Goal: Task Accomplishment & Management: Manage account settings

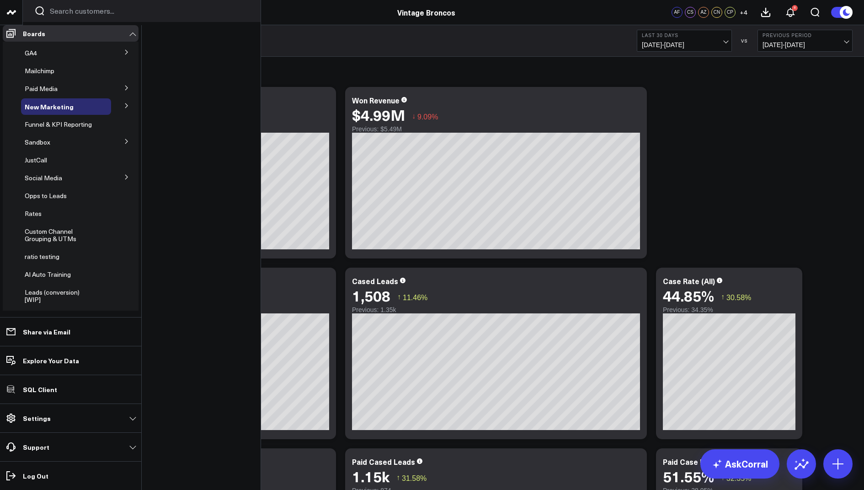
scroll to position [48, 0]
click at [124, 182] on icon at bounding box center [126, 178] width 5 height 5
click at [51, 233] on span "Facebook Pages" at bounding box center [54, 229] width 49 height 9
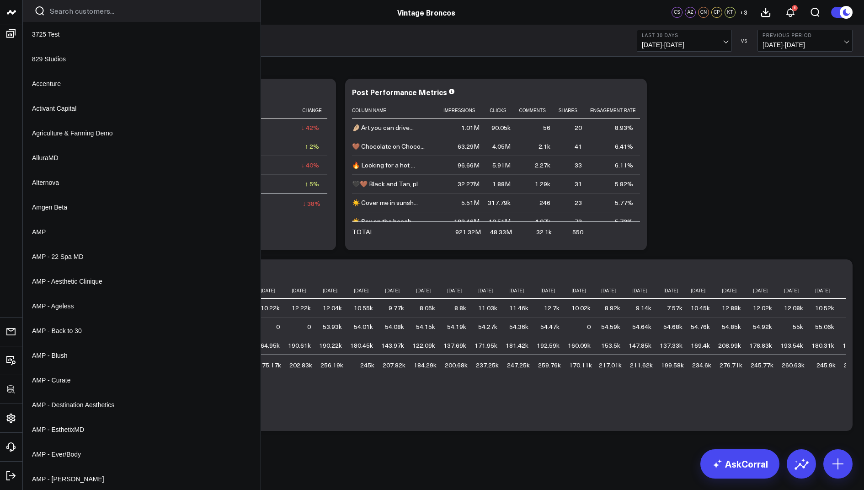
click at [0, 0] on icon at bounding box center [0, 0] width 0 height 0
click at [0, 0] on button "Edit Widget" at bounding box center [0, 0] width 0 height 0
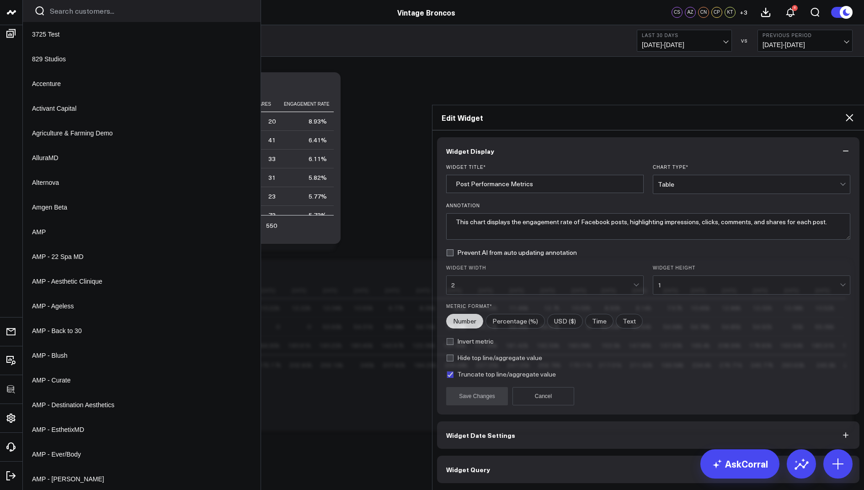
click at [525, 281] on div "2" at bounding box center [542, 284] width 182 height 7
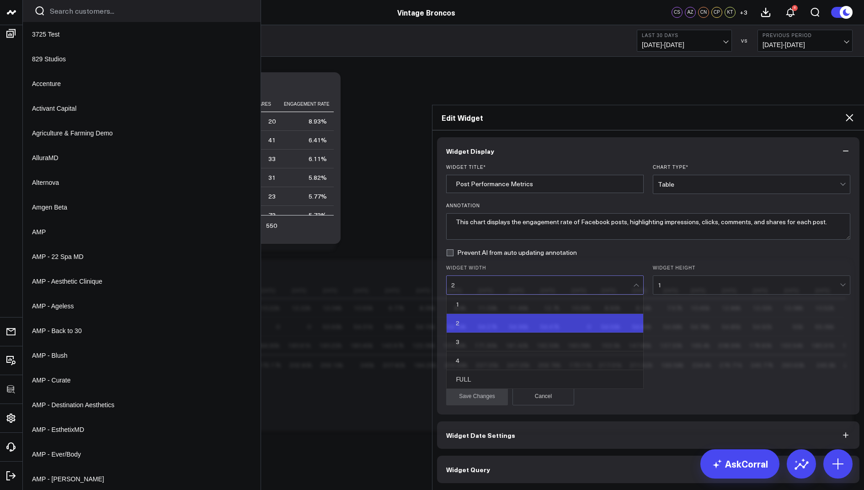
click at [483, 333] on div "3" at bounding box center [545, 342] width 197 height 19
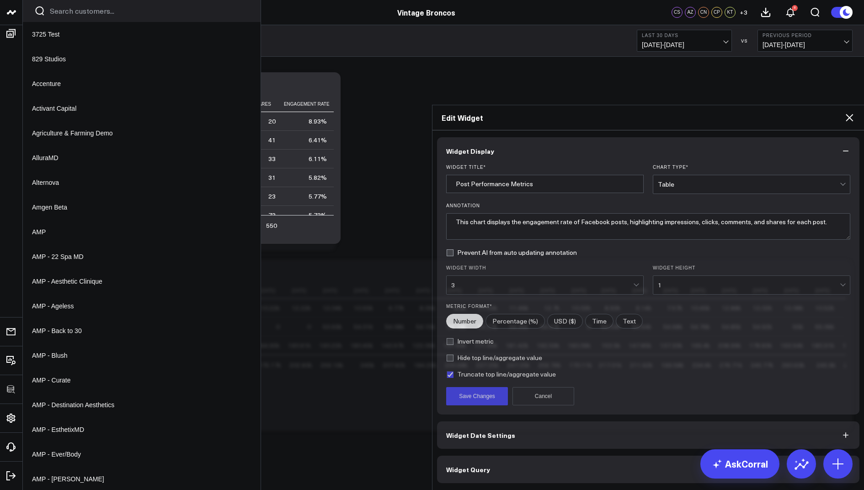
click at [476, 387] on button "Save Changes" at bounding box center [477, 396] width 62 height 18
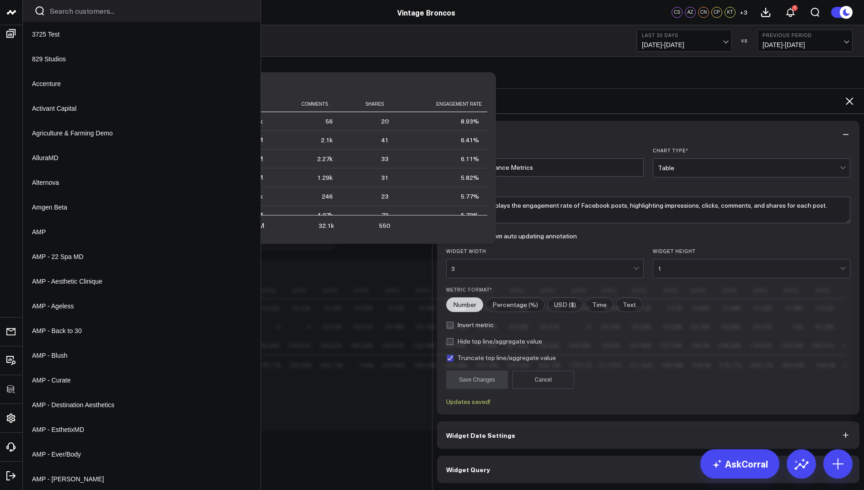
click at [850, 96] on icon at bounding box center [849, 101] width 11 height 11
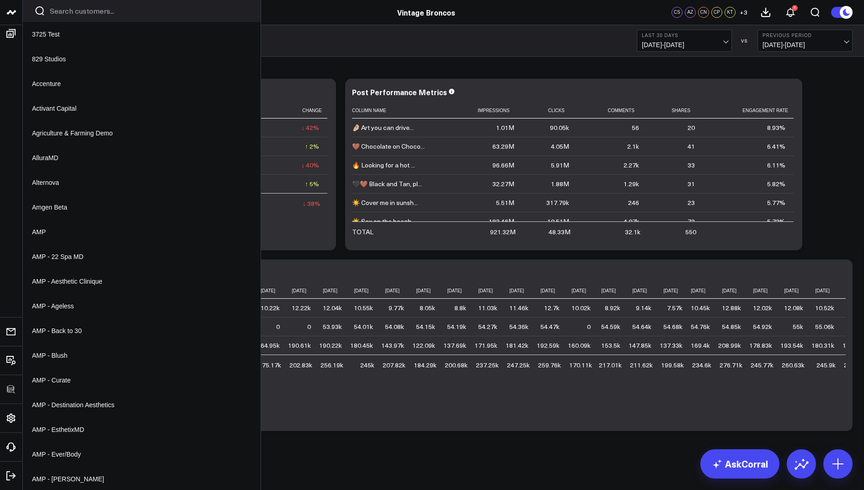
click at [398, 129] on div "🤌🏼 Art you can drive..." at bounding box center [383, 127] width 62 height 9
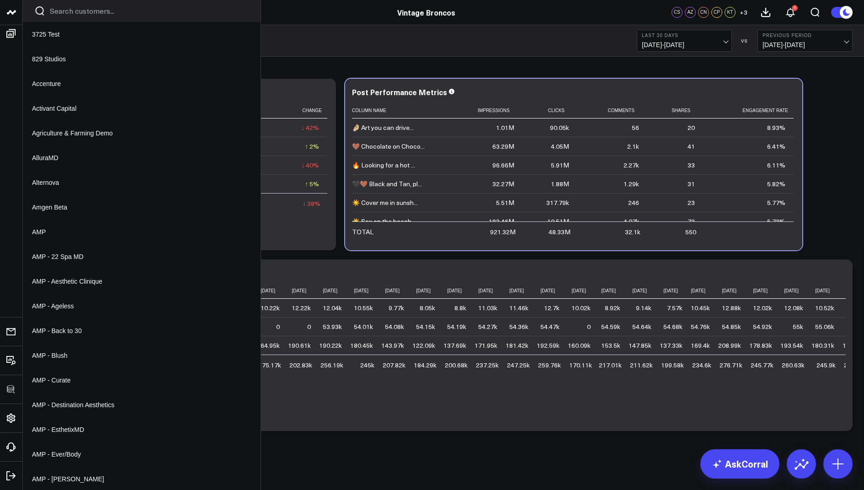
click at [413, 127] on td "🤌🏼 Art you can drive..." at bounding box center [397, 127] width 91 height 18
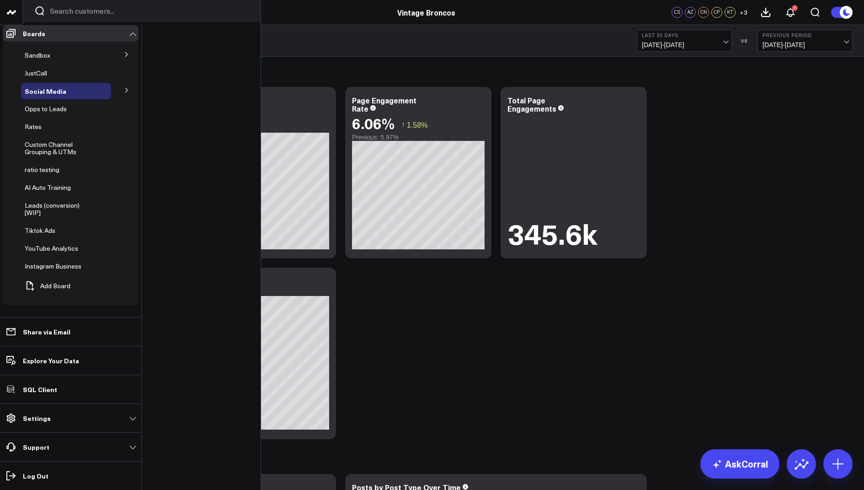
scroll to position [185, 0]
click at [44, 235] on span "Tiktok Ads" at bounding box center [40, 230] width 31 height 9
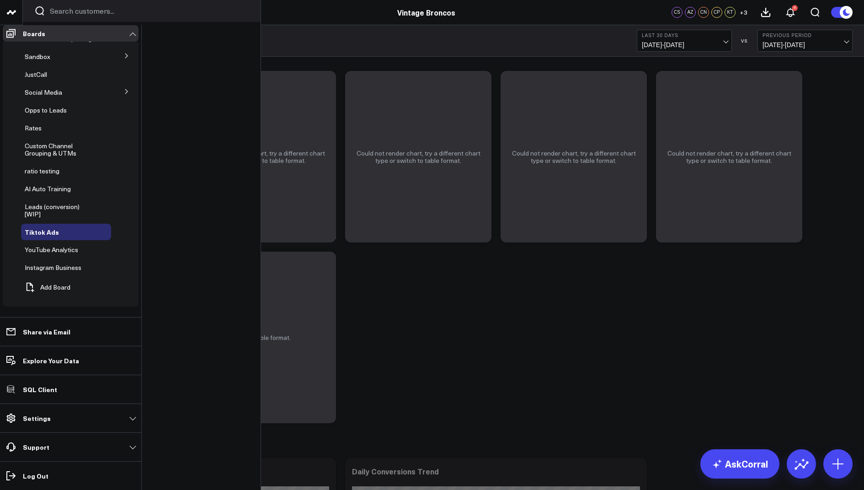
scroll to position [33, 0]
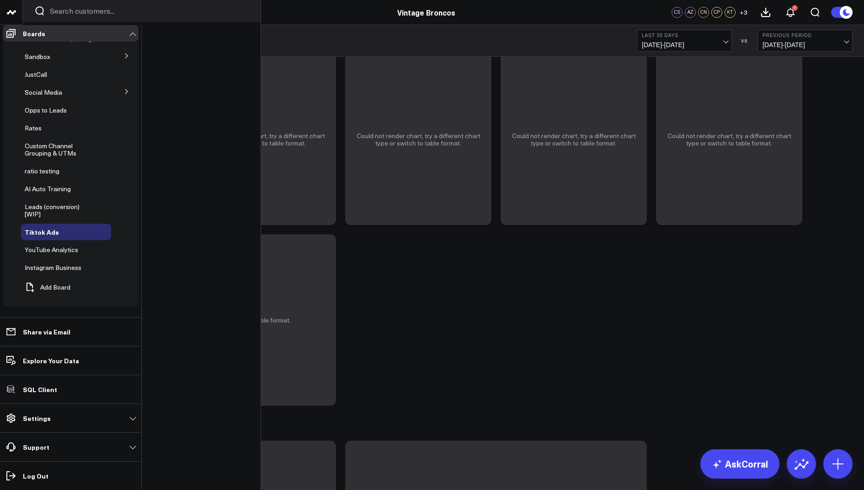
click at [55, 250] on div "YouTube Analytics" at bounding box center [66, 249] width 90 height 16
click at [55, 252] on span "YouTube Analytics" at bounding box center [52, 249] width 54 height 9
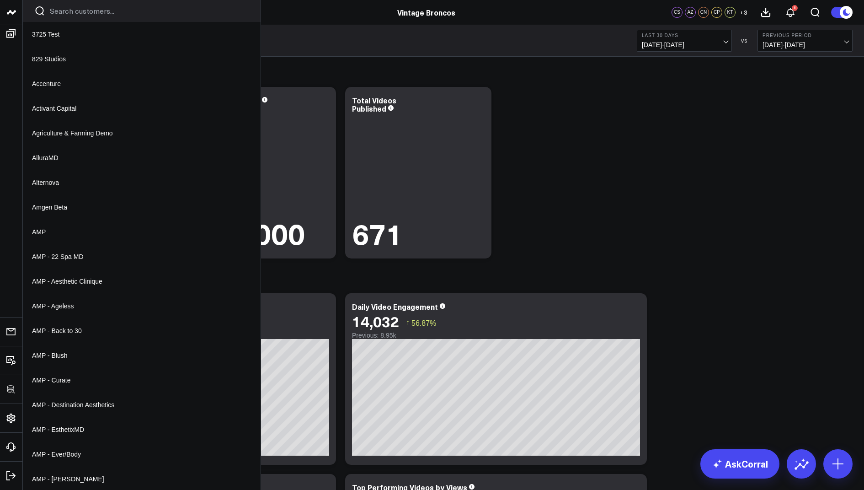
click at [0, 0] on icon at bounding box center [0, 0] width 0 height 0
click at [0, 0] on button "Edit Widget" at bounding box center [0, 0] width 0 height 0
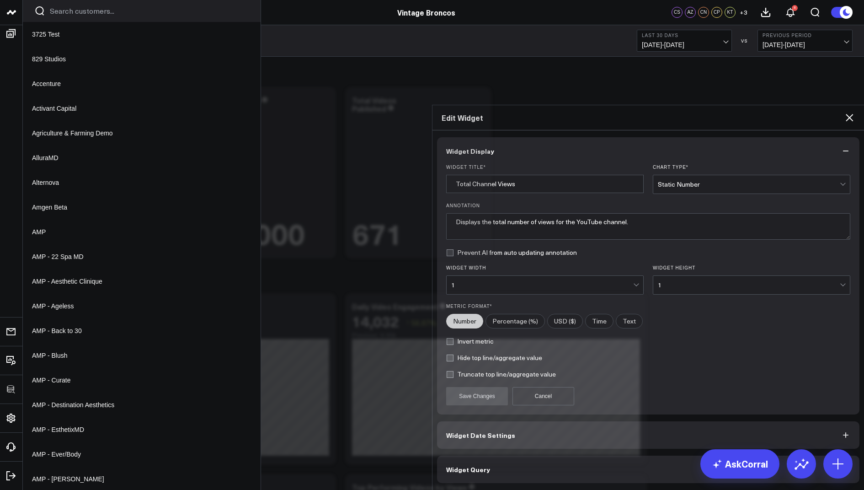
click at [490, 456] on button "Widget Query" at bounding box center [648, 469] width 423 height 27
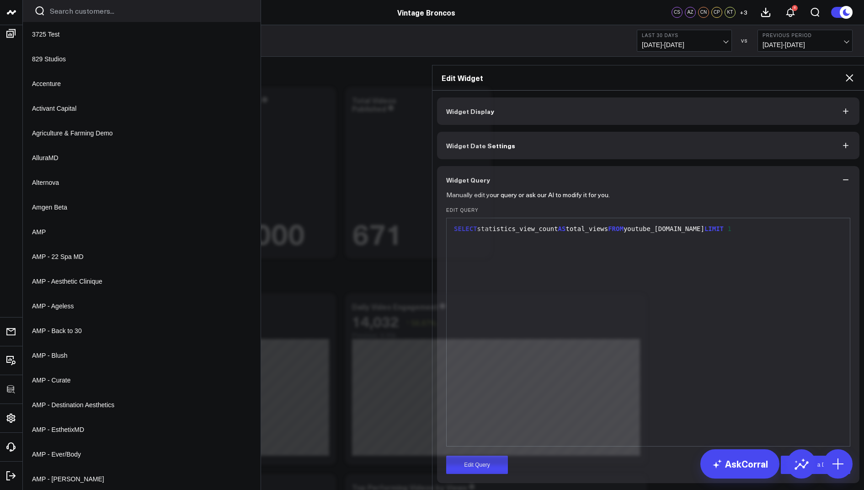
click at [850, 74] on icon at bounding box center [849, 77] width 7 height 7
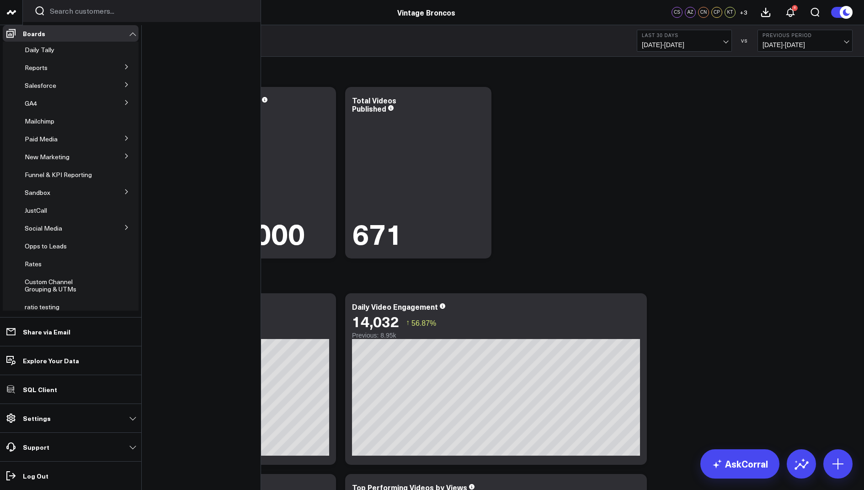
click at [122, 229] on button at bounding box center [127, 227] width 24 height 14
click at [47, 265] on span "Youtube" at bounding box center [42, 261] width 24 height 9
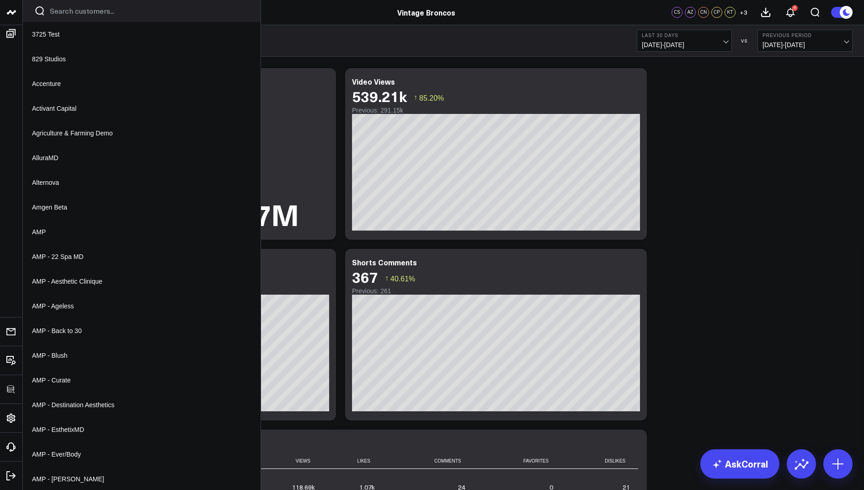
click at [0, 0] on icon at bounding box center [0, 0] width 0 height 0
click at [0, 0] on li "Edit Widget" at bounding box center [0, 0] width 0 height 0
click at [0, 0] on icon at bounding box center [0, 0] width 0 height 0
click at [0, 0] on button "Edit Widget" at bounding box center [0, 0] width 0 height 0
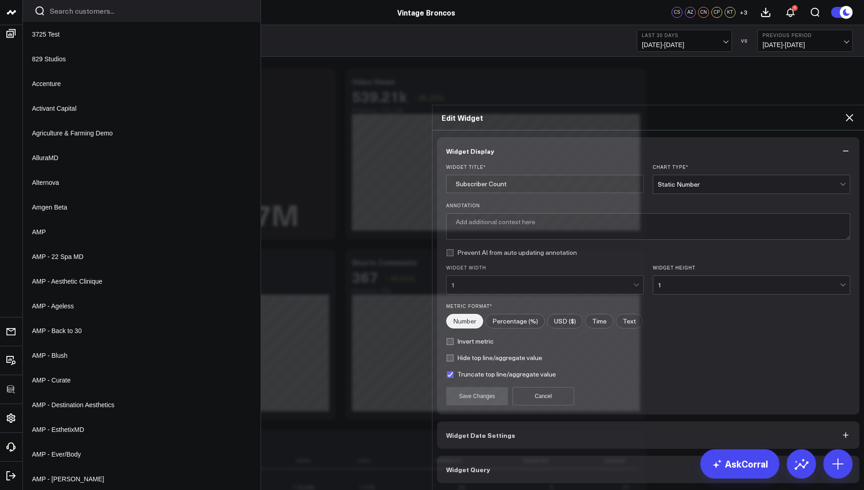
click at [468, 466] on span "Widget Query" at bounding box center [468, 469] width 44 height 7
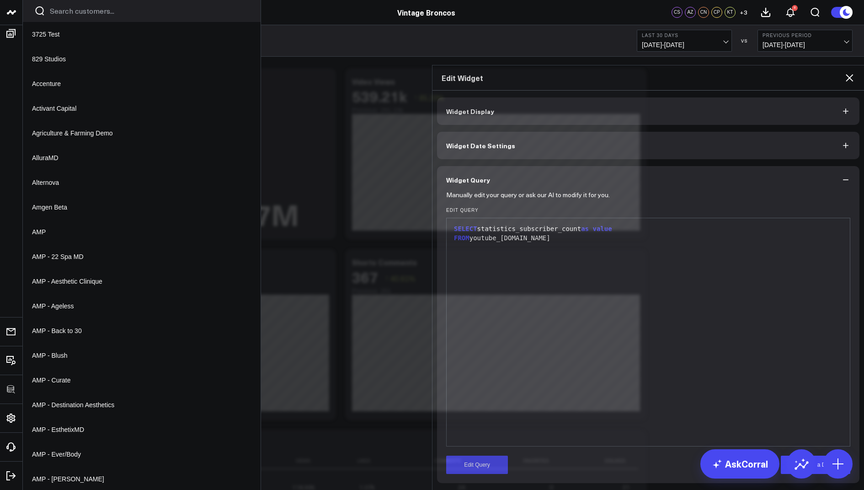
click at [849, 72] on icon at bounding box center [849, 77] width 11 height 11
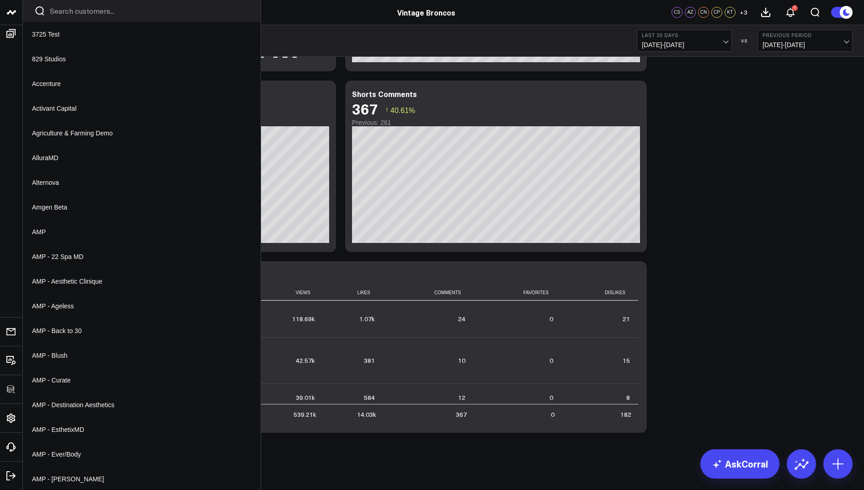
scroll to position [170, 0]
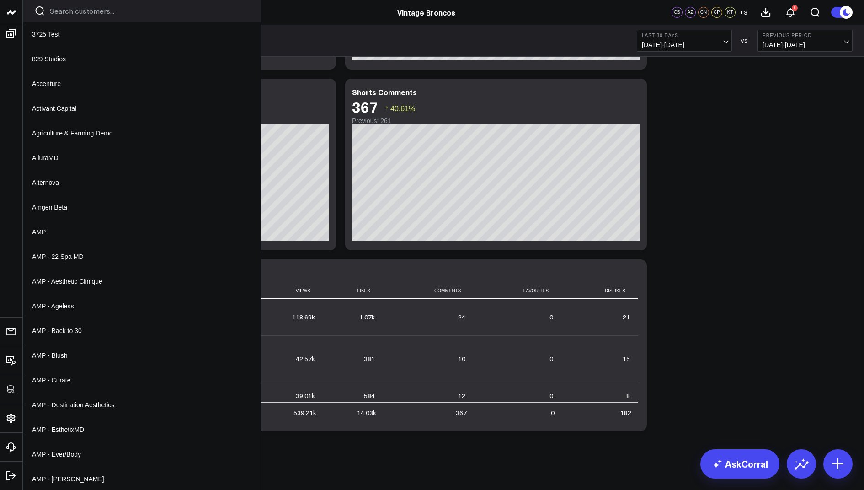
click at [0, 0] on icon at bounding box center [0, 0] width 0 height 0
click at [0, 0] on button "YouTube Analytics" at bounding box center [0, 0] width 0 height 0
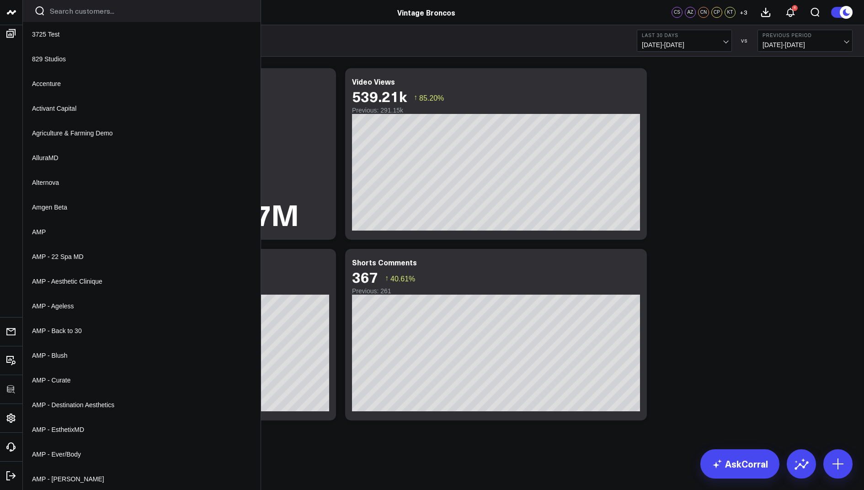
scroll to position [0, 0]
click at [0, 0] on icon at bounding box center [0, 0] width 0 height 0
click at [0, 0] on button "YouTube Analytics" at bounding box center [0, 0] width 0 height 0
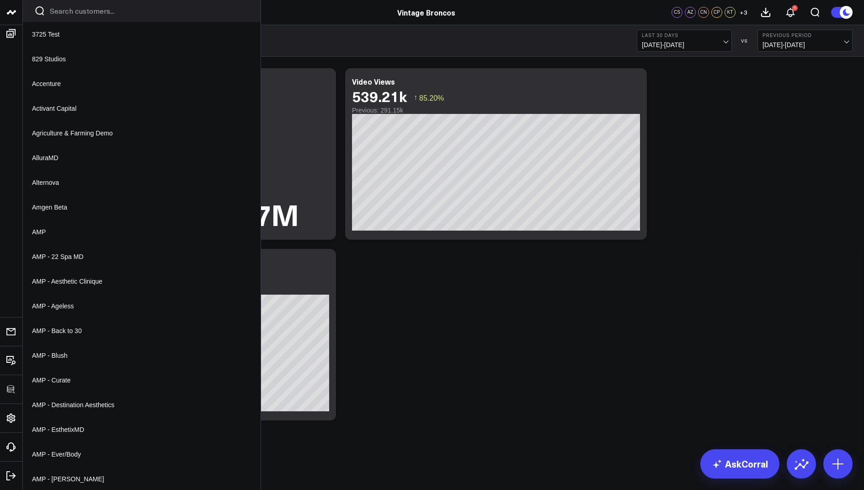
click at [0, 0] on icon at bounding box center [0, 0] width 0 height 0
click at [0, 0] on button "YouTube Analytics" at bounding box center [0, 0] width 0 height 0
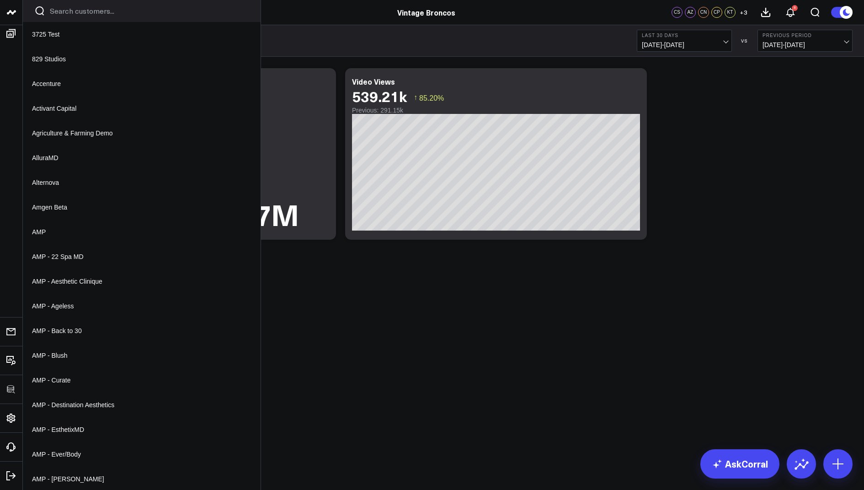
click at [0, 0] on icon at bounding box center [0, 0] width 0 height 0
click at [0, 0] on button "YouTube Analytics" at bounding box center [0, 0] width 0 height 0
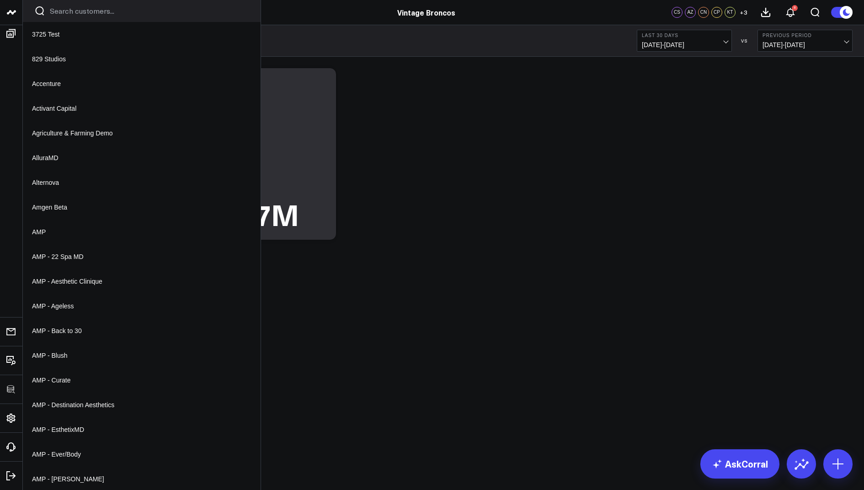
click at [0, 0] on icon at bounding box center [0, 0] width 0 height 0
click at [0, 0] on button "YouTube Analytics" at bounding box center [0, 0] width 0 height 0
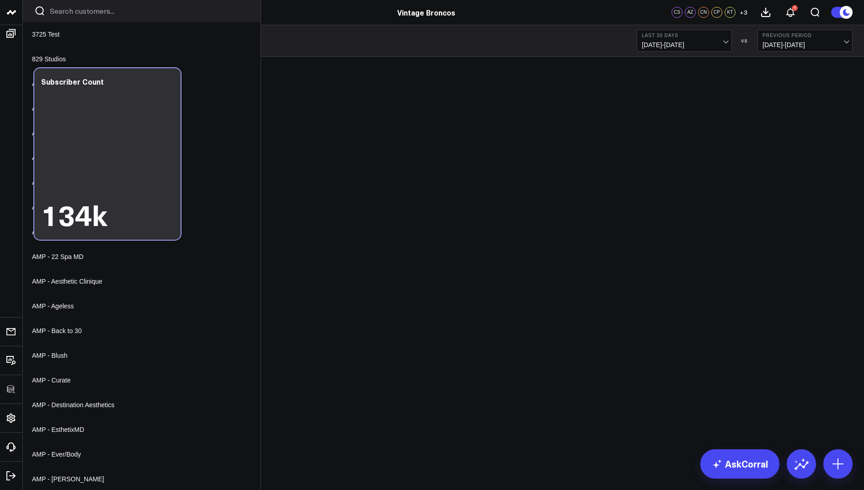
click at [169, 76] on div "Subscriber Count 134k" at bounding box center [107, 154] width 146 height 172
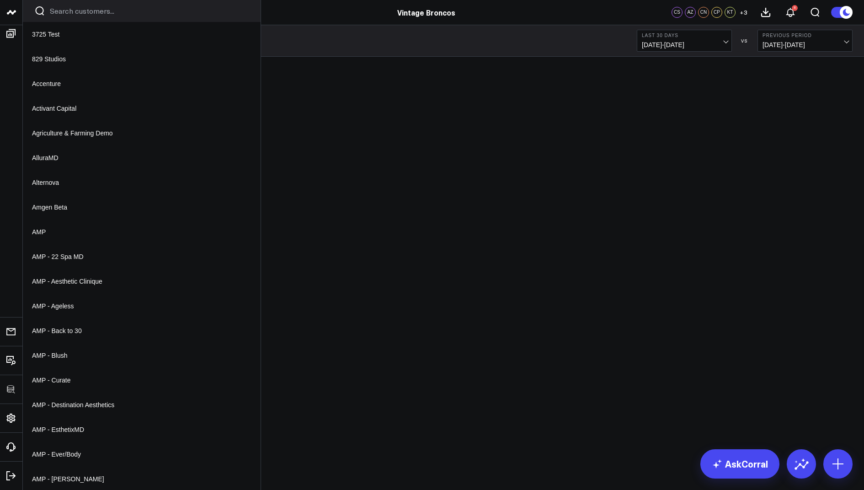
click at [0, 0] on icon at bounding box center [0, 0] width 0 height 0
click at [0, 0] on button "YouTube Analytics" at bounding box center [0, 0] width 0 height 0
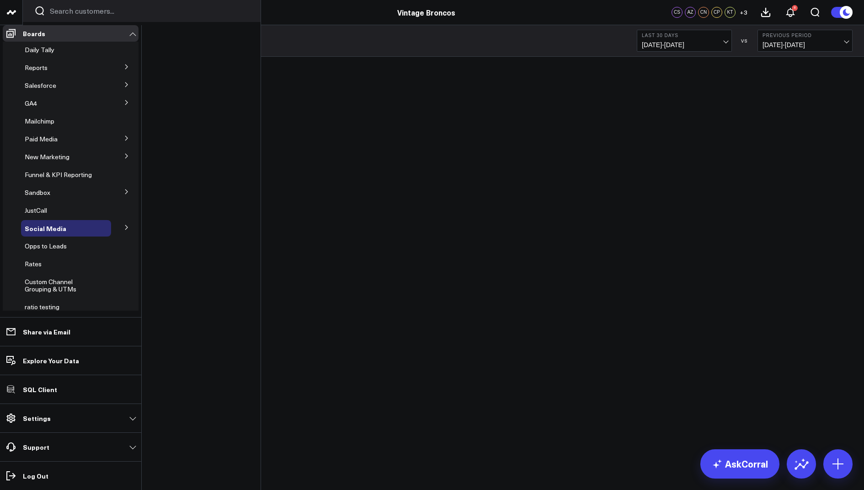
click at [0, 0] on span "Instagram" at bounding box center [0, 0] width 0 height 0
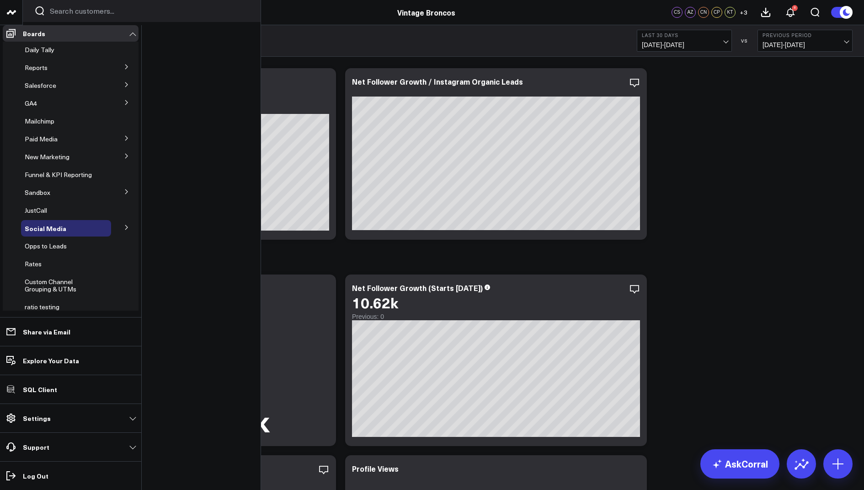
click at [0, 0] on icon at bounding box center [0, 0] width 0 height 0
click at [0, 0] on button "Delete Board" at bounding box center [0, 0] width 0 height 0
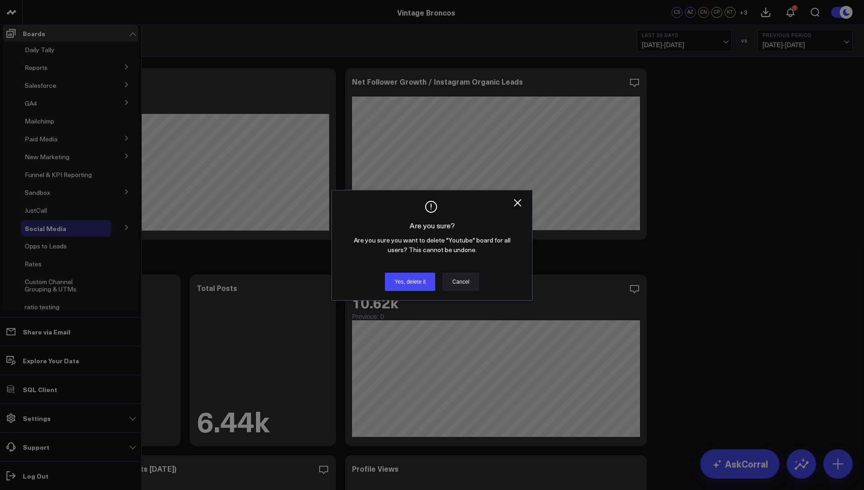
click at [416, 291] on button "Yes, delete it" at bounding box center [410, 282] width 50 height 18
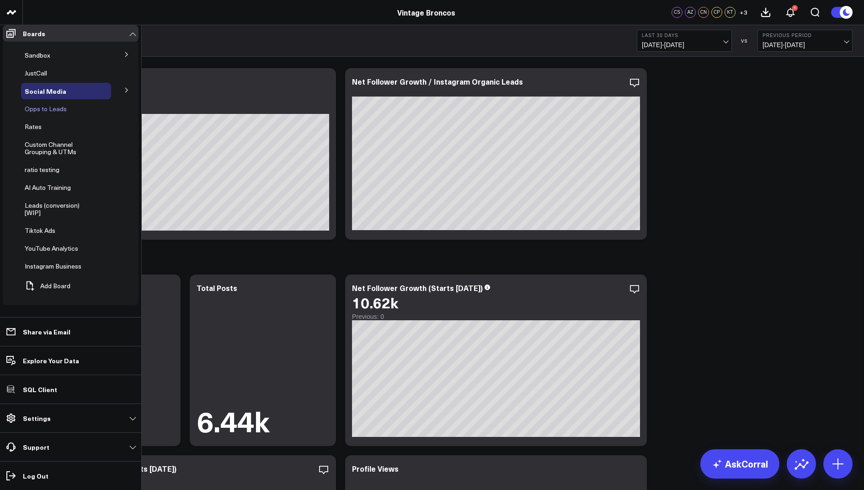
scroll to position [169, 0]
click at [61, 252] on span "YouTube Analytics" at bounding box center [52, 248] width 54 height 9
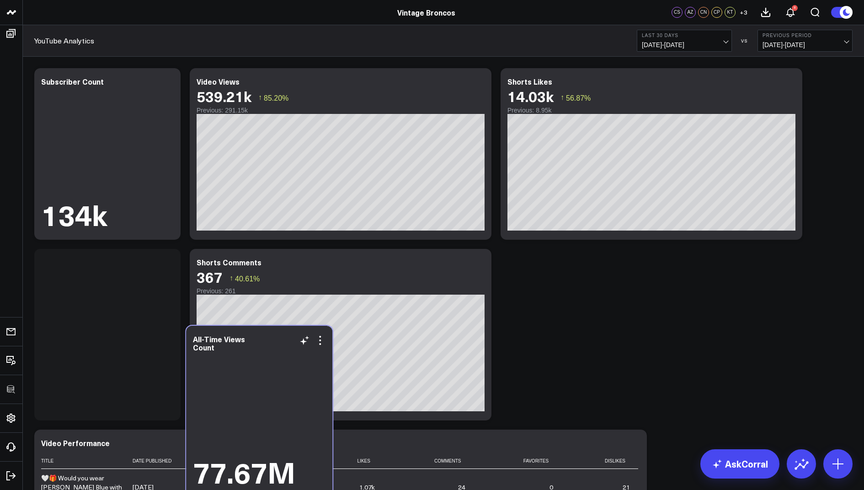
drag, startPoint x: 281, startPoint y: 182, endPoint x: 278, endPoint y: 440, distance: 257.5
click at [278, 440] on div "77.67M" at bounding box center [259, 421] width 133 height 134
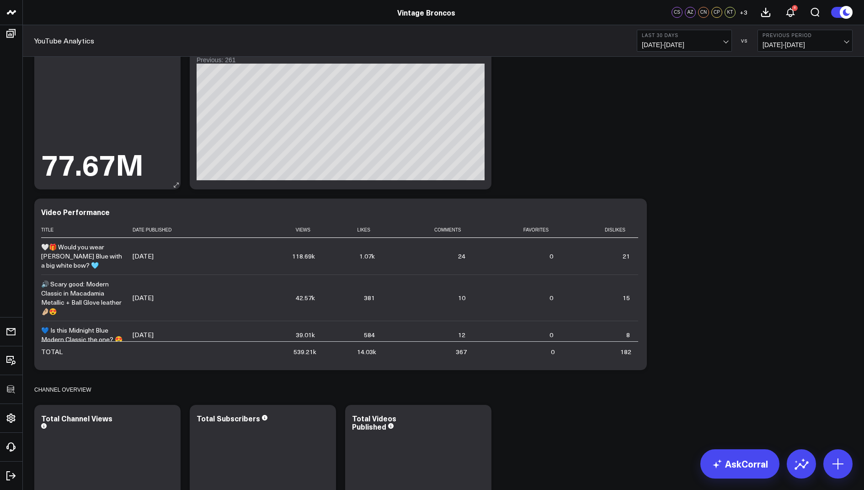
scroll to position [224, 0]
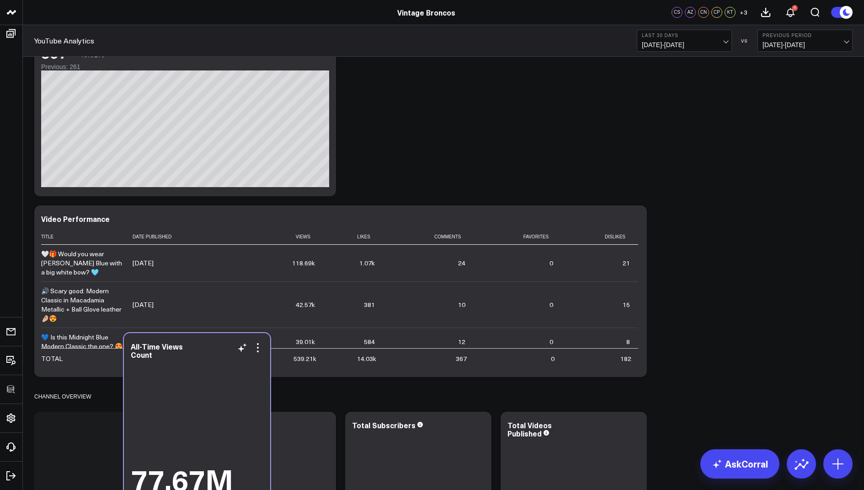
drag, startPoint x: 115, startPoint y: 131, endPoint x: 204, endPoint y: 439, distance: 321.0
click at [204, 439] on div "77.67M" at bounding box center [197, 428] width 133 height 134
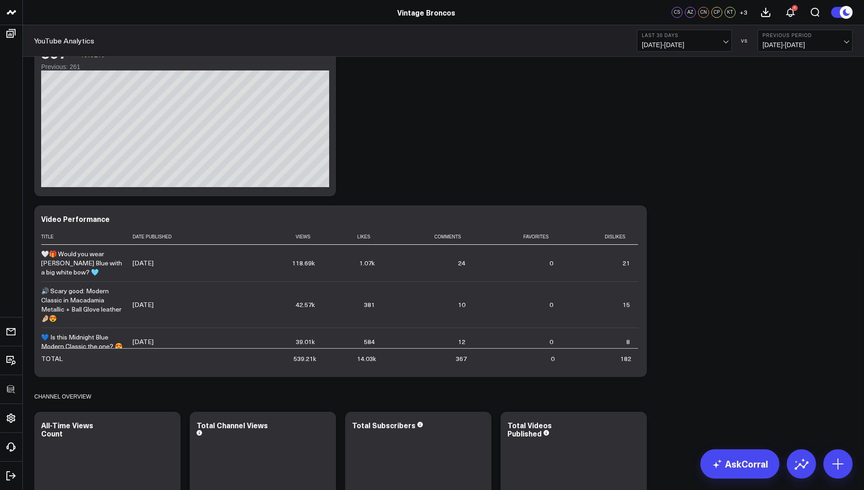
scroll to position [373, 0]
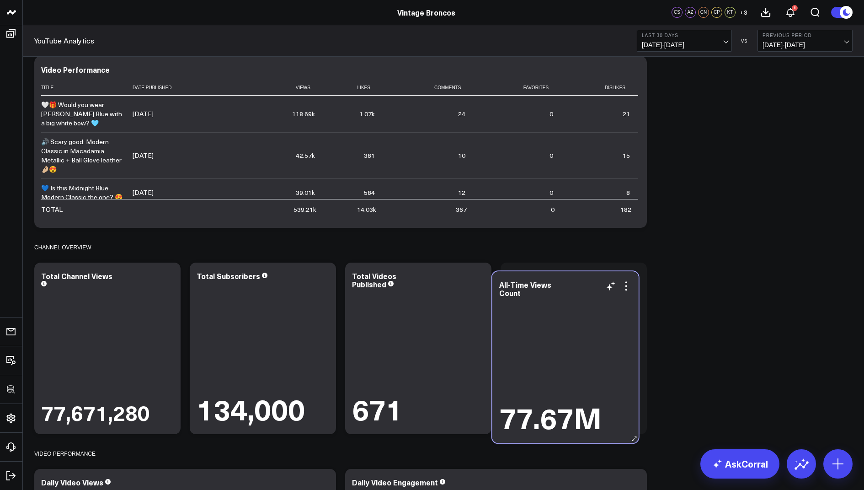
drag, startPoint x: 117, startPoint y: 346, endPoint x: 579, endPoint y: 354, distance: 462.0
click at [579, 354] on div "77.67M" at bounding box center [565, 366] width 133 height 134
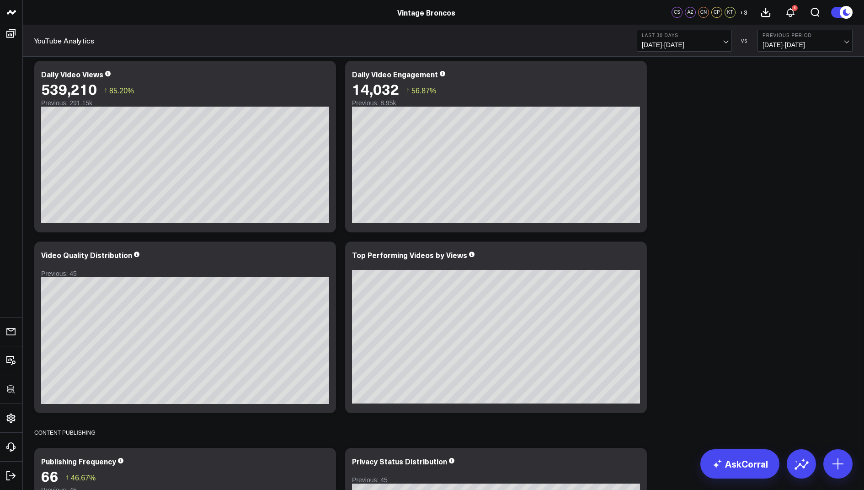
scroll to position [782, 0]
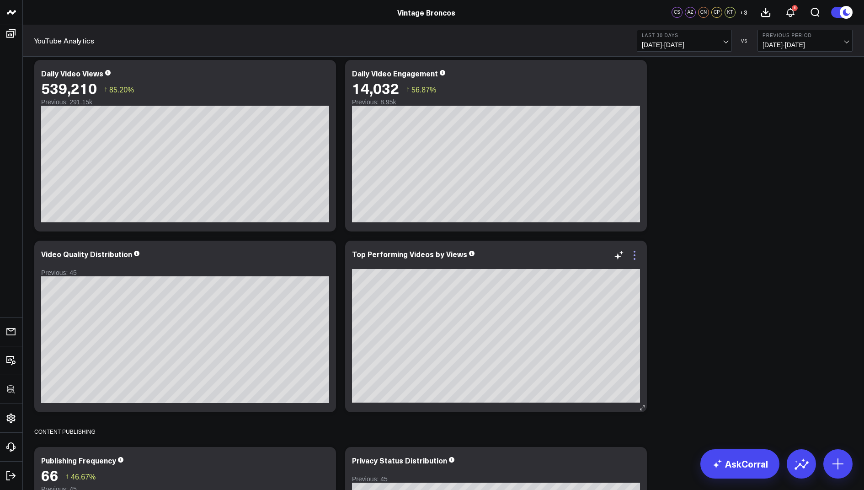
click at [634, 254] on icon at bounding box center [635, 255] width 2 height 2
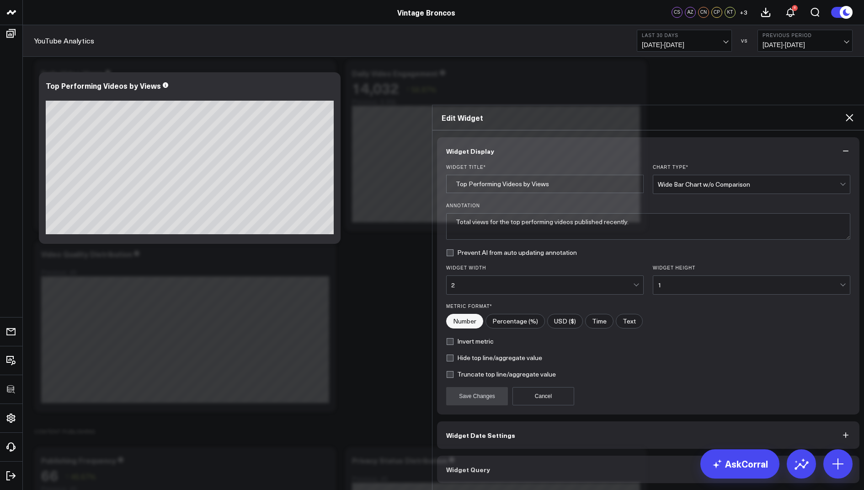
click at [491, 276] on div "2" at bounding box center [542, 285] width 182 height 18
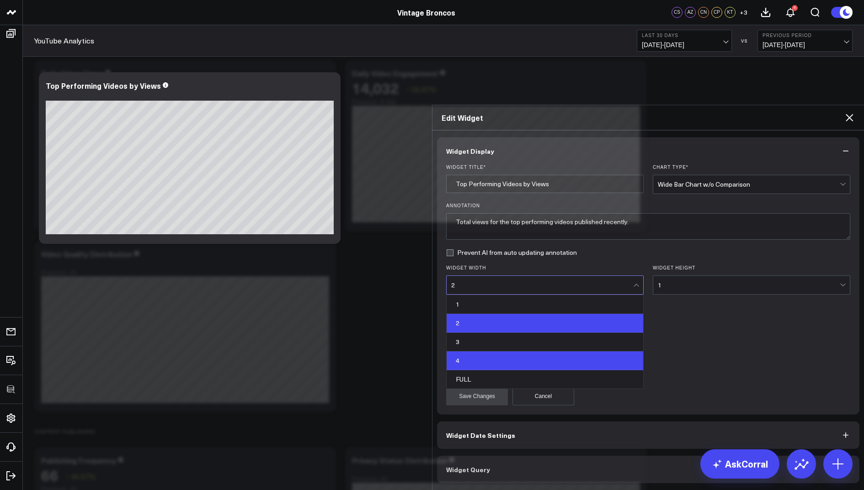
click at [474, 351] on div "4" at bounding box center [545, 360] width 197 height 19
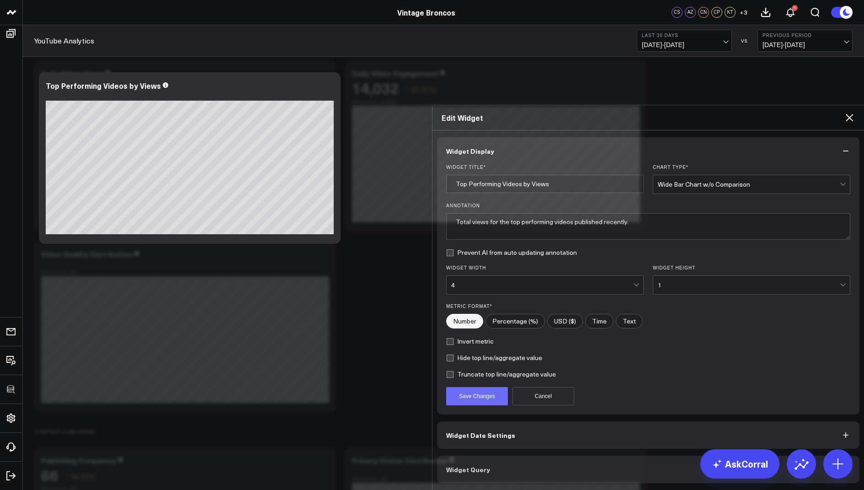
click at [478, 387] on button "Save Changes" at bounding box center [477, 396] width 62 height 18
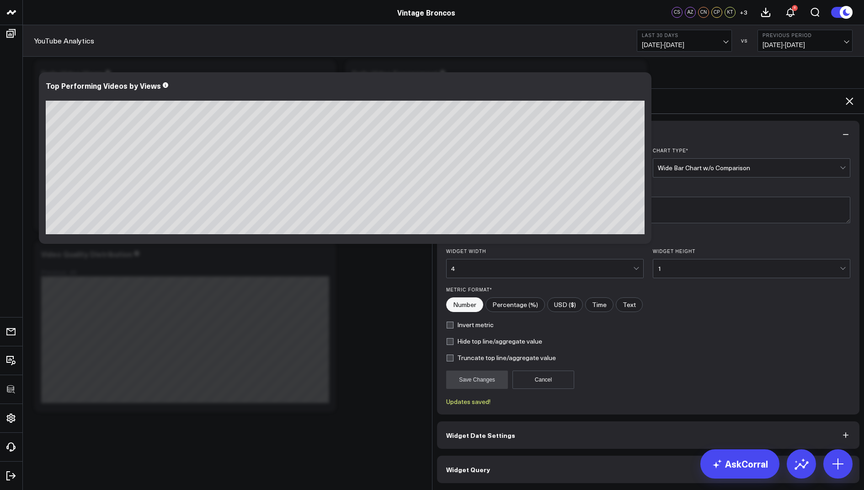
click at [848, 96] on icon at bounding box center [849, 101] width 11 height 11
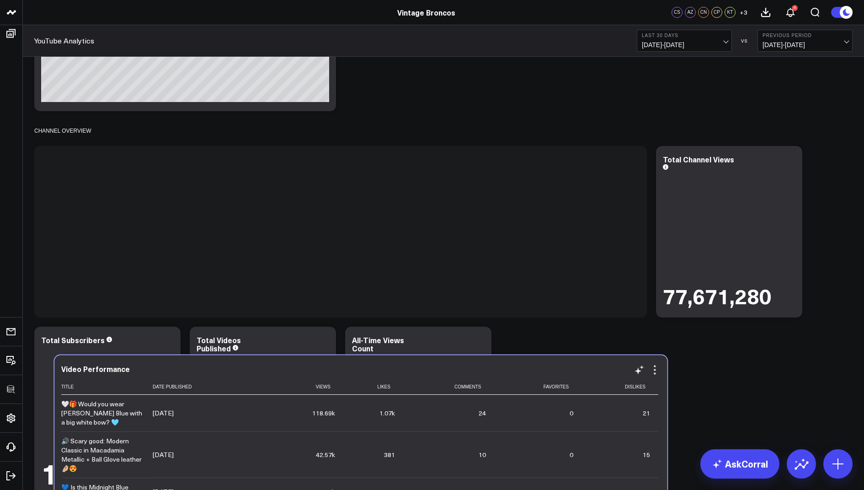
drag, startPoint x: 449, startPoint y: 140, endPoint x: 469, endPoint y: 375, distance: 236.0
click at [469, 375] on div "Video Performance Title Date Published Views Likes Comments Favorites Dislikes …" at bounding box center [360, 441] width 599 height 153
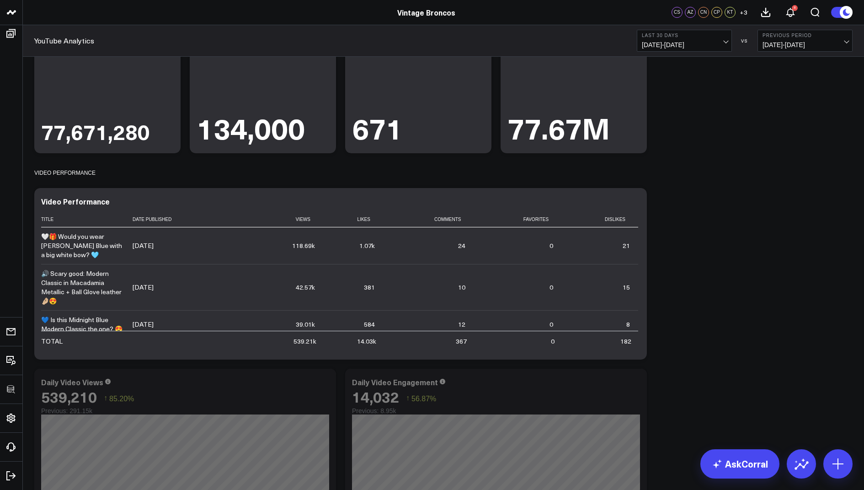
scroll to position [681, 0]
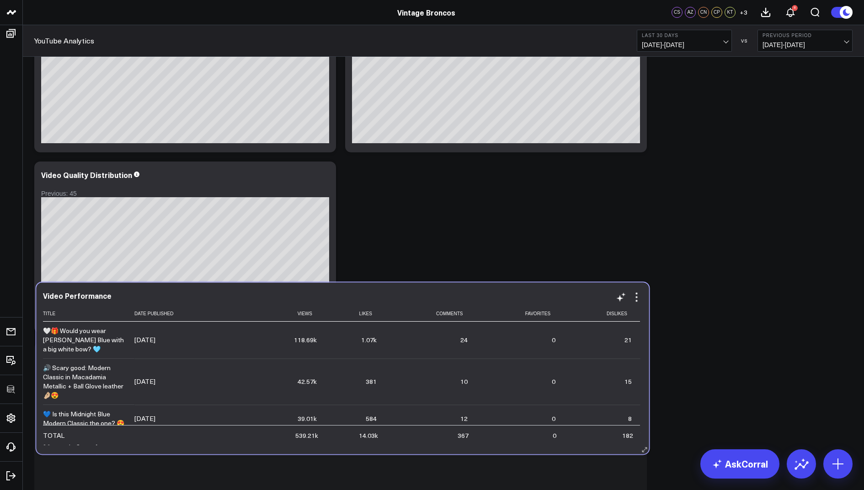
drag, startPoint x: 467, startPoint y: 141, endPoint x: 469, endPoint y: 442, distance: 301.4
click at [469, 442] on td "367" at bounding box center [430, 435] width 91 height 20
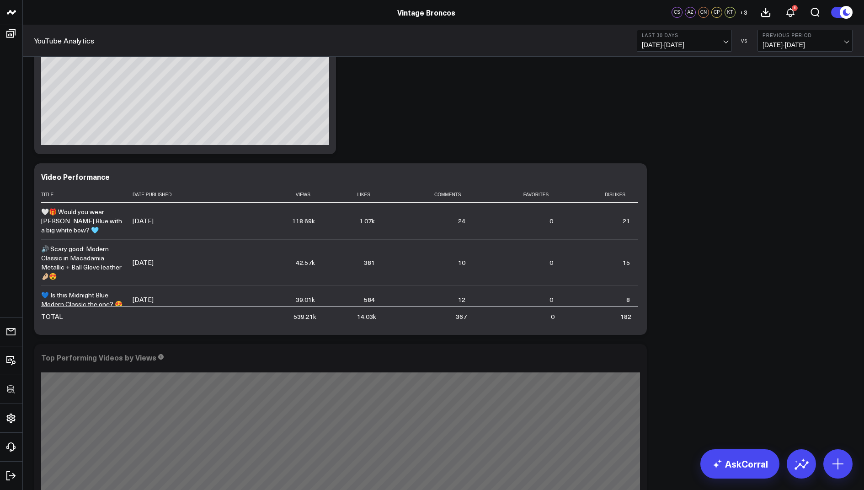
scroll to position [987, 0]
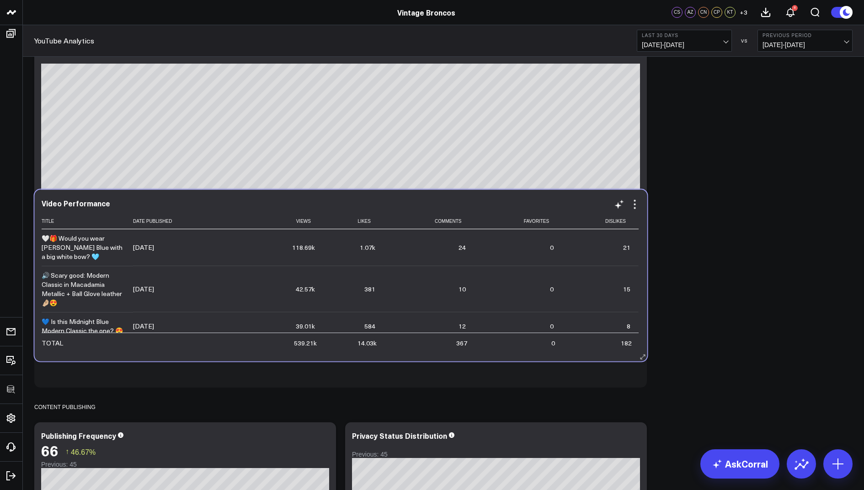
drag, startPoint x: 429, startPoint y: 197, endPoint x: 430, endPoint y: 351, distance: 154.1
click at [430, 351] on td "367" at bounding box center [429, 343] width 91 height 20
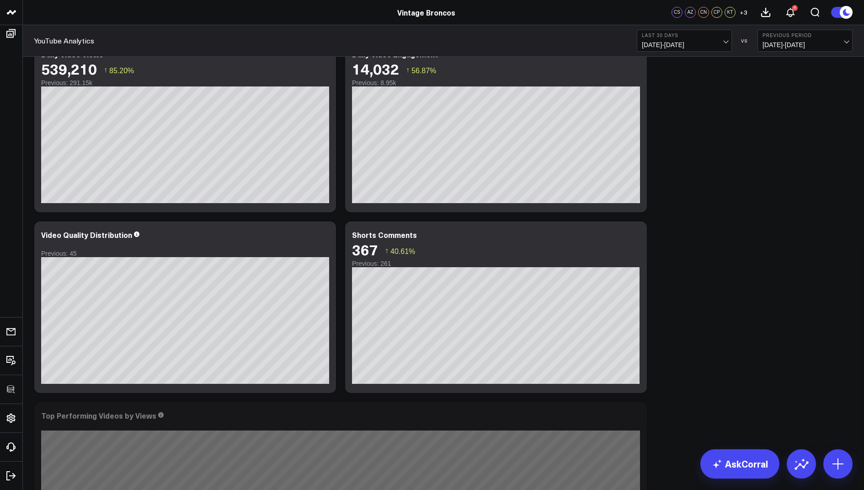
scroll to position [541, 0]
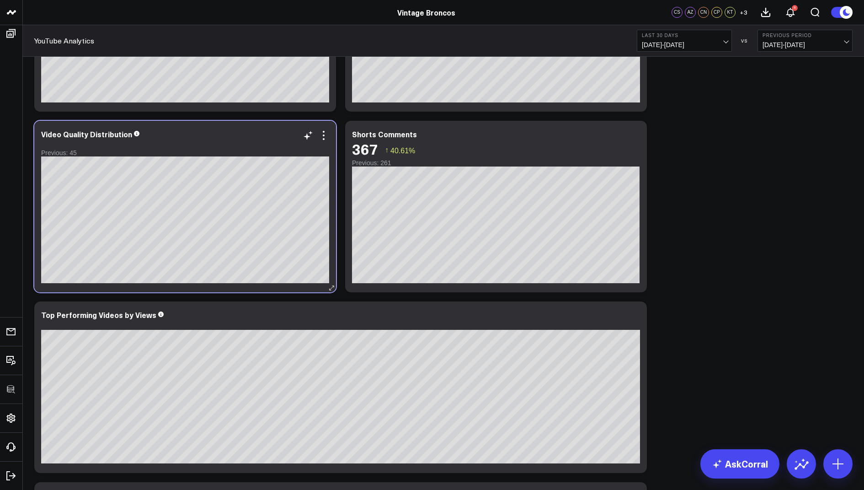
click at [325, 128] on div "Video Quality Distribution Previous: 45 [fontSize:14px lineHeight:16px][/]: [fo…" at bounding box center [185, 207] width 302 height 172
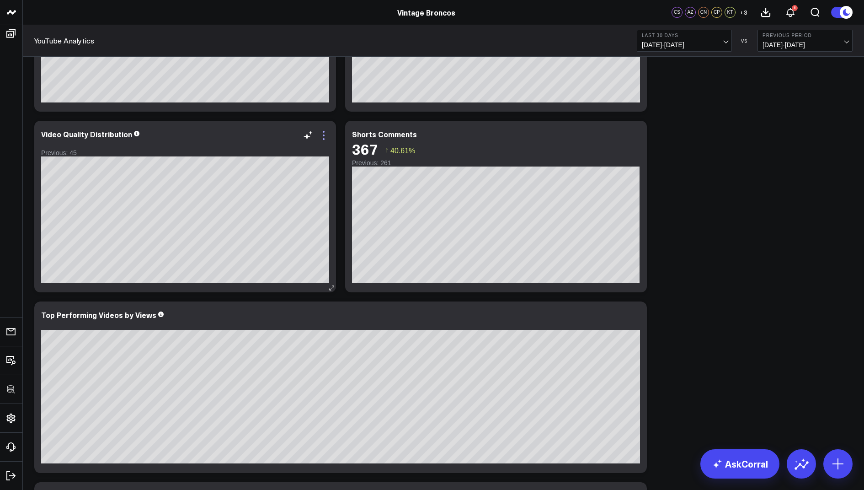
click at [325, 134] on icon at bounding box center [323, 135] width 11 height 11
click at [0, 0] on button "Remove" at bounding box center [0, 0] width 0 height 0
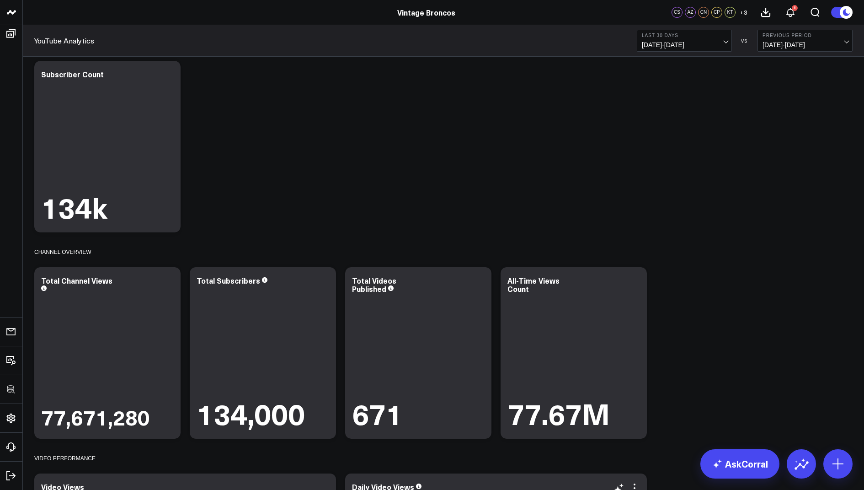
scroll to position [0, 0]
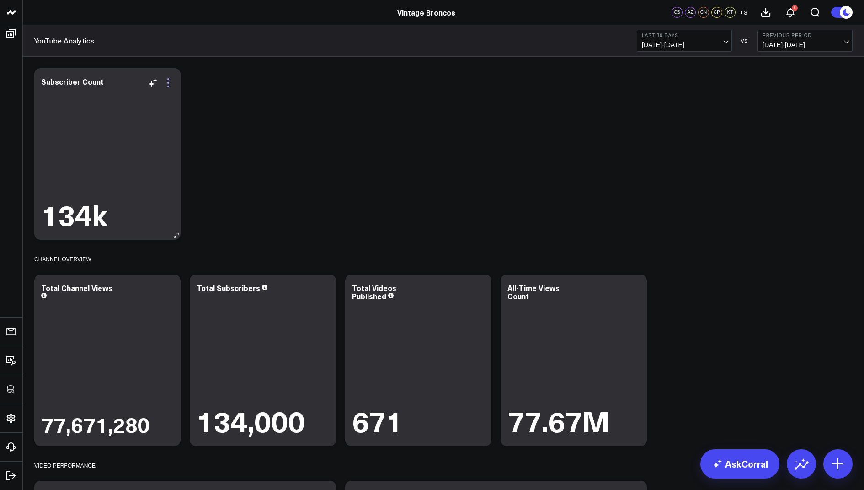
click at [166, 77] on icon at bounding box center [168, 82] width 11 height 11
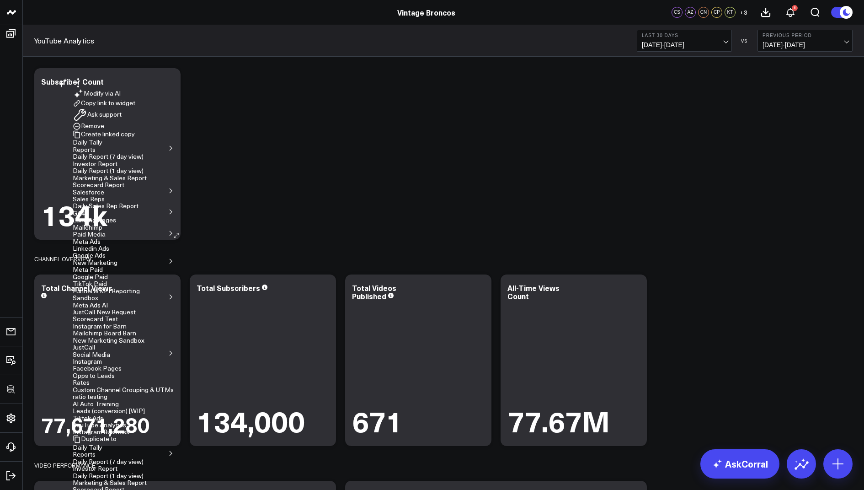
click at [104, 130] on button "Remove" at bounding box center [89, 126] width 32 height 8
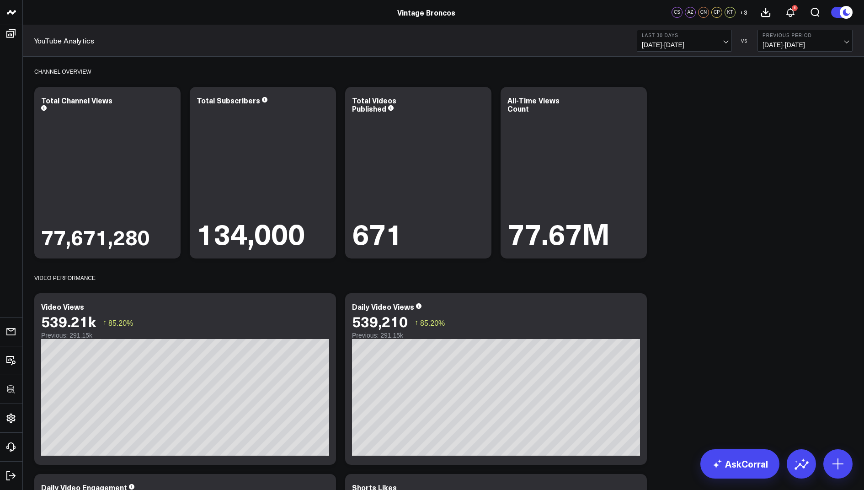
click at [338, 27] on div "YouTube Analytics Last 30 Days 07/21/25 - 08/19/25 VS Previous Period 06/21/25 …" at bounding box center [444, 41] width 842 height 32
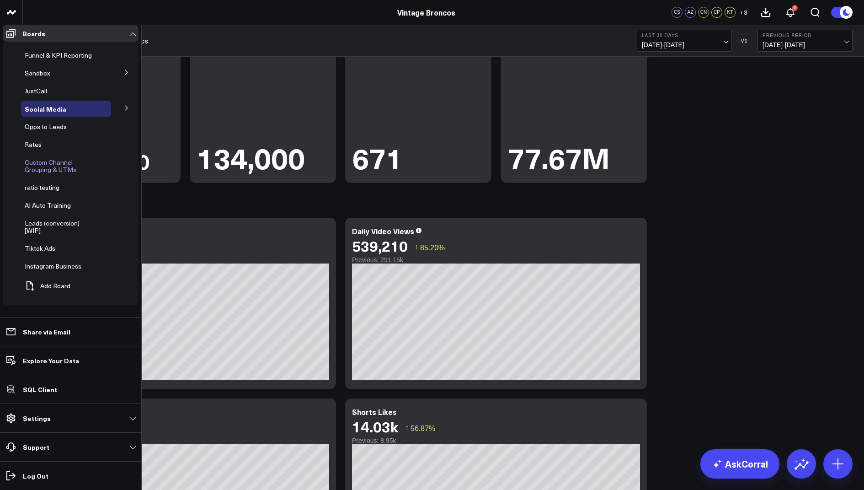
scroll to position [167, 0]
click at [51, 270] on span "Instagram Business" at bounding box center [53, 266] width 57 height 9
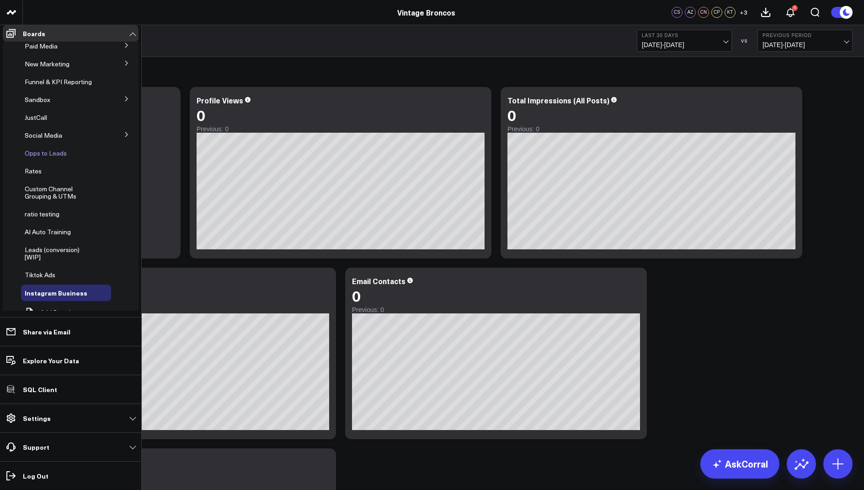
scroll to position [97, 0]
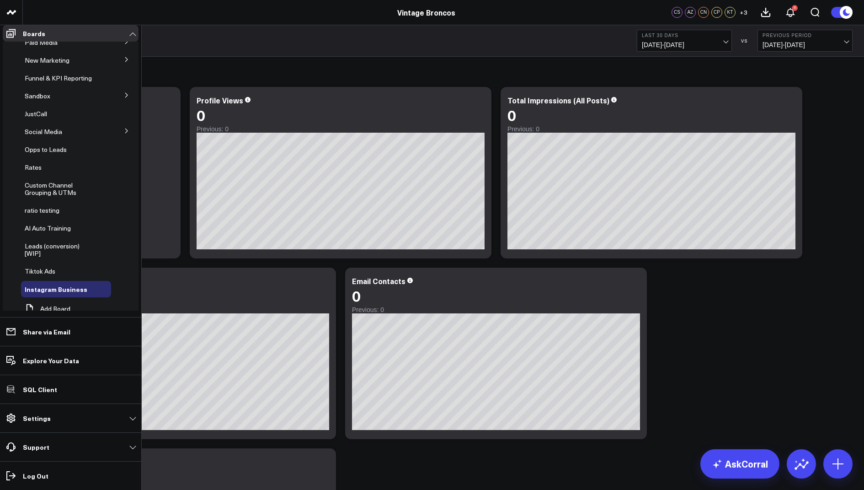
click at [124, 134] on icon at bounding box center [126, 130] width 5 height 5
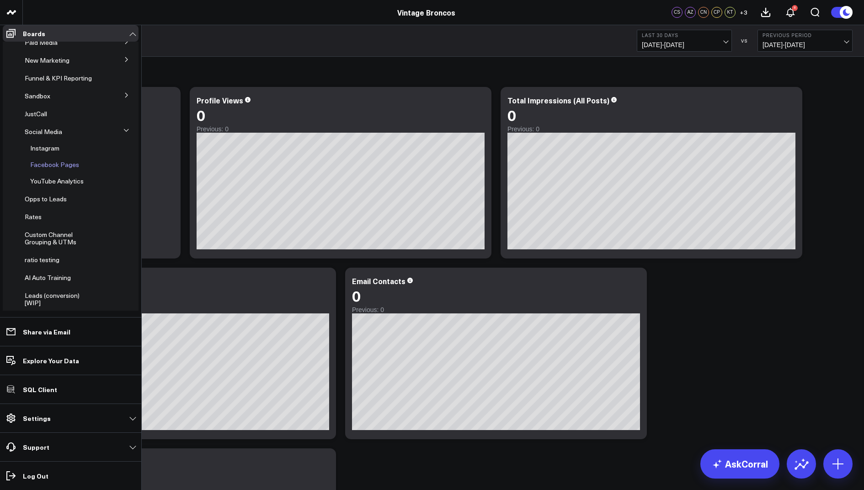
click at [57, 169] on span "Facebook Pages" at bounding box center [54, 164] width 49 height 9
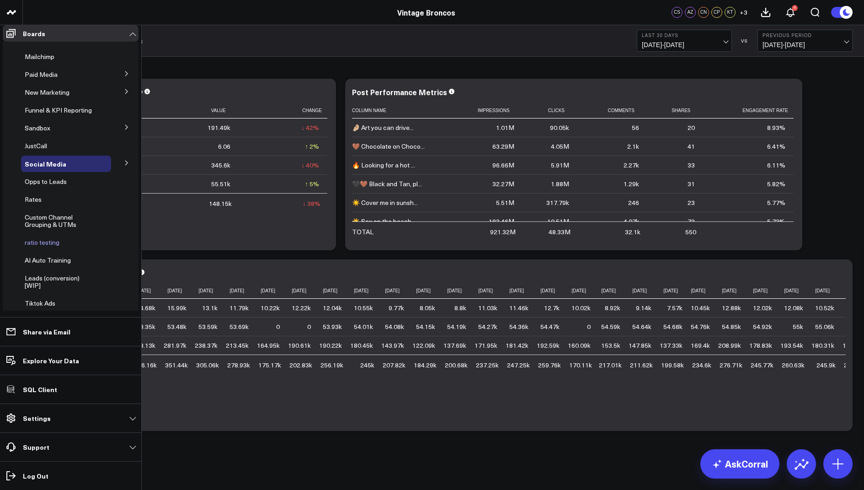
scroll to position [150, 0]
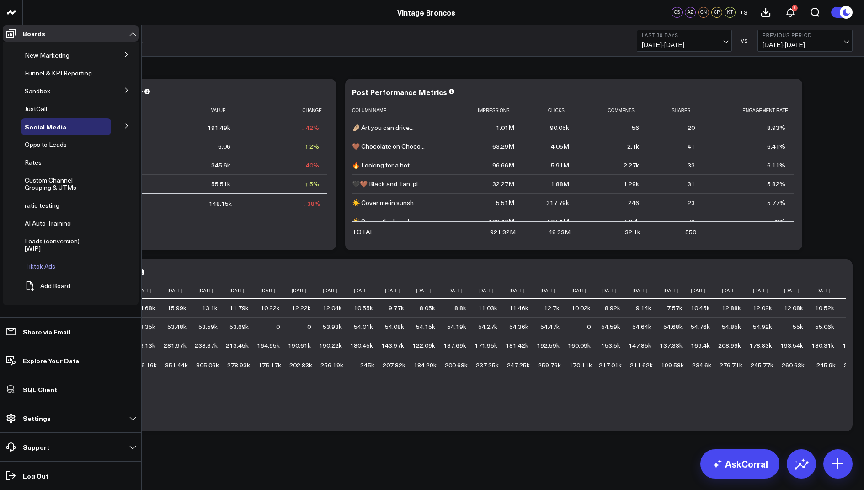
click at [47, 270] on span "Tiktok Ads" at bounding box center [40, 266] width 31 height 9
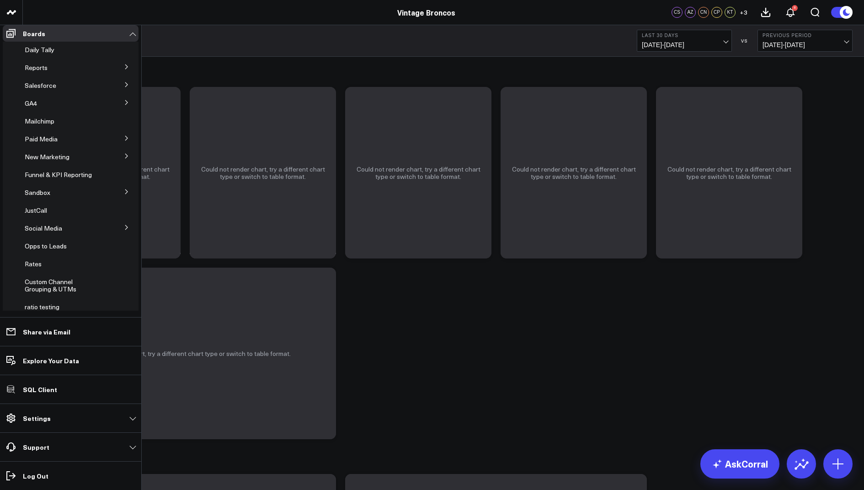
click at [124, 159] on icon at bounding box center [126, 155] width 5 height 5
click at [51, 210] on span "TikTok Paid" at bounding box center [47, 206] width 34 height 9
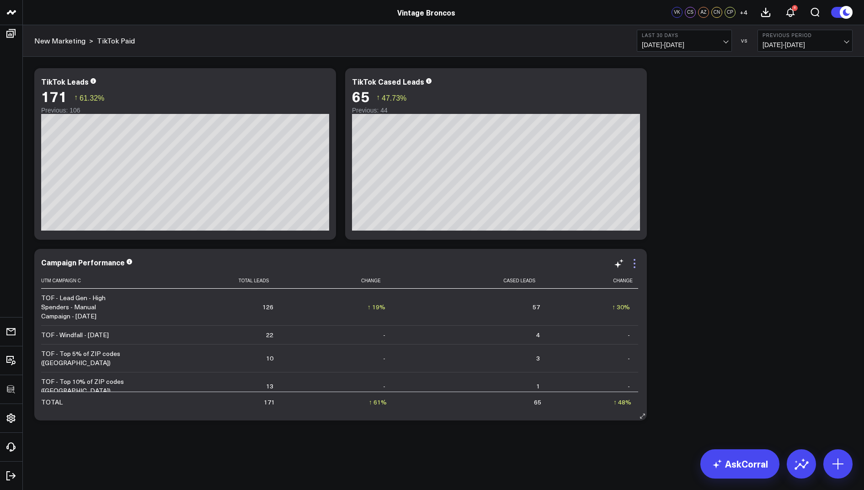
click at [638, 263] on icon at bounding box center [634, 263] width 11 height 11
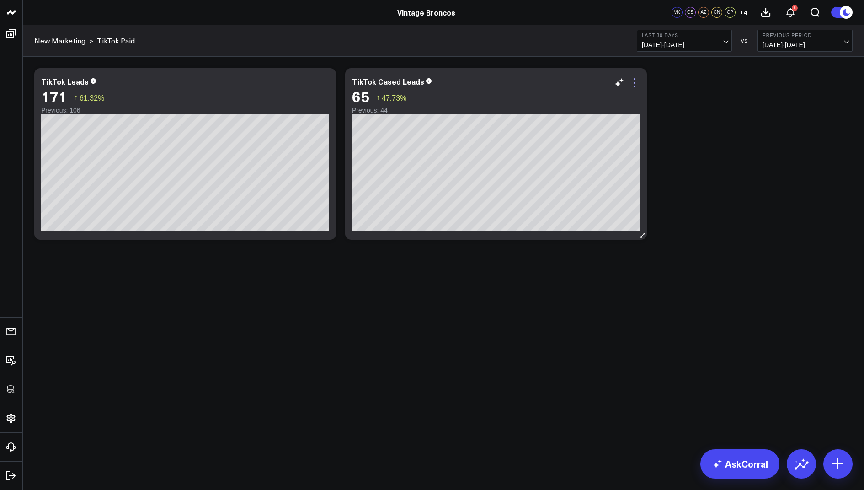
click at [634, 84] on icon at bounding box center [634, 82] width 11 height 11
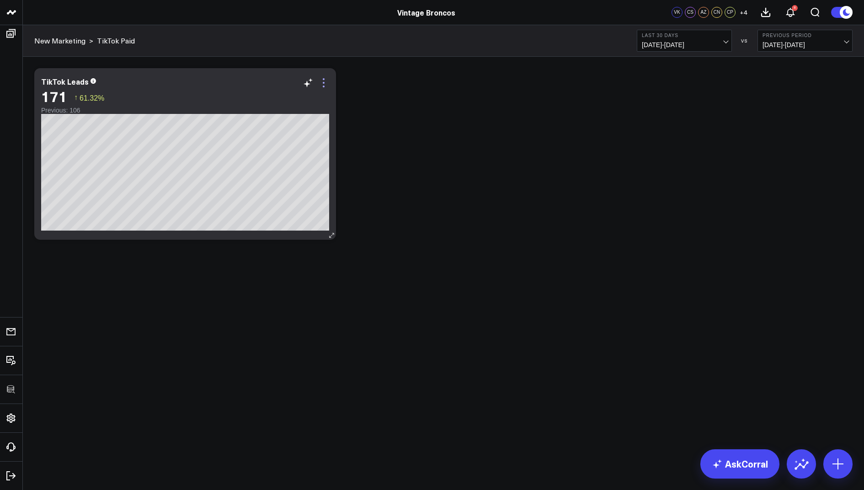
click at [323, 80] on icon at bounding box center [323, 82] width 11 height 11
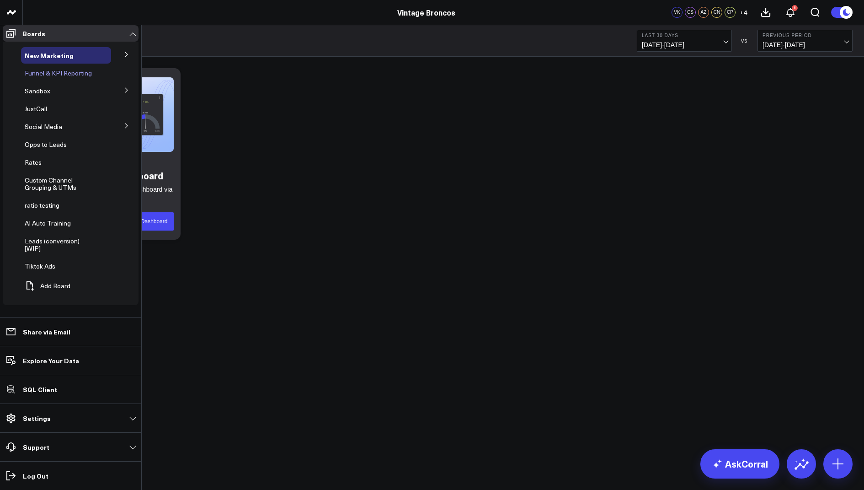
scroll to position [150, 0]
click at [47, 270] on span "Tiktok Ads" at bounding box center [40, 266] width 31 height 9
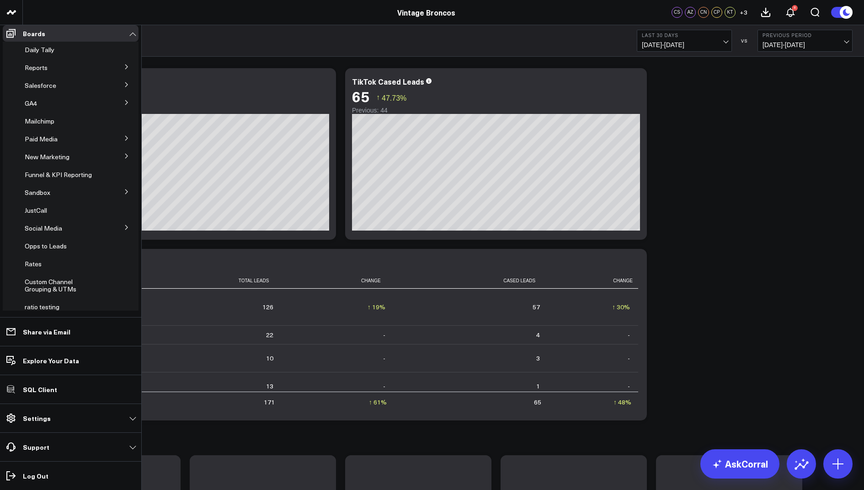
click at [125, 158] on icon at bounding box center [126, 156] width 2 height 5
click at [70, 210] on icon at bounding box center [75, 206] width 11 height 11
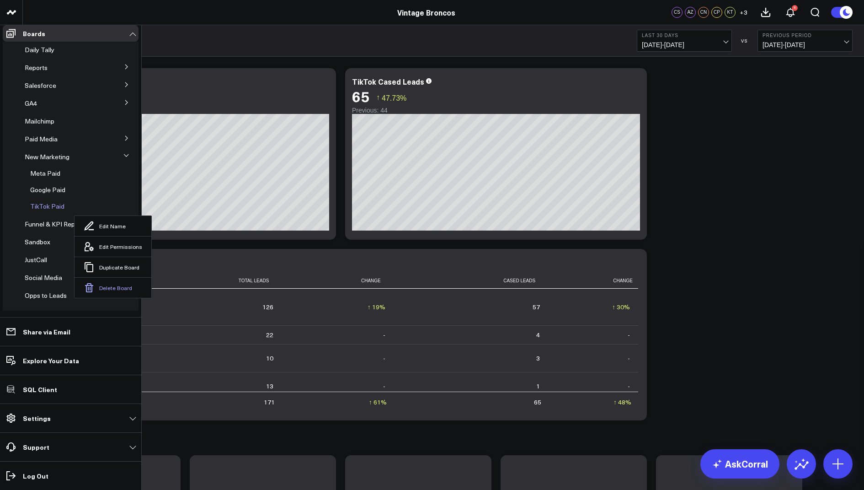
click at [109, 279] on button "Delete Board" at bounding box center [113, 287] width 77 height 21
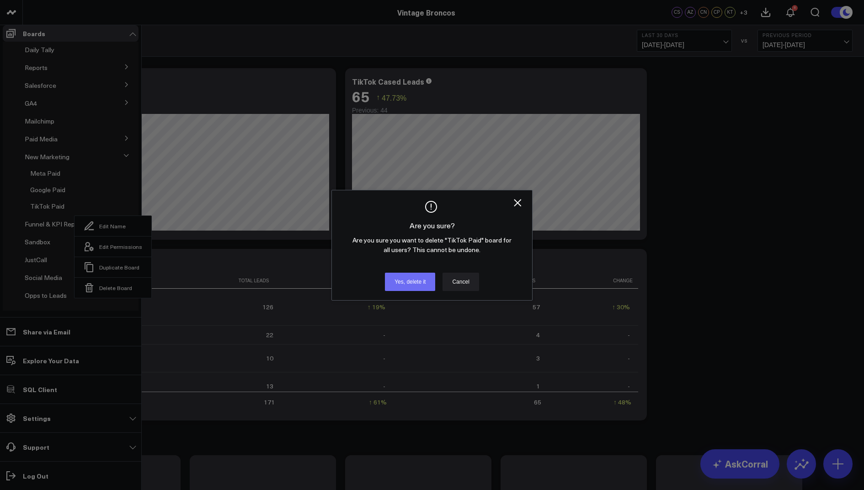
click at [407, 291] on button "Yes, delete it" at bounding box center [410, 282] width 50 height 18
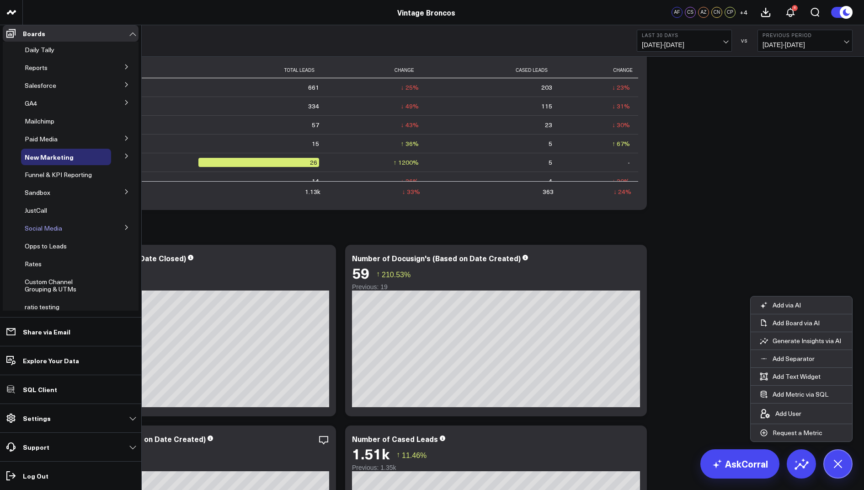
scroll to position [118, 0]
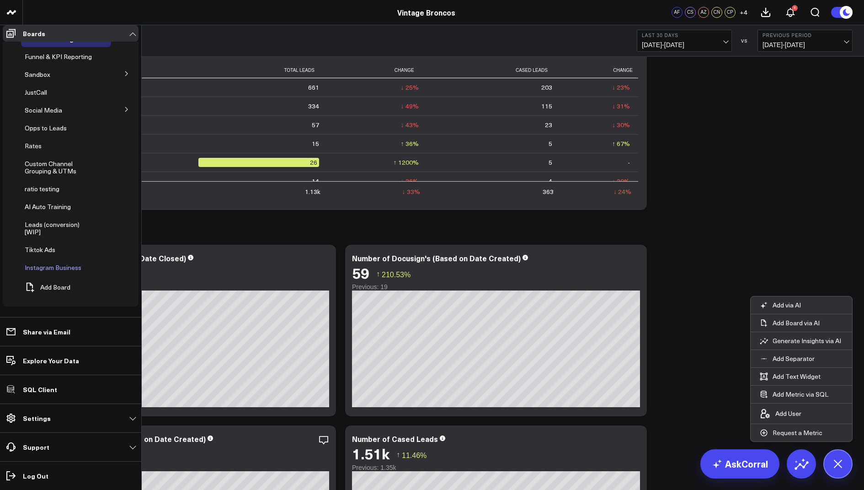
click at [49, 272] on span "Instagram Business" at bounding box center [53, 267] width 57 height 9
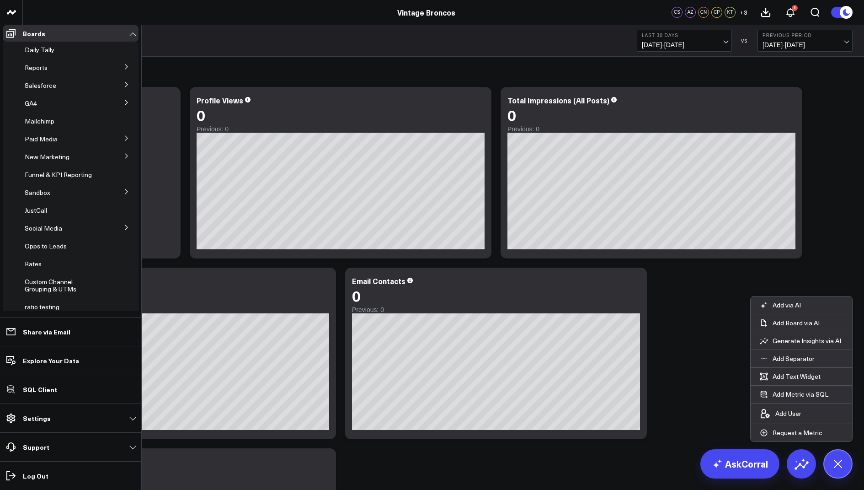
click at [124, 230] on icon at bounding box center [126, 227] width 5 height 5
click at [57, 249] on span "Instagram" at bounding box center [44, 244] width 29 height 9
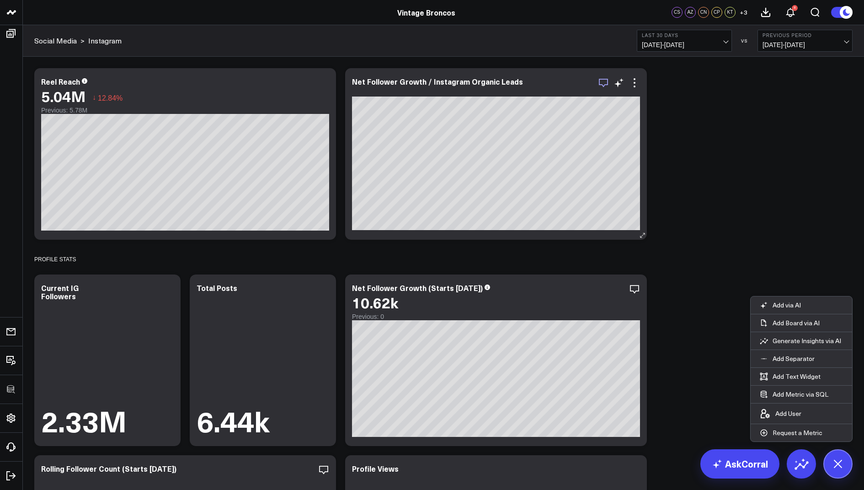
click at [605, 83] on icon "button" at bounding box center [603, 82] width 11 height 11
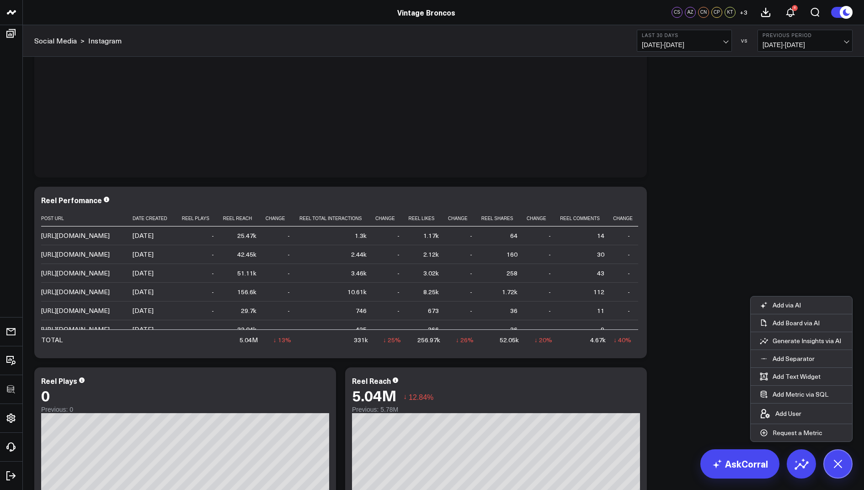
scroll to position [674, 0]
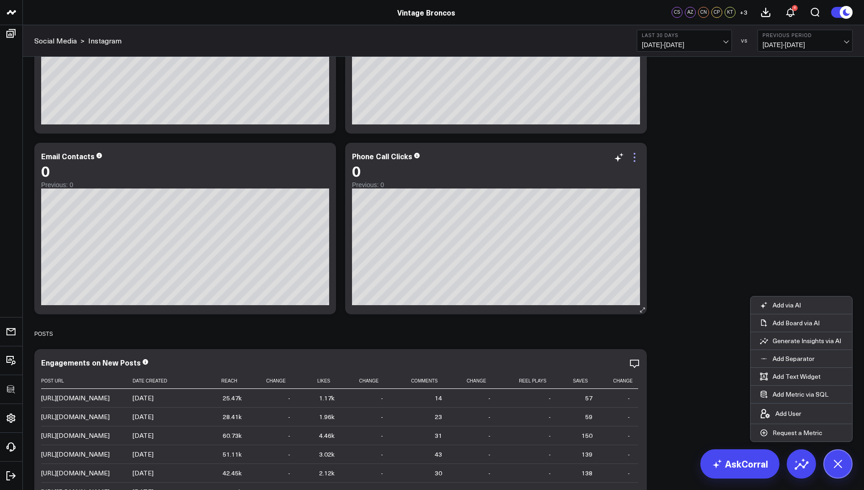
click at [635, 157] on icon at bounding box center [634, 157] width 11 height 11
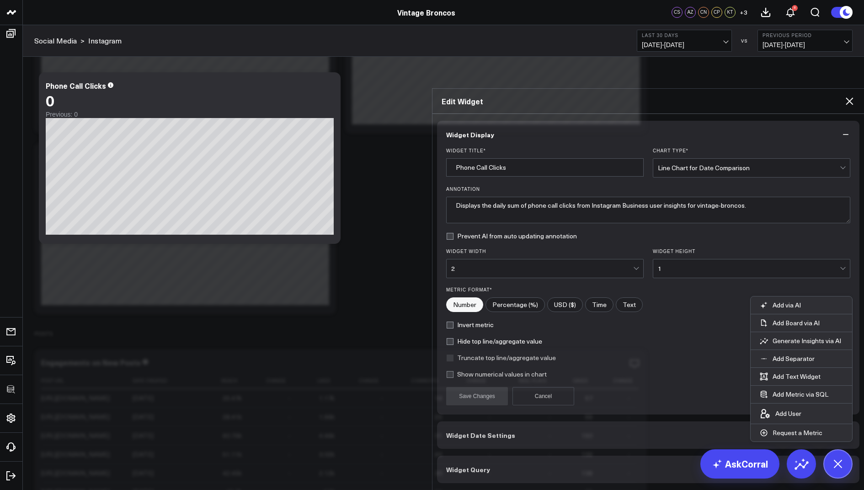
click at [483, 466] on span "Widget Query" at bounding box center [468, 469] width 44 height 7
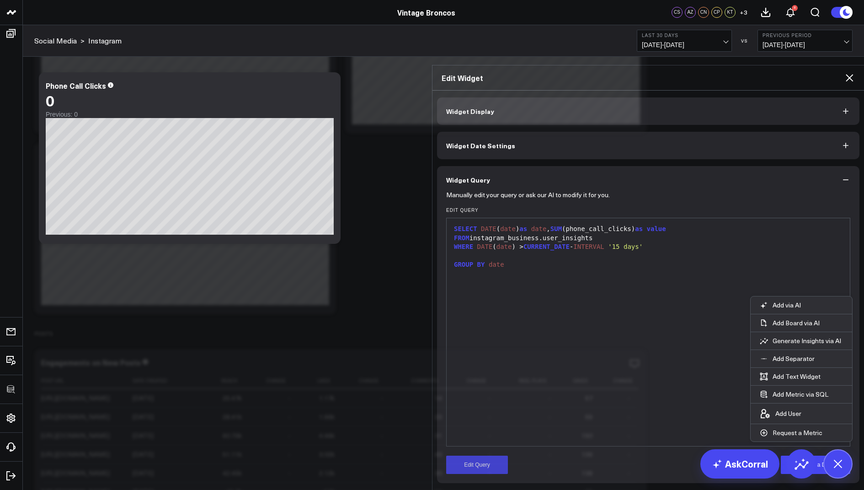
click at [849, 72] on icon at bounding box center [849, 77] width 11 height 11
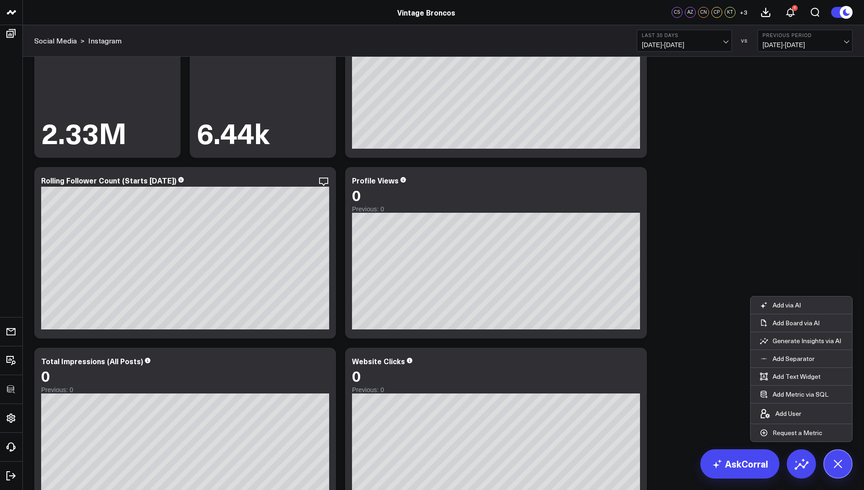
scroll to position [192, 0]
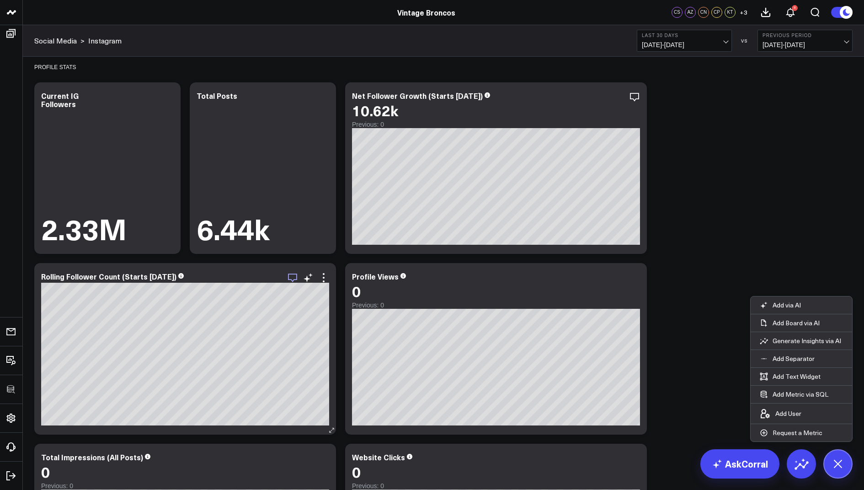
click at [292, 276] on icon "button" at bounding box center [292, 277] width 11 height 11
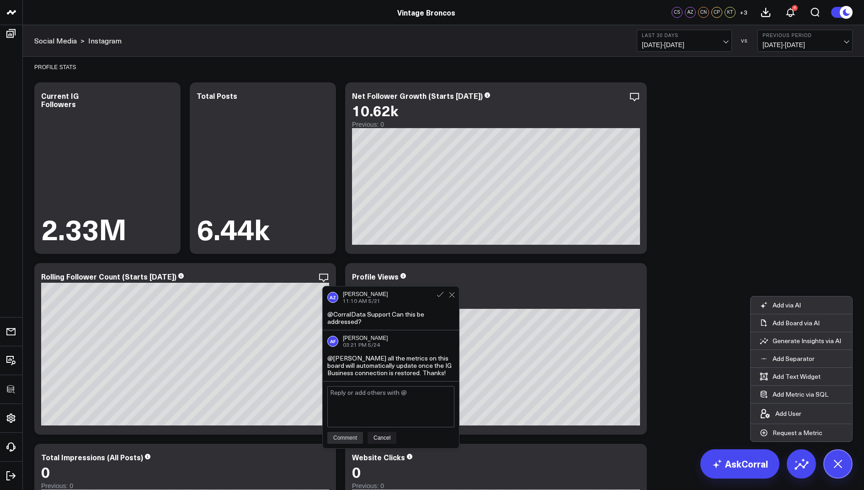
scroll to position [237, 0]
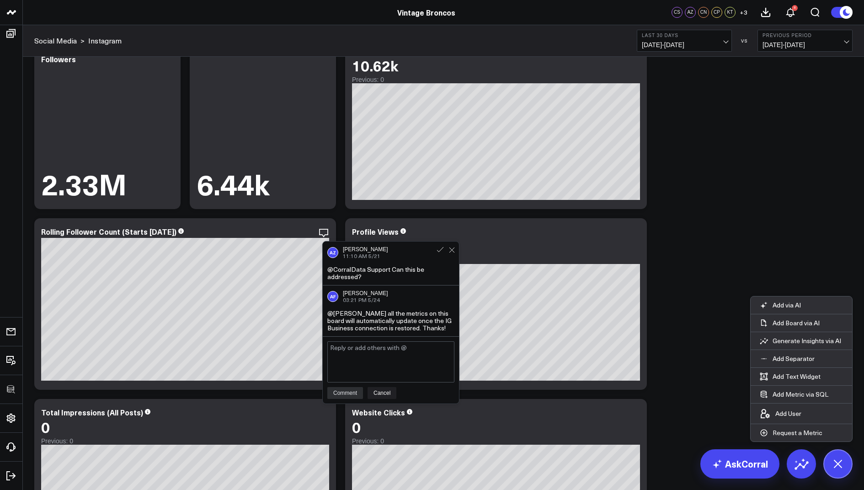
click at [455, 247] on div at bounding box center [446, 247] width 28 height 13
click at [323, 228] on icon at bounding box center [324, 229] width 2 height 2
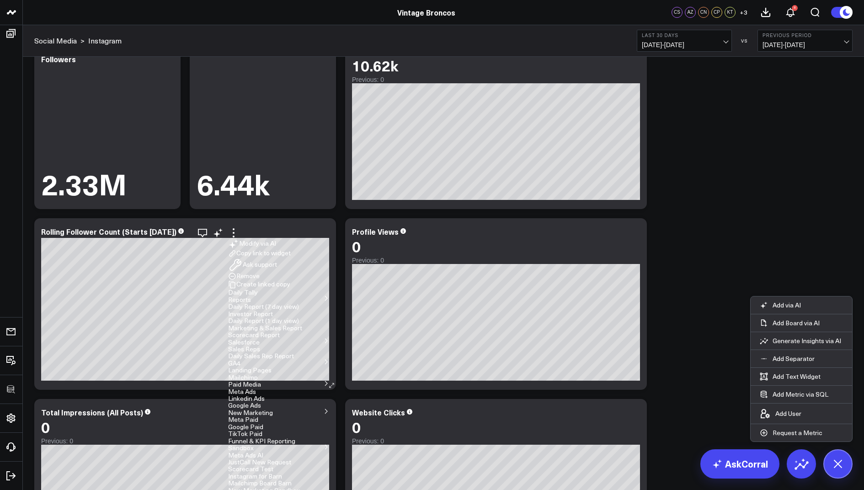
click at [260, 280] on button "Remove" at bounding box center [244, 276] width 32 height 8
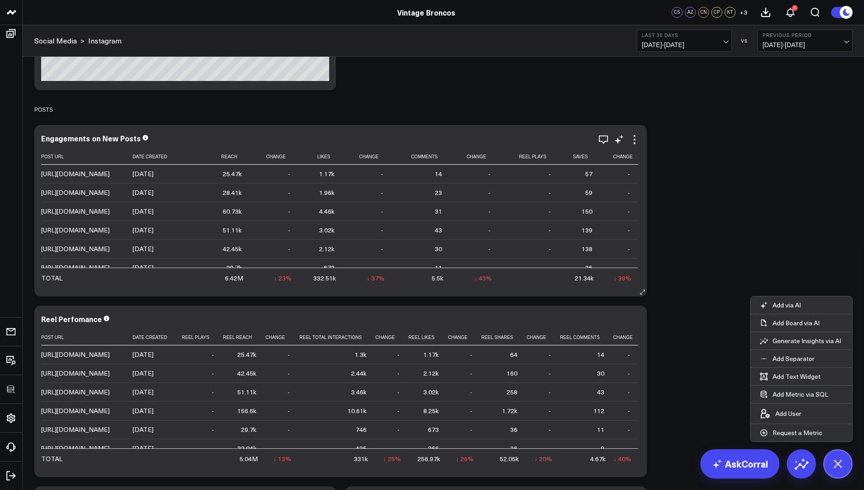
scroll to position [909, 0]
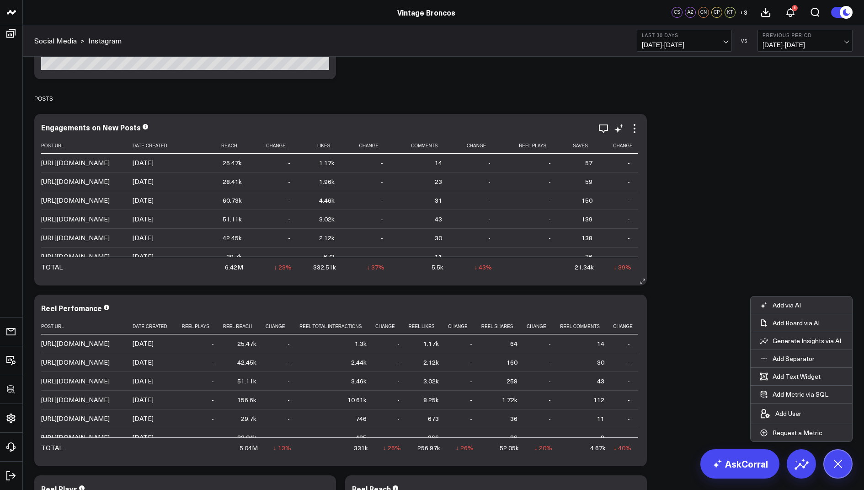
click at [605, 121] on div "Engagements on New Posts Post Url Date Created Reach Change Likes Change Commen…" at bounding box center [340, 200] width 613 height 172
click at [605, 123] on icon "button" at bounding box center [603, 128] width 11 height 11
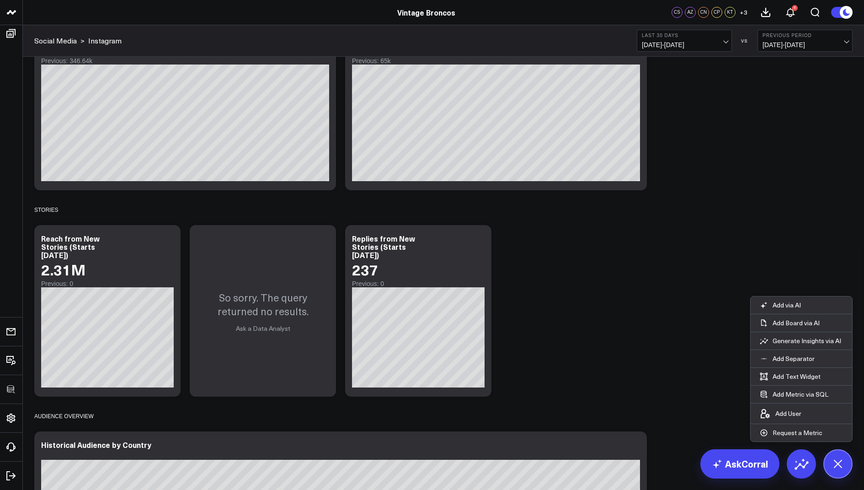
scroll to position [1547, 0]
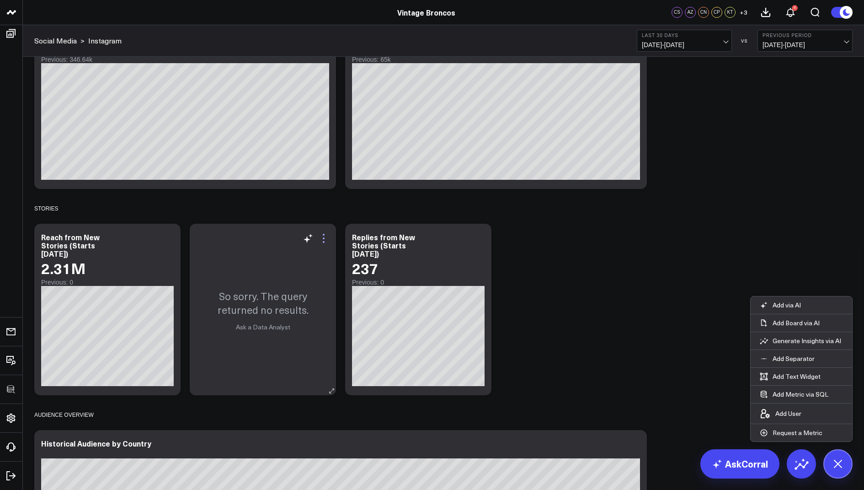
click at [323, 237] on icon at bounding box center [323, 238] width 11 height 11
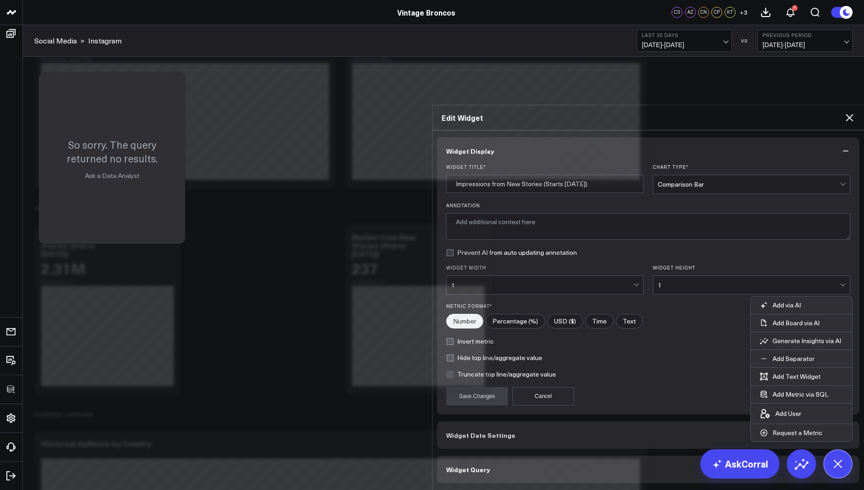
click at [483, 456] on button "Widget Query" at bounding box center [648, 469] width 423 height 27
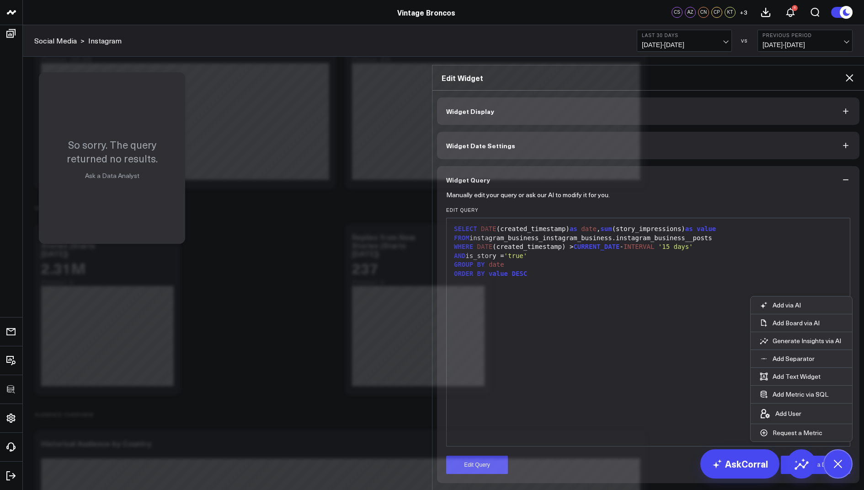
click at [850, 72] on icon at bounding box center [849, 77] width 11 height 11
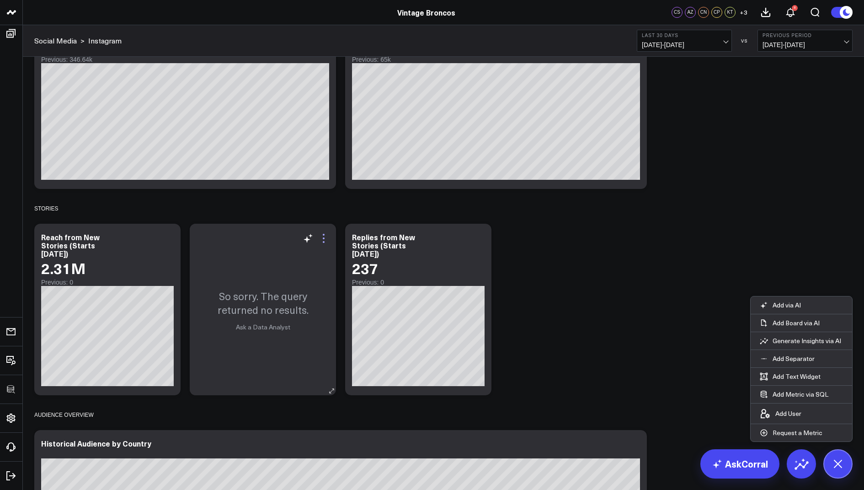
click at [326, 236] on icon at bounding box center [323, 238] width 11 height 11
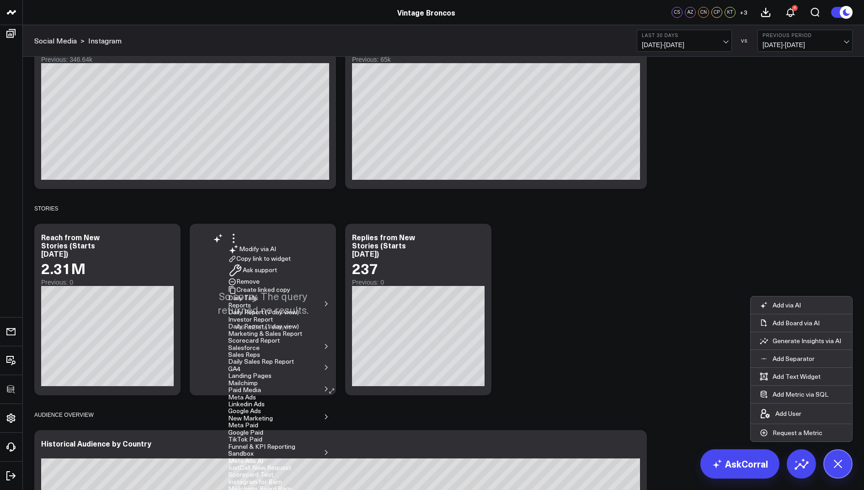
click at [260, 286] on button "Remove" at bounding box center [244, 282] width 32 height 8
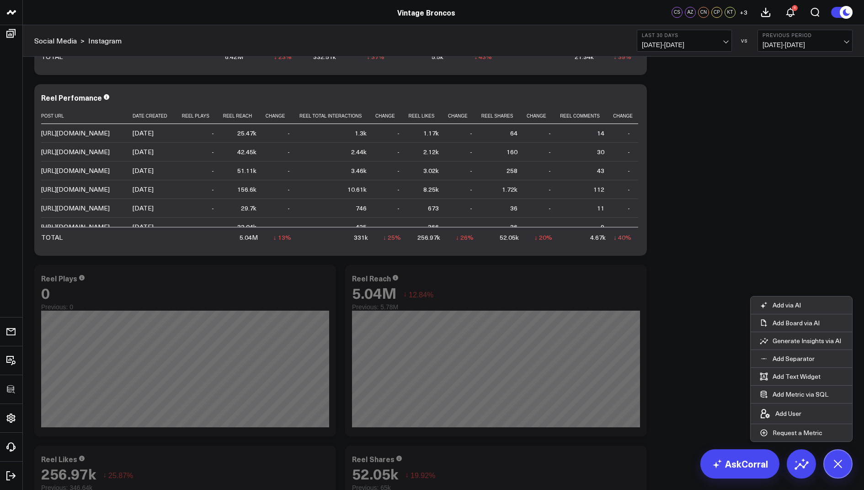
scroll to position [1066, 0]
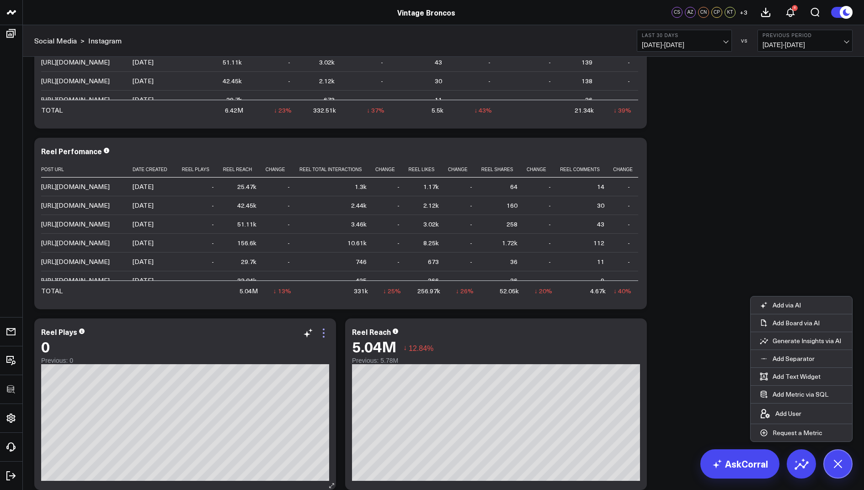
click at [324, 333] on icon at bounding box center [324, 333] width 2 height 2
click at [260, 372] on button "Remove" at bounding box center [244, 376] width 32 height 8
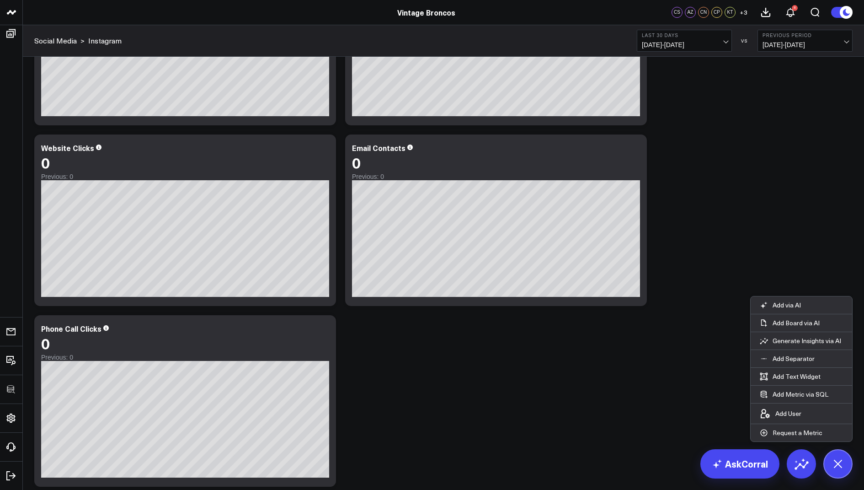
scroll to position [499, 0]
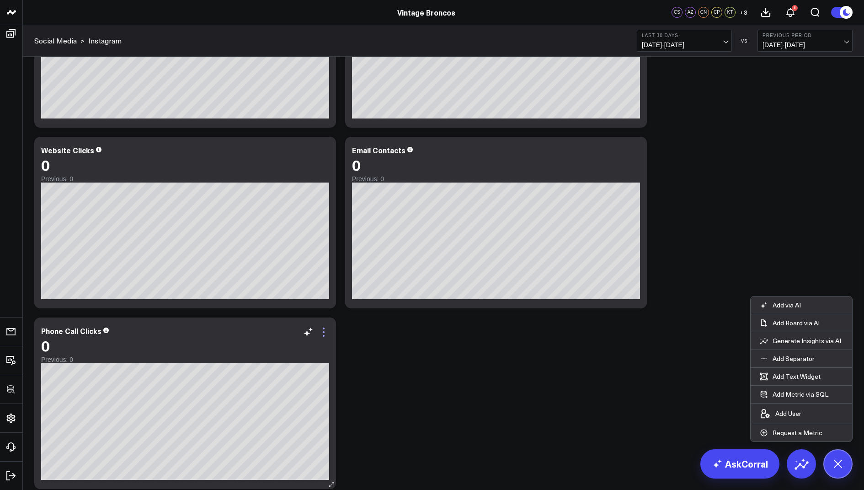
click at [320, 332] on icon at bounding box center [323, 332] width 11 height 11
click at [260, 371] on button "Remove" at bounding box center [244, 375] width 32 height 8
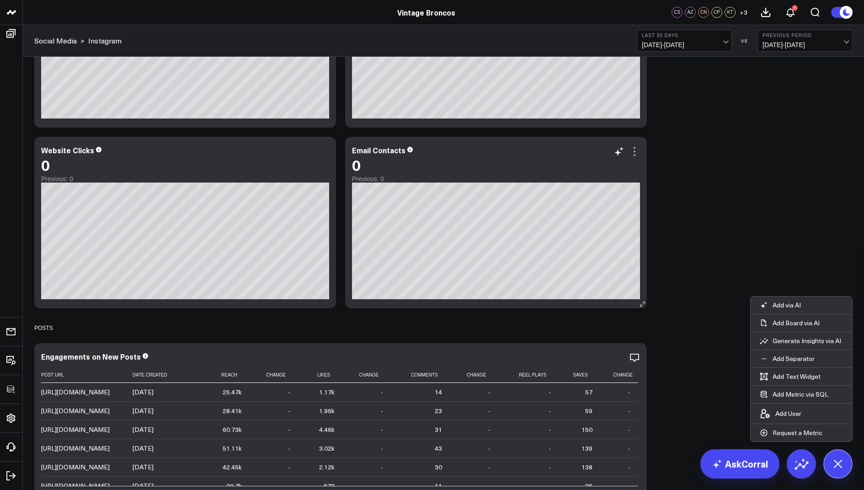
click at [635, 149] on icon at bounding box center [634, 151] width 11 height 11
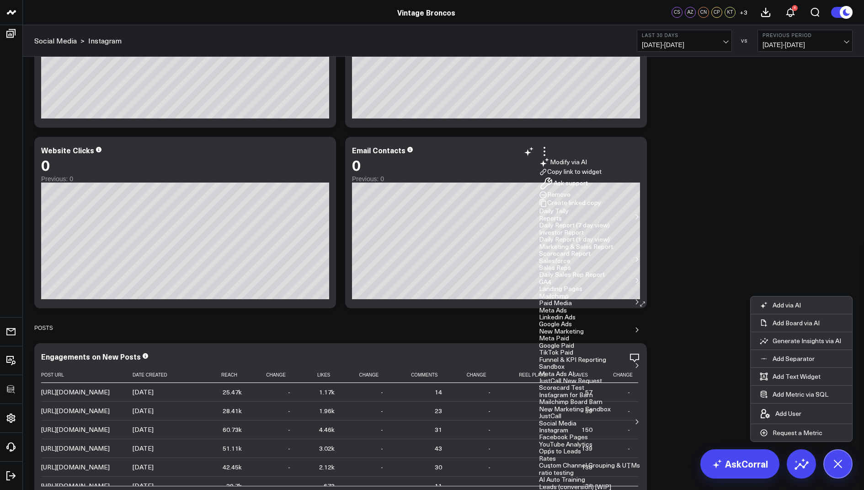
click at [571, 199] on button "Remove" at bounding box center [555, 195] width 32 height 8
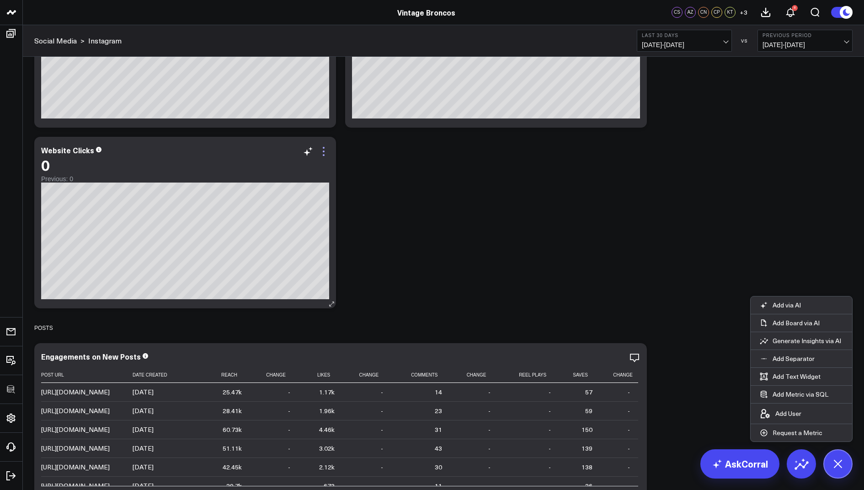
click at [320, 152] on icon at bounding box center [323, 151] width 11 height 11
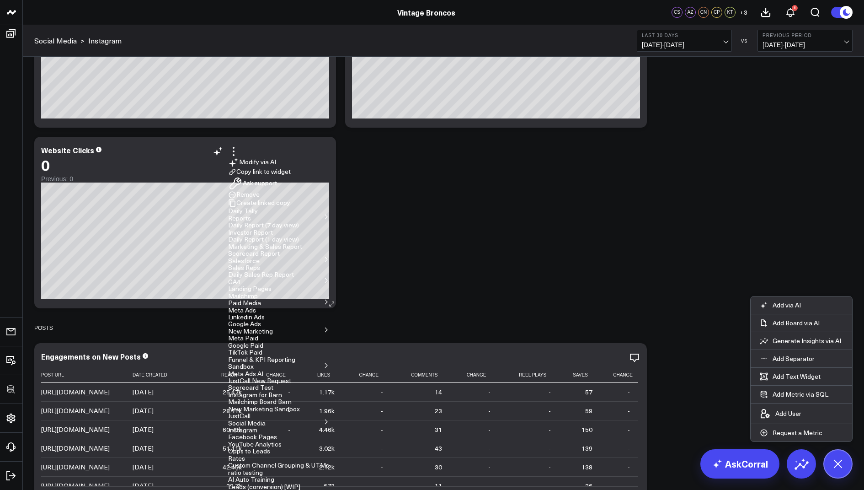
click at [260, 199] on button "Remove" at bounding box center [244, 195] width 32 height 8
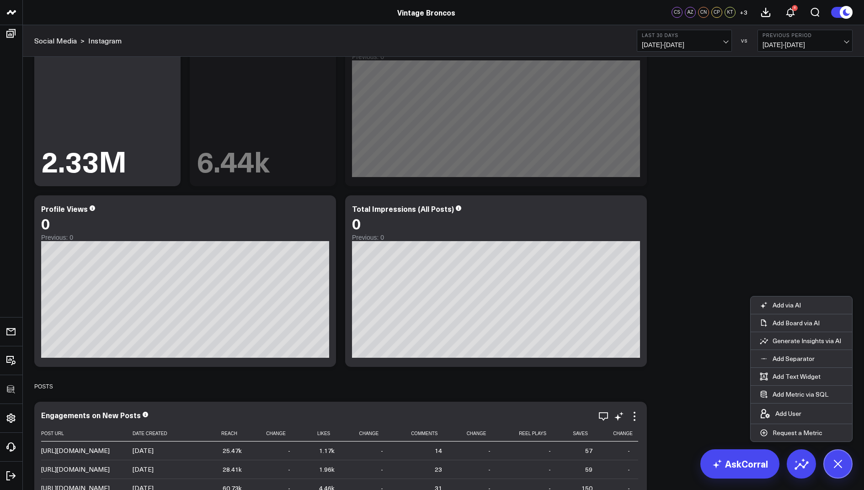
scroll to position [215, 0]
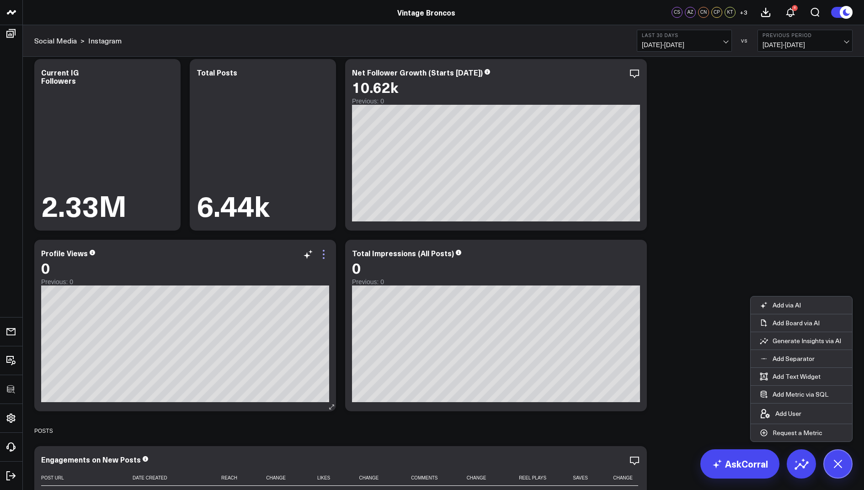
click at [326, 253] on icon at bounding box center [323, 254] width 11 height 11
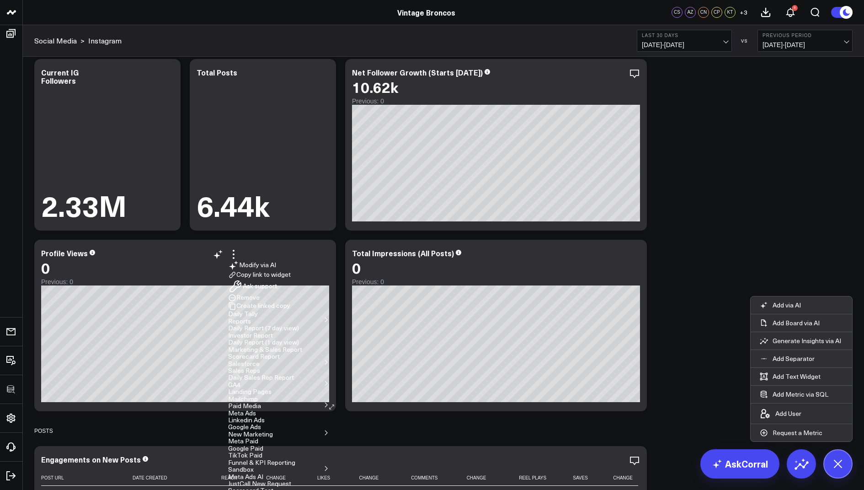
click at [260, 302] on button "Remove" at bounding box center [244, 298] width 32 height 8
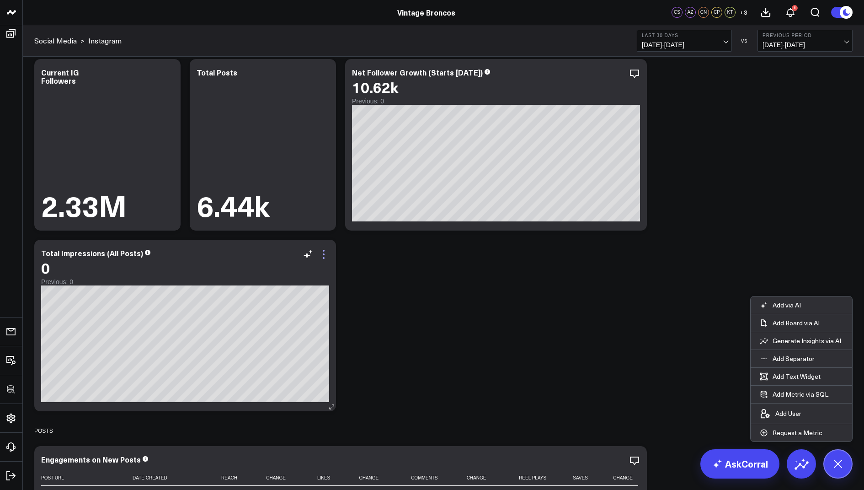
click at [323, 255] on icon at bounding box center [323, 254] width 11 height 11
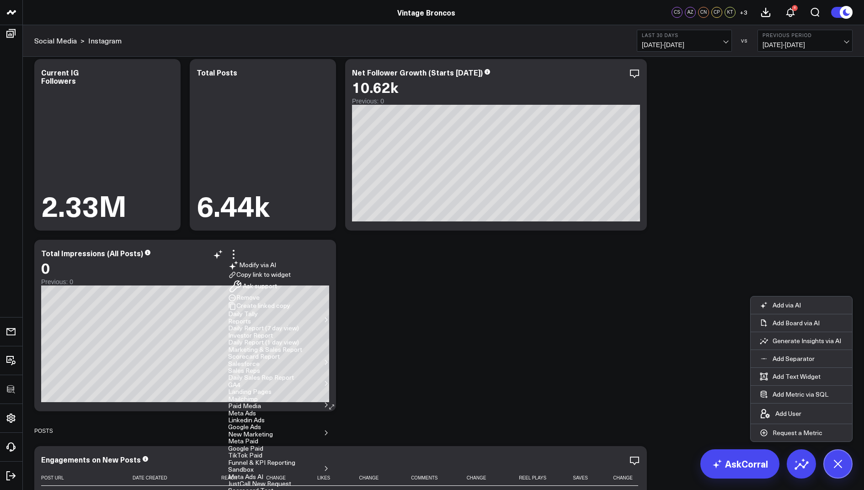
click at [260, 302] on button "Remove" at bounding box center [244, 298] width 32 height 8
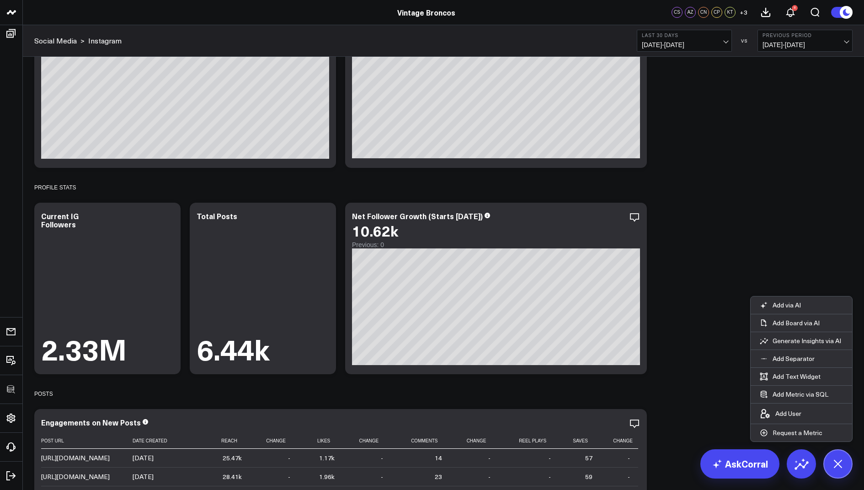
scroll to position [0, 0]
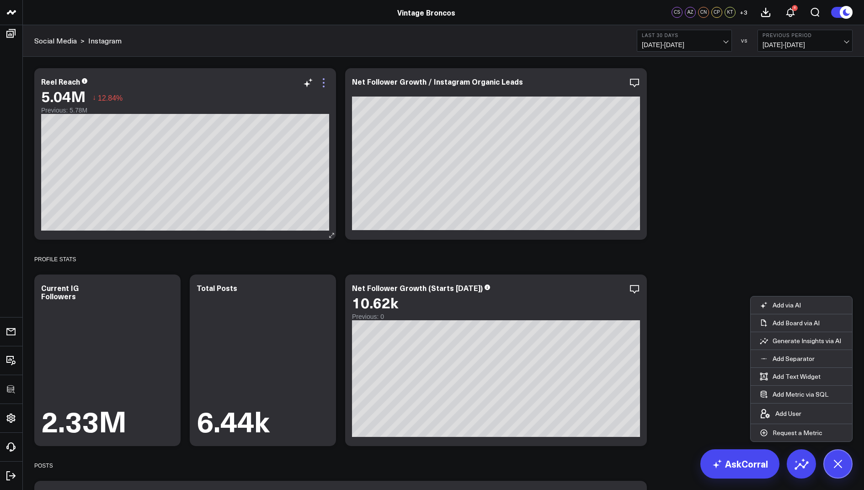
click at [321, 80] on icon at bounding box center [323, 82] width 11 height 11
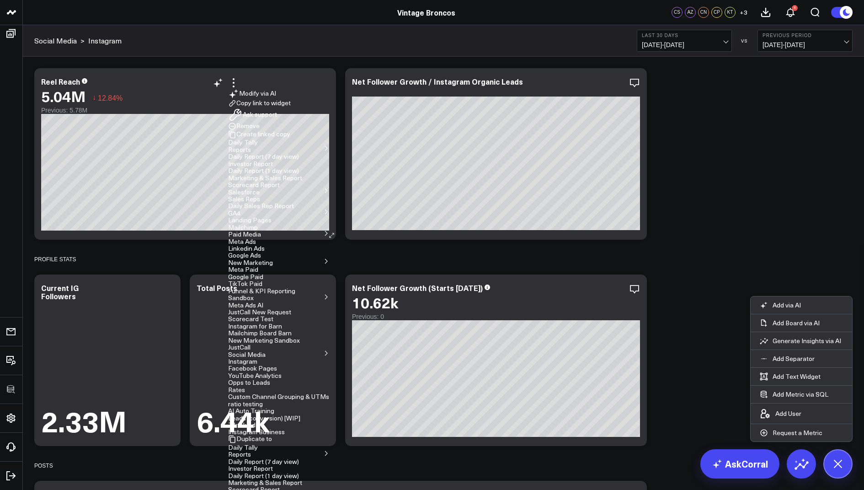
click at [260, 130] on button "Remove" at bounding box center [244, 126] width 32 height 8
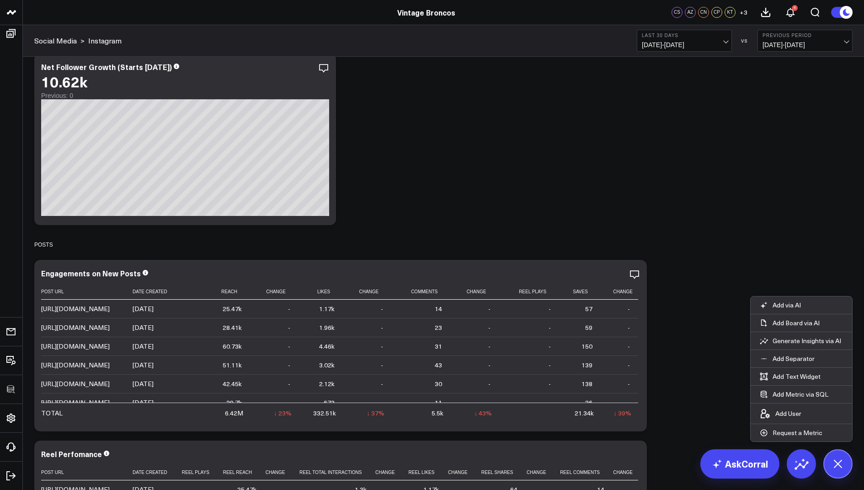
scroll to position [483, 0]
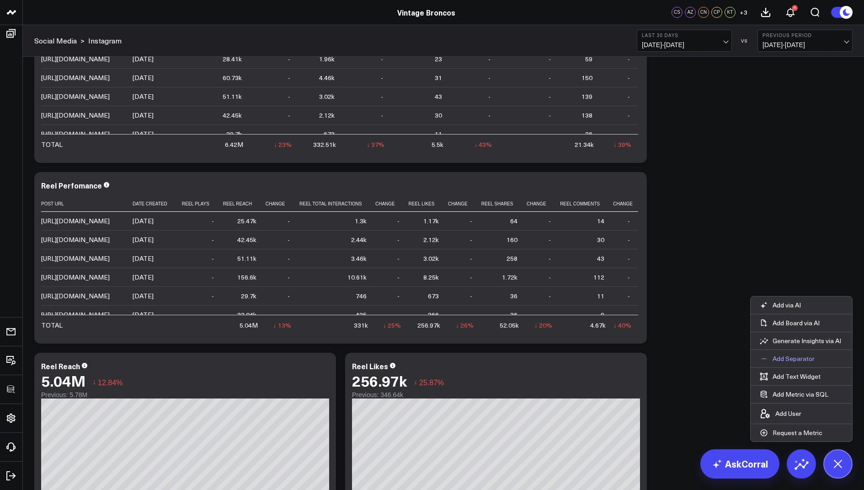
click at [790, 360] on p "Add Separator" at bounding box center [794, 358] width 42 height 8
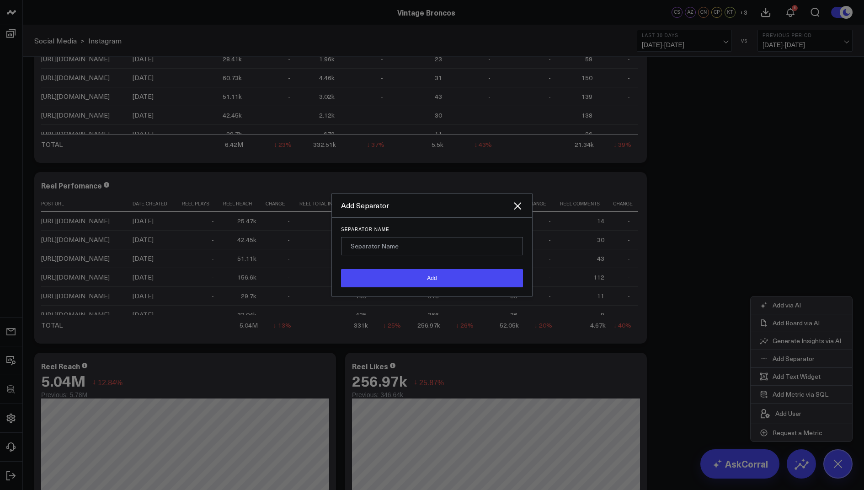
click at [409, 255] on input "Separator Name" at bounding box center [432, 246] width 182 height 18
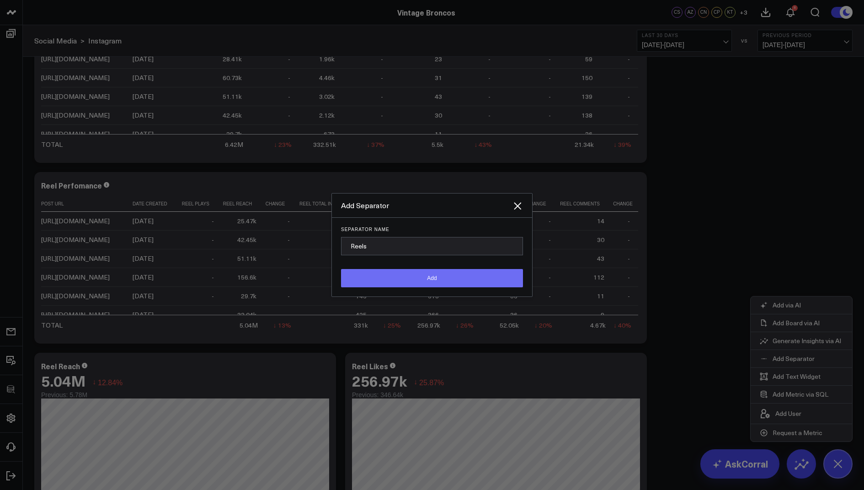
type input "Reels"
click at [391, 287] on button "Add" at bounding box center [432, 278] width 182 height 18
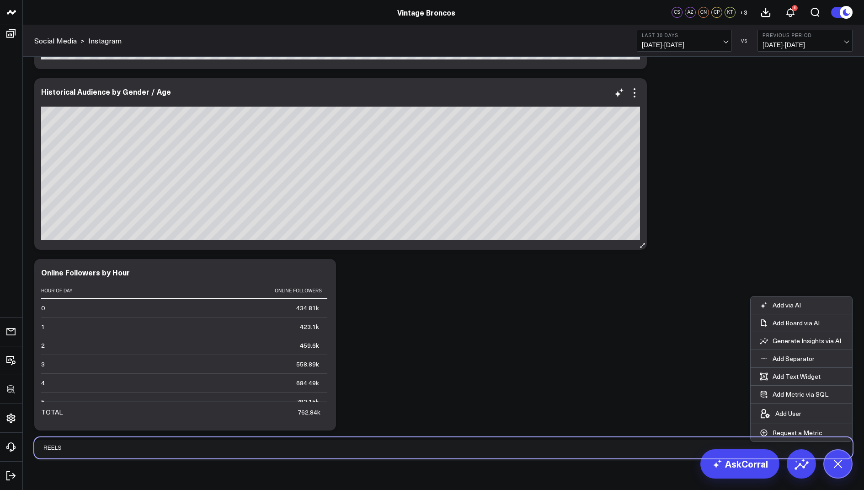
scroll to position [1532, 0]
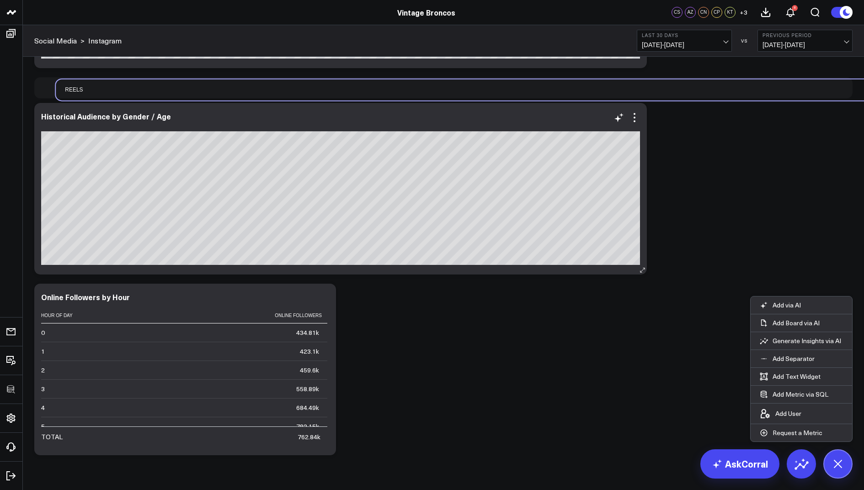
drag, startPoint x: 40, startPoint y: 453, endPoint x: 53, endPoint y: 117, distance: 336.4
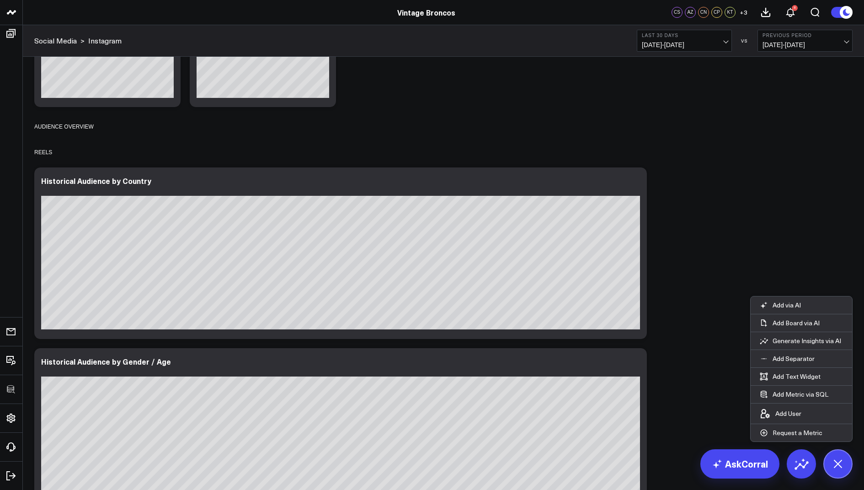
scroll to position [1221, 0]
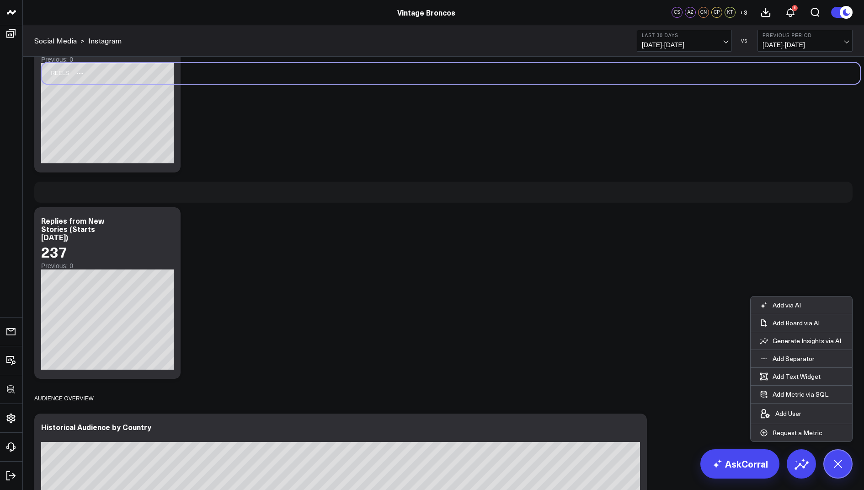
drag, startPoint x: 44, startPoint y: 219, endPoint x: 52, endPoint y: 71, distance: 147.9
click at [52, 71] on div "Reels" at bounding box center [55, 73] width 27 height 21
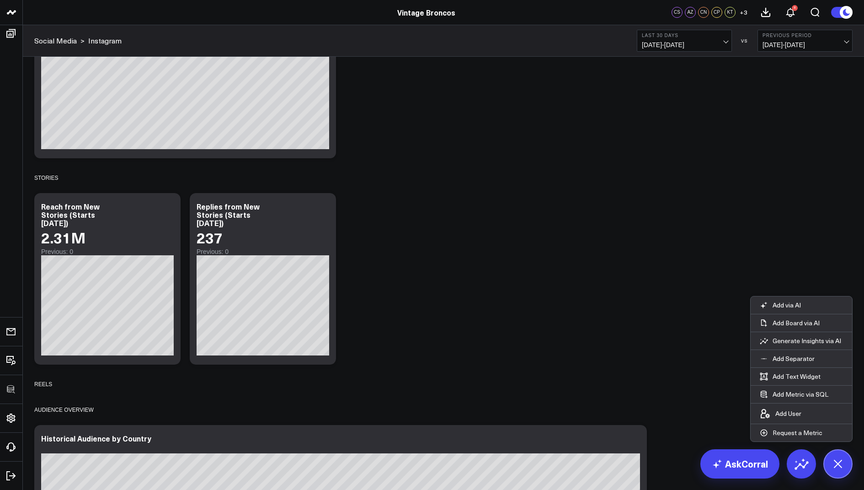
scroll to position [1009, 0]
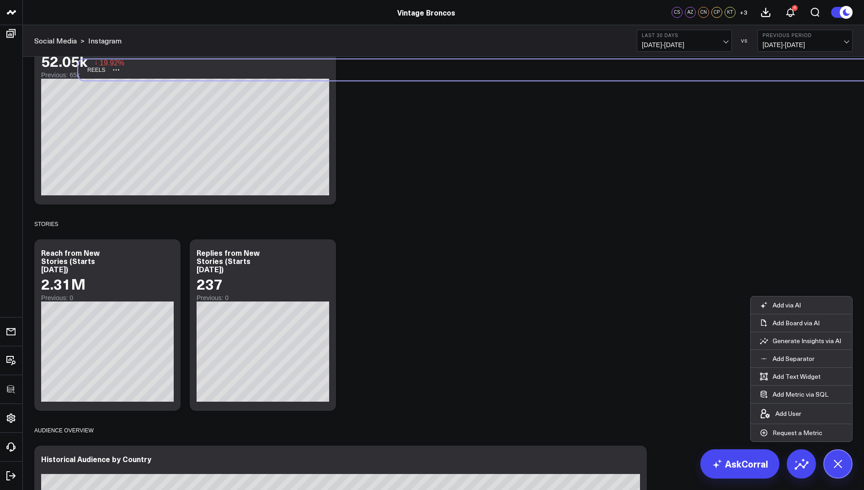
drag, startPoint x: 43, startPoint y: 405, endPoint x: 86, endPoint y: 69, distance: 338.5
click at [86, 69] on div "Reels" at bounding box center [91, 69] width 27 height 21
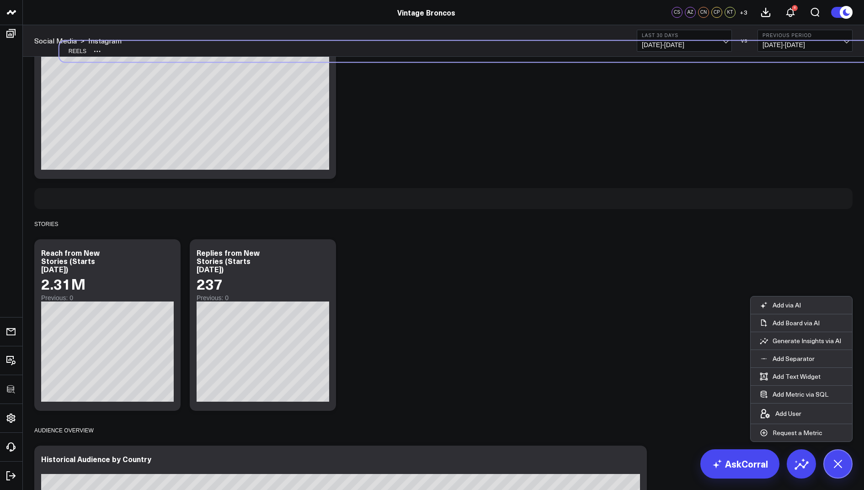
drag, startPoint x: 44, startPoint y: 194, endPoint x: 70, endPoint y: 38, distance: 158.6
click at [70, 41] on div "Reels" at bounding box center [72, 51] width 27 height 21
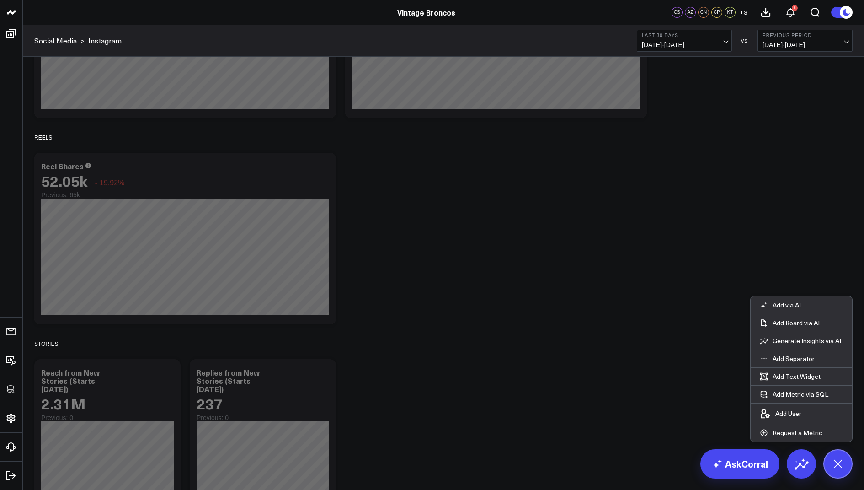
scroll to position [671, 0]
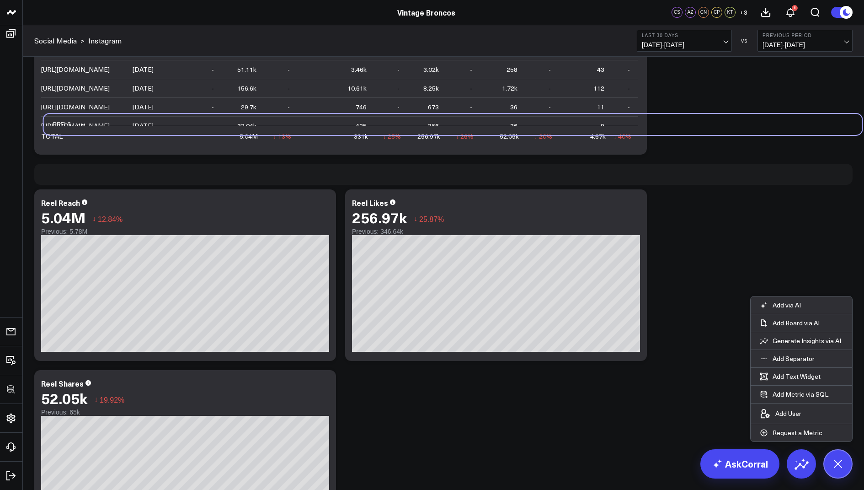
drag, startPoint x: 46, startPoint y: 358, endPoint x: 55, endPoint y: 127, distance: 230.7
click at [55, 127] on div "Reels" at bounding box center [57, 124] width 27 height 21
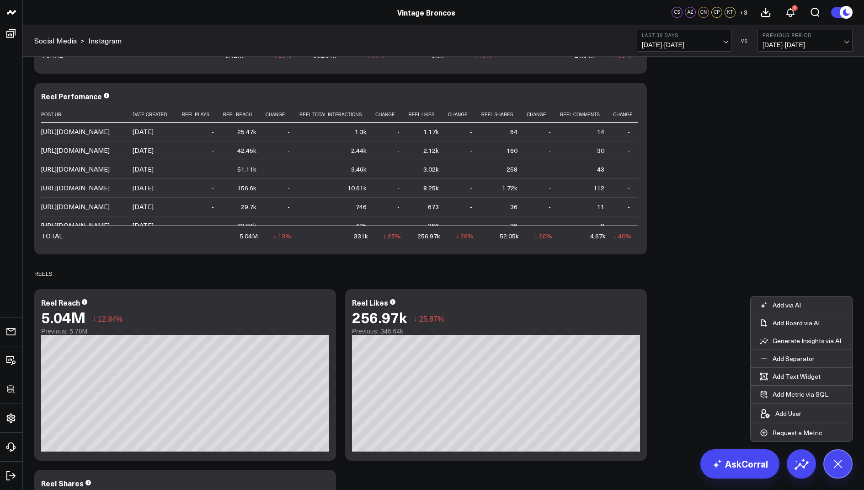
scroll to position [505, 0]
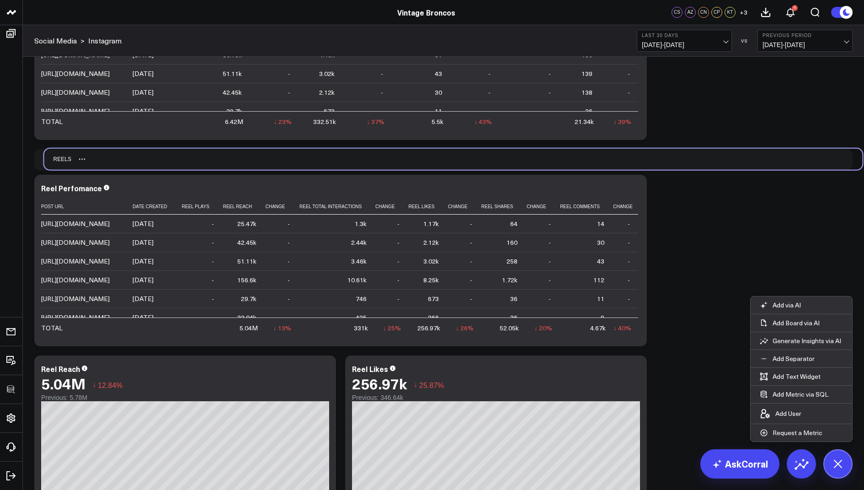
drag, startPoint x: 38, startPoint y: 338, endPoint x: 47, endPoint y: 156, distance: 181.8
click at [47, 156] on div "Reels" at bounding box center [57, 159] width 27 height 21
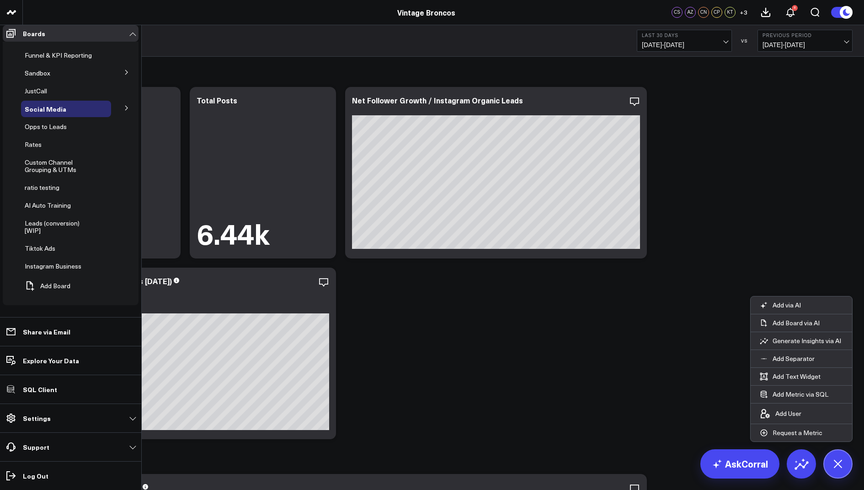
scroll to position [167, 0]
click at [59, 270] on span "Instagram Business" at bounding box center [53, 266] width 57 height 9
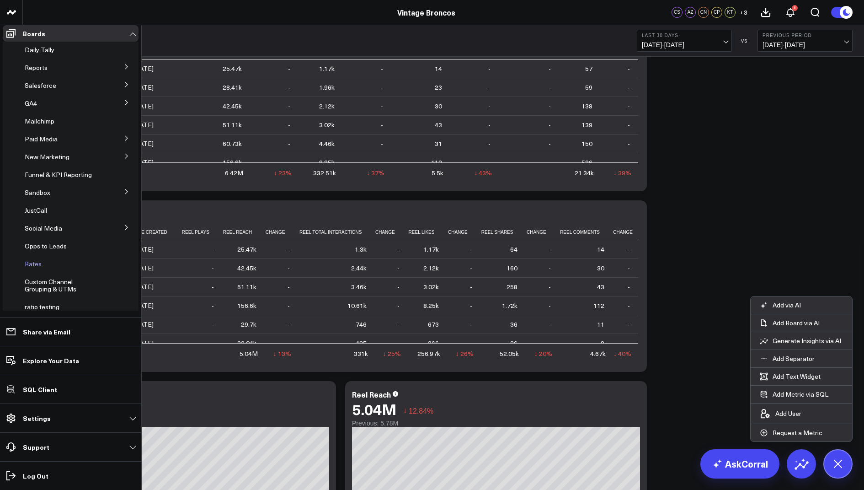
scroll to position [118, 0]
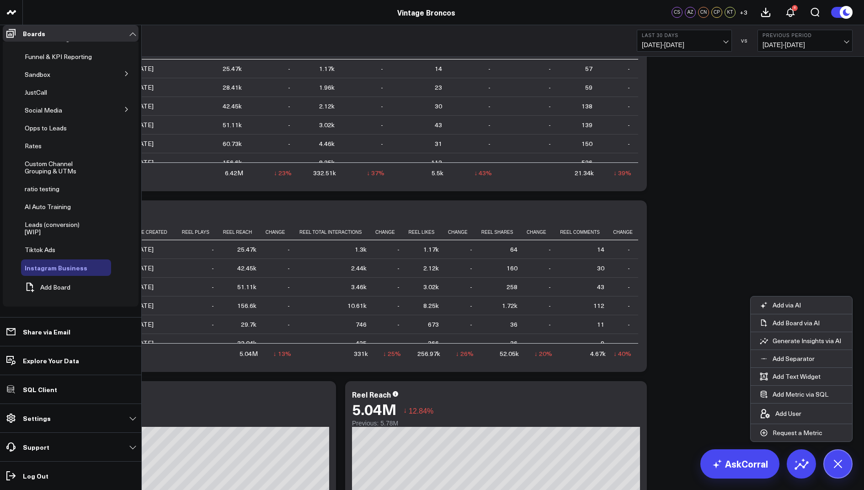
click at [93, 273] on icon at bounding box center [98, 267] width 11 height 11
click at [125, 338] on button "Delete Board" at bounding box center [134, 348] width 77 height 21
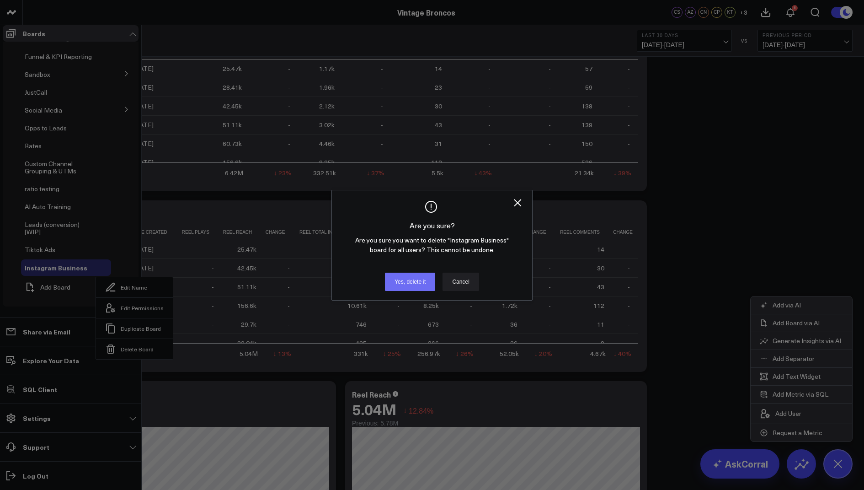
click at [418, 291] on button "Yes, delete it" at bounding box center [410, 282] width 50 height 18
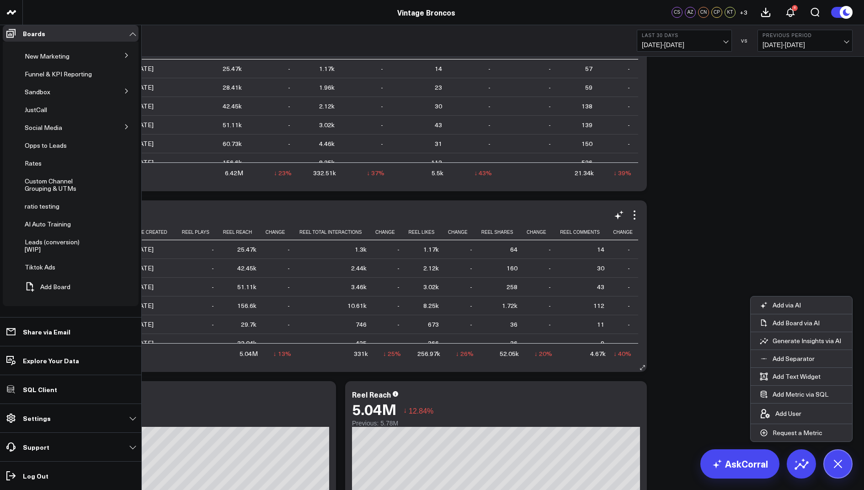
scroll to position [0, 0]
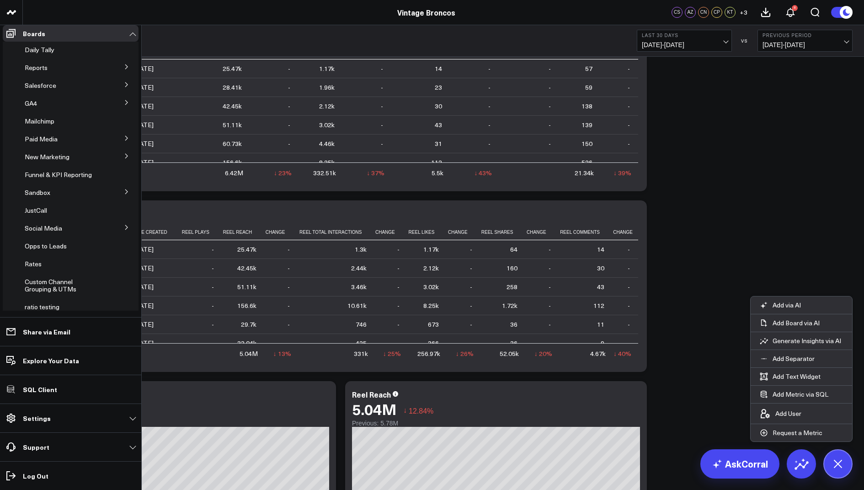
click at [123, 230] on button at bounding box center [127, 227] width 24 height 14
click at [65, 248] on icon at bounding box center [70, 244] width 11 height 11
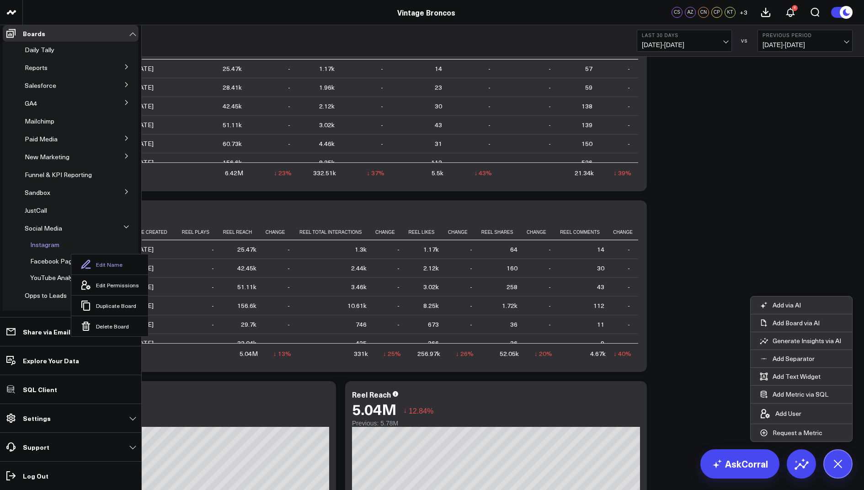
click at [105, 263] on button "Edit Name" at bounding box center [109, 264] width 77 height 20
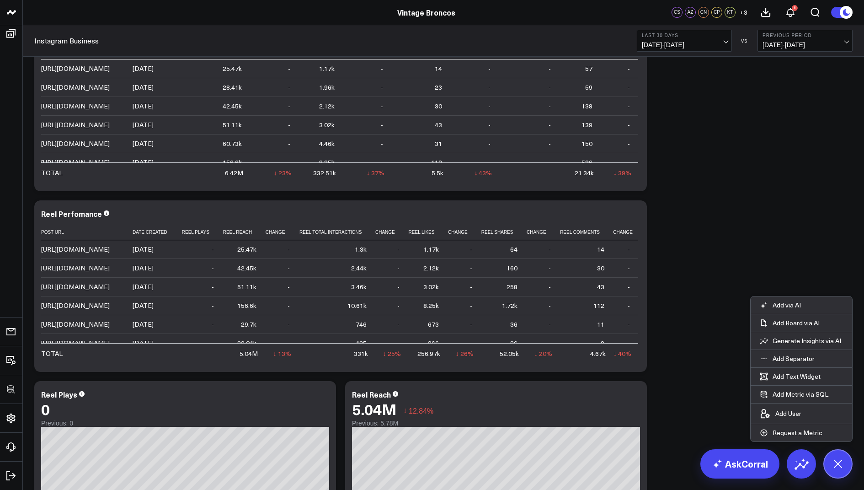
click at [769, 146] on div "Profile Stats Modify via AI Copy link to widget Ask support Remove Create linke…" at bounding box center [444, 363] width 828 height 1883
click at [744, 10] on span "+ 3" at bounding box center [744, 12] width 8 height 6
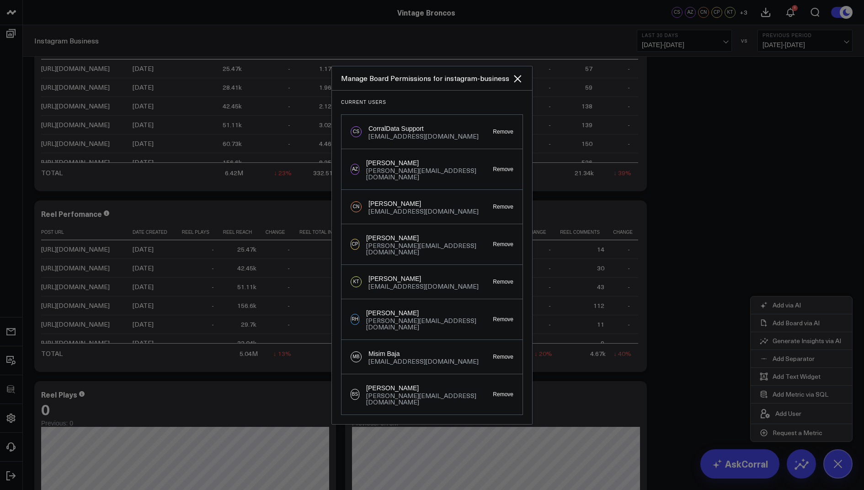
scroll to position [81, 0]
click at [760, 223] on div at bounding box center [432, 245] width 864 height 490
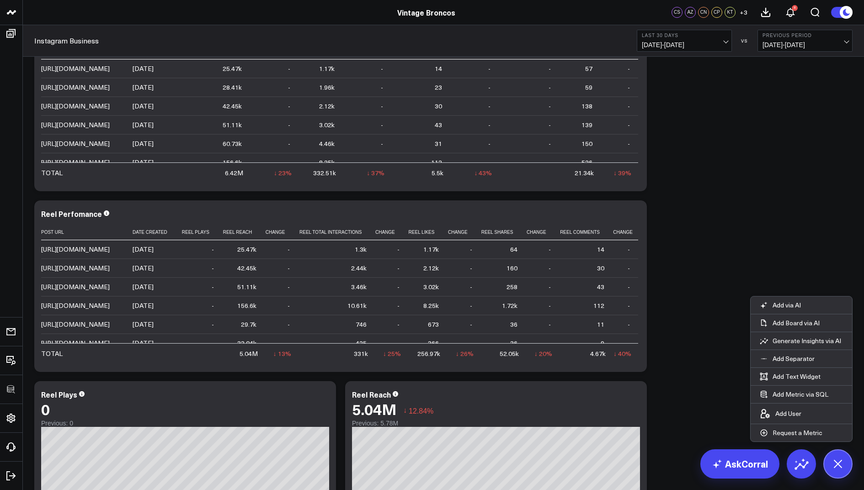
scroll to position [0, 0]
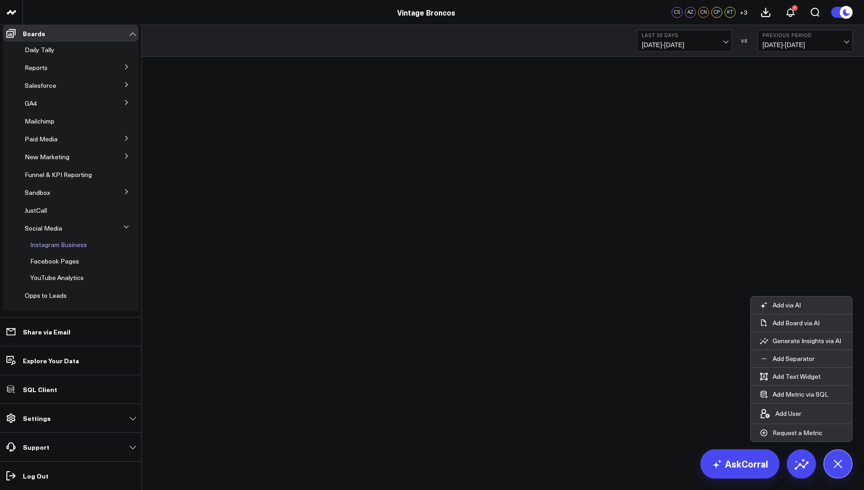
click at [55, 243] on div "Instagram Business" at bounding box center [69, 244] width 85 height 16
click at [54, 249] on span "Instagram Business" at bounding box center [58, 244] width 57 height 9
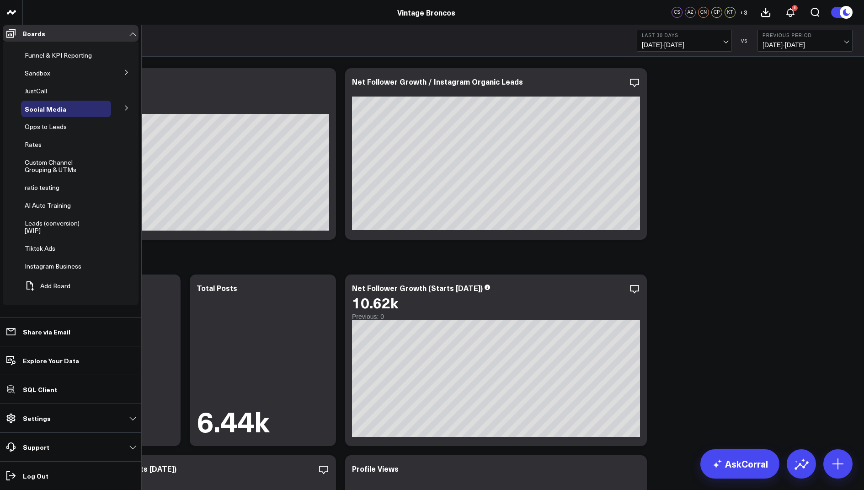
scroll to position [167, 0]
click at [51, 274] on div "Instagram Business" at bounding box center [66, 266] width 90 height 16
click at [56, 270] on span "Instagram Business" at bounding box center [53, 266] width 57 height 9
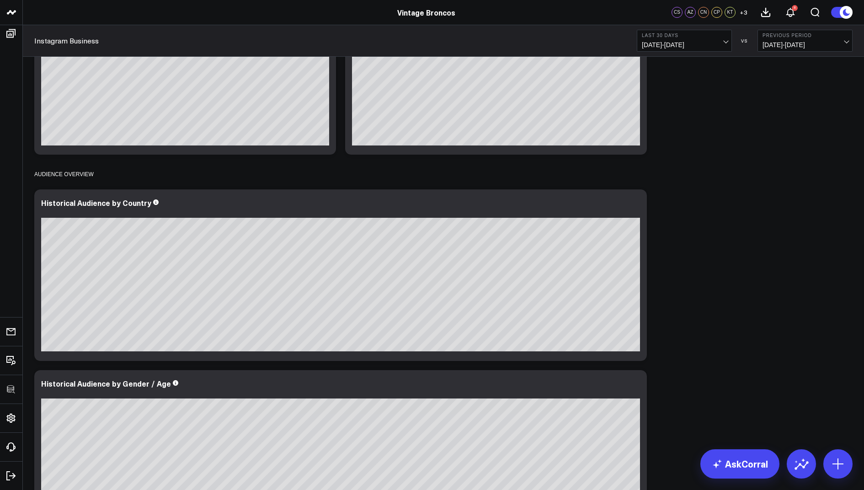
scroll to position [1505, 0]
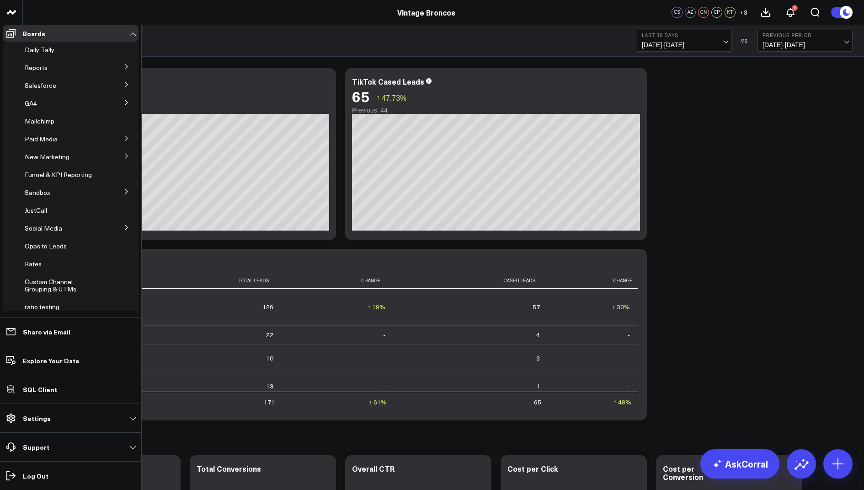
click at [124, 162] on button at bounding box center [127, 156] width 24 height 14
click at [54, 210] on span "TikTok Paid" at bounding box center [47, 206] width 34 height 9
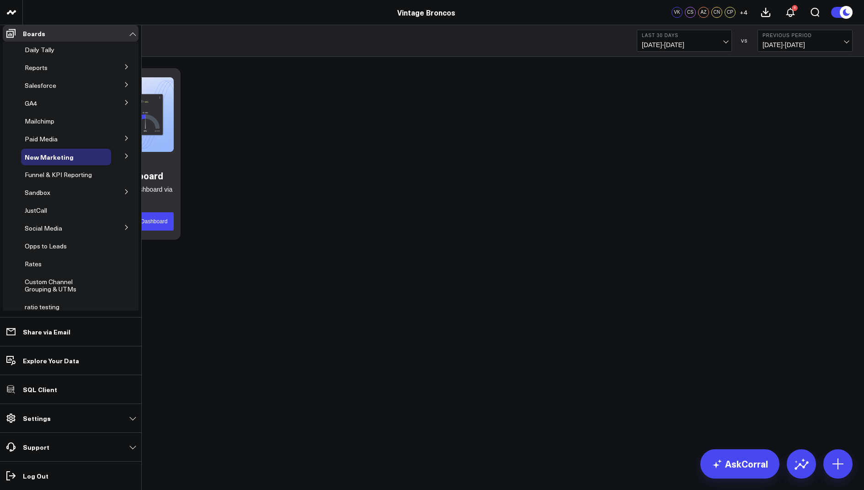
click at [0, 0] on icon at bounding box center [0, 0] width 0 height 0
click at [0, 0] on button "Delete Board" at bounding box center [0, 0] width 0 height 0
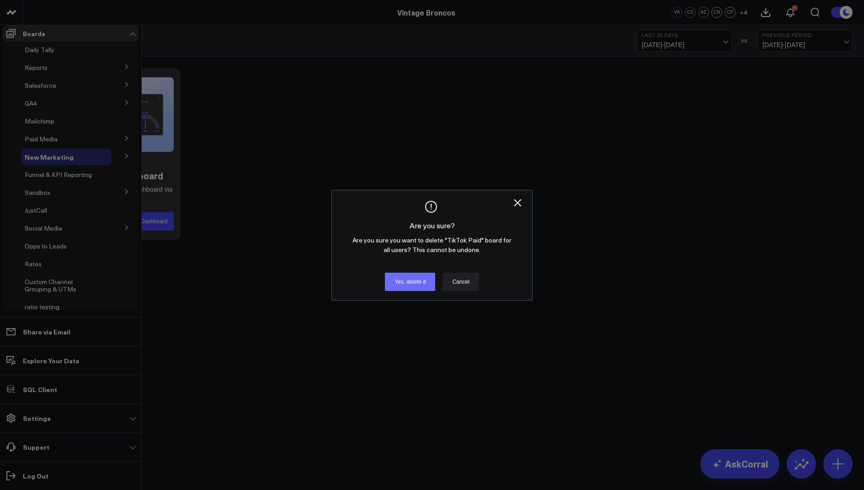
click at [415, 291] on button "Yes, delete it" at bounding box center [410, 282] width 50 height 18
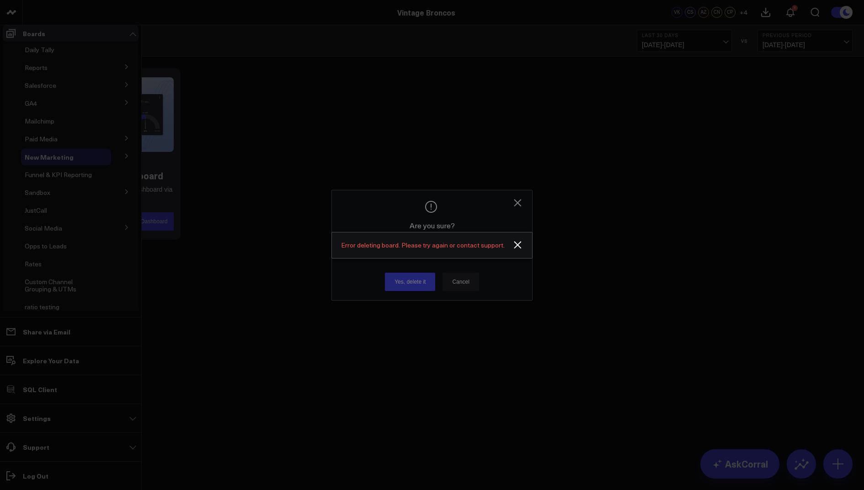
click at [519, 211] on div at bounding box center [432, 245] width 864 height 490
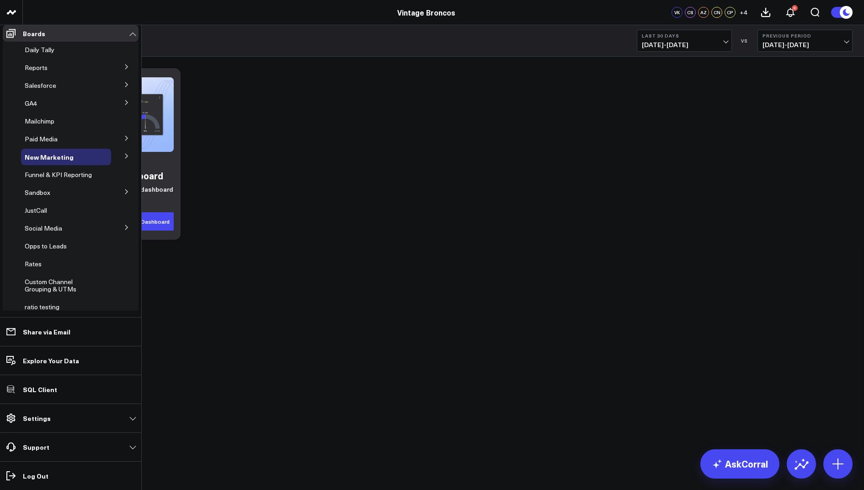
click at [0, 0] on span "Tiktok Ads" at bounding box center [0, 0] width 0 height 0
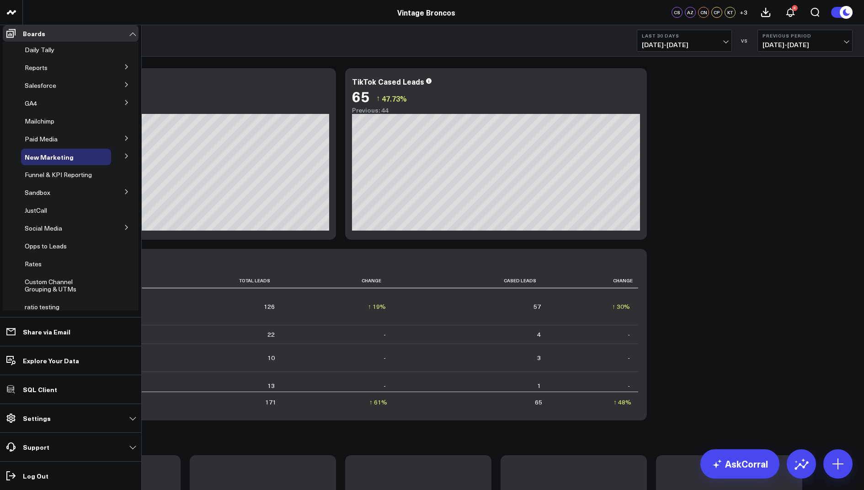
click at [0, 0] on span "TikTok Paid" at bounding box center [0, 0] width 0 height 0
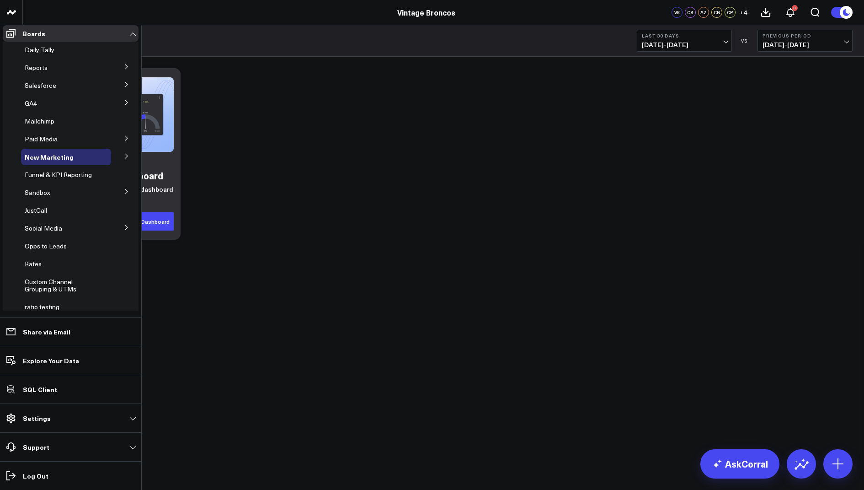
click at [0, 0] on icon at bounding box center [0, 0] width 0 height 0
click at [0, 0] on button "Delete Board" at bounding box center [0, 0] width 0 height 0
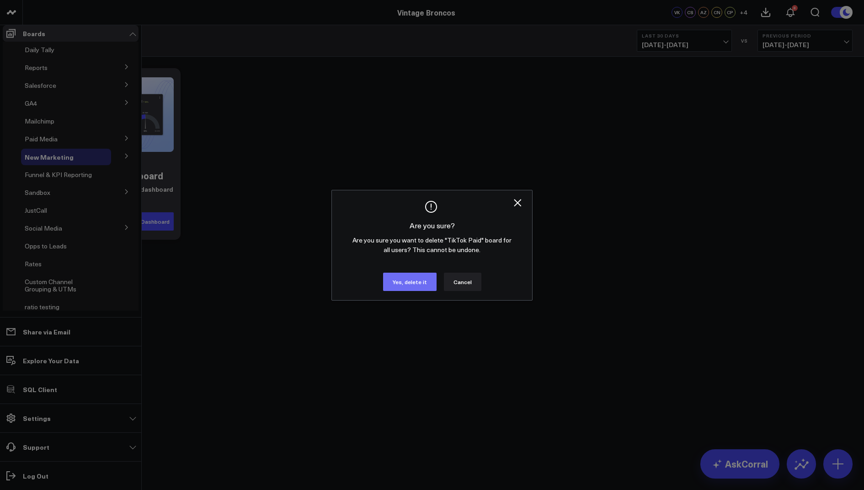
click at [405, 291] on button "Yes, delete it" at bounding box center [410, 282] width 54 height 18
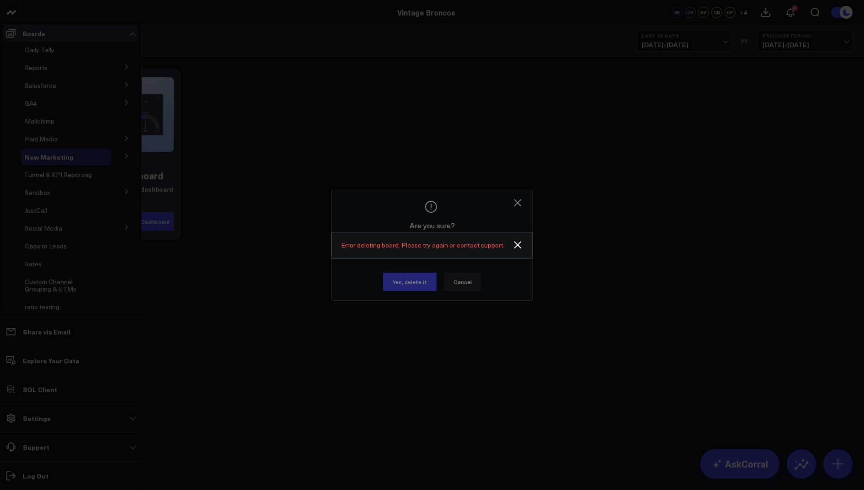
click at [0, 0] on icon at bounding box center [0, 0] width 0 height 0
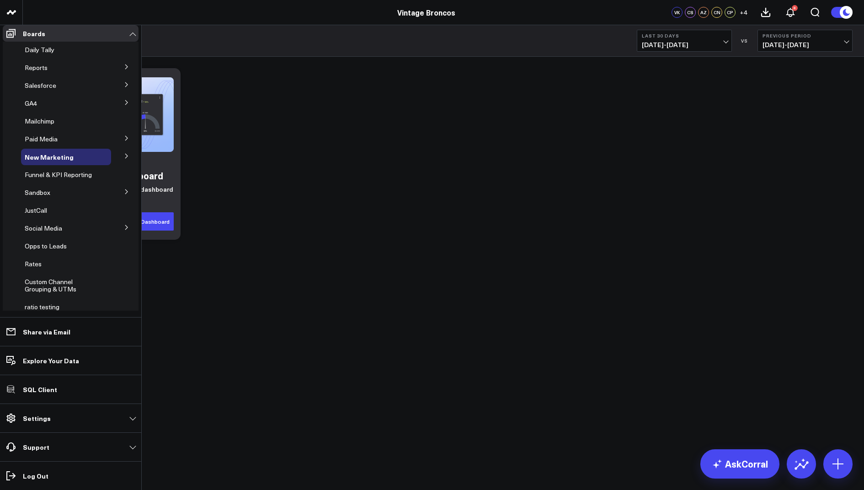
click at [0, 0] on span "Tiktok Ads" at bounding box center [0, 0] width 0 height 0
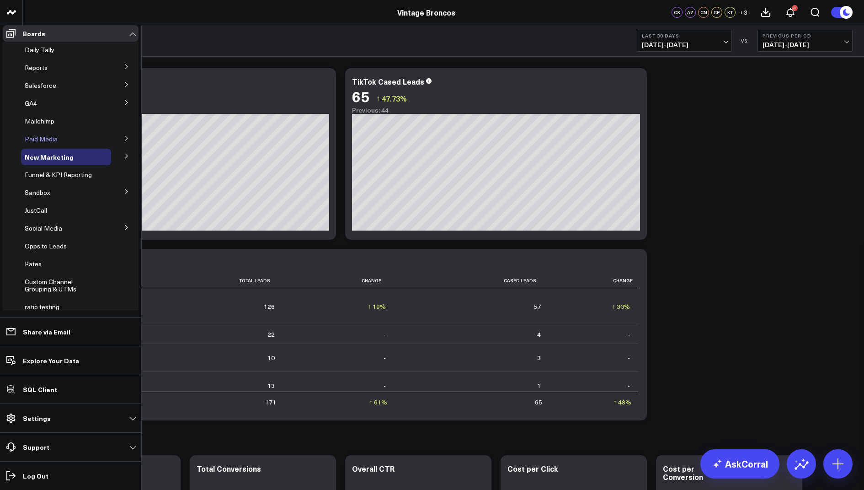
click at [50, 143] on span "Paid Media" at bounding box center [41, 138] width 33 height 9
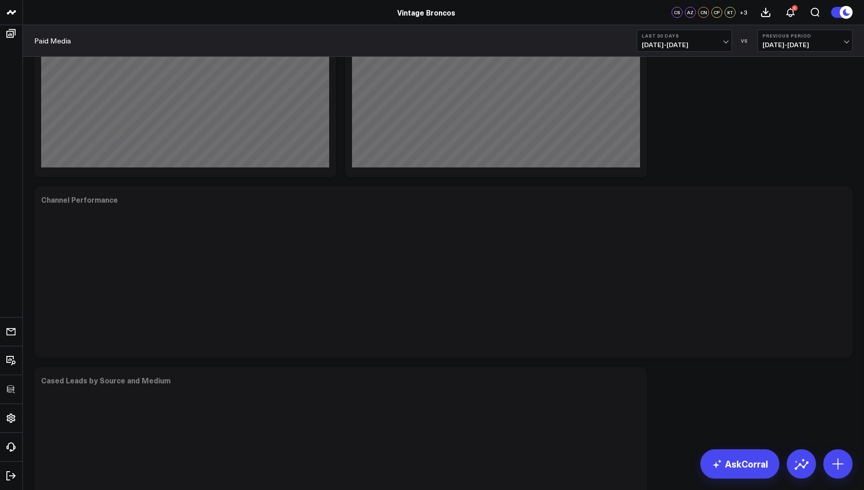
scroll to position [1691, 0]
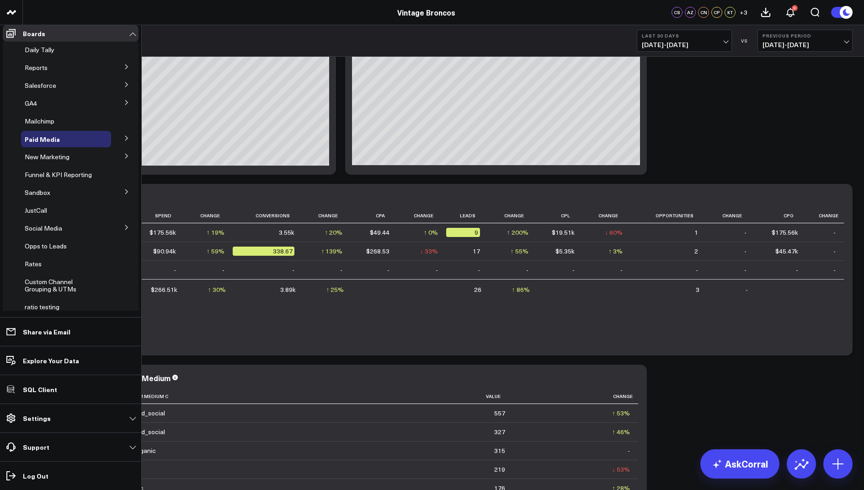
click at [124, 141] on icon at bounding box center [126, 137] width 5 height 5
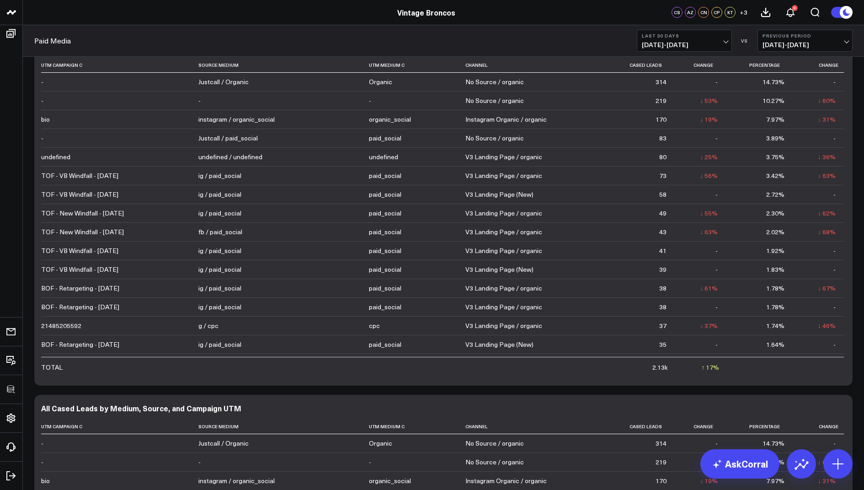
scroll to position [0, 0]
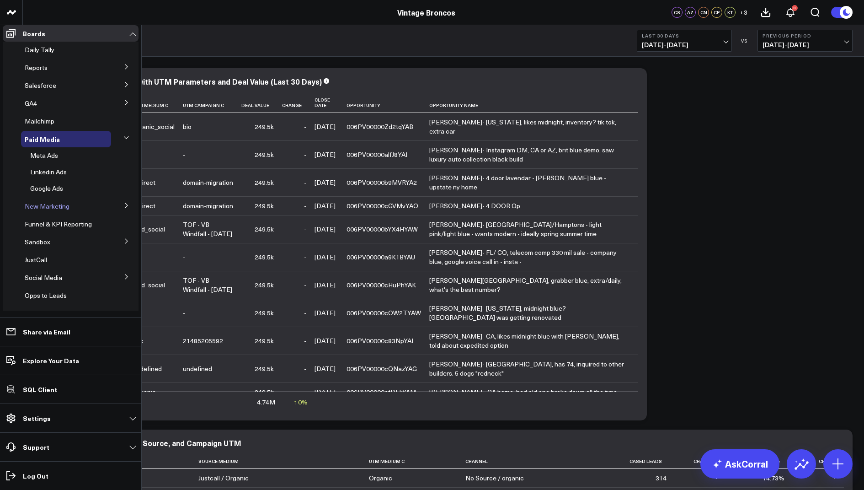
click at [67, 210] on span "New Marketing" at bounding box center [47, 206] width 45 height 9
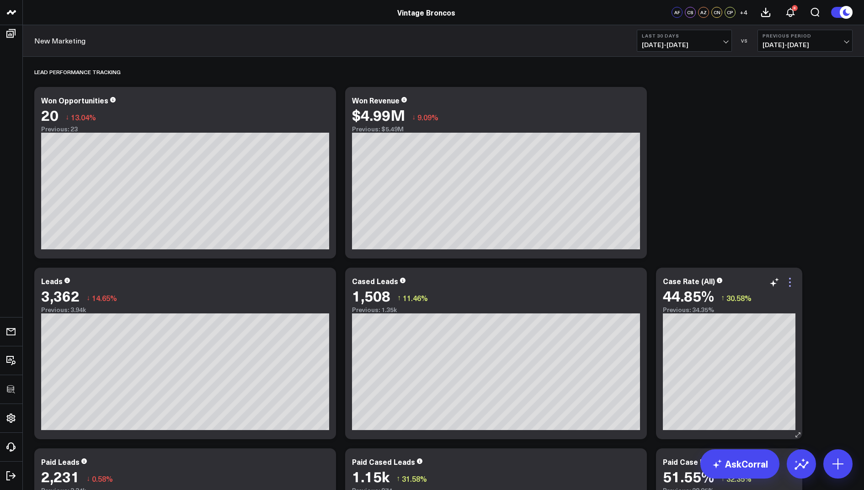
click at [791, 281] on icon at bounding box center [790, 282] width 11 height 11
click at [731, 299] on button "Copy link to widget" at bounding box center [726, 303] width 63 height 8
click at [791, 282] on icon at bounding box center [790, 282] width 11 height 11
click at [748, 307] on button "Copy link to widget" at bounding box center [726, 303] width 63 height 8
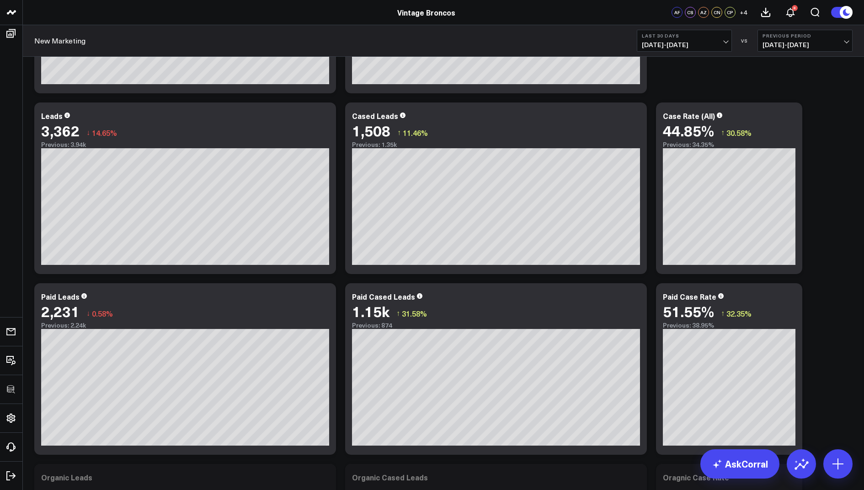
scroll to position [351, 0]
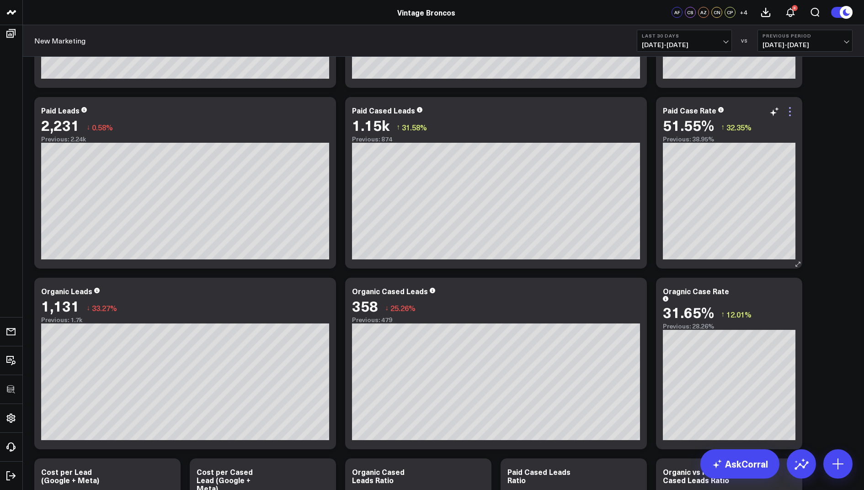
click at [791, 113] on icon at bounding box center [790, 111] width 11 height 11
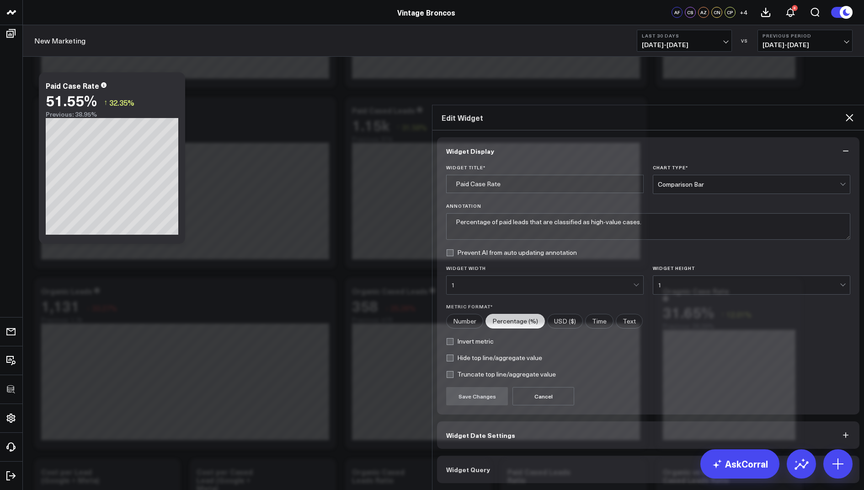
click at [479, 466] on span "Widget Query" at bounding box center [468, 469] width 44 height 7
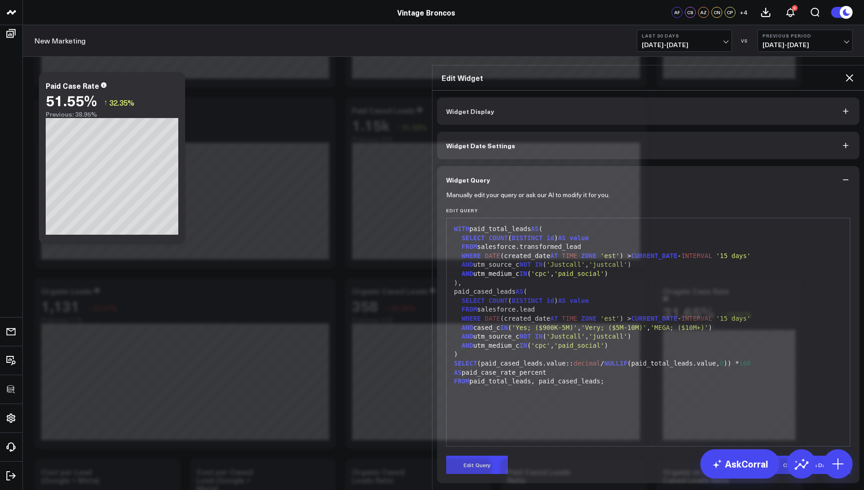
click at [845, 72] on icon at bounding box center [849, 77] width 11 height 11
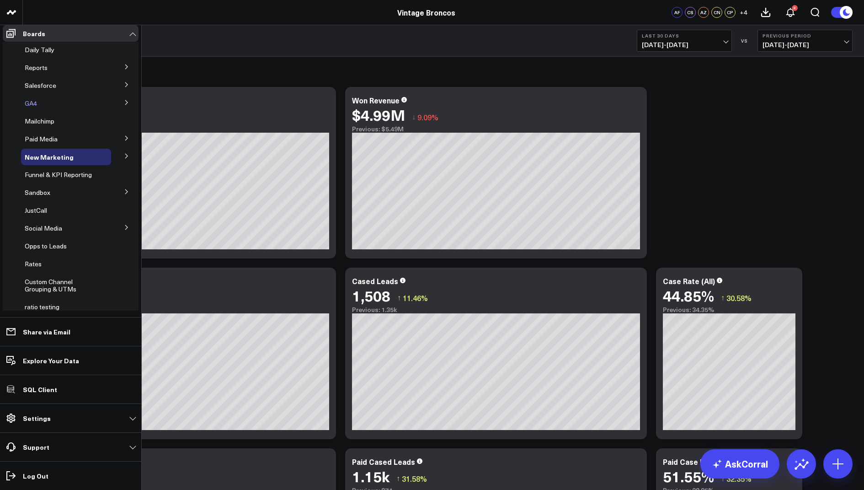
click at [33, 107] on span "GA4" at bounding box center [31, 103] width 12 height 9
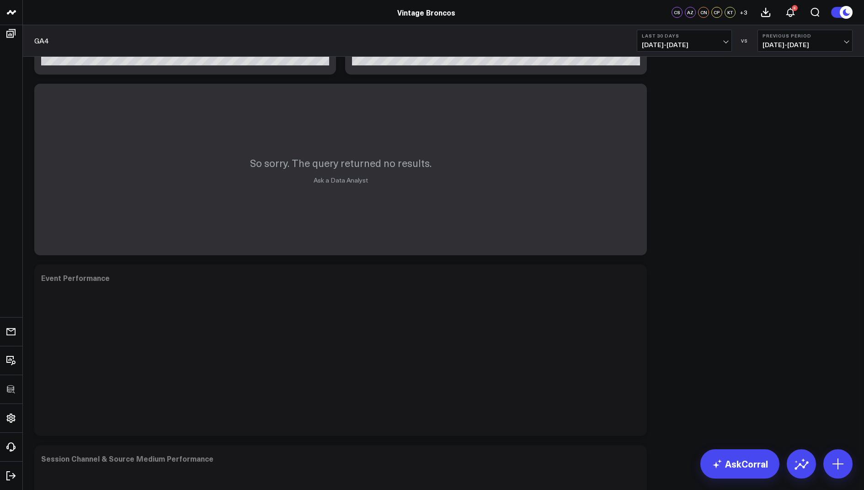
scroll to position [307, 0]
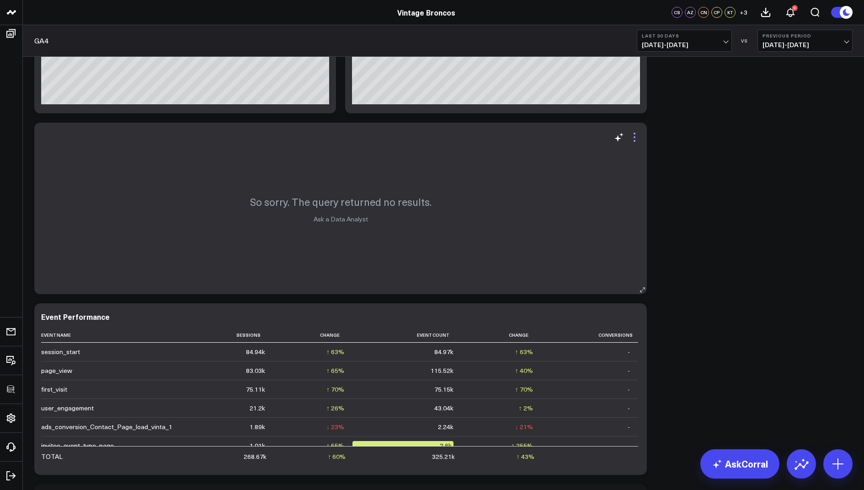
click at [634, 140] on icon at bounding box center [635, 141] width 2 height 2
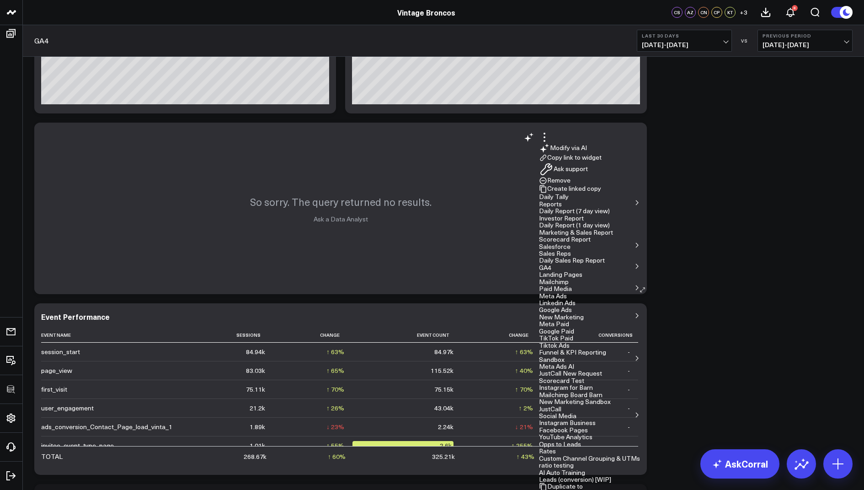
click at [571, 185] on button "Remove" at bounding box center [555, 181] width 32 height 8
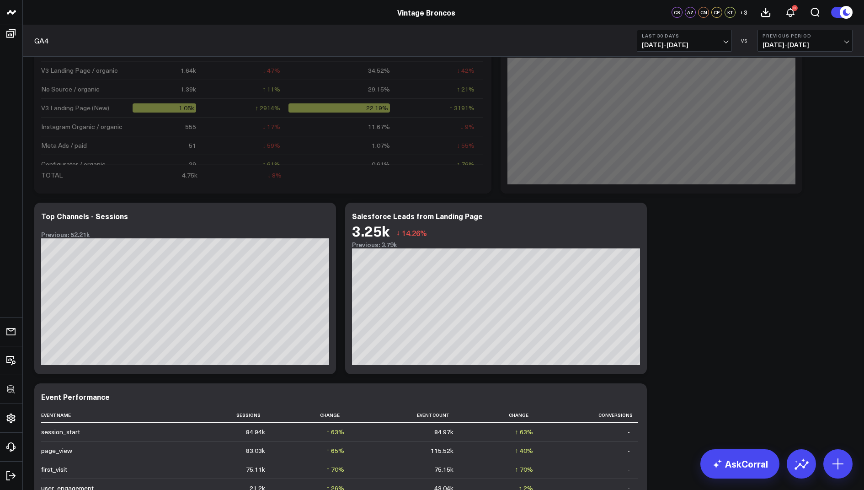
scroll to position [0, 0]
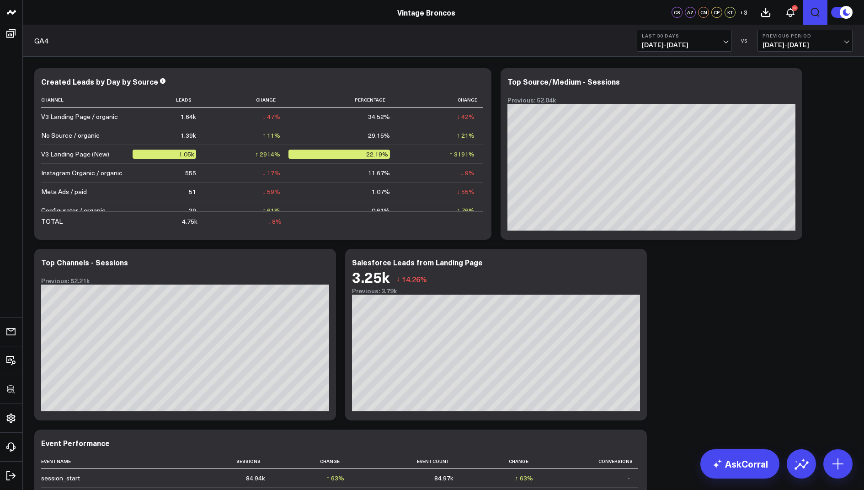
click at [818, 12] on icon "Open search" at bounding box center [815, 12] width 11 height 11
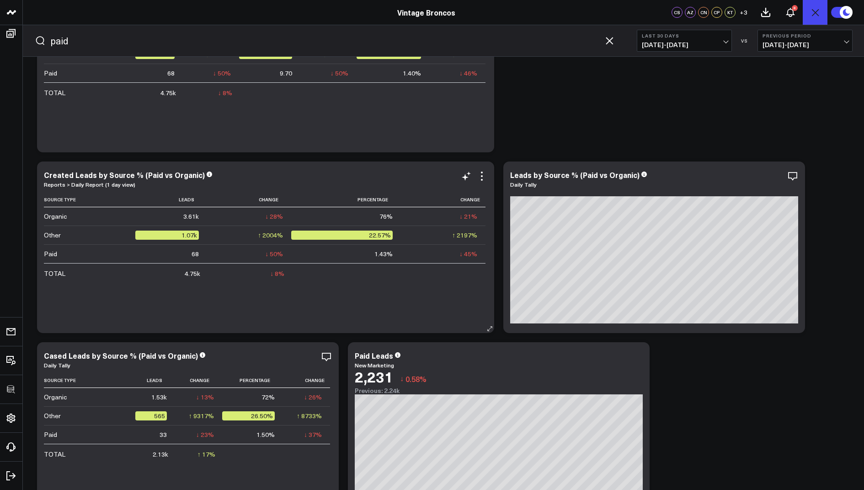
scroll to position [203, 0]
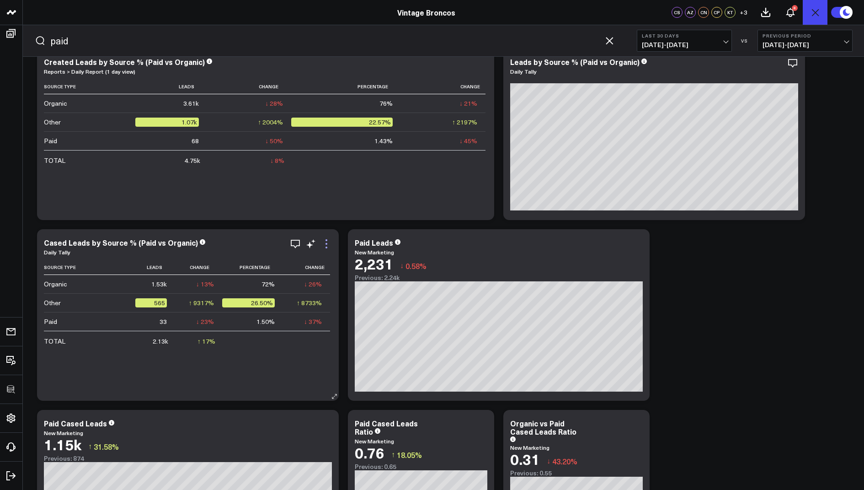
type input "paid"
click at [326, 243] on icon at bounding box center [327, 244] width 2 height 2
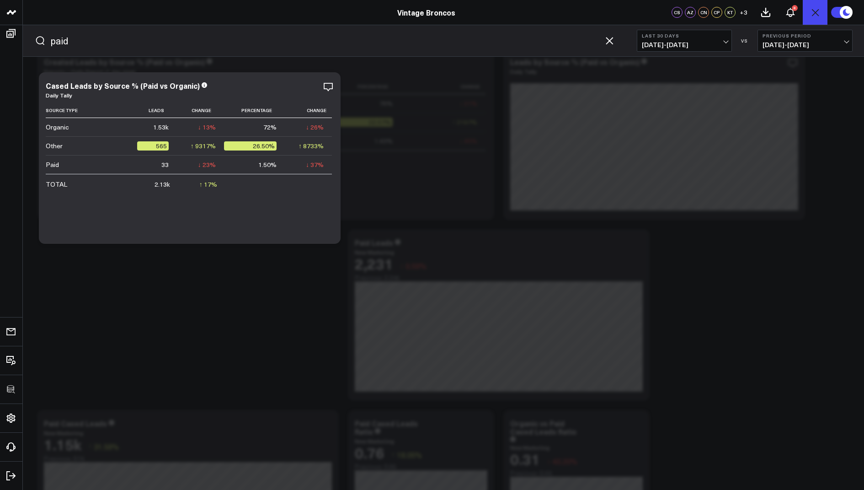
click at [469, 456] on button "Widget Query" at bounding box center [648, 469] width 423 height 27
click at [473, 456] on button "Edit Query" at bounding box center [477, 465] width 62 height 18
drag, startPoint x: 540, startPoint y: 316, endPoint x: 504, endPoint y: 138, distance: 181.8
click at [504, 138] on div "Widget Query Manually edit your query or ask our AI to modify it for you. Edit …" at bounding box center [648, 268] width 423 height 430
copy div "SELECT CASE WHEN t.channel ILIKE '%paid%' THEN 'Paid' WHEN t.channel ILIKE '%or…"
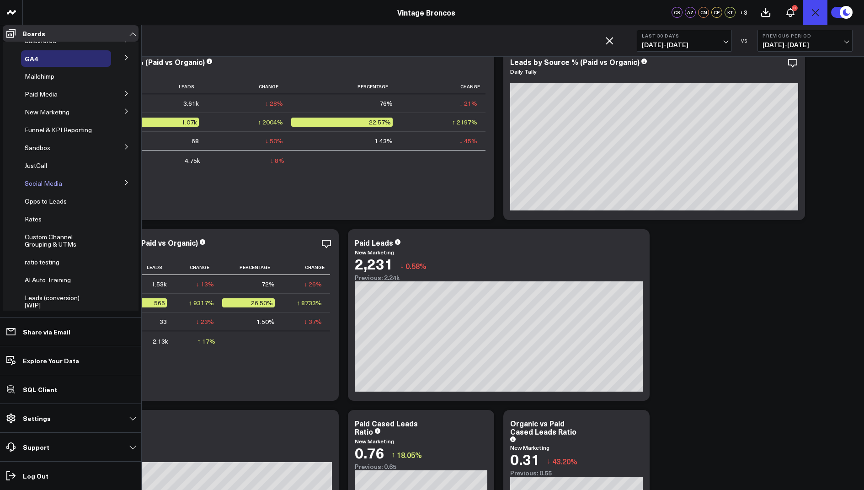
scroll to position [48, 0]
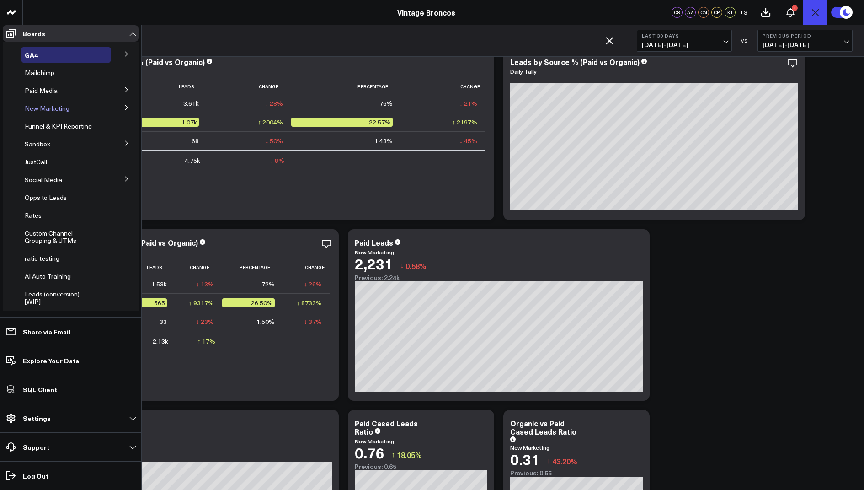
click at [50, 113] on span "New Marketing" at bounding box center [47, 108] width 45 height 9
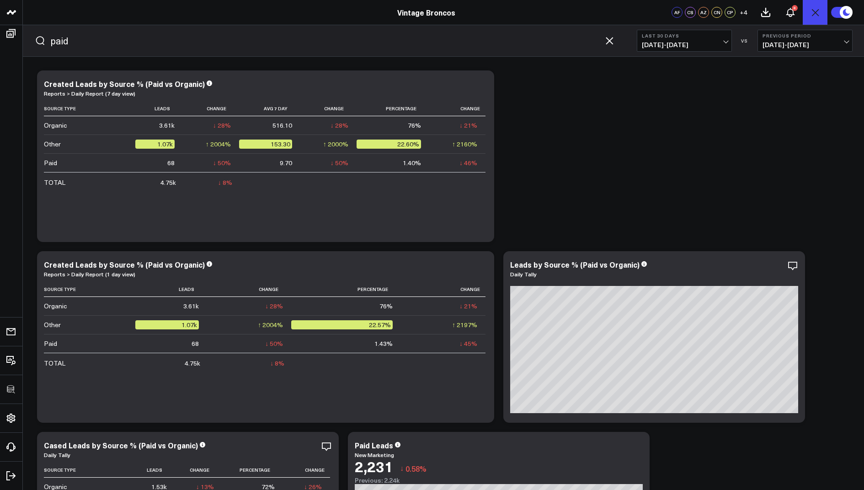
click at [611, 39] on icon "button" at bounding box center [609, 40] width 7 height 7
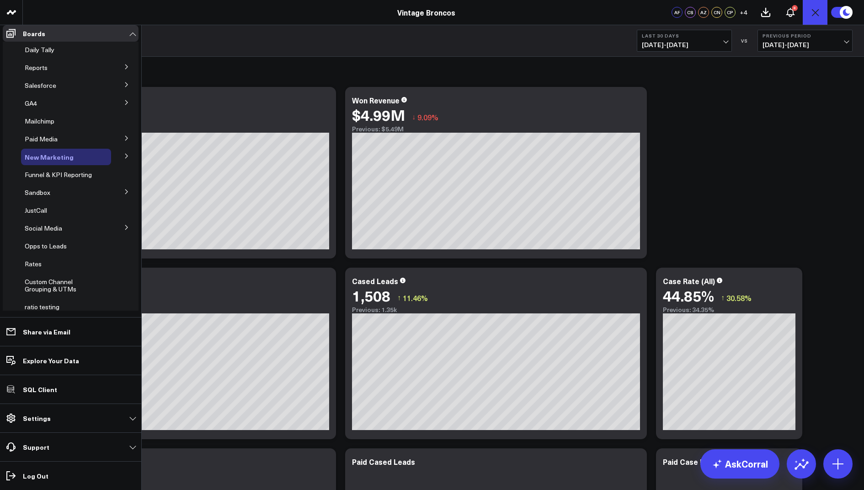
click at [48, 161] on span "New Marketing" at bounding box center [49, 156] width 49 height 9
click at [50, 161] on span "New Marketing" at bounding box center [49, 156] width 49 height 9
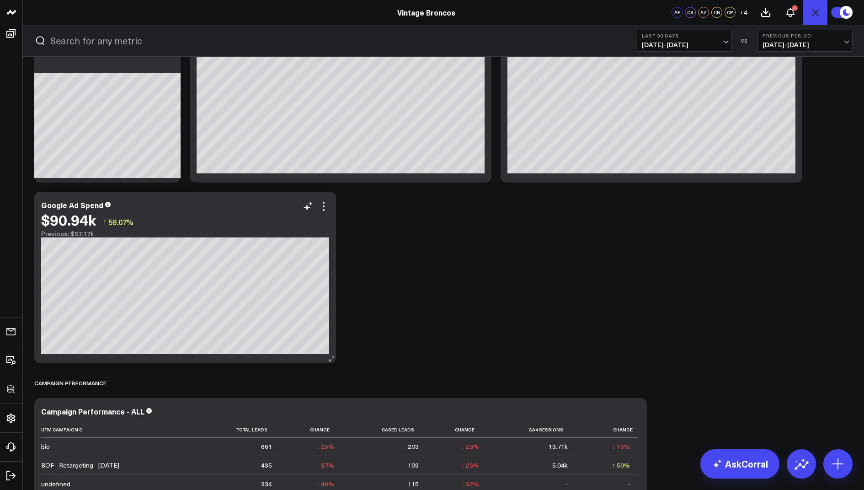
scroll to position [1181, 0]
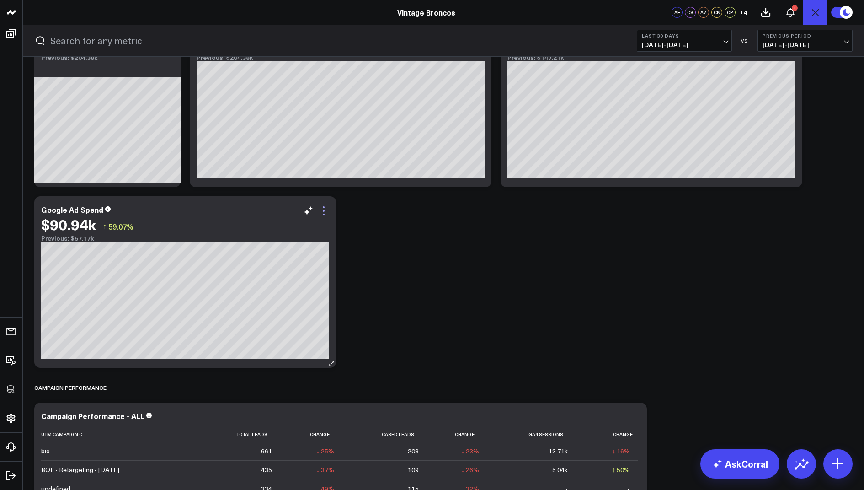
click at [323, 213] on icon at bounding box center [323, 210] width 11 height 11
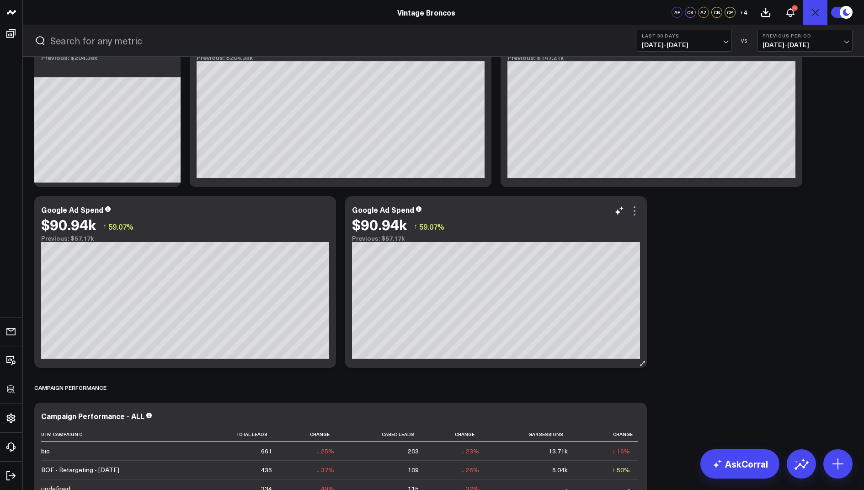
click at [632, 212] on icon at bounding box center [634, 210] width 11 height 11
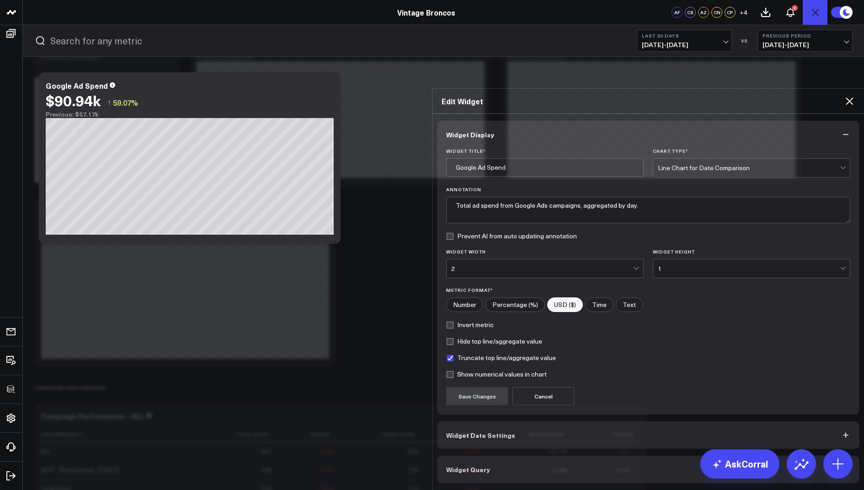
click at [453, 466] on span "Widget Query" at bounding box center [468, 469] width 44 height 7
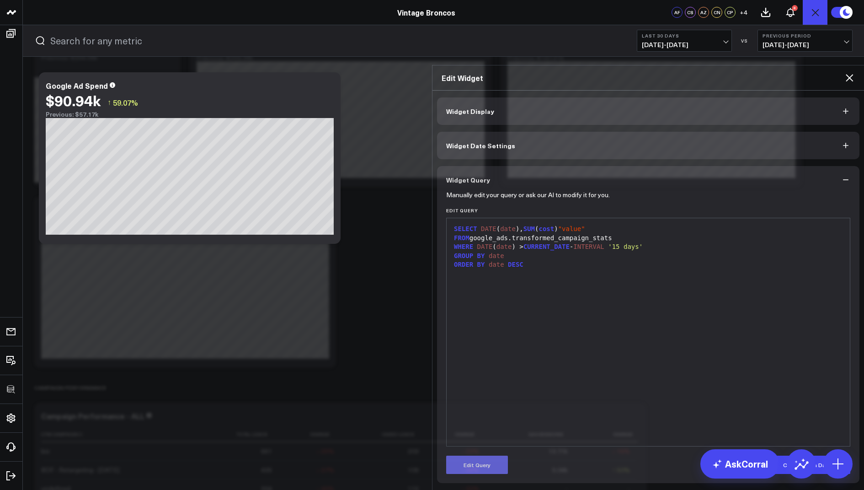
click at [467, 456] on button "Edit Query" at bounding box center [477, 465] width 62 height 18
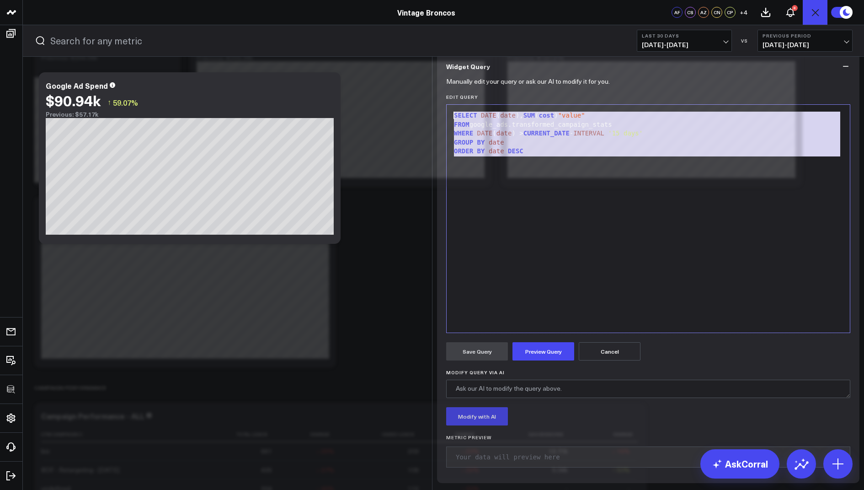
drag, startPoint x: 549, startPoint y: 230, endPoint x: 509, endPoint y: 163, distance: 78.4
click at [509, 163] on form "Manually edit your query or ask our AI to modify it for you. Edit Query 9 1 2 3…" at bounding box center [648, 277] width 404 height 394
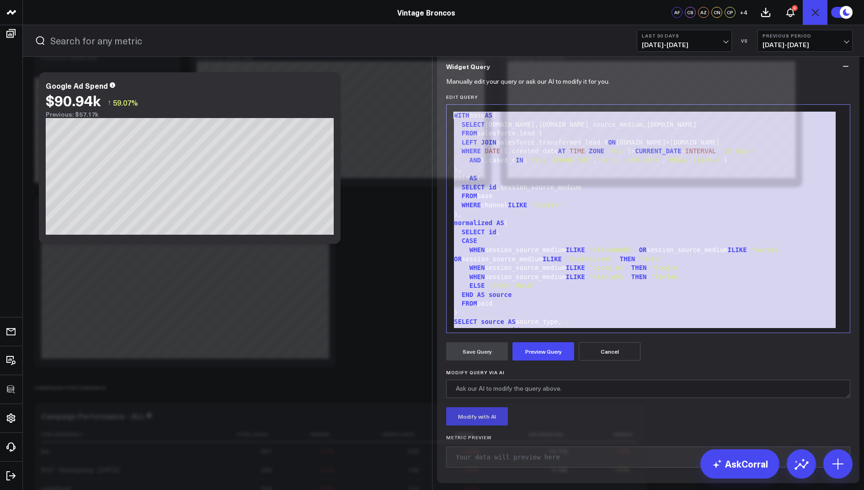
drag, startPoint x: 540, startPoint y: 386, endPoint x: 510, endPoint y: 154, distance: 233.7
click at [510, 154] on form "Manually edit your query or ask our AI to modify it for you. Edit Query 99 1 2 …" at bounding box center [648, 277] width 404 height 394
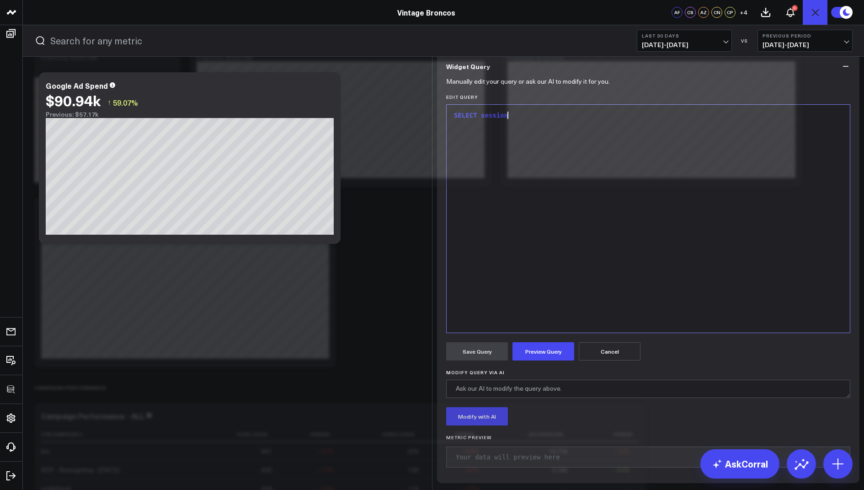
click at [523, 179] on div "9 1 2 › SELECT session" at bounding box center [648, 218] width 404 height 229
drag, startPoint x: 520, startPoint y: 184, endPoint x: 435, endPoint y: 181, distance: 85.1
click at [435, 181] on div "Widget Display Widget Date Settings Widget Query Manually edit your query or as…" at bounding box center [649, 233] width 432 height 513
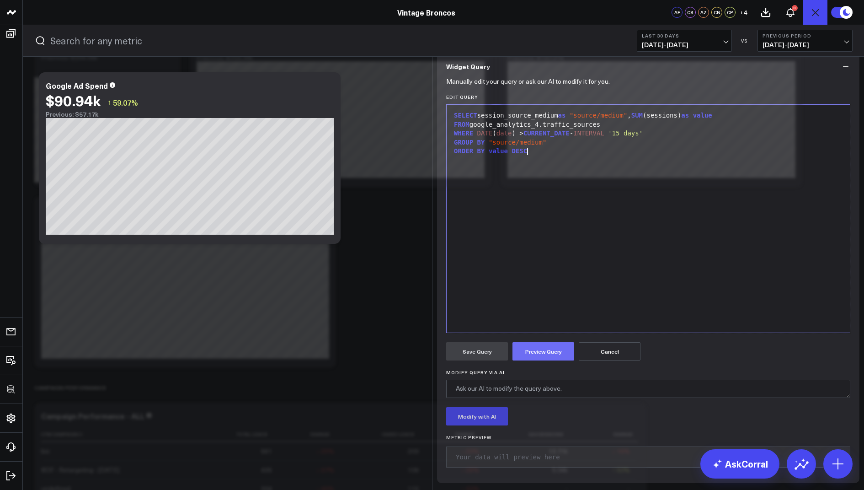
click at [544, 360] on button "Preview Query" at bounding box center [544, 351] width 62 height 18
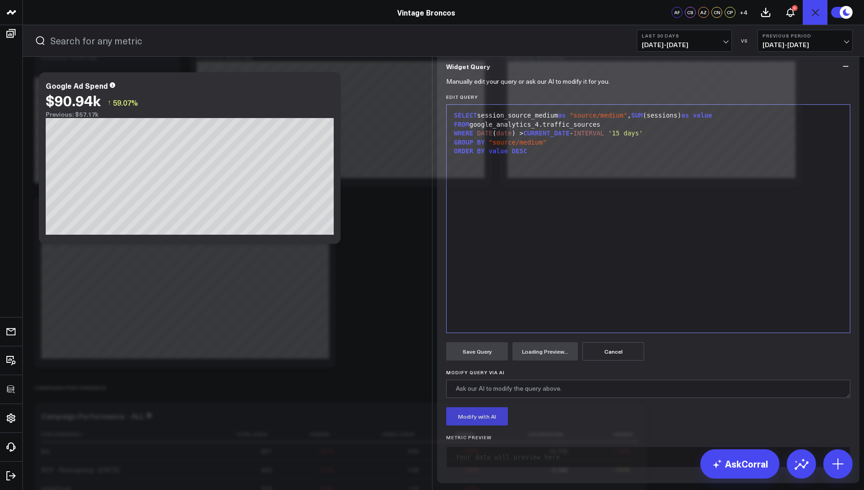
scroll to position [70, 0]
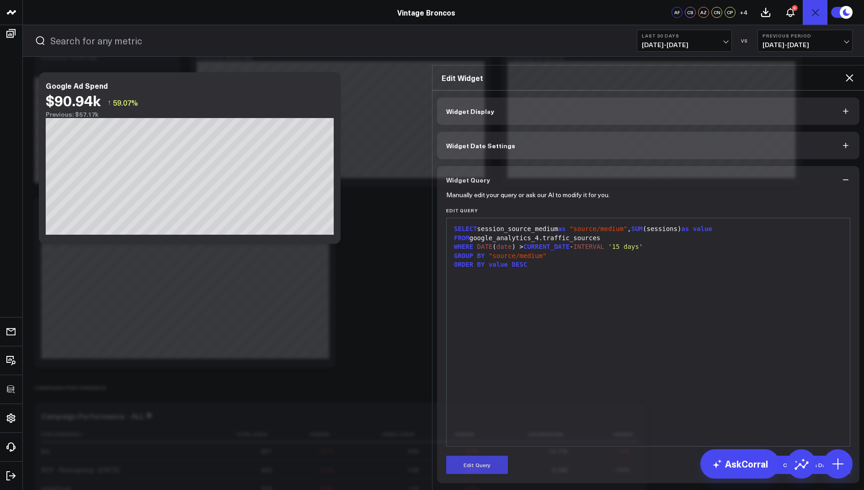
scroll to position [0, 0]
click at [846, 72] on icon at bounding box center [849, 77] width 11 height 11
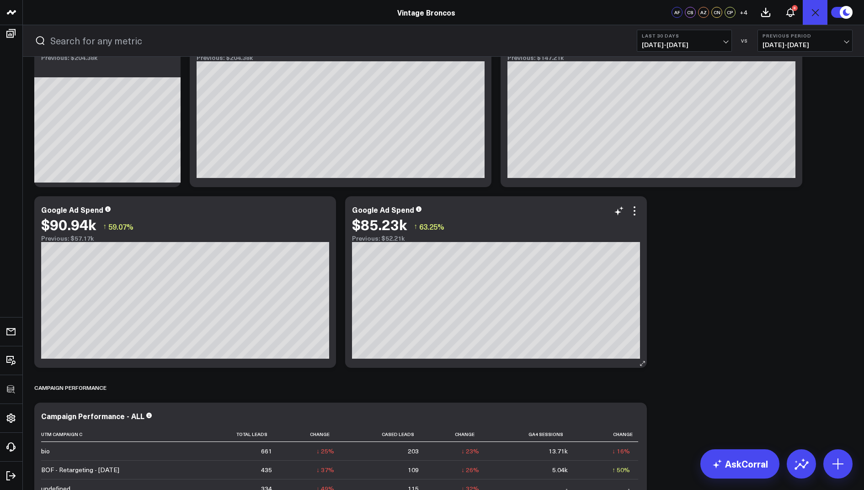
drag, startPoint x: 412, startPoint y: 208, endPoint x: 354, endPoint y: 209, distance: 57.2
click at [354, 209] on div "Google Ad Spend" at bounding box center [383, 209] width 62 height 10
drag, startPoint x: 412, startPoint y: 207, endPoint x: 353, endPoint y: 209, distance: 59.0
click at [353, 209] on div "Google Ad Spend" at bounding box center [383, 209] width 62 height 10
click at [681, 257] on div "LEAD PERFORMANCE TRACKING Modify via AI Copy link to widget Ask support Remove …" at bounding box center [444, 372] width 828 height 2993
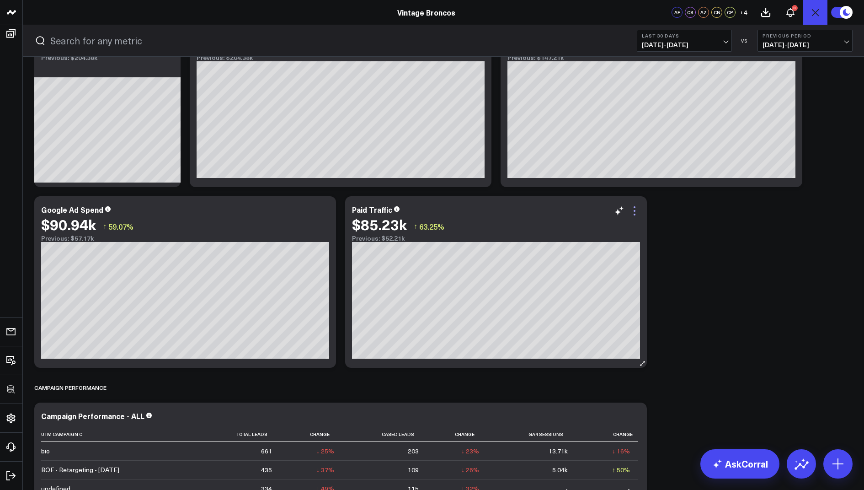
click at [636, 207] on icon at bounding box center [634, 210] width 11 height 11
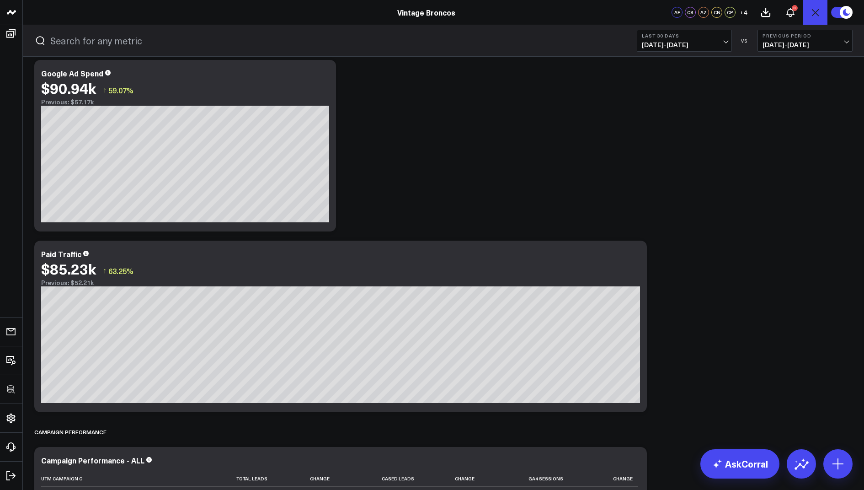
scroll to position [1374, 0]
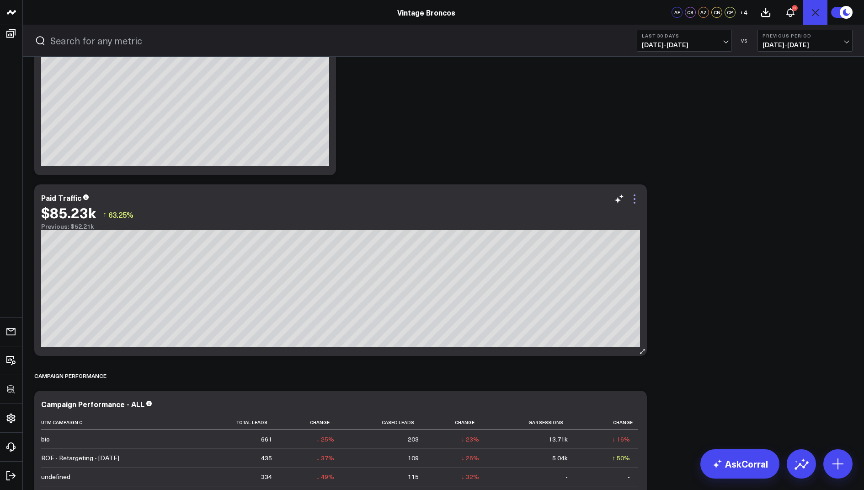
click at [636, 200] on icon at bounding box center [634, 198] width 11 height 11
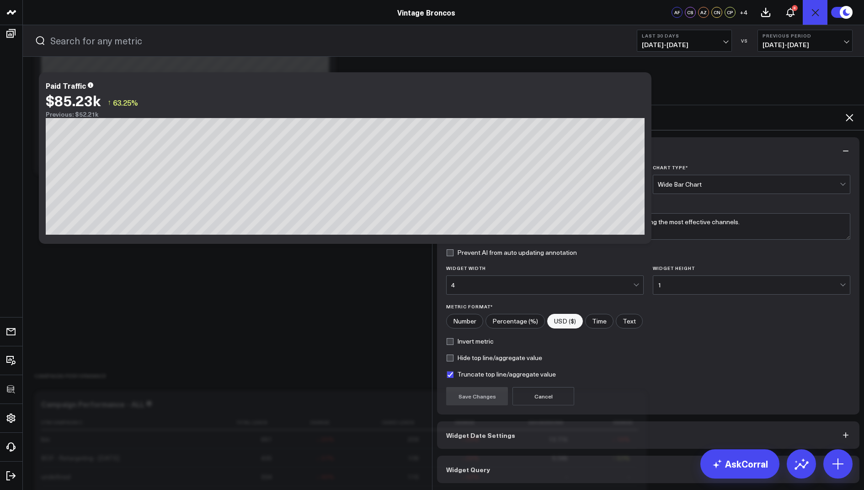
click at [466, 466] on span "Widget Query" at bounding box center [468, 469] width 44 height 7
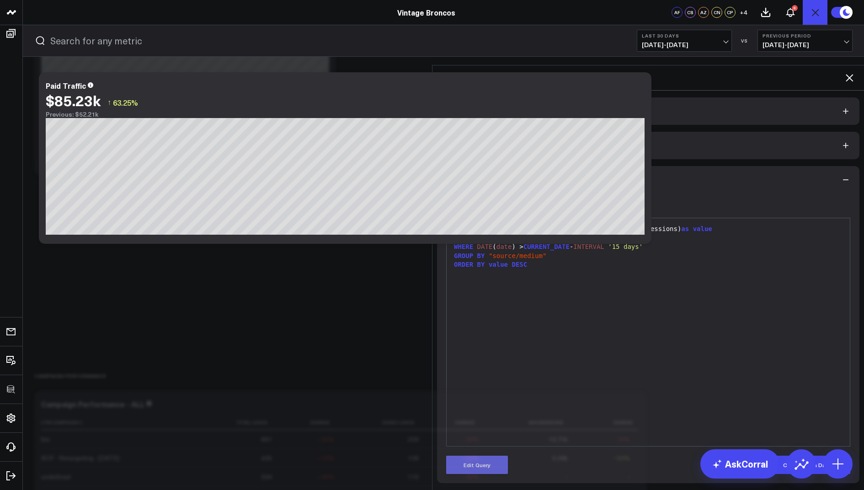
click at [456, 456] on button "Edit Query" at bounding box center [477, 465] width 62 height 18
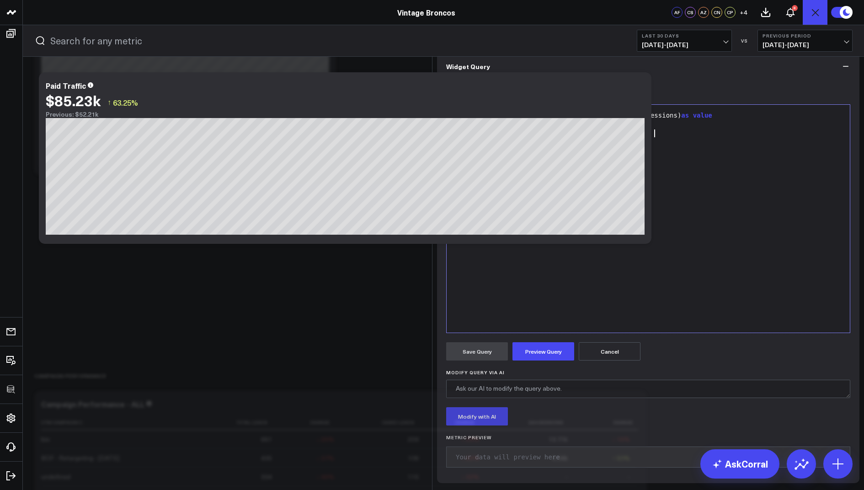
click at [661, 138] on div "WHERE DATE ( date ) > CURRENT_DATE - INTERVAL '15 days'" at bounding box center [648, 133] width 394 height 9
click at [593, 147] on div "AND session_medium IN ( 'paid_social' )" at bounding box center [648, 142] width 394 height 9
click at [532, 360] on button "Preview Query" at bounding box center [544, 351] width 62 height 18
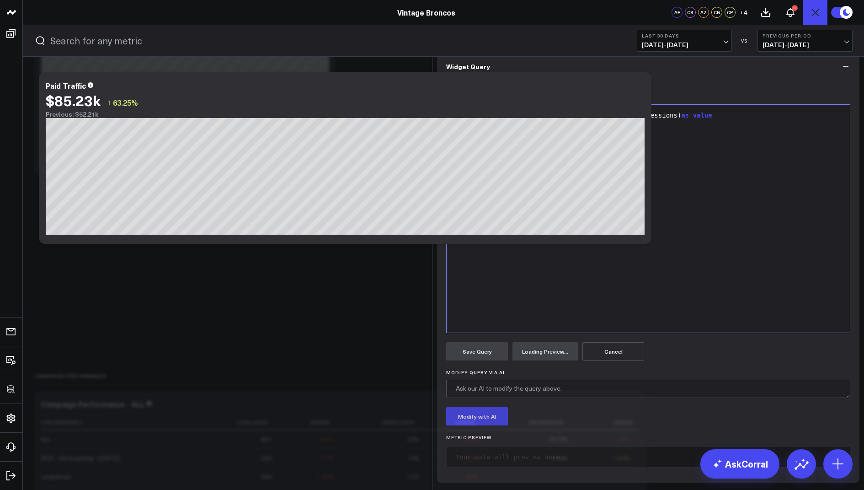
scroll to position [70, 0]
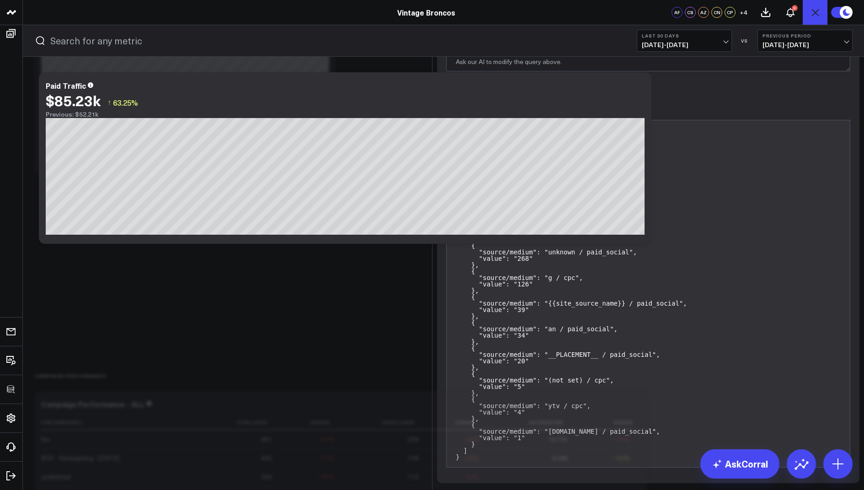
click at [478, 34] on button "Save Query" at bounding box center [477, 25] width 62 height 18
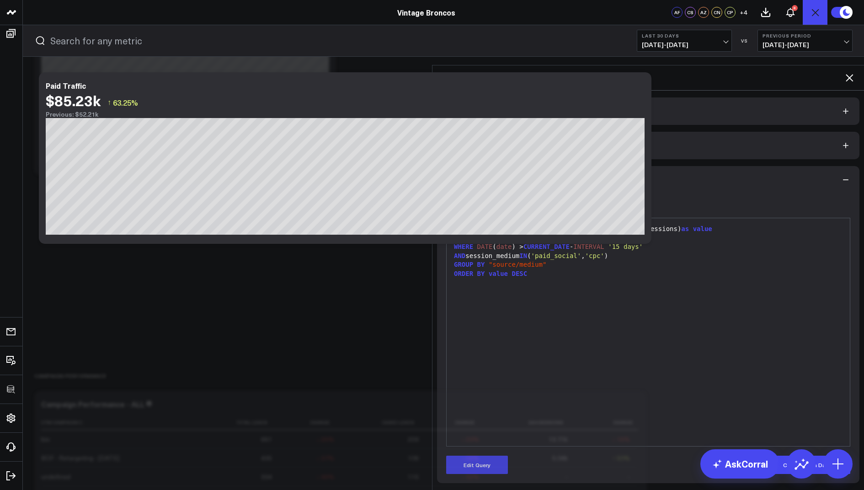
scroll to position [0, 0]
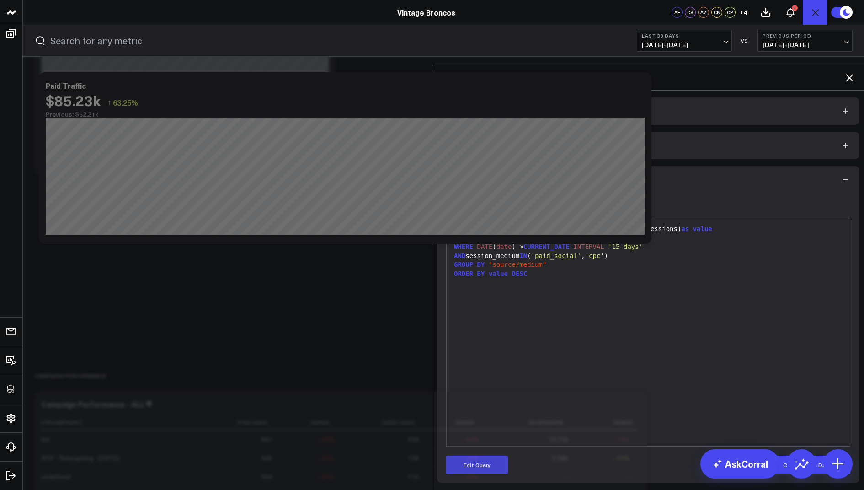
click at [853, 72] on icon at bounding box center [849, 77] width 11 height 11
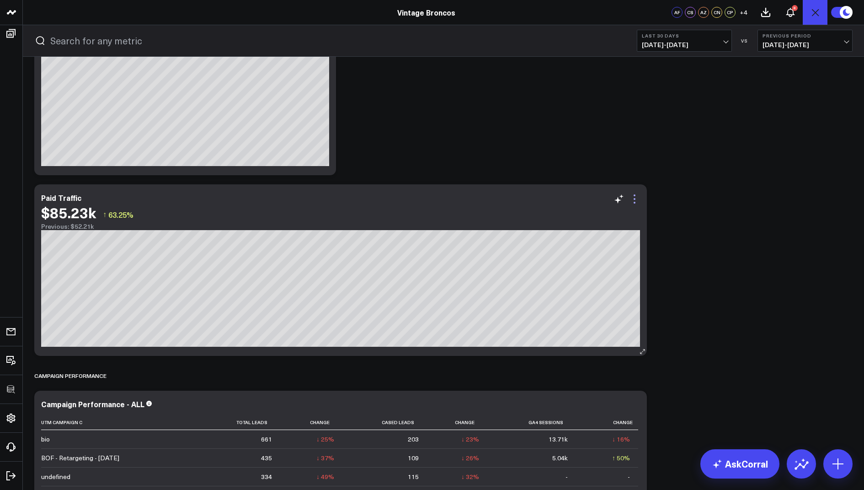
click at [638, 199] on icon at bounding box center [634, 198] width 11 height 11
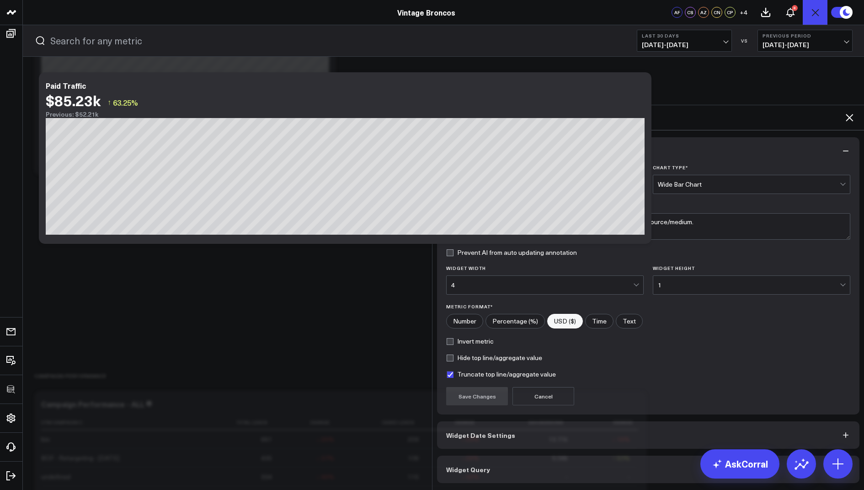
click at [470, 314] on input"] "Number" at bounding box center [465, 321] width 36 height 14
radio input"] "true"
click at [480, 387] on button "Save Changes" at bounding box center [477, 396] width 62 height 18
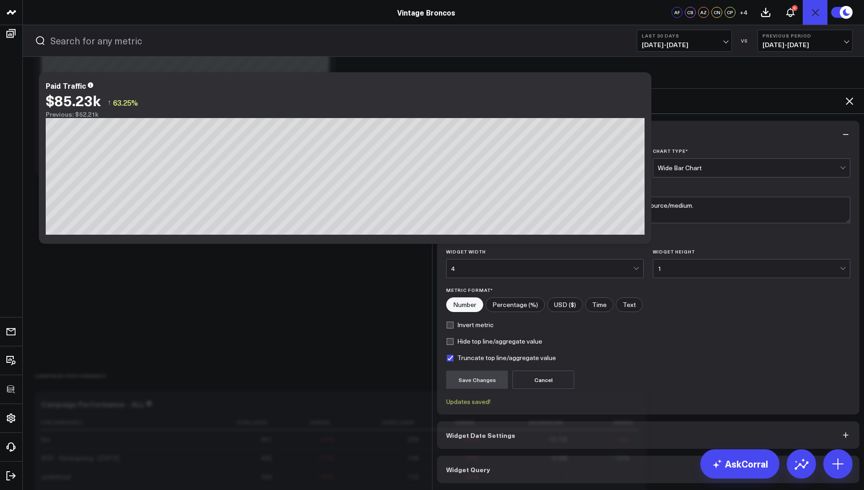
click at [848, 96] on icon at bounding box center [849, 101] width 11 height 11
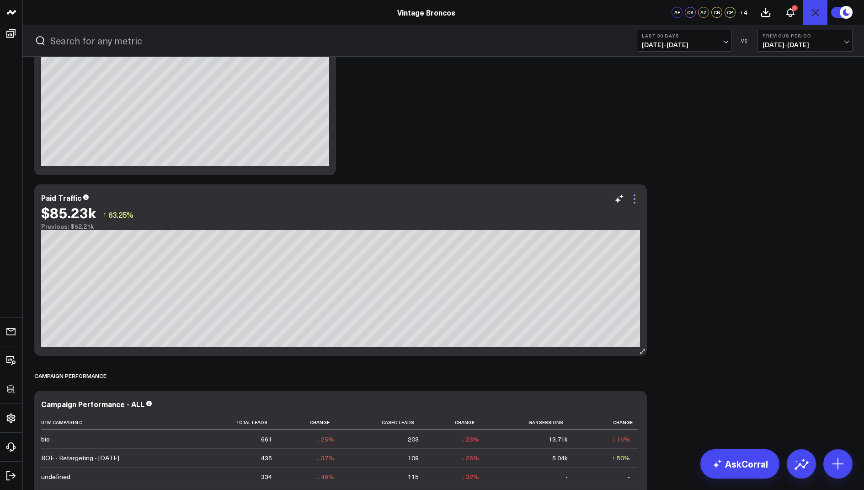
click at [630, 198] on icon at bounding box center [634, 198] width 11 height 11
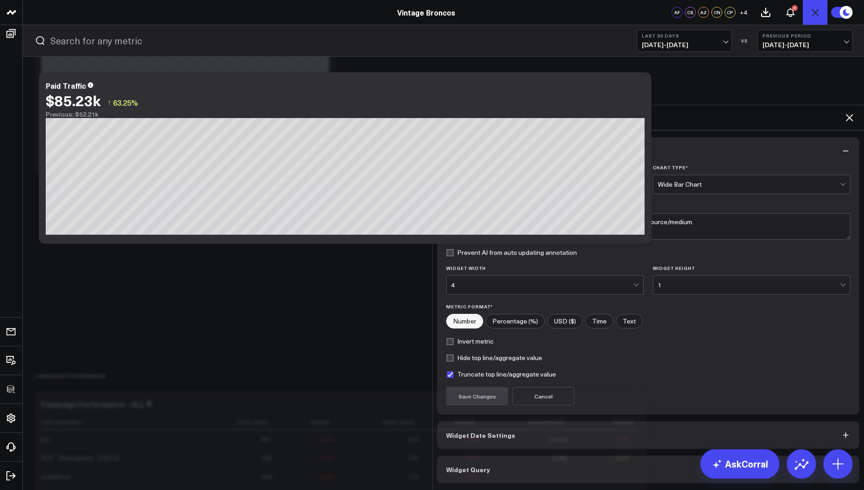
click at [472, 314] on input"] "Number" at bounding box center [465, 321] width 36 height 14
click at [850, 112] on icon at bounding box center [849, 117] width 11 height 11
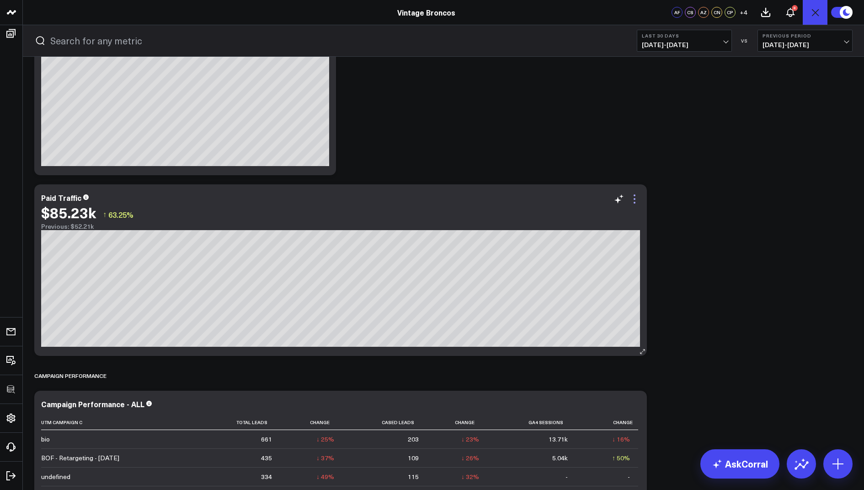
click at [633, 201] on icon at bounding box center [634, 198] width 11 height 11
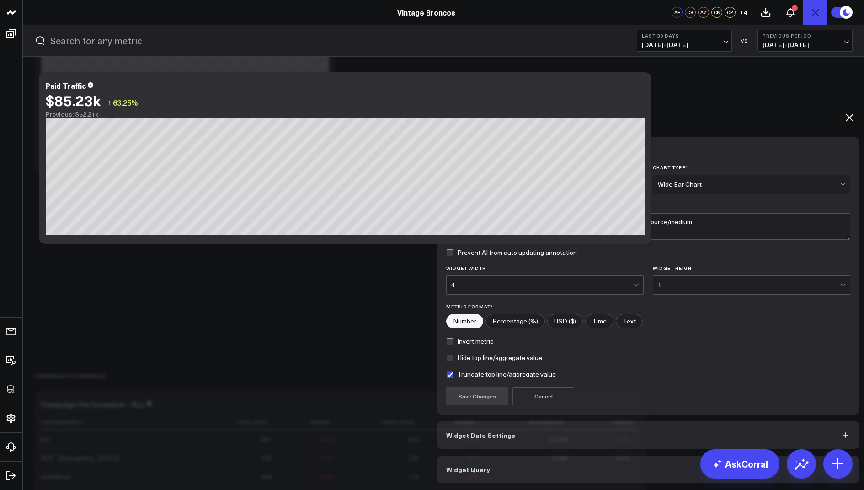
click at [479, 456] on button "Widget Query" at bounding box center [648, 469] width 423 height 27
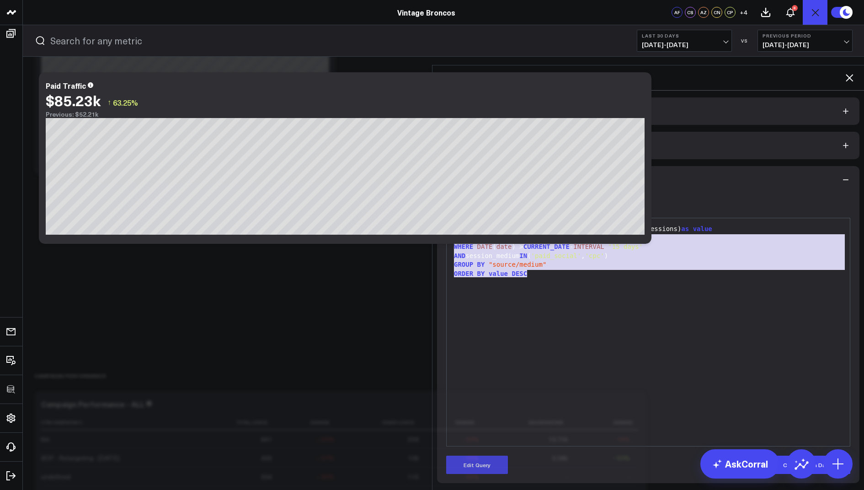
drag, startPoint x: 536, startPoint y: 235, endPoint x: 504, endPoint y: 133, distance: 106.8
click at [504, 166] on div "Widget Query Manually edit your query or ask our AI to modify it for you. Edit …" at bounding box center [648, 324] width 423 height 317
copy div "SELECT session_source_medium as "source/medium" , SUM (sessions) as value FROM …"
click at [849, 74] on icon at bounding box center [849, 77] width 7 height 7
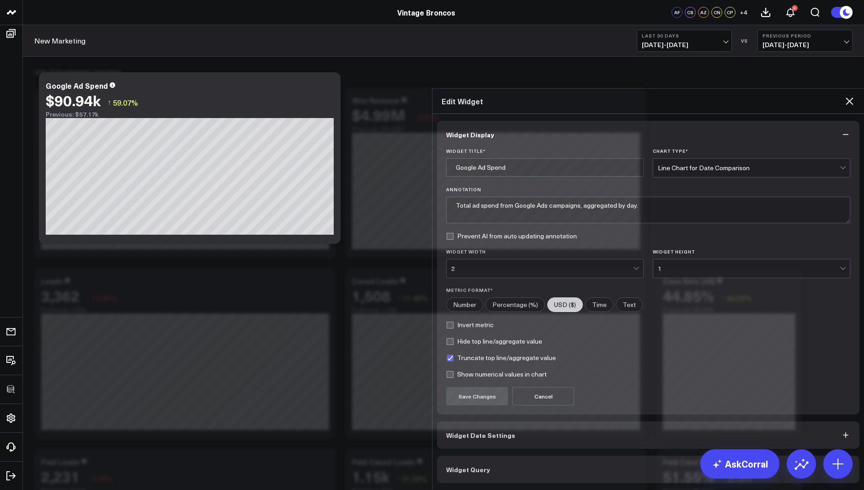
click at [851, 96] on icon at bounding box center [849, 101] width 11 height 11
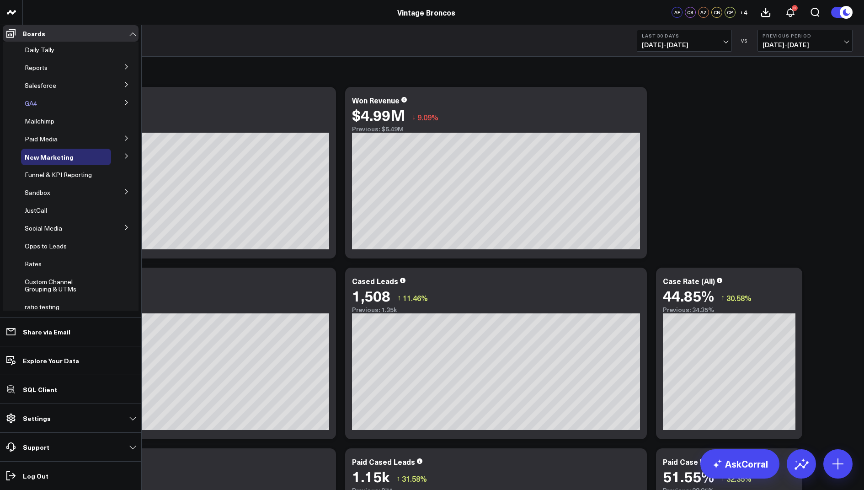
click at [35, 107] on span "GA4" at bounding box center [31, 103] width 12 height 9
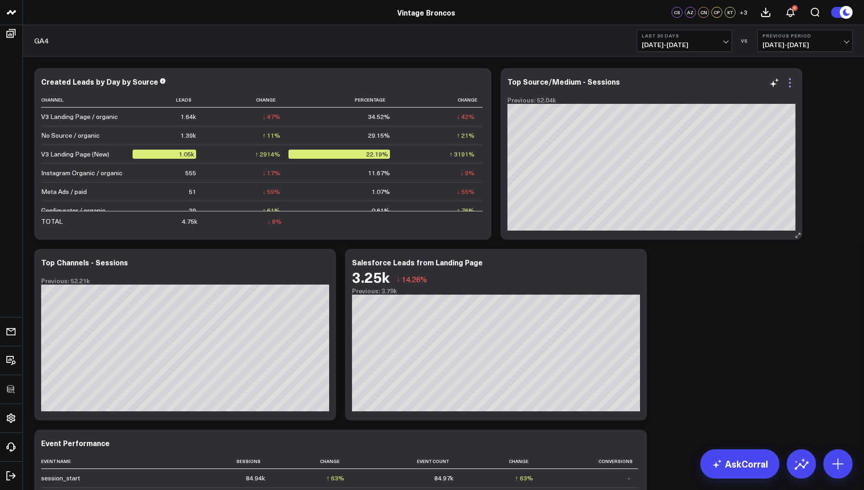
click at [789, 78] on icon at bounding box center [790, 82] width 11 height 11
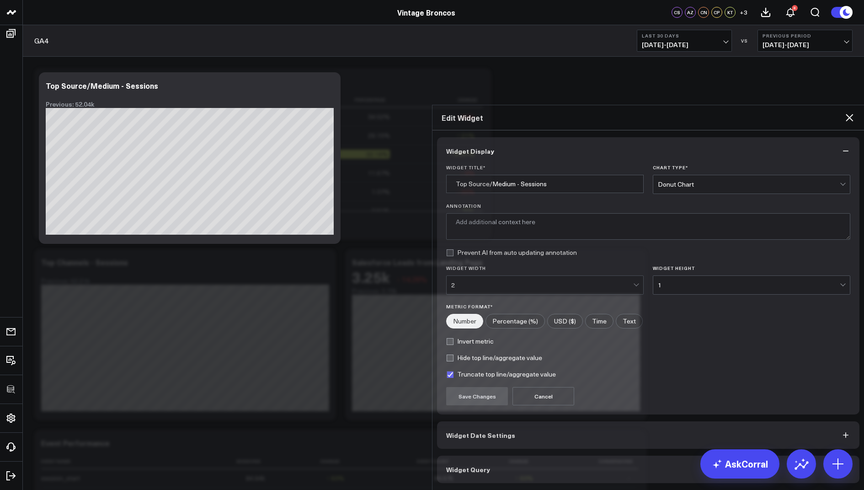
click at [457, 456] on button "Widget Query" at bounding box center [648, 469] width 423 height 27
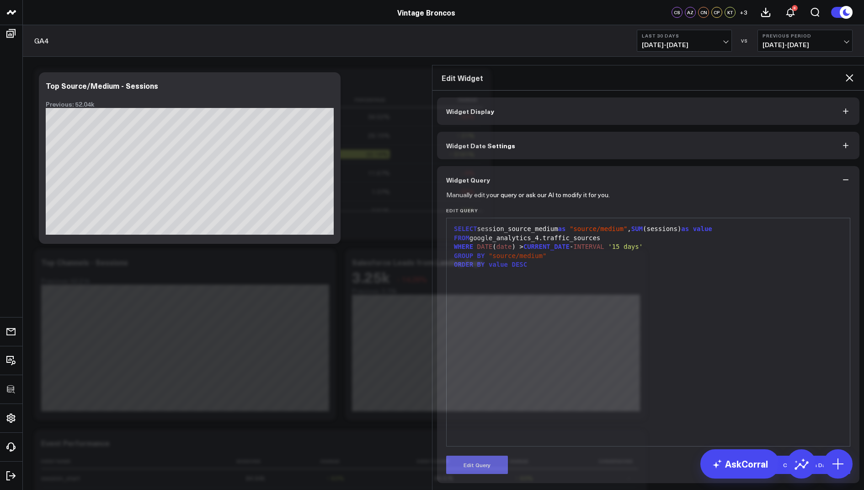
click at [477, 456] on button "Edit Query" at bounding box center [477, 465] width 62 height 18
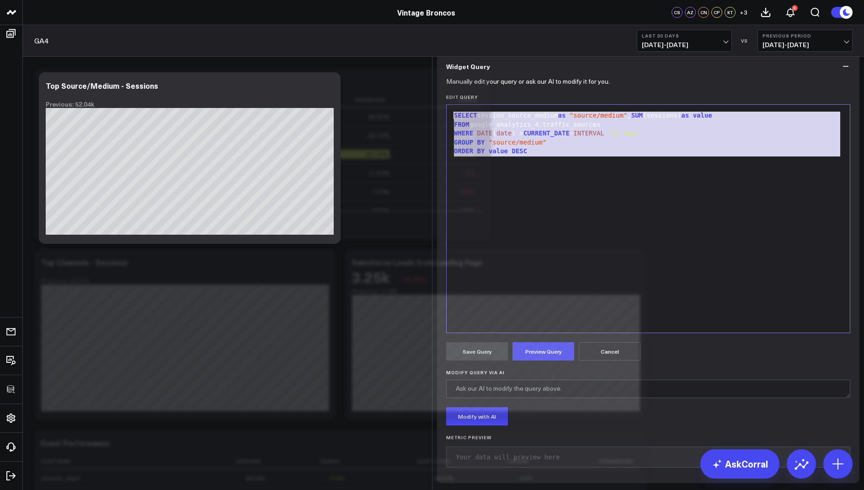
drag, startPoint x: 537, startPoint y: 233, endPoint x: 488, endPoint y: 145, distance: 100.1
click at [488, 145] on div "Widget Query Manually edit your query or ask our AI to modify it for you. Edit …" at bounding box center [648, 268] width 423 height 430
copy div "SELECT session_source_medium as "source/medium" , SUM (sessions) as value FROM …"
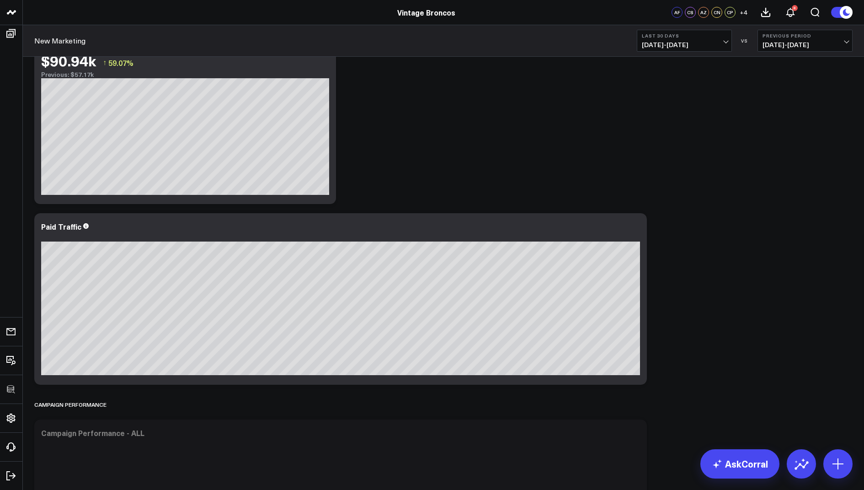
scroll to position [1400, 0]
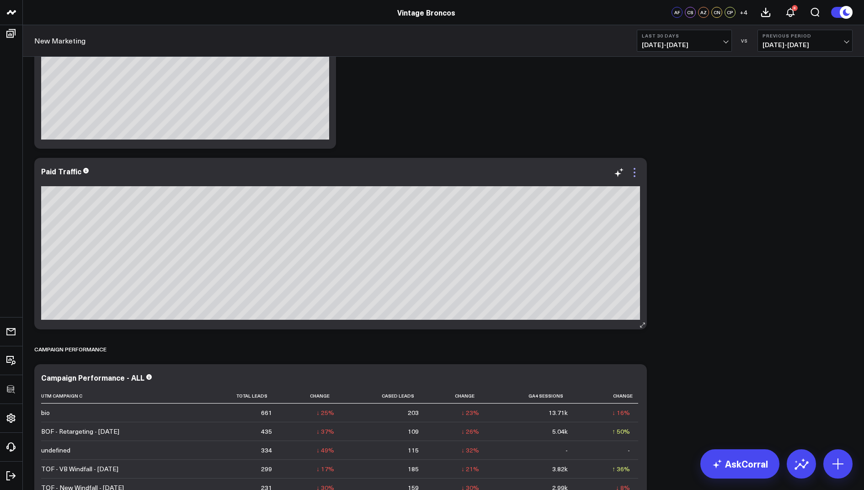
click at [635, 169] on icon at bounding box center [634, 172] width 11 height 11
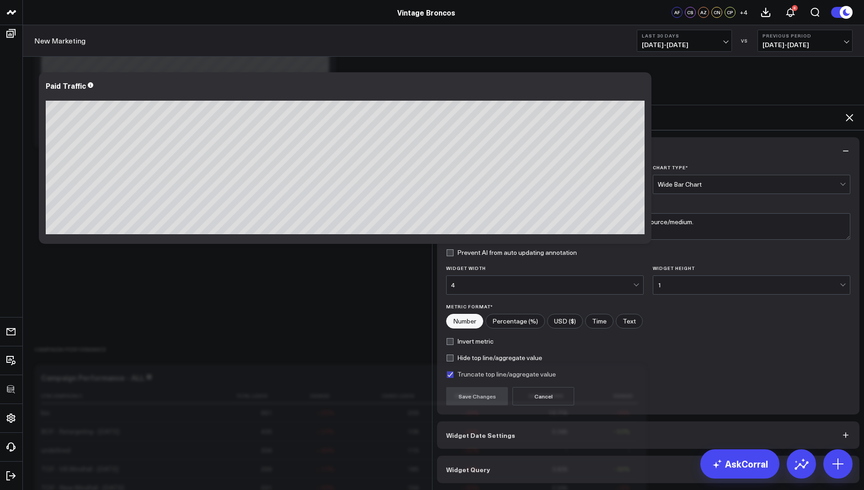
click at [456, 466] on span "Widget Query" at bounding box center [468, 469] width 44 height 7
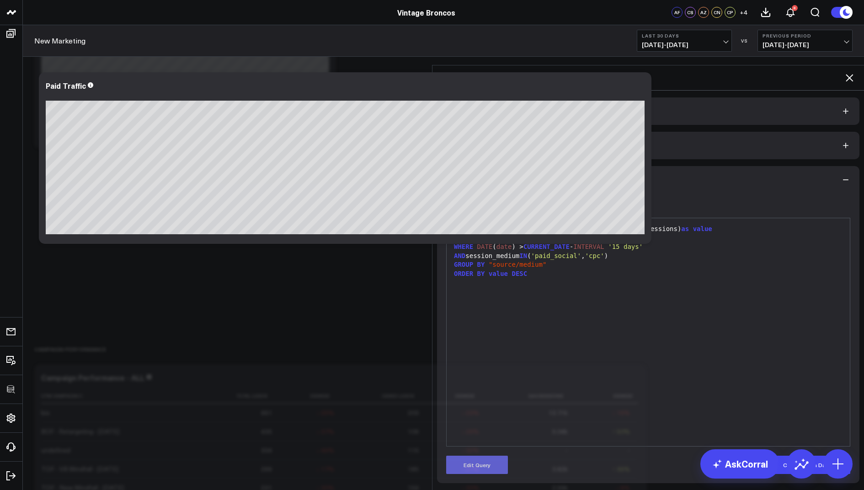
click at [473, 456] on button "Edit Query" at bounding box center [477, 465] width 62 height 18
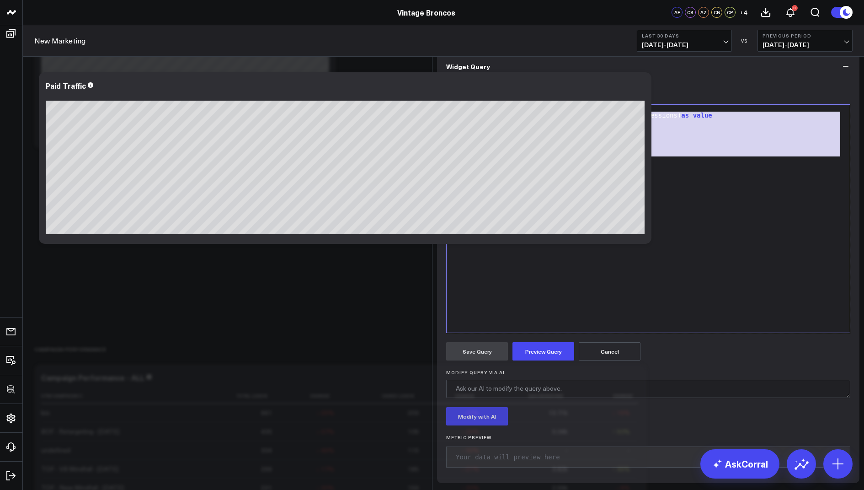
drag, startPoint x: 545, startPoint y: 235, endPoint x: 550, endPoint y: 111, distance: 123.6
click at [550, 111] on div "Widget Display Widget Date Settings Widget Query Manually edit your query or as…" at bounding box center [648, 233] width 423 height 499
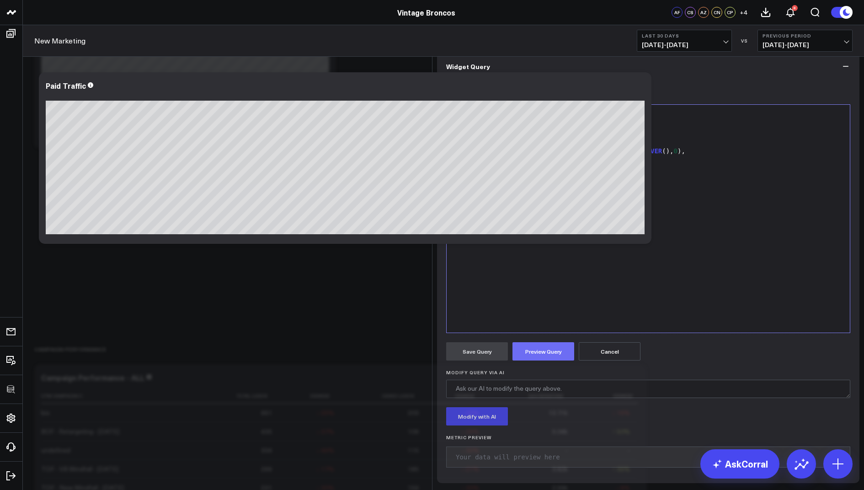
click at [523, 360] on button "Preview Query" at bounding box center [544, 351] width 62 height 18
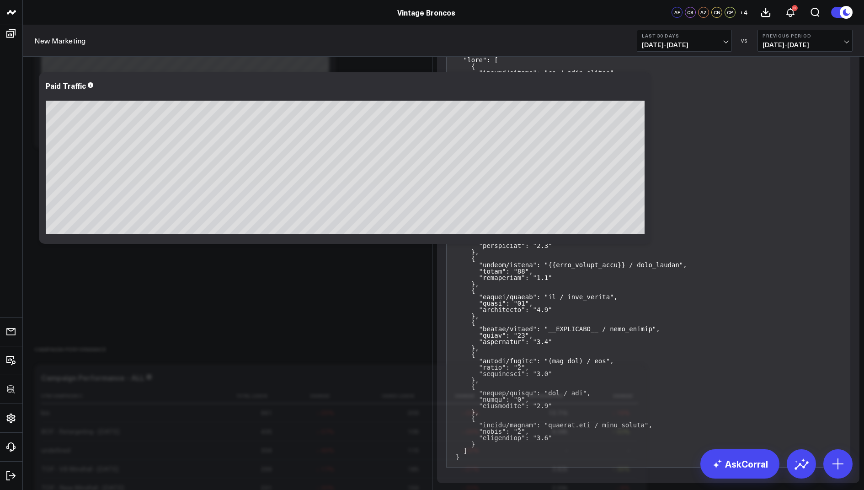
scroll to position [105, 0]
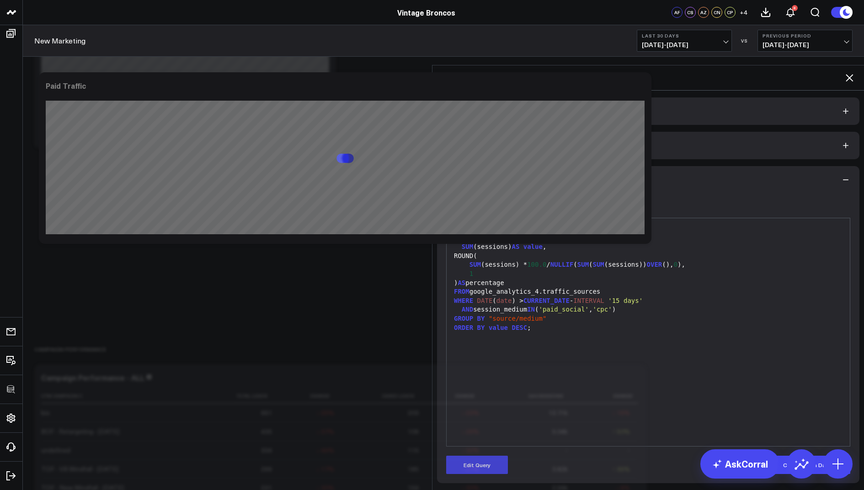
scroll to position [0, 0]
click at [852, 74] on icon at bounding box center [849, 77] width 7 height 7
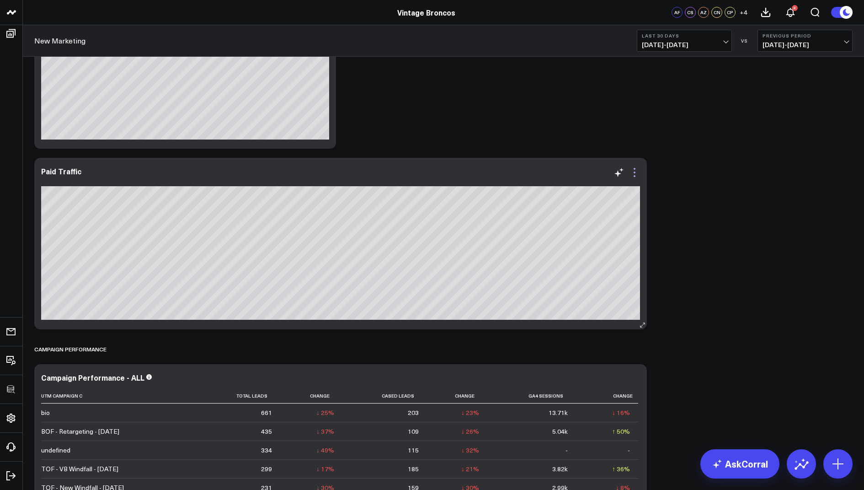
click at [635, 170] on icon at bounding box center [634, 172] width 11 height 11
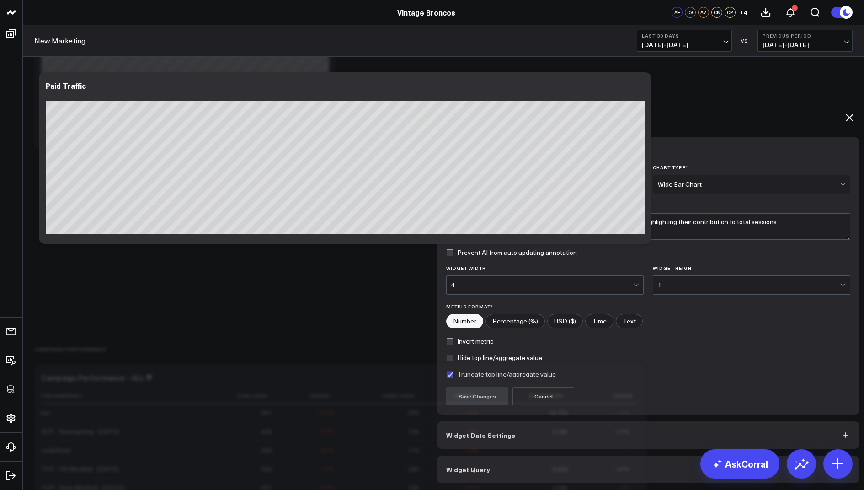
click at [526, 314] on input"] "Percentage (%)" at bounding box center [515, 321] width 59 height 14
radio input"] "true"
click at [472, 387] on button "Save Changes" at bounding box center [477, 396] width 62 height 18
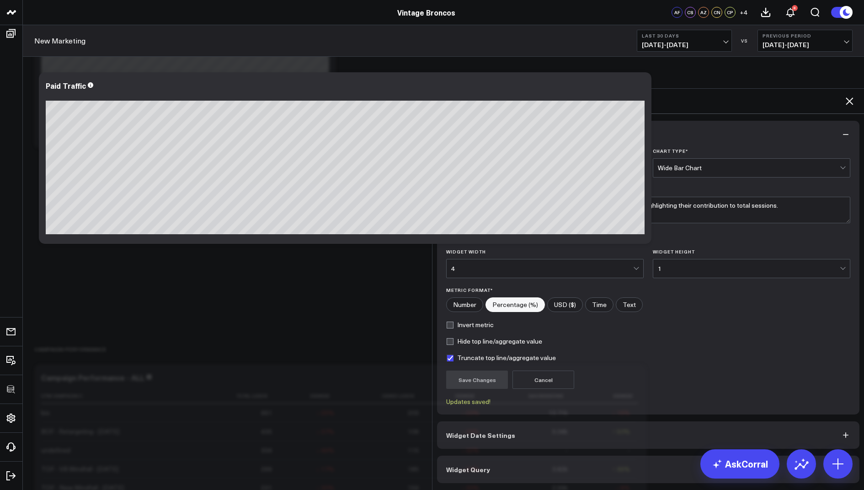
click at [851, 97] on icon at bounding box center [849, 100] width 7 height 7
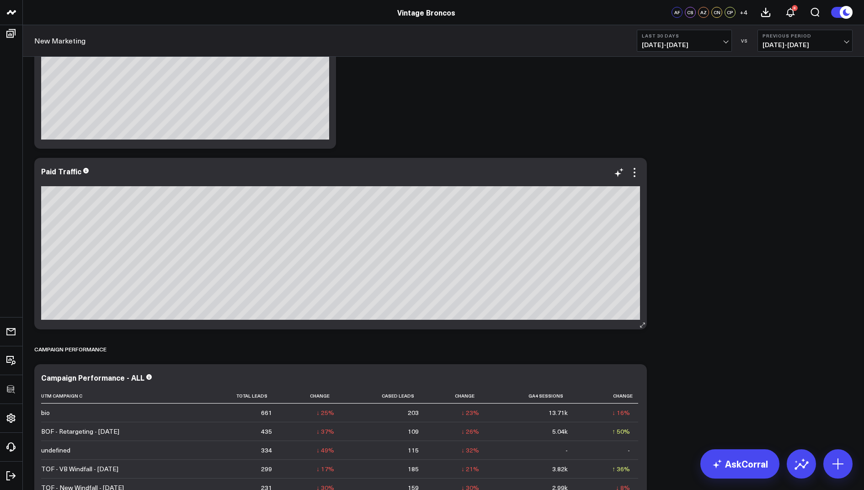
click at [75, 170] on div "Paid Traffic" at bounding box center [61, 171] width 40 height 10
click at [637, 171] on icon at bounding box center [634, 172] width 11 height 11
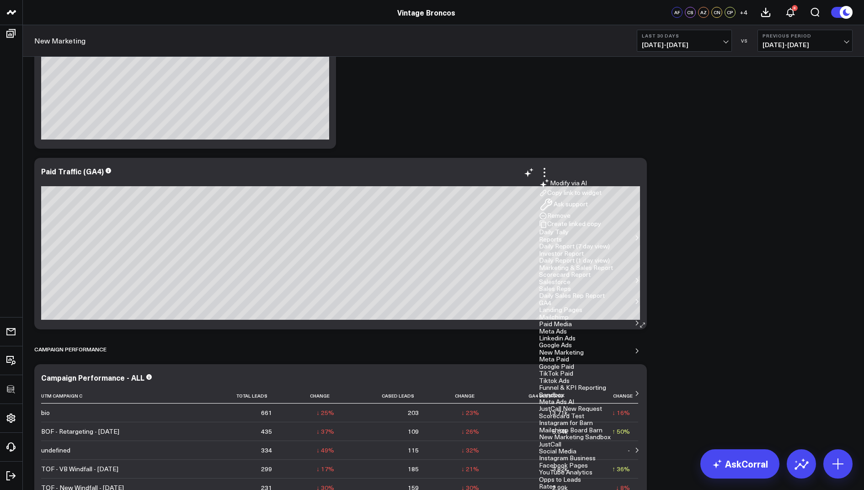
click at [600, 197] on button "Copy link to widget" at bounding box center [570, 193] width 63 height 8
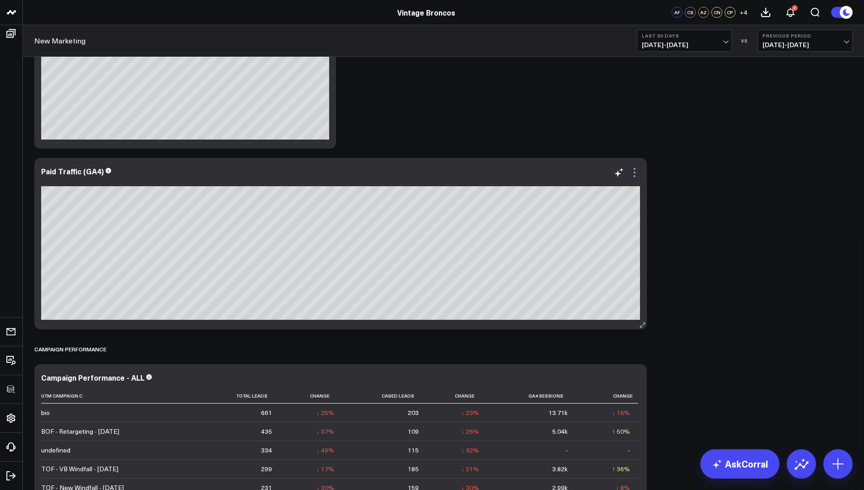
click at [635, 171] on icon at bounding box center [634, 172] width 11 height 11
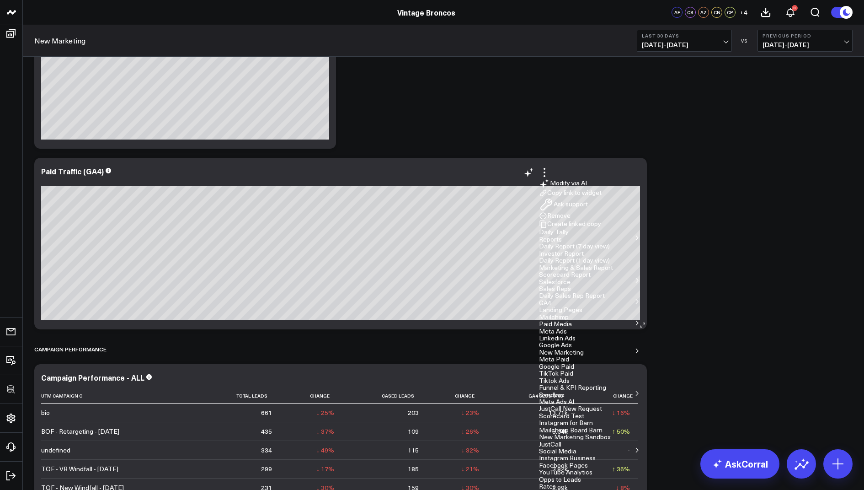
click at [596, 197] on button "Copy link to widget" at bounding box center [570, 193] width 63 height 8
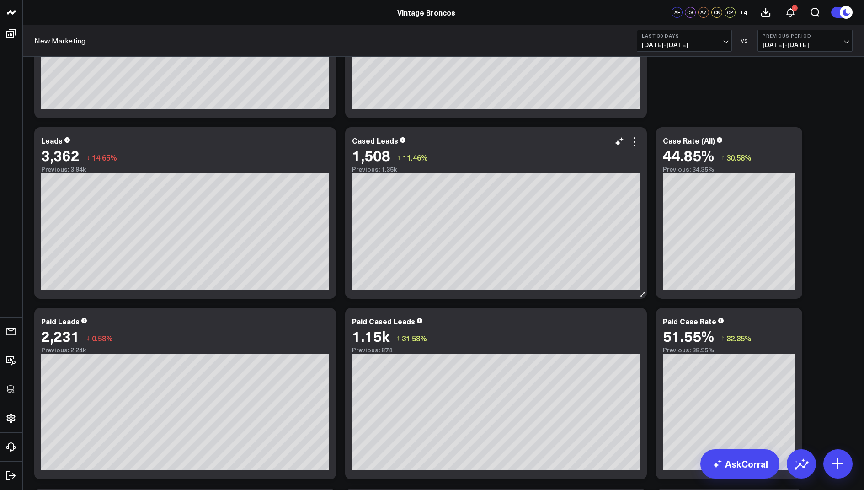
scroll to position [144, 0]
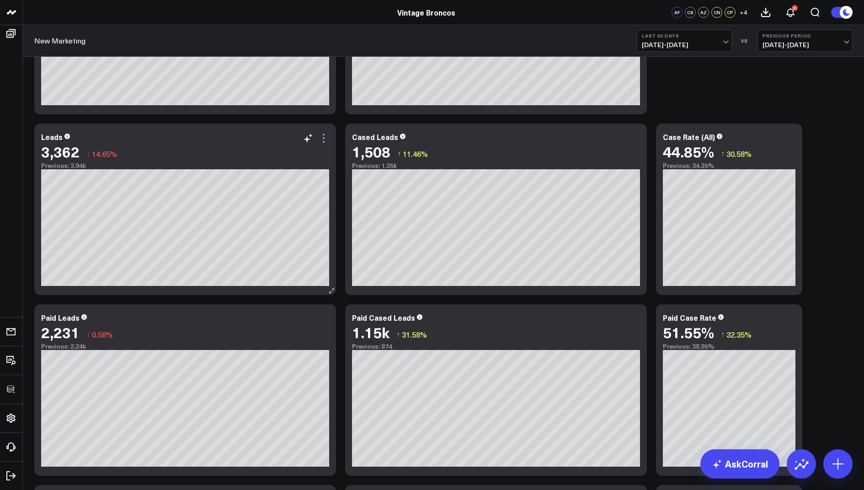
click at [323, 133] on icon at bounding box center [323, 138] width 11 height 11
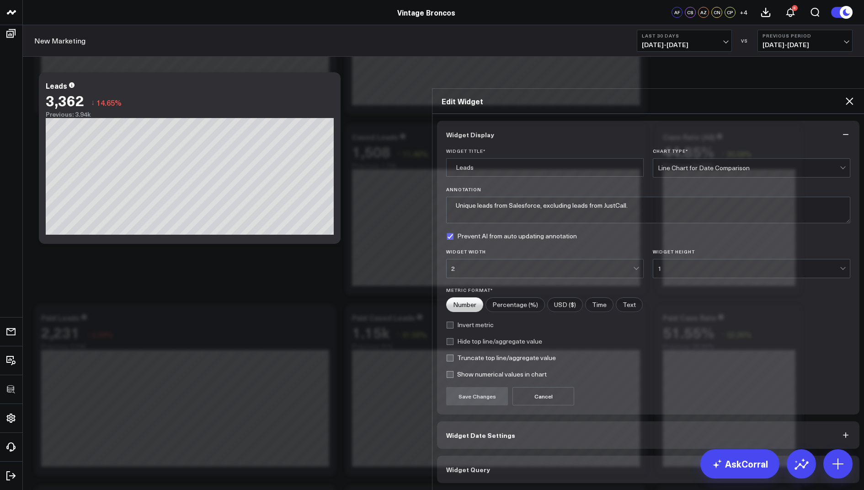
click at [458, 466] on span "Widget Query" at bounding box center [468, 469] width 44 height 7
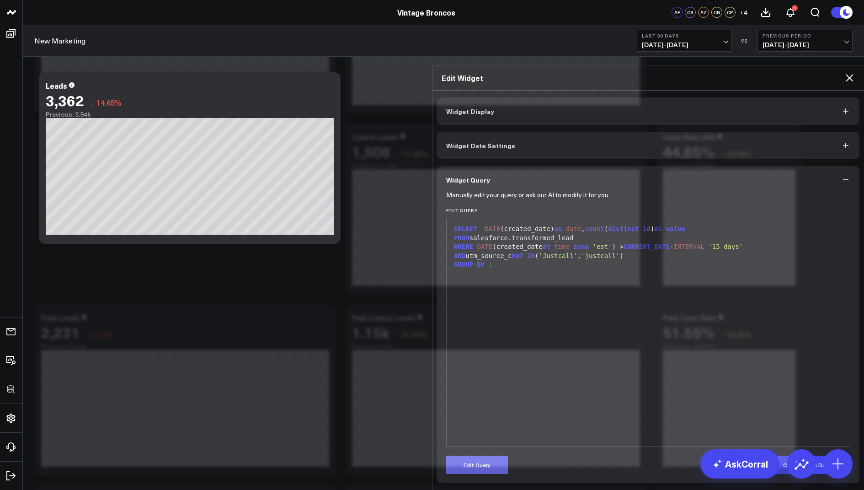
click at [469, 456] on button "Edit Query" at bounding box center [477, 465] width 62 height 18
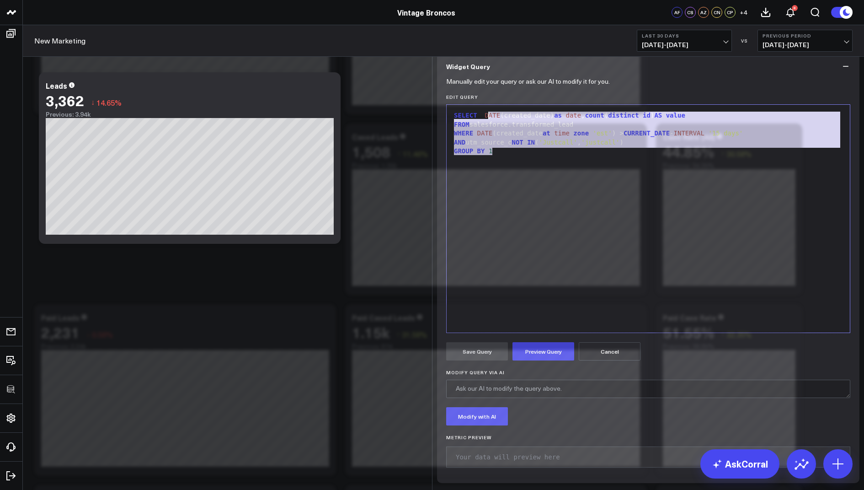
drag, startPoint x: 499, startPoint y: 225, endPoint x: 487, endPoint y: 166, distance: 59.7
click at [487, 166] on div "Edit Query 9 1 2 3 4 5 6 › ⌄ SELECT DATE (created_date) as date , count ( disti…" at bounding box center [648, 213] width 404 height 239
copy div "SELECT DATE (created_date) as date , count ( distinct id ) AS value FROM salesf…"
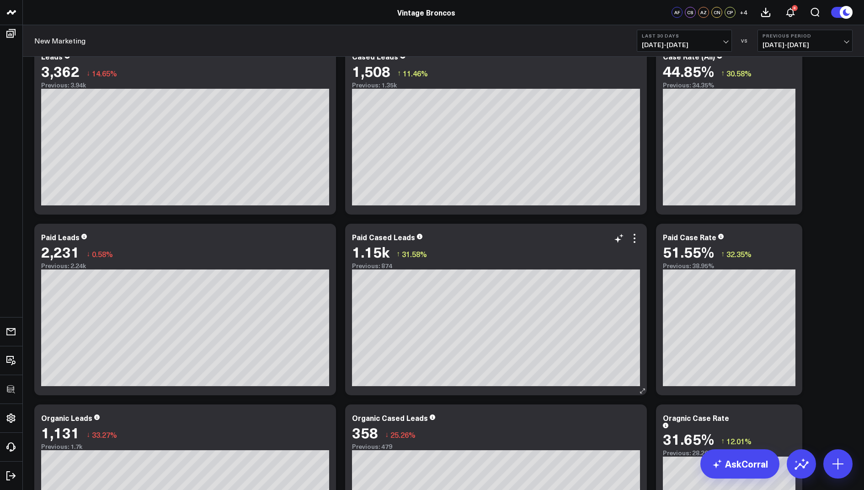
scroll to position [167, 0]
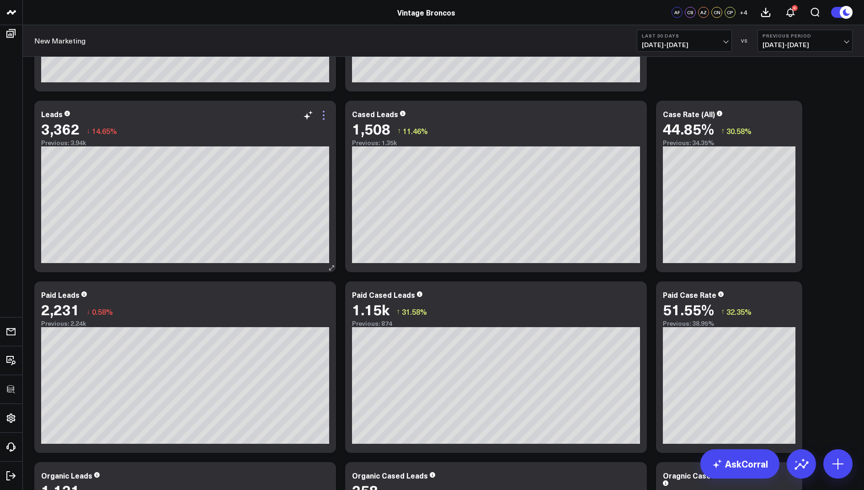
click at [324, 114] on icon at bounding box center [323, 115] width 11 height 11
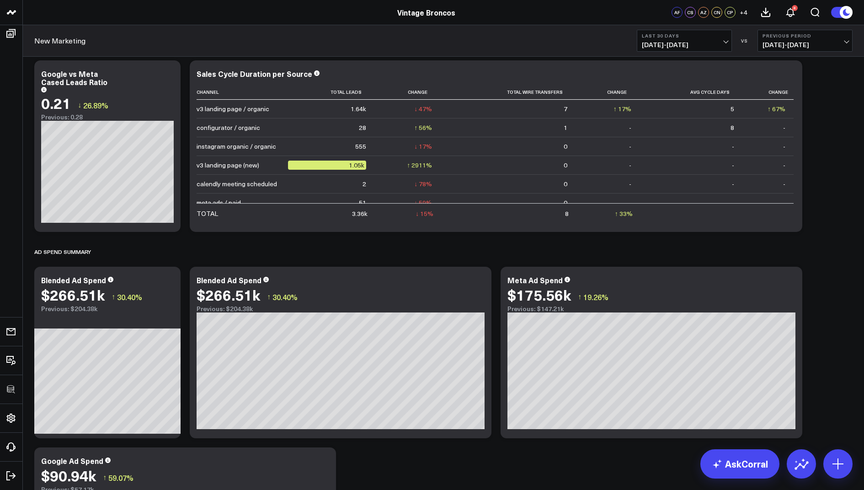
scroll to position [877, 0]
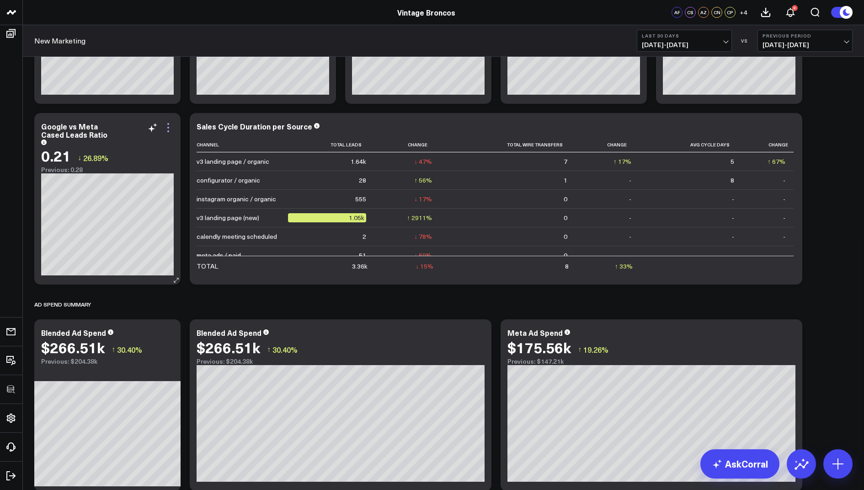
click at [168, 125] on icon at bounding box center [168, 127] width 11 height 11
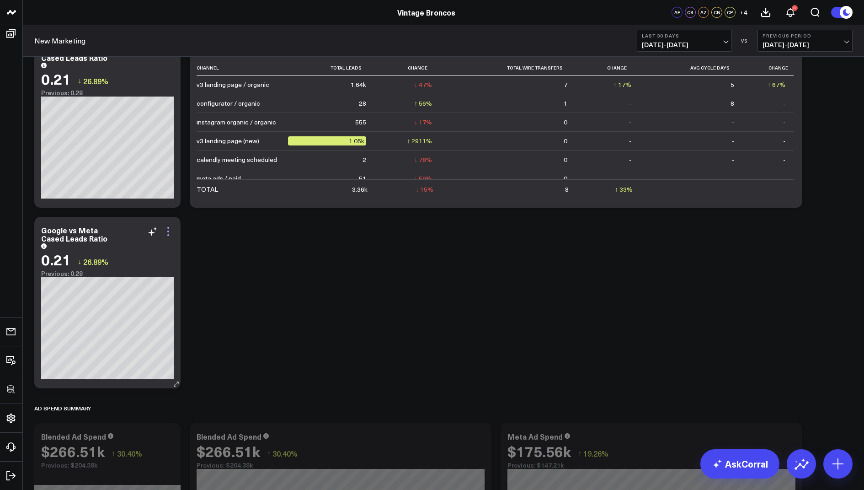
scroll to position [960, 0]
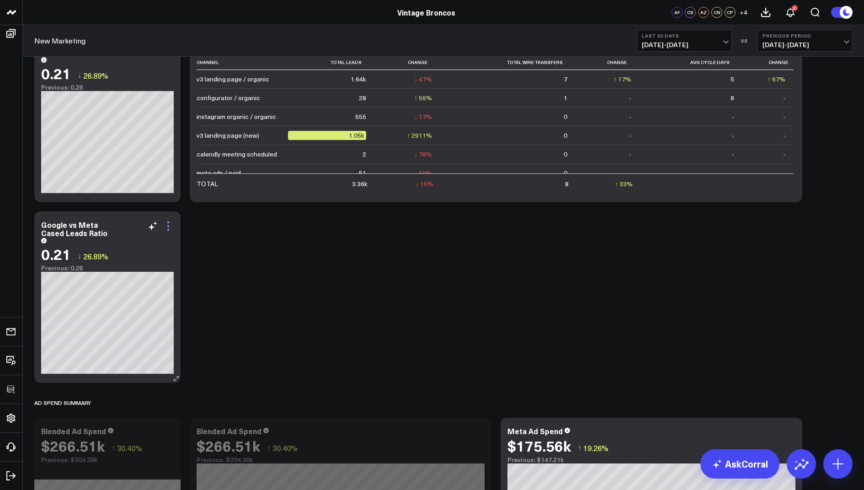
click at [167, 224] on icon at bounding box center [168, 225] width 11 height 11
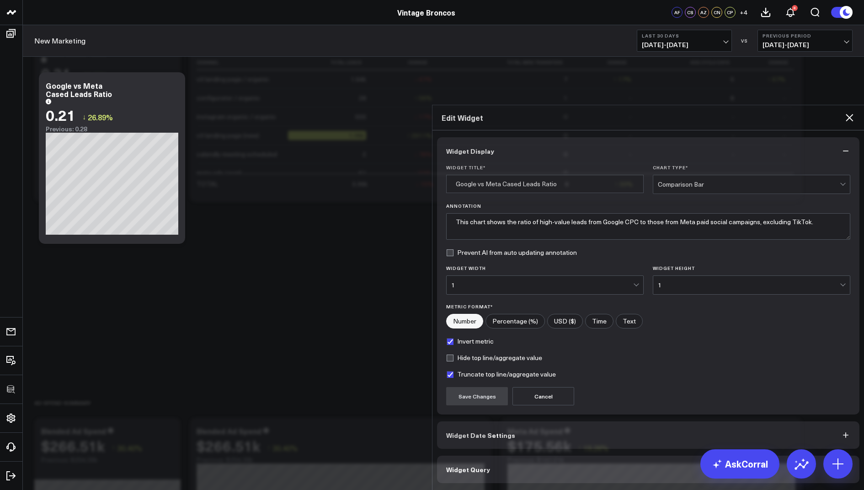
click at [490, 456] on button "Widget Query" at bounding box center [648, 469] width 423 height 27
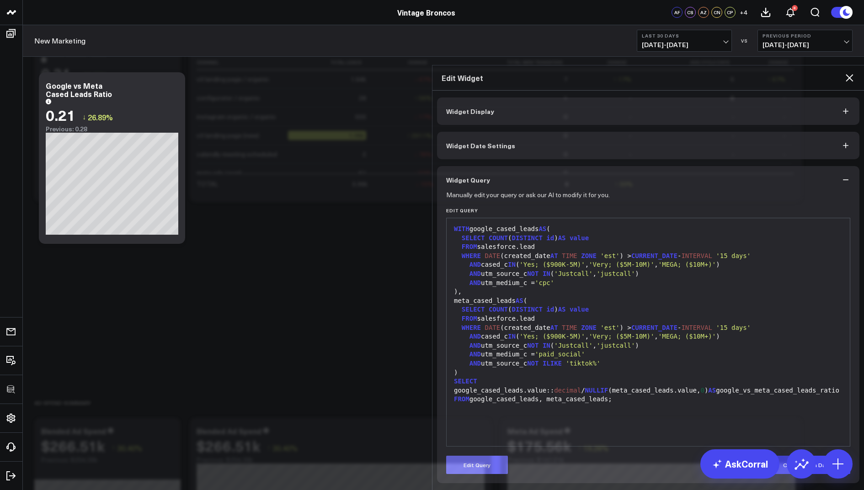
click at [465, 456] on button "Edit Query" at bounding box center [477, 465] width 62 height 18
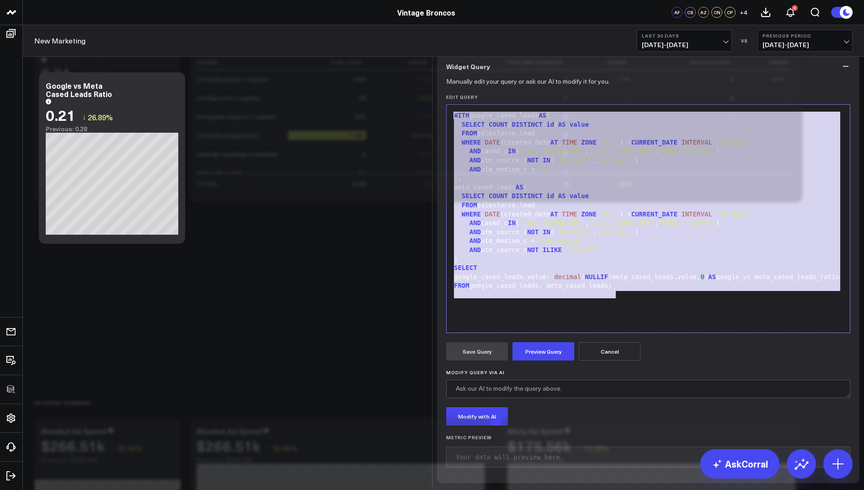
drag, startPoint x: 637, startPoint y: 367, endPoint x: 610, endPoint y: 148, distance: 220.3
click at [610, 148] on div "Widget Query Manually edit your query or ask our AI to modify it for you. Edit …" at bounding box center [648, 268] width 423 height 430
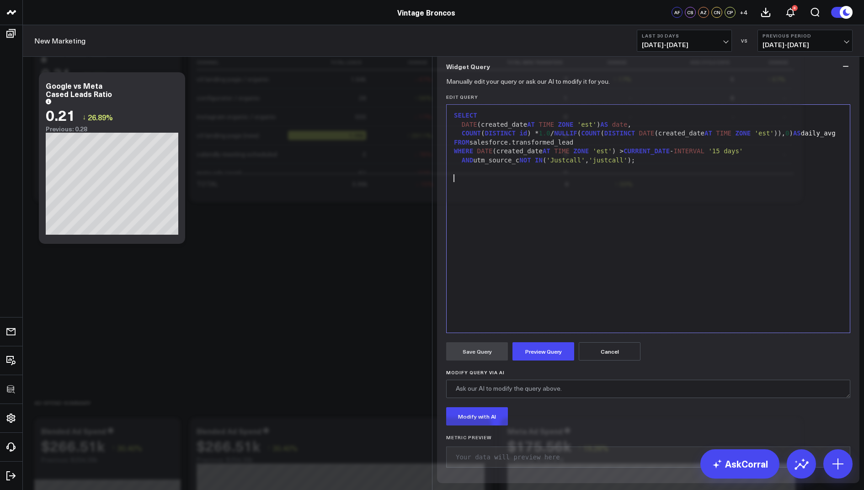
click at [536, 436] on form "Manually edit your query or ask our AI to modify it for you. Edit Query 9 1 2 3…" at bounding box center [648, 277] width 404 height 394
click at [552, 360] on button "Preview Query" at bounding box center [544, 351] width 62 height 18
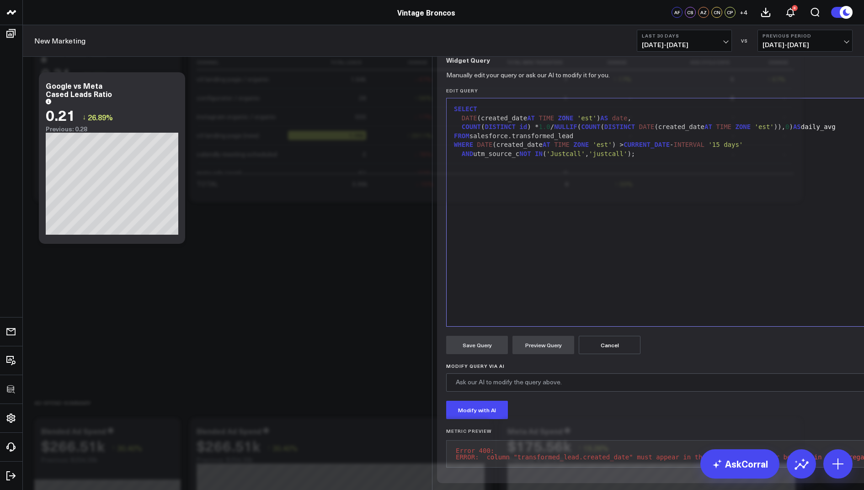
scroll to position [65, 0]
drag, startPoint x: 645, startPoint y: 130, endPoint x: 454, endPoint y: 132, distance: 190.7
click at [454, 123] on div "DATE (created_date AT TIME ZONE 'est' ) AS date ," at bounding box center [681, 118] width 460 height 9
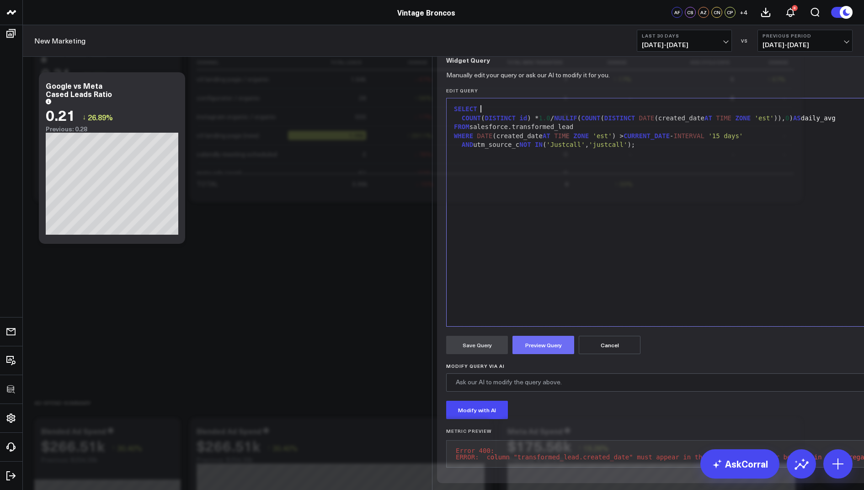
click at [528, 354] on button "Preview Query" at bounding box center [544, 345] width 62 height 18
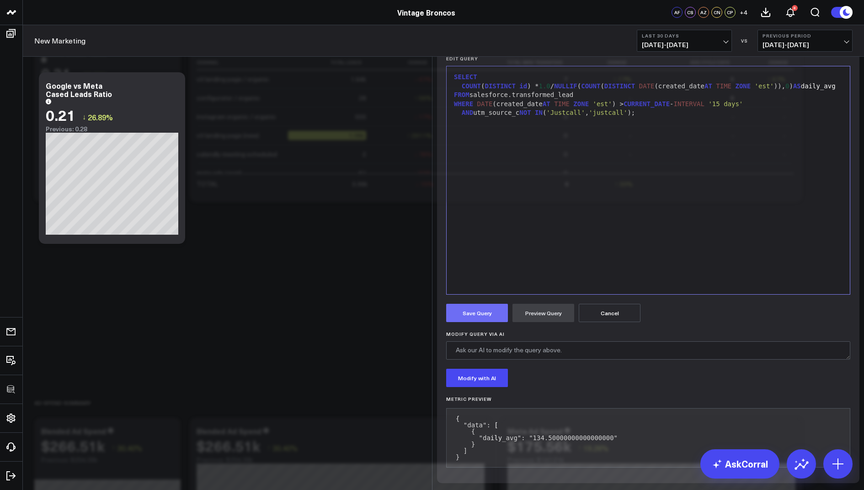
click at [473, 322] on button "Save Query" at bounding box center [477, 313] width 62 height 18
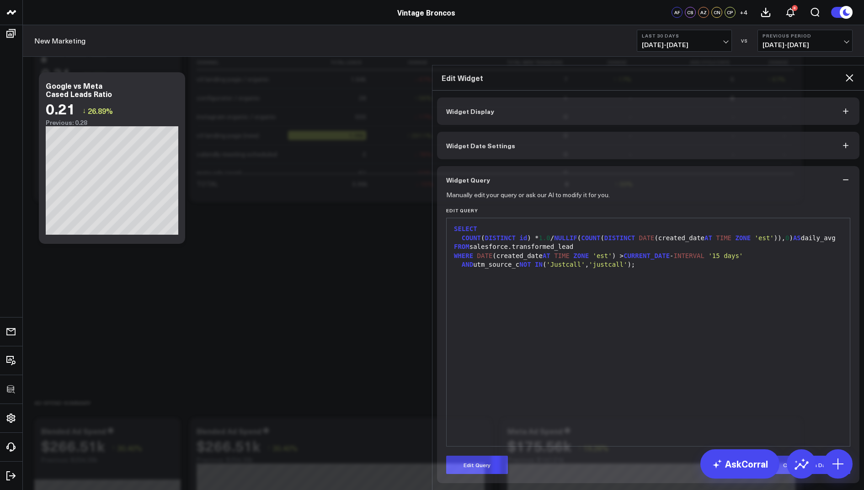
scroll to position [0, 0]
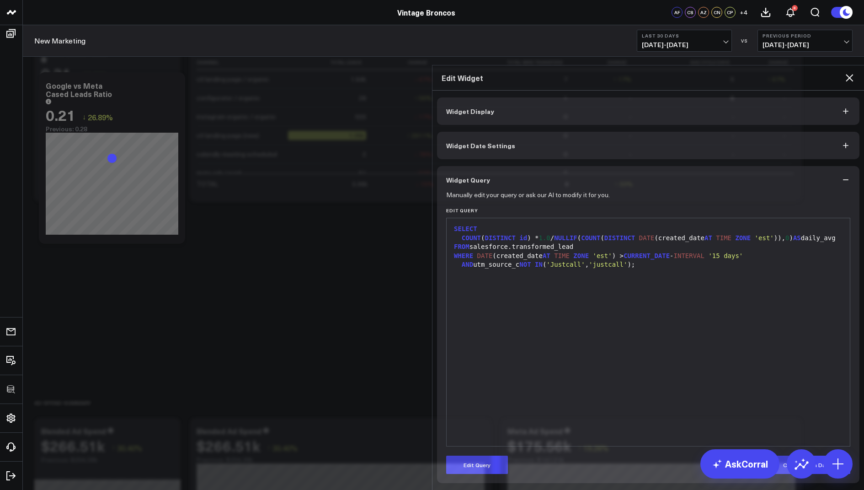
click at [852, 72] on icon at bounding box center [849, 77] width 11 height 11
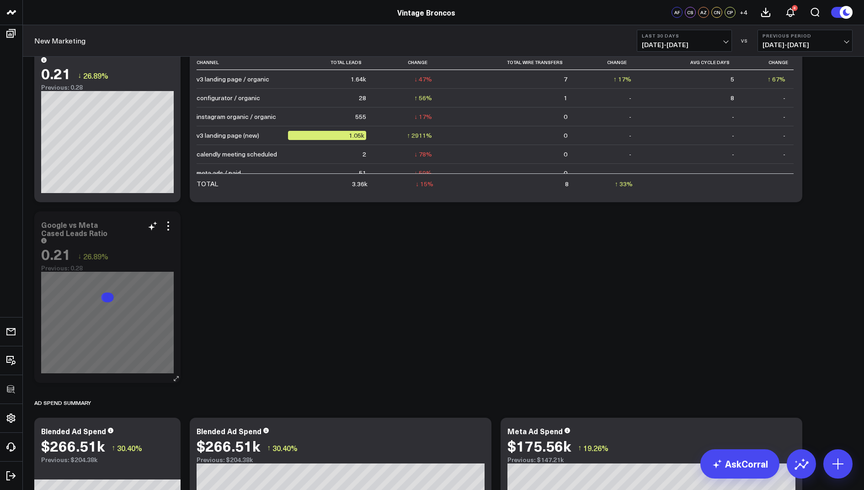
click at [73, 230] on div "Google vs Meta Cased Leads Ratio" at bounding box center [74, 229] width 66 height 18
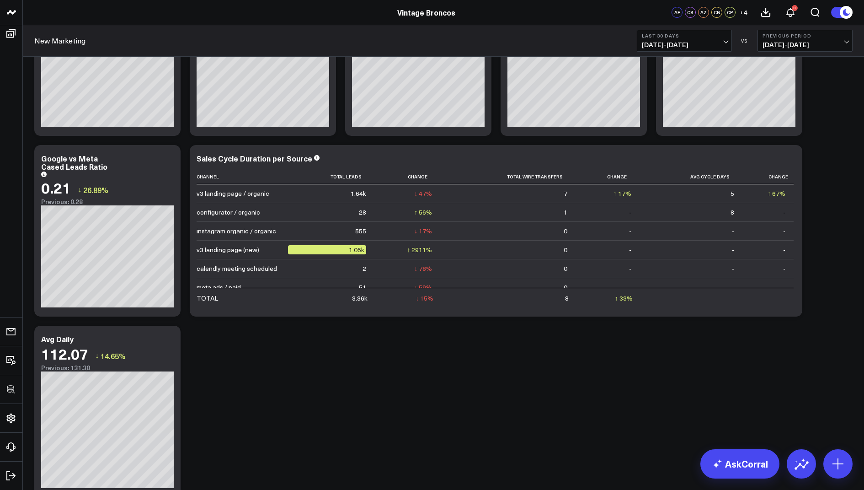
scroll to position [937, 0]
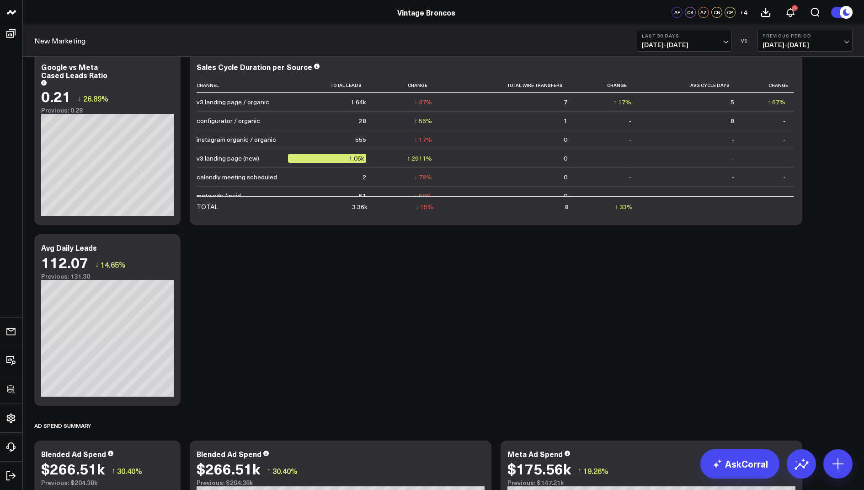
click at [682, 41] on span "[DATE] - [DATE]" at bounding box center [684, 44] width 85 height 7
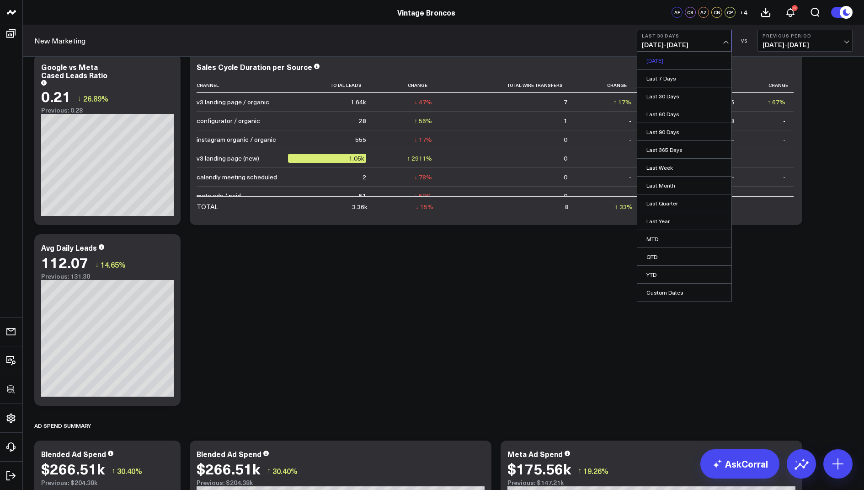
click at [658, 60] on link "[DATE]" at bounding box center [685, 60] width 94 height 17
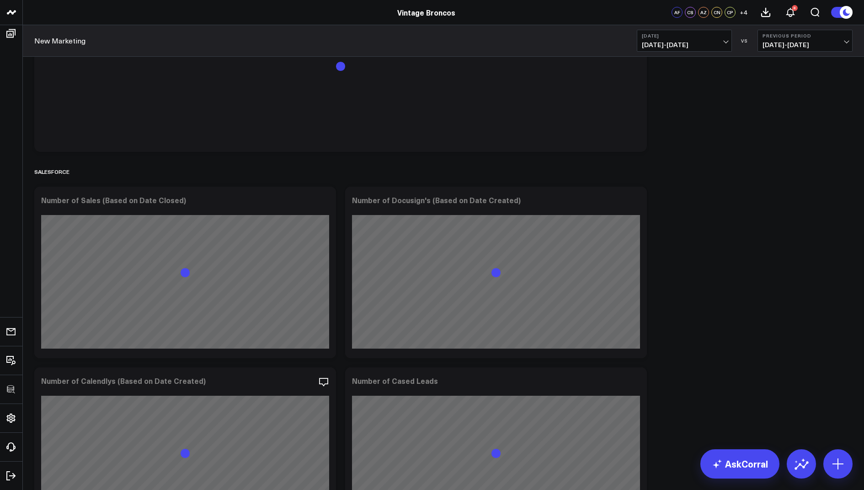
scroll to position [2976, 0]
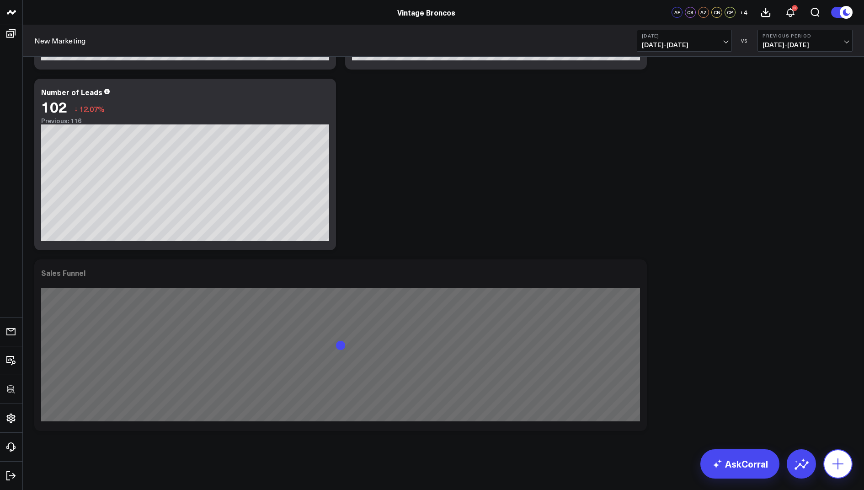
click at [833, 458] on icon at bounding box center [838, 463] width 15 height 15
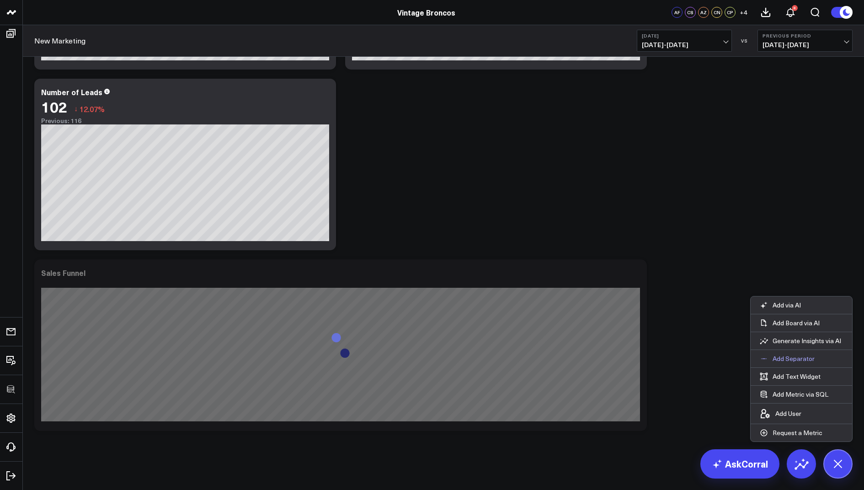
click at [784, 358] on p "Add Separator" at bounding box center [794, 358] width 42 height 8
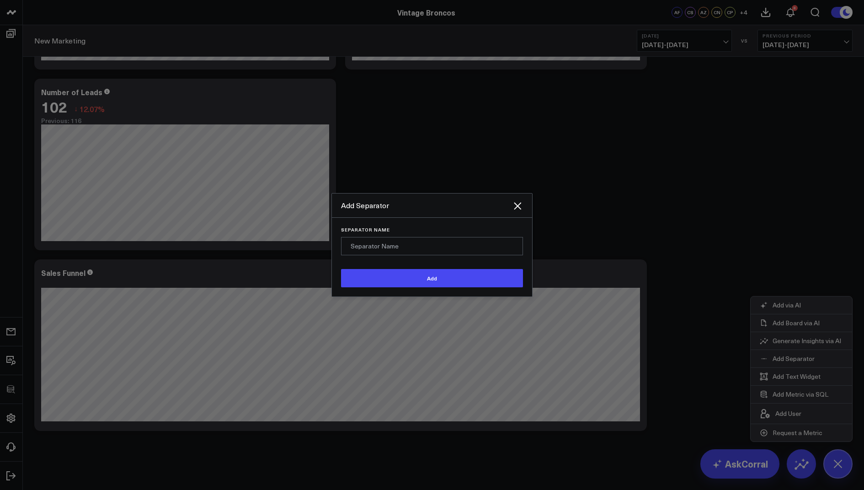
click at [399, 255] on input "Separator Name" at bounding box center [432, 246] width 182 height 18
type input "A"
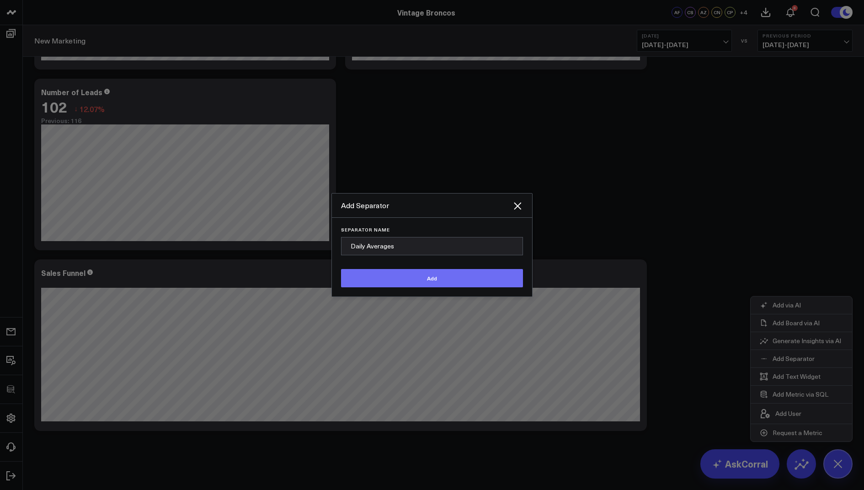
type input "Daily Averages"
click at [381, 286] on button "Add" at bounding box center [432, 278] width 182 height 18
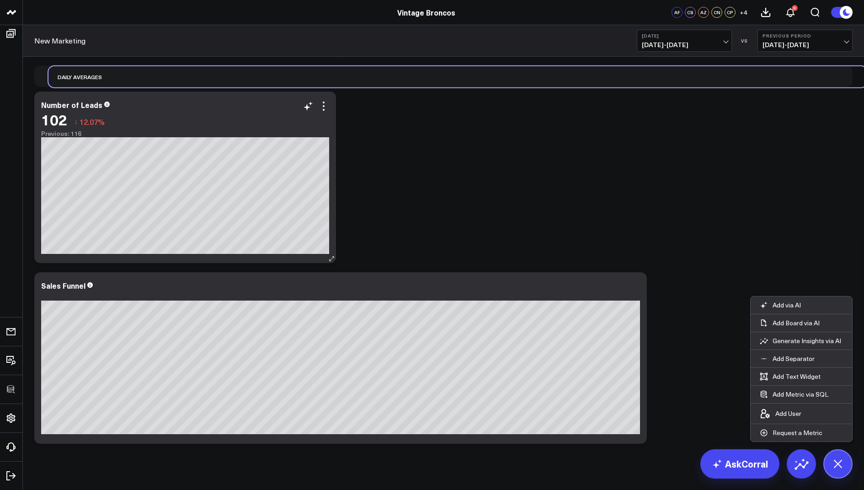
drag, startPoint x: 63, startPoint y: 460, endPoint x: 65, endPoint y: 109, distance: 350.4
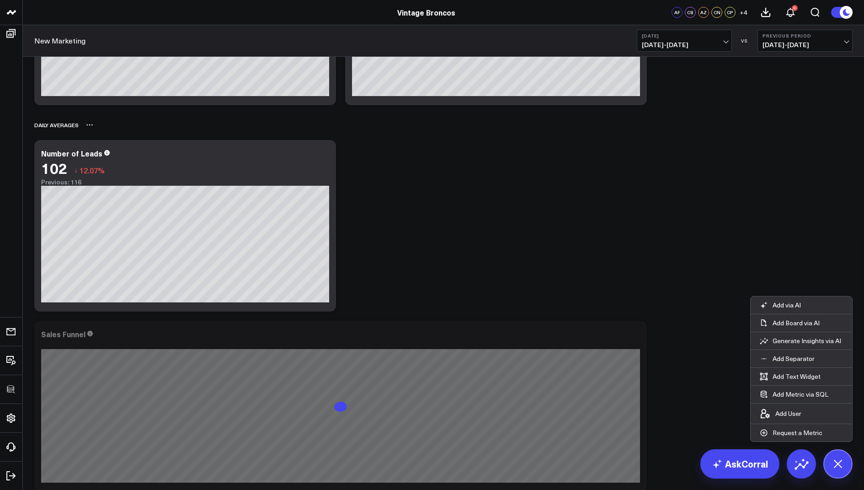
scroll to position [2789, 0]
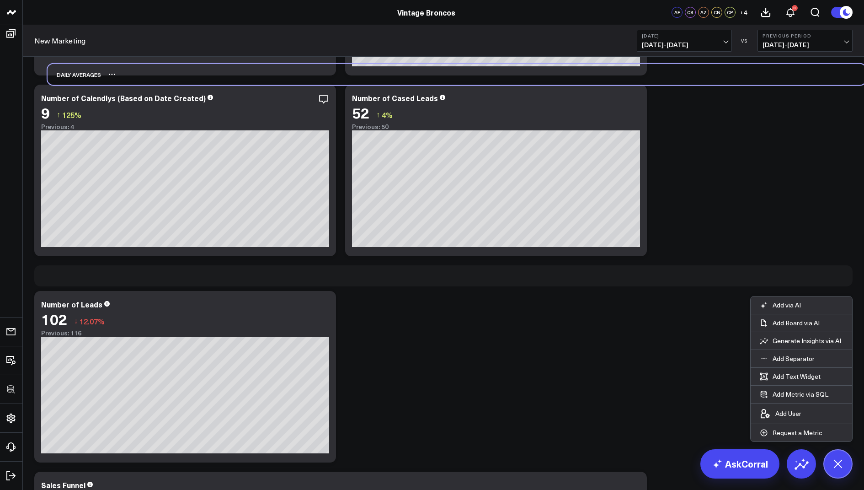
drag, startPoint x: 57, startPoint y: 280, endPoint x: 70, endPoint y: 79, distance: 201.7
click at [70, 79] on div "Daily Averages" at bounding box center [75, 74] width 54 height 21
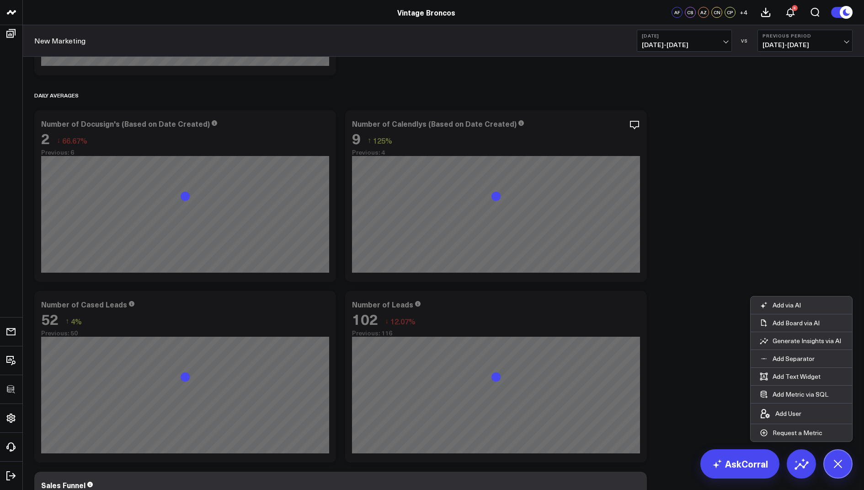
scroll to position [2582, 0]
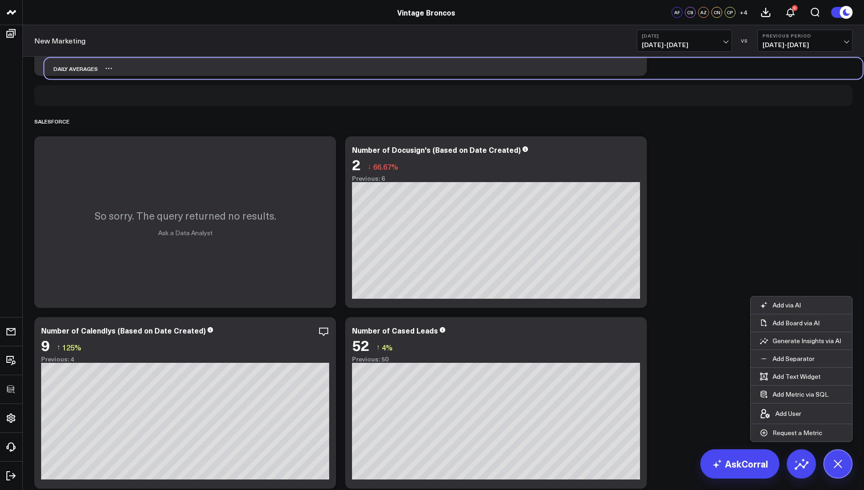
drag, startPoint x: 55, startPoint y: 302, endPoint x: 65, endPoint y: 68, distance: 233.9
click at [65, 68] on div "Daily Averages" at bounding box center [71, 68] width 54 height 21
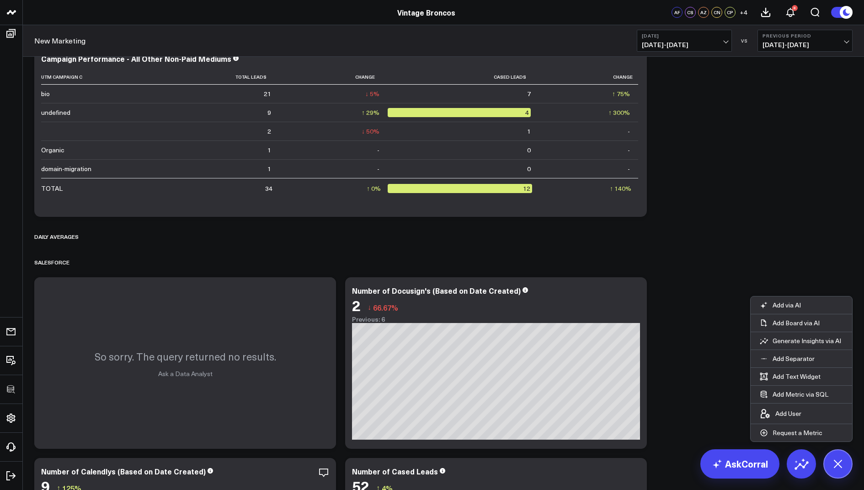
scroll to position [2430, 0]
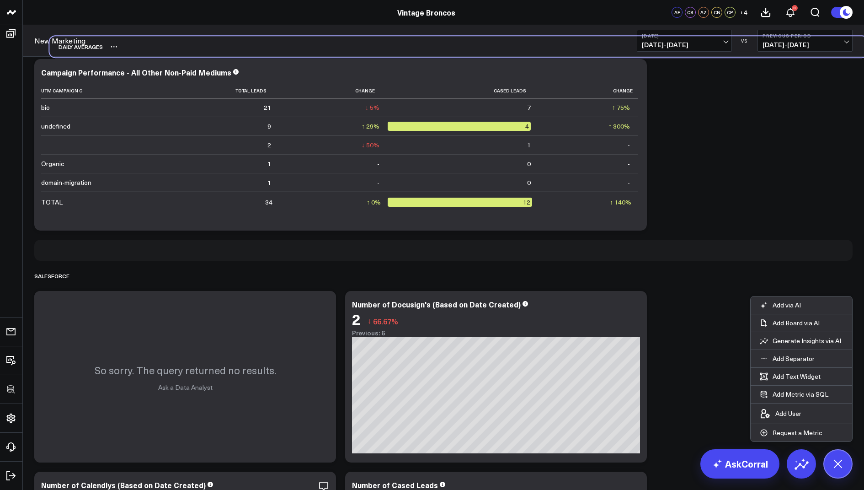
drag, startPoint x: 61, startPoint y: 247, endPoint x: 76, endPoint y: 45, distance: 201.8
click at [76, 45] on div "Daily Averages" at bounding box center [76, 46] width 54 height 21
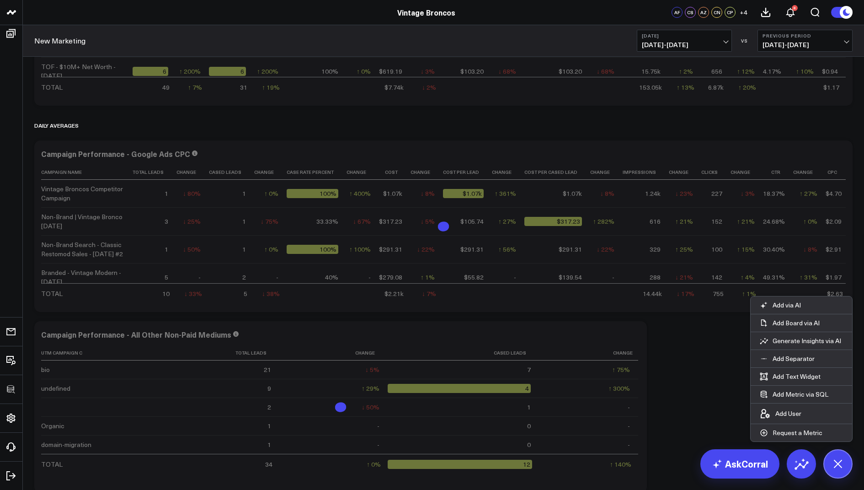
scroll to position [2169, 0]
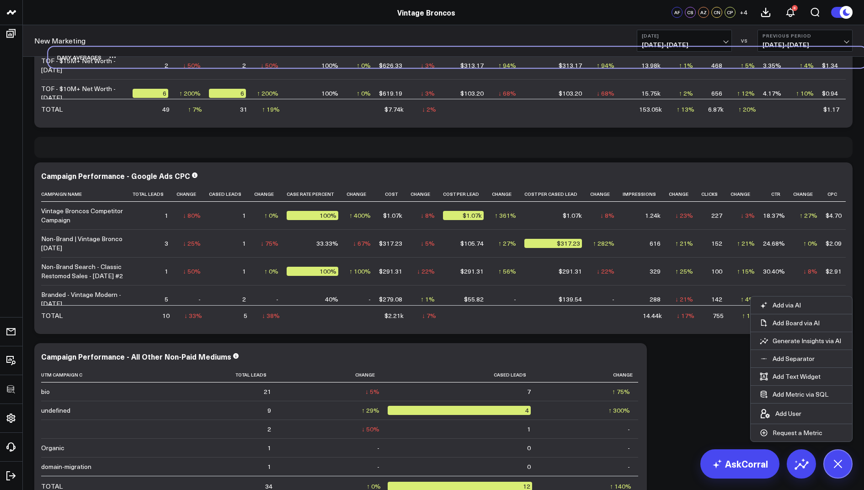
drag, startPoint x: 62, startPoint y: 149, endPoint x: 73, endPoint y: 41, distance: 108.0
click at [73, 47] on div "Daily Averages" at bounding box center [75, 57] width 54 height 21
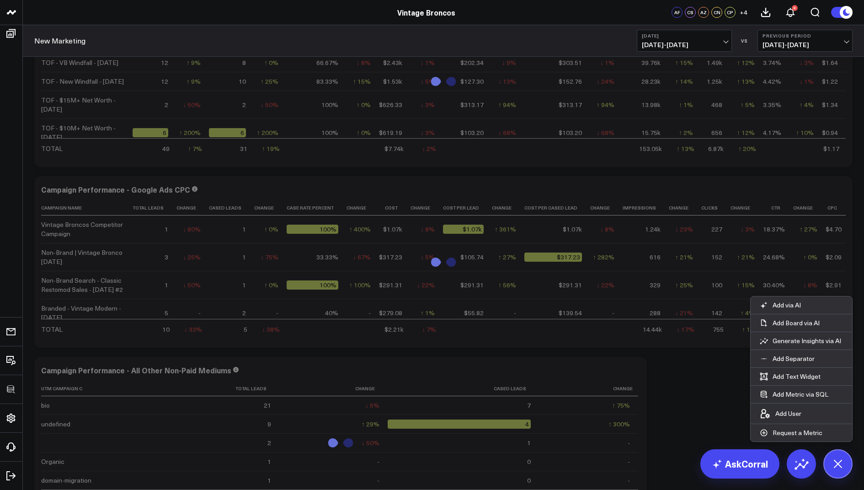
scroll to position [1914, 0]
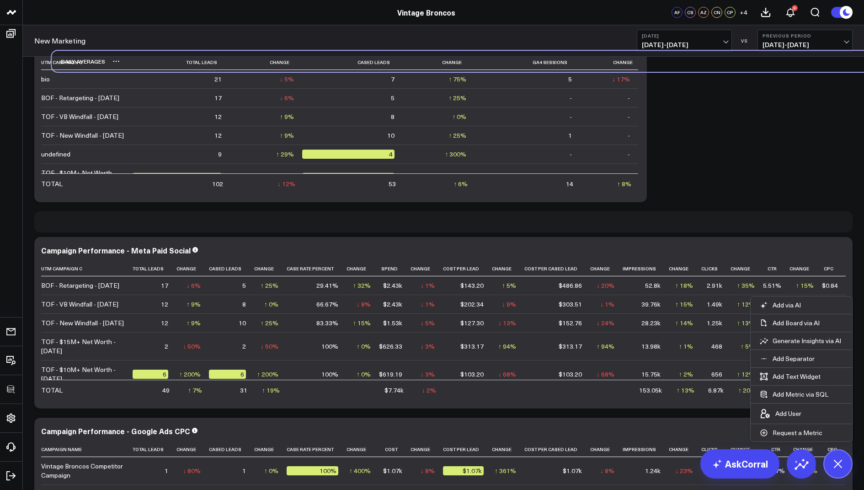
drag, startPoint x: 59, startPoint y: 219, endPoint x: 75, endPoint y: 57, distance: 163.2
click at [75, 57] on div "Daily Averages" at bounding box center [79, 61] width 54 height 21
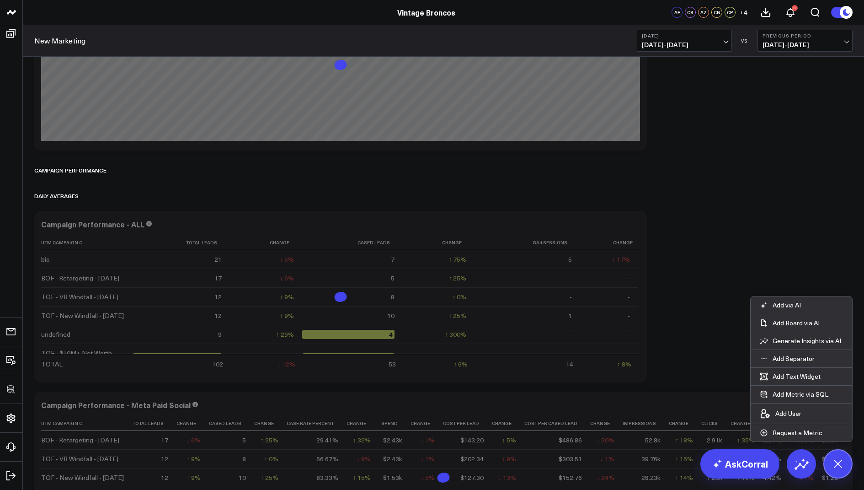
scroll to position [1594, 0]
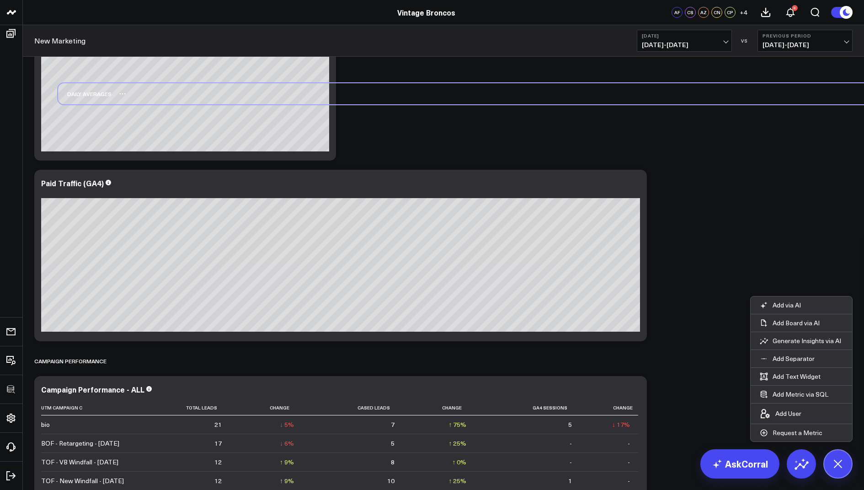
drag, startPoint x: 58, startPoint y: 364, endPoint x: 82, endPoint y: 97, distance: 267.7
click at [82, 97] on div "Daily Averages" at bounding box center [85, 93] width 54 height 21
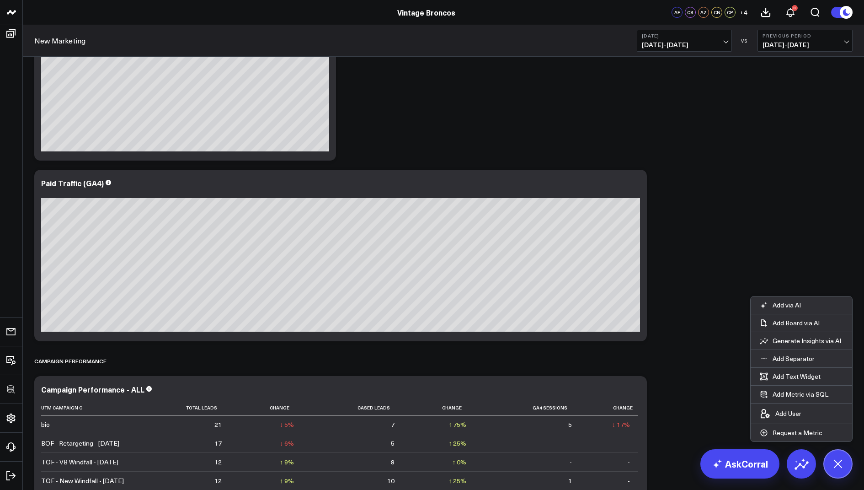
scroll to position [1310, 0]
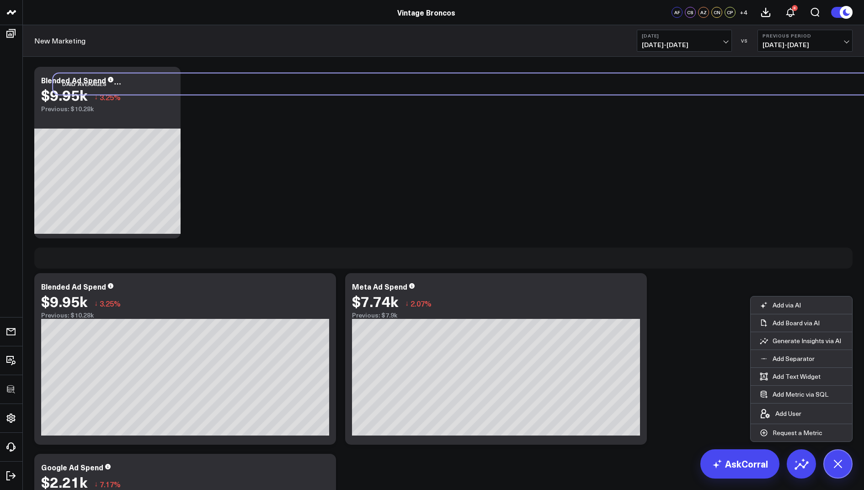
drag, startPoint x: 66, startPoint y: 255, endPoint x: 85, endPoint y: 80, distance: 175.3
click at [85, 80] on div "Daily Averages" at bounding box center [80, 83] width 54 height 21
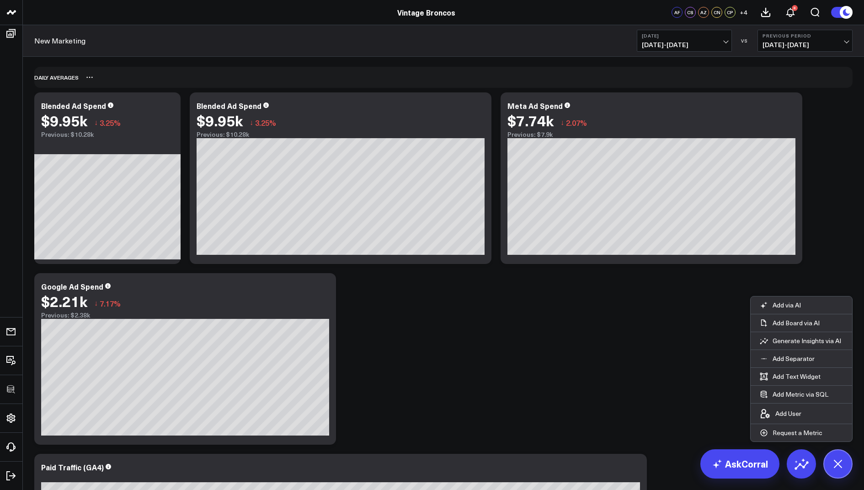
scroll to position [1080, 0]
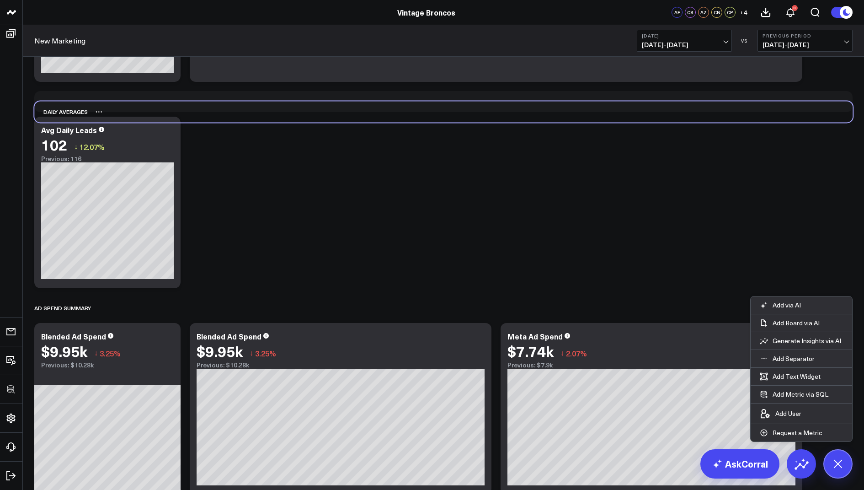
drag, startPoint x: 59, startPoint y: 313, endPoint x: 59, endPoint y: 118, distance: 195.8
click at [59, 118] on div "Daily Averages" at bounding box center [61, 111] width 54 height 21
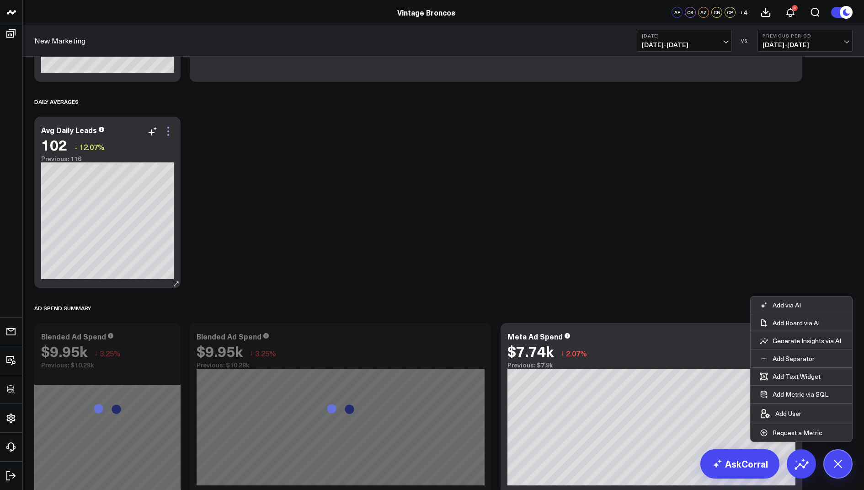
click at [165, 129] on icon at bounding box center [168, 131] width 11 height 11
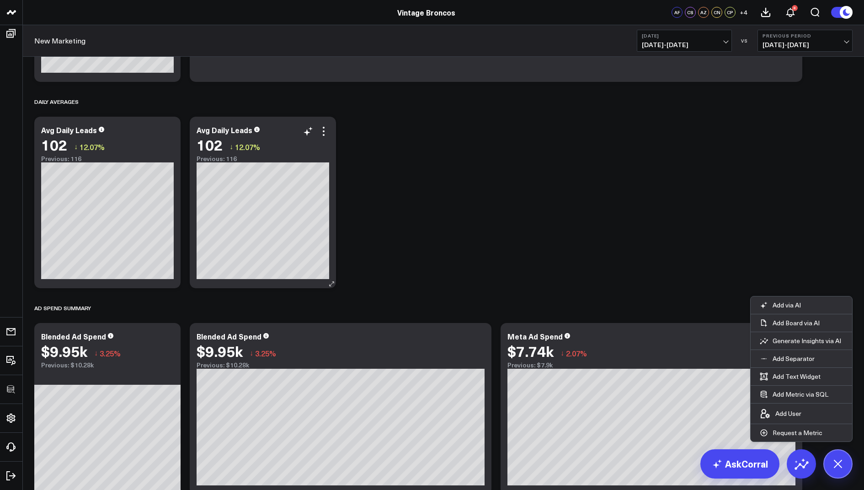
click at [230, 125] on div "Avg Daily Leads" at bounding box center [225, 130] width 56 height 10
click at [231, 132] on div "Avg Daily Leads" at bounding box center [225, 130] width 56 height 10
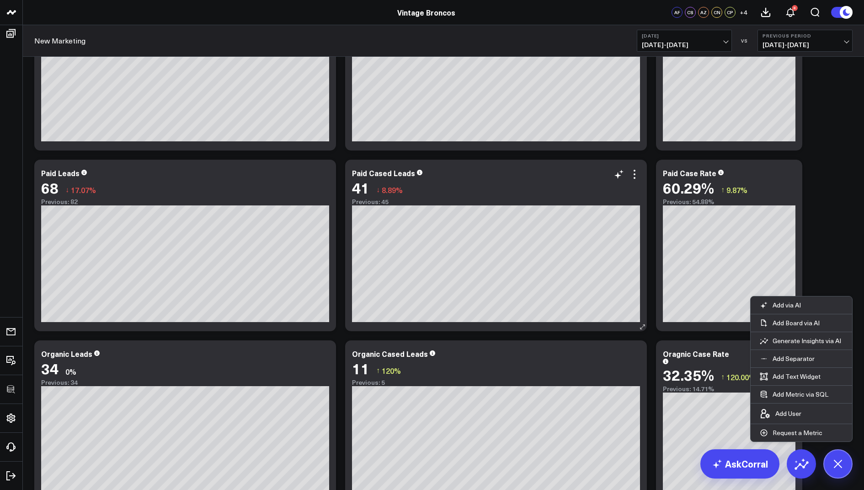
scroll to position [63, 0]
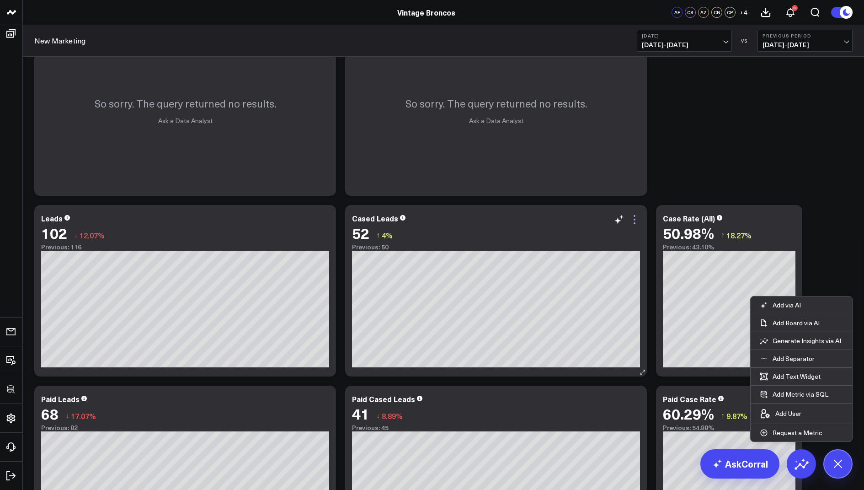
click at [635, 219] on icon at bounding box center [635, 220] width 2 height 2
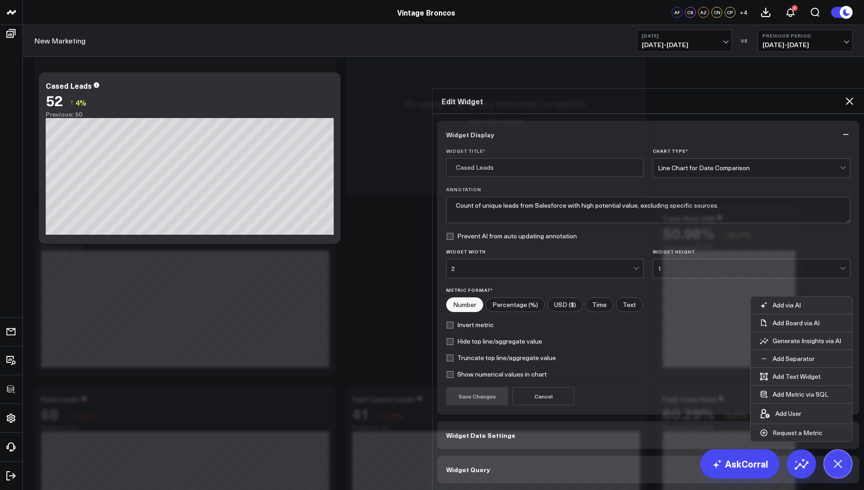
click at [470, 456] on button "Widget Query" at bounding box center [648, 469] width 423 height 27
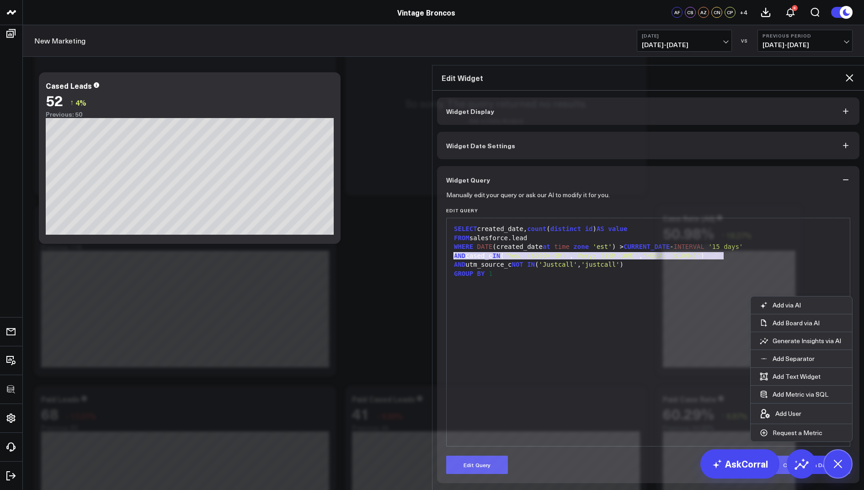
drag, startPoint x: 733, startPoint y: 213, endPoint x: 451, endPoint y: 215, distance: 282.7
click at [451, 252] on div "AND cased_c IN ( 'Yes; ($900K-5M)' , 'Very; ($5M-10M)' , 'MEGA; ($10M+)' )" at bounding box center [648, 256] width 394 height 9
click at [851, 72] on icon at bounding box center [849, 77] width 11 height 11
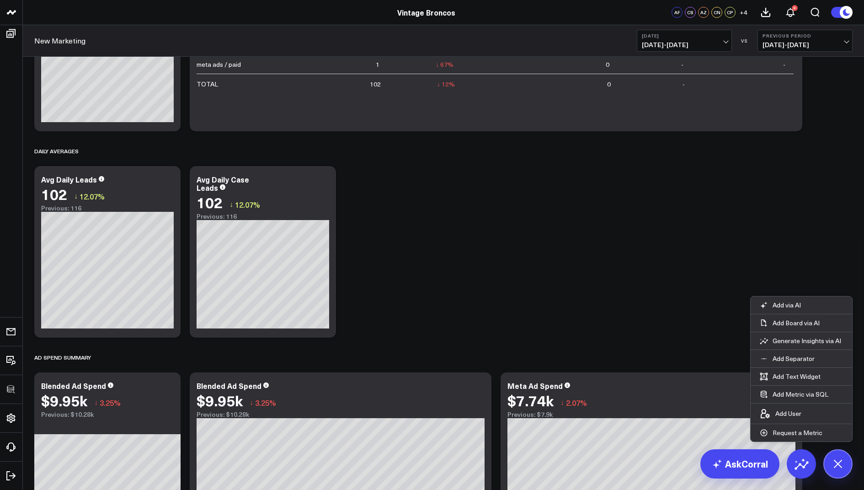
scroll to position [1091, 0]
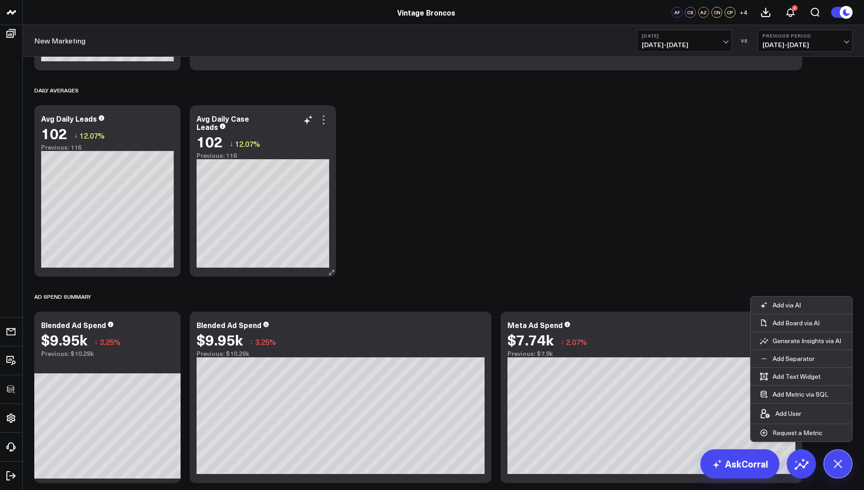
click at [324, 119] on icon at bounding box center [324, 120] width 2 height 2
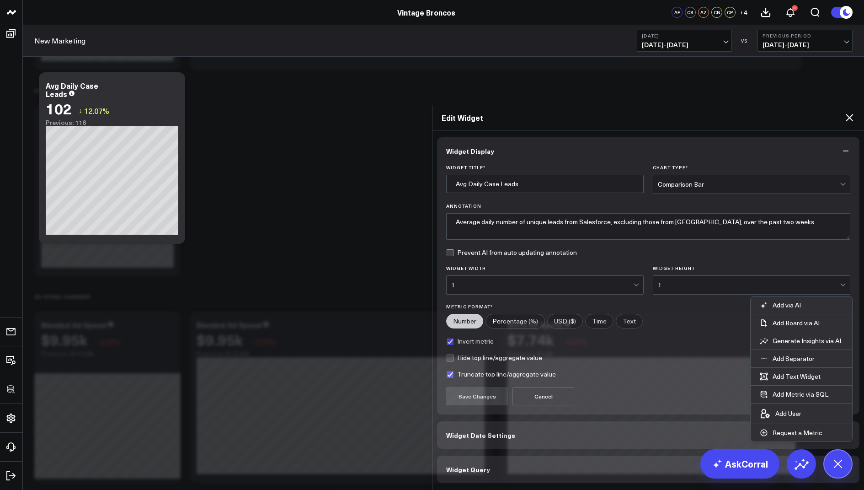
click at [451, 466] on span "Widget Query" at bounding box center [468, 469] width 44 height 7
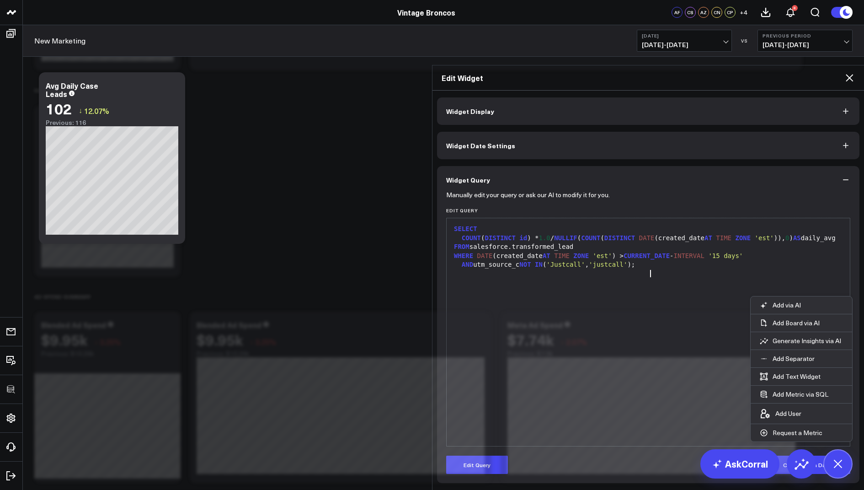
click at [669, 260] on div "AND utm_source_c NOT IN ( 'Justcall' , 'justcall' );" at bounding box center [648, 264] width 394 height 9
click at [460, 456] on button "Edit Query" at bounding box center [477, 465] width 62 height 18
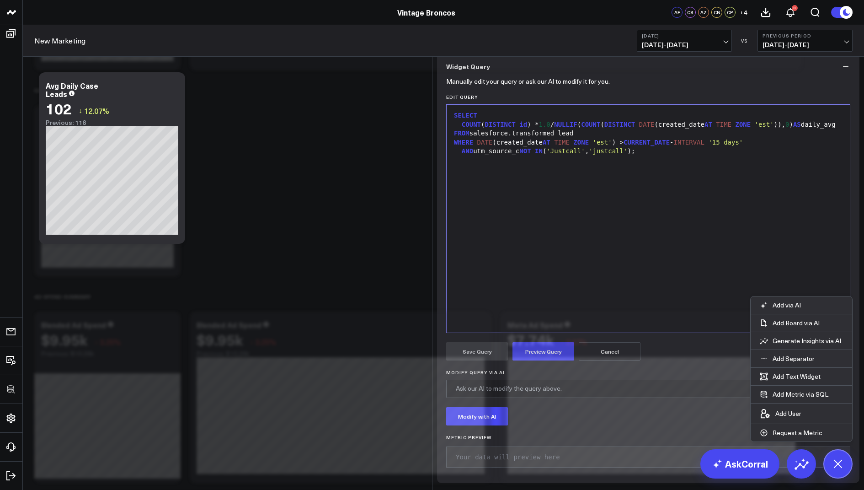
click at [659, 156] on div "AND utm_source_c NOT IN ( 'Justcall' , 'justcall' );" at bounding box center [648, 151] width 394 height 9
click at [535, 360] on button "Preview Query" at bounding box center [544, 351] width 62 height 18
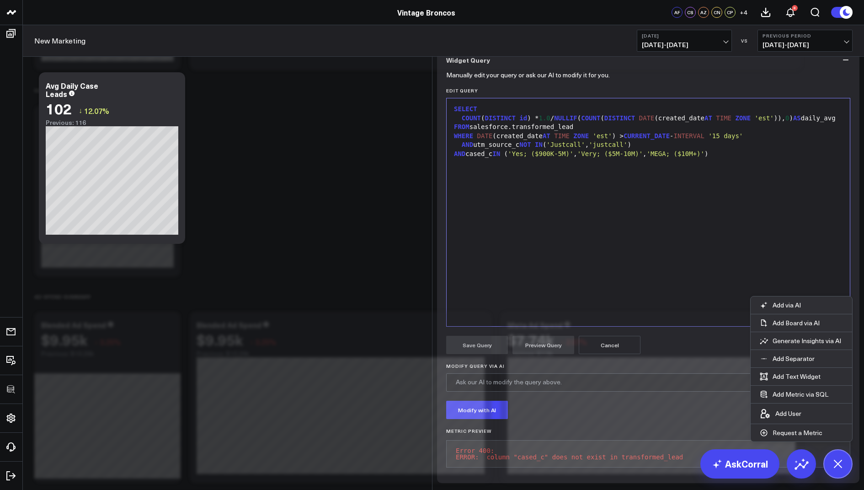
scroll to position [83, 0]
drag, startPoint x: 564, startPoint y: 133, endPoint x: 518, endPoint y: 131, distance: 45.8
click at [518, 131] on div "FROM salesforce.transformed_lead" at bounding box center [648, 127] width 394 height 9
click at [545, 345] on button "Preview Query" at bounding box center [544, 345] width 62 height 18
click at [515, 130] on div "FROM salesforce.ead" at bounding box center [648, 127] width 394 height 9
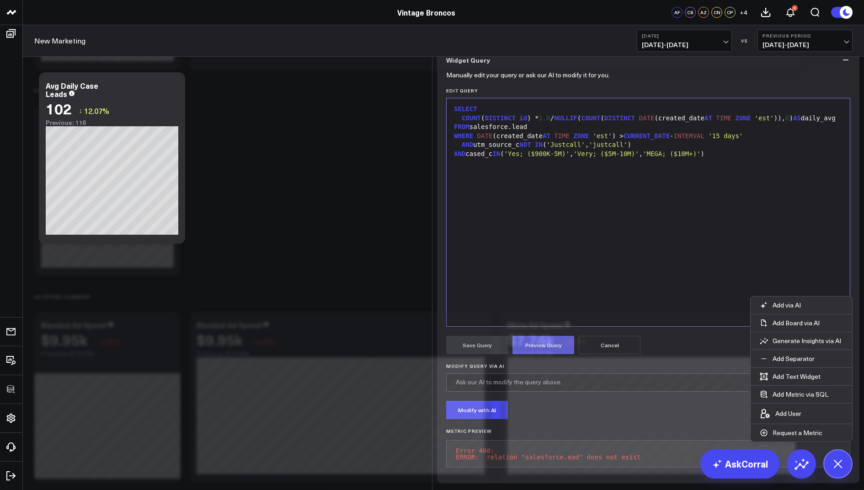
click at [525, 338] on button "Preview Query" at bounding box center [544, 345] width 62 height 18
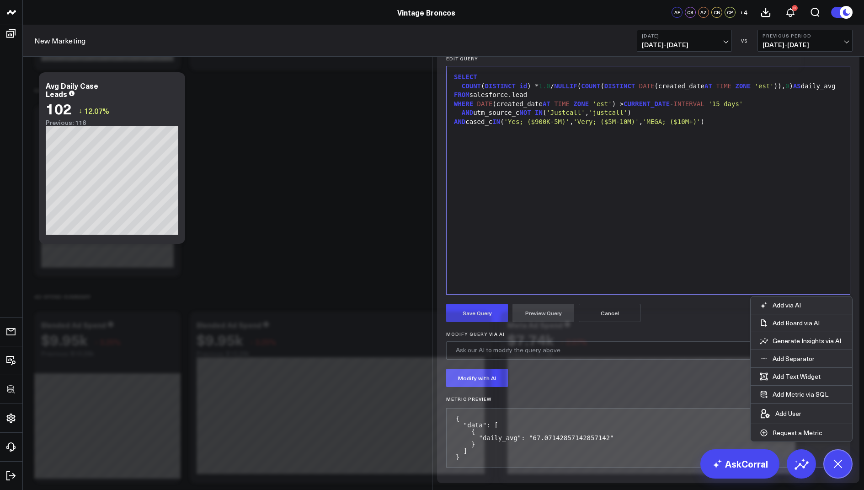
click at [475, 329] on form "Manually edit your query or ask our AI to modify it for you. Edit Query Selecti…" at bounding box center [648, 258] width 404 height 432
click at [473, 322] on button "Save Query" at bounding box center [477, 313] width 62 height 18
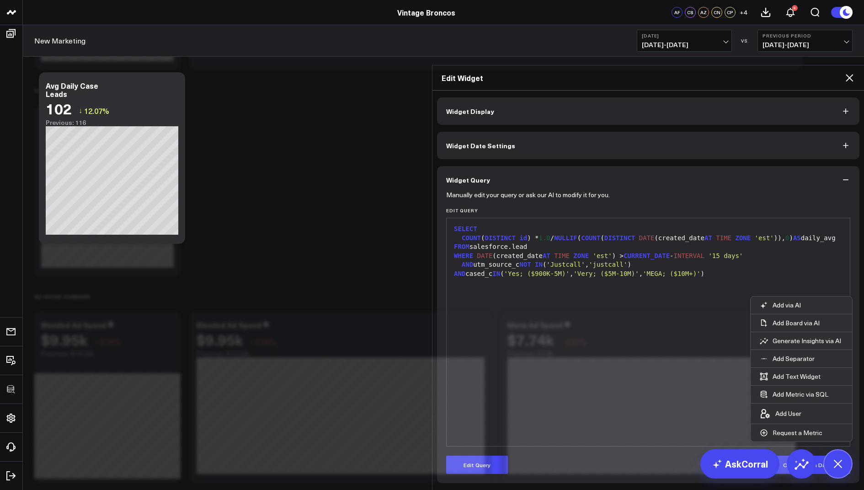
scroll to position [0, 0]
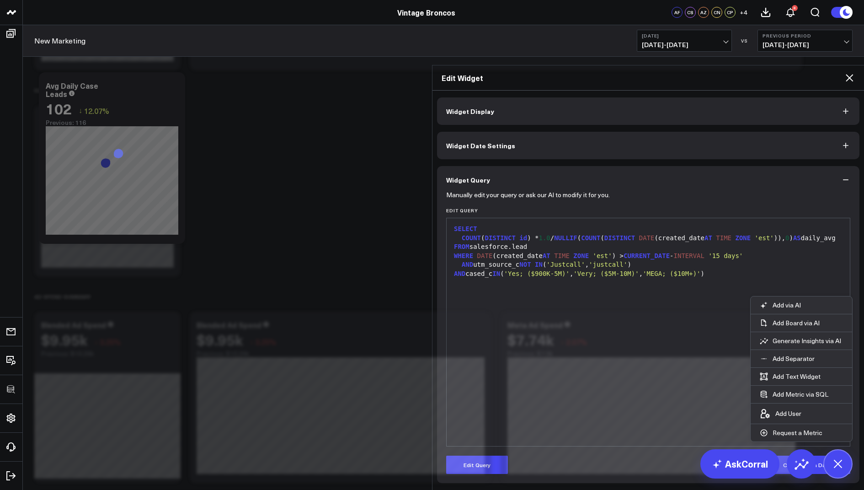
click at [854, 72] on icon at bounding box center [849, 77] width 11 height 11
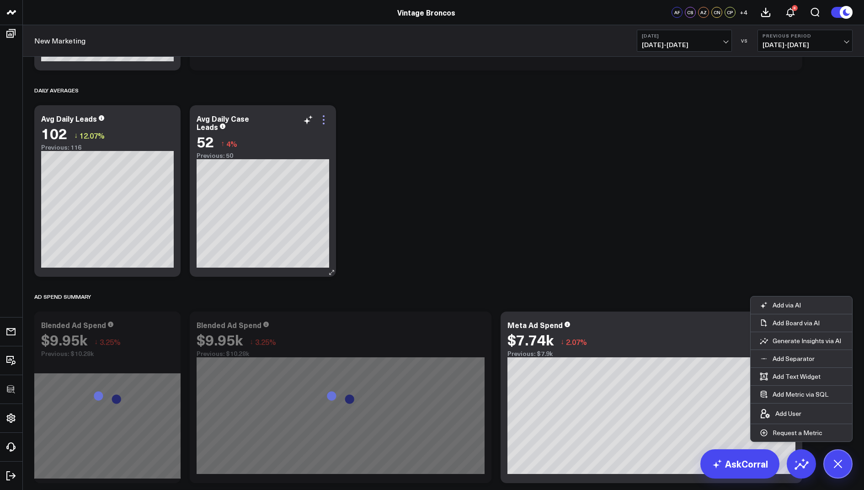
click at [325, 118] on icon at bounding box center [323, 119] width 11 height 11
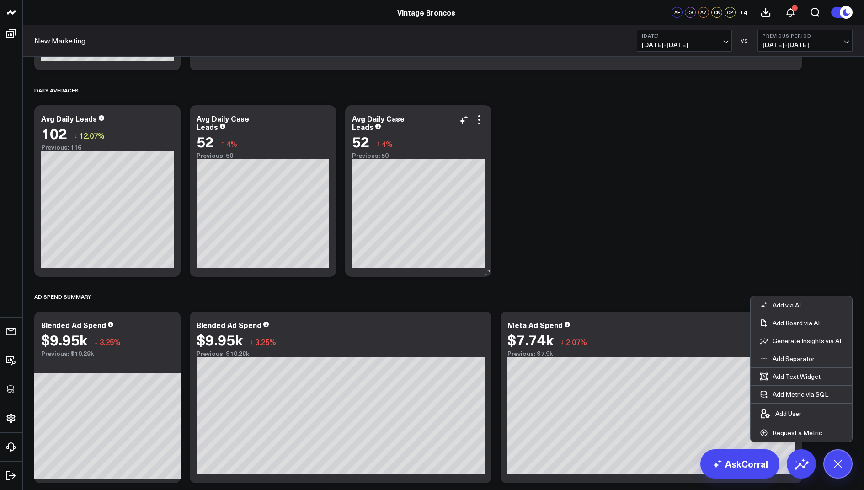
click at [402, 117] on div "Avg Daily Case Leads" at bounding box center [378, 122] width 53 height 18
click at [405, 119] on div "Avg Daily Case Leads" at bounding box center [378, 122] width 53 height 18
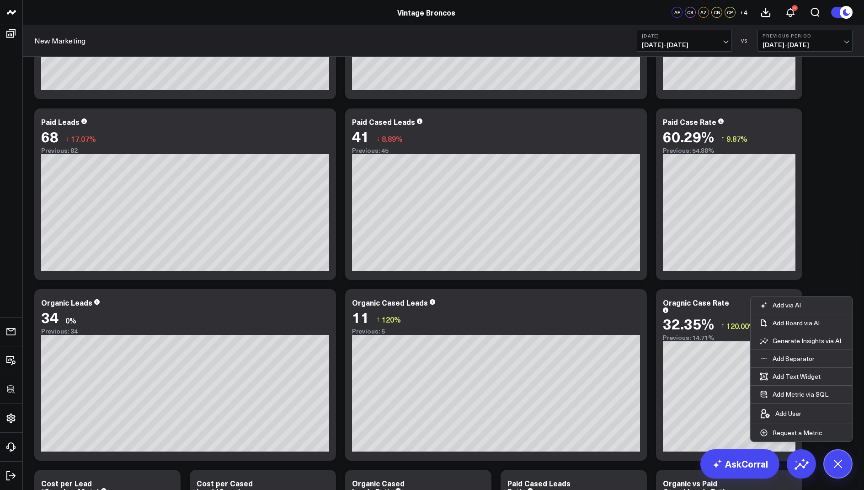
scroll to position [293, 0]
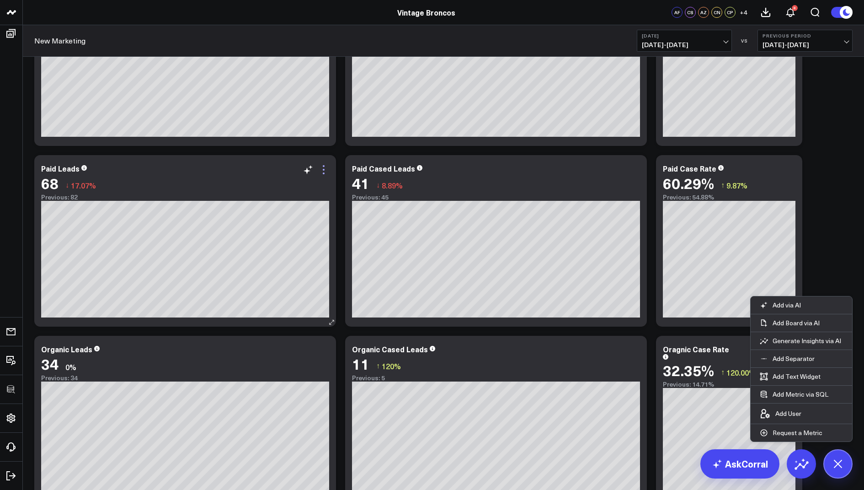
click at [328, 170] on icon at bounding box center [323, 169] width 11 height 11
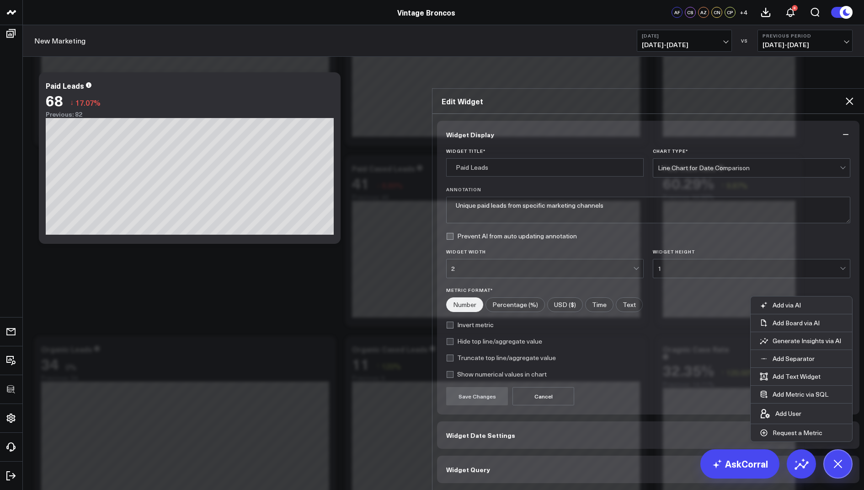
click at [458, 466] on span "Widget Query" at bounding box center [468, 469] width 44 height 7
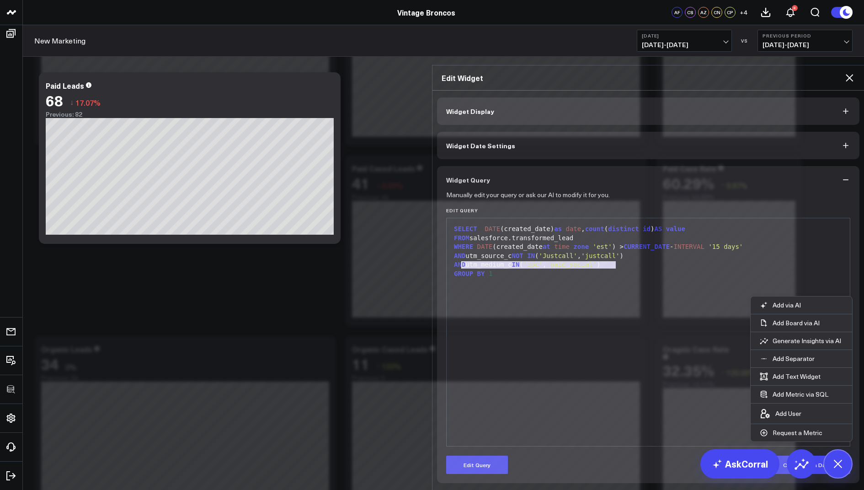
drag, startPoint x: 624, startPoint y: 225, endPoint x: 455, endPoint y: 223, distance: 169.7
click at [455, 260] on div "AND utm_medium_c IN ( 'cpc' , 'paid_social' )" at bounding box center [648, 264] width 394 height 9
click at [850, 72] on icon at bounding box center [849, 77] width 11 height 11
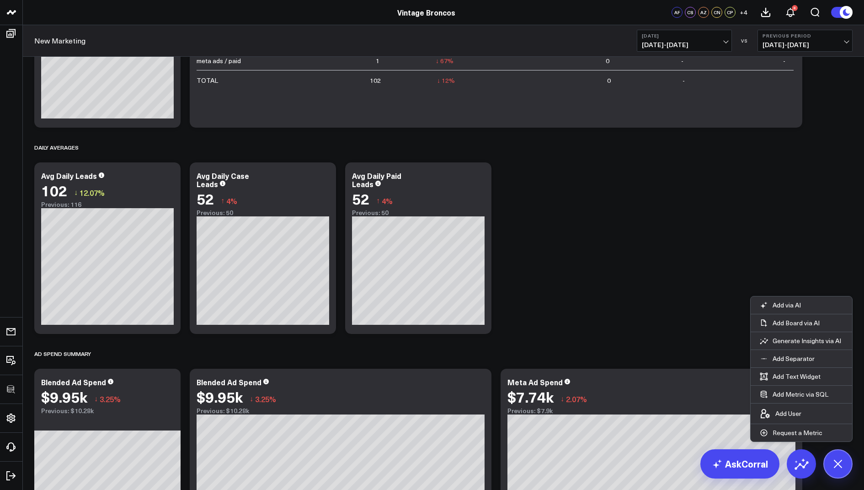
scroll to position [1090, 0]
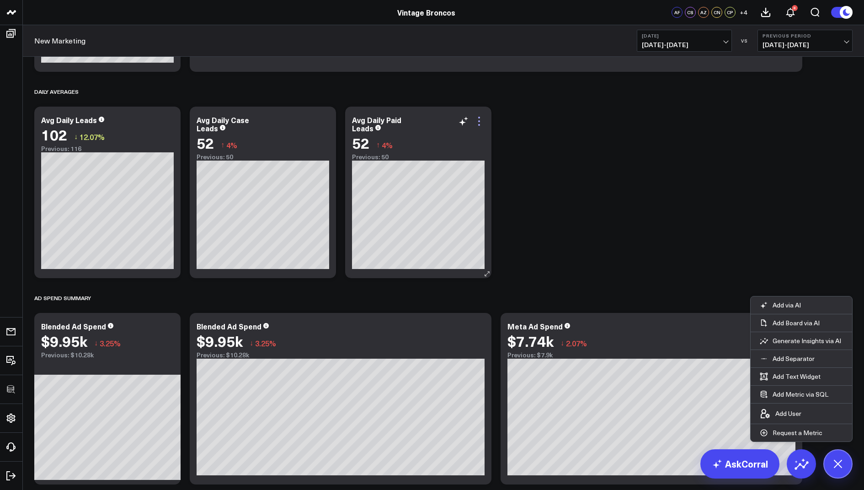
click at [479, 121] on icon at bounding box center [479, 121] width 11 height 11
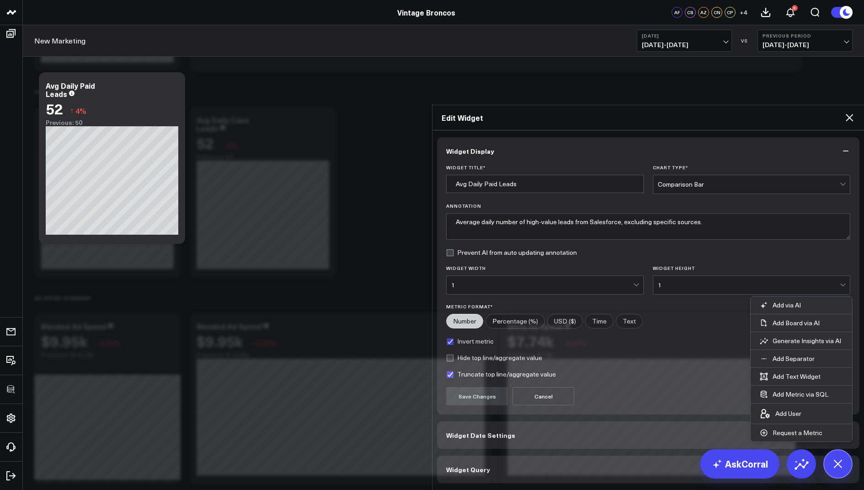
click at [472, 466] on span "Widget Query" at bounding box center [468, 469] width 44 height 7
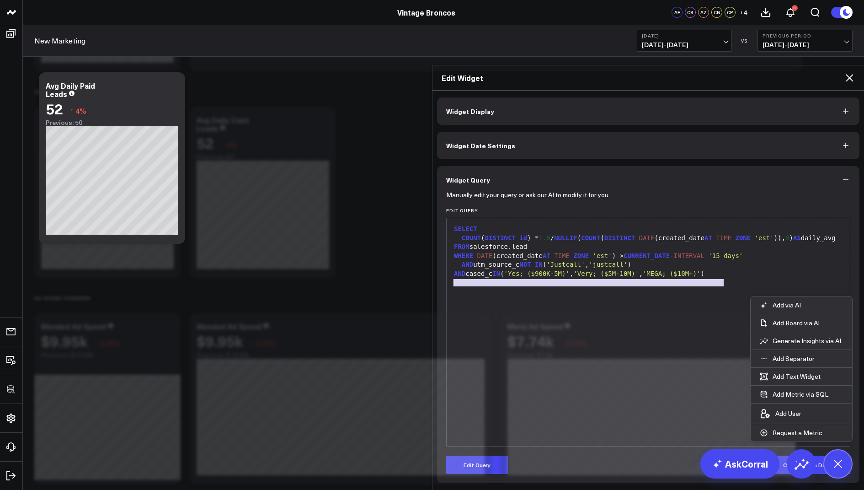
drag, startPoint x: 730, startPoint y: 238, endPoint x: 449, endPoint y: 241, distance: 281.3
click at [449, 241] on div "9 1 2 3 4 5 6 7 8 › ⌄ SELECT COUNT ( DISTINCT id ) * 1.0 / NULLIF ( COUNT ( DIS…" at bounding box center [648, 332] width 404 height 229
click at [466, 456] on button "Edit Query" at bounding box center [477, 465] width 62 height 18
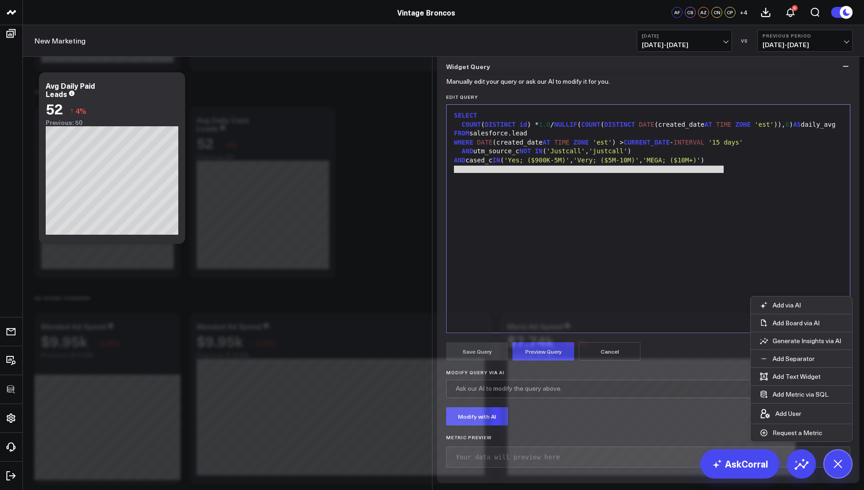
click at [669, 271] on div "SELECT COUNT ( DISTINCT id ) * 1.0 / NULLIF ( COUNT ( DISTINCT DATE (created_da…" at bounding box center [648, 218] width 394 height 219
drag, startPoint x: 732, startPoint y: 241, endPoint x: 449, endPoint y: 241, distance: 283.6
click at [449, 241] on div "9 1 2 3 4 5 6 7 8 › ⌄ SELECT COUNT ( DISTINCT id ) * 1.0 / NULLIF ( COUNT ( DIS…" at bounding box center [648, 218] width 404 height 229
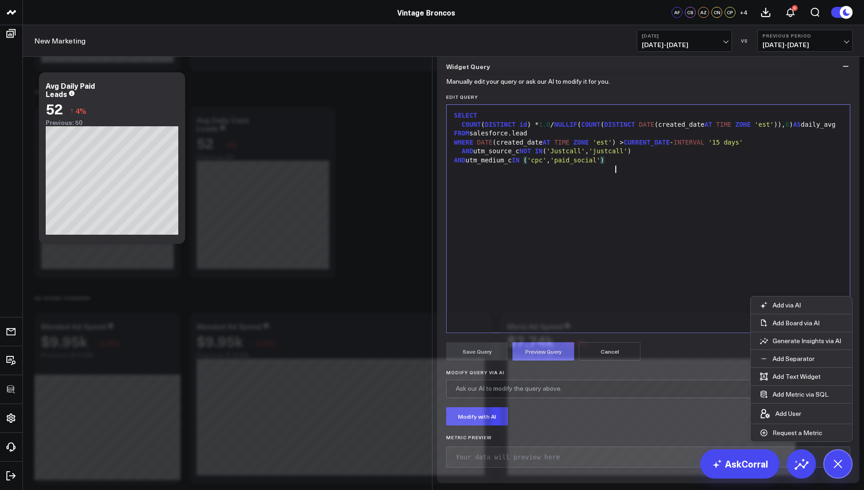
click at [534, 360] on button "Preview Query" at bounding box center [544, 351] width 62 height 18
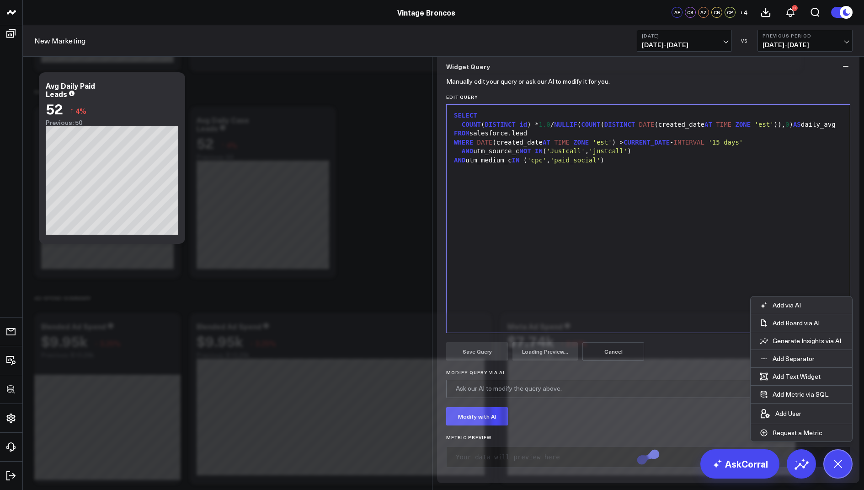
scroll to position [70, 0]
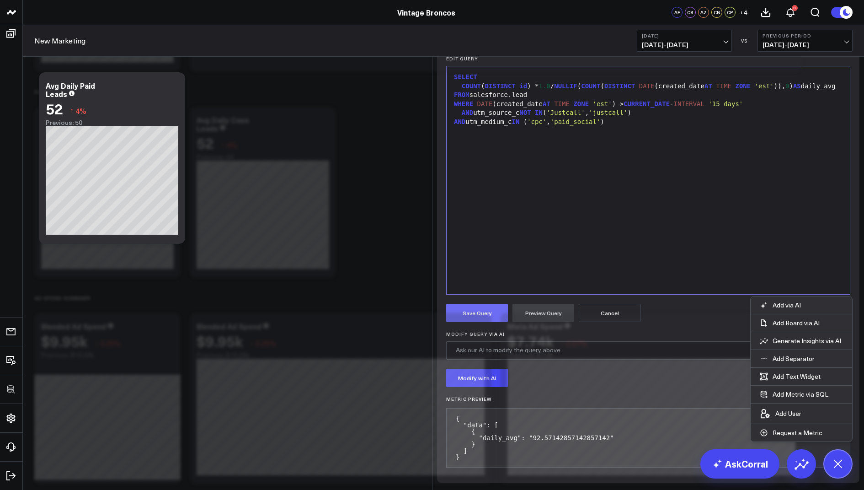
click at [478, 322] on button "Save Query" at bounding box center [477, 313] width 62 height 18
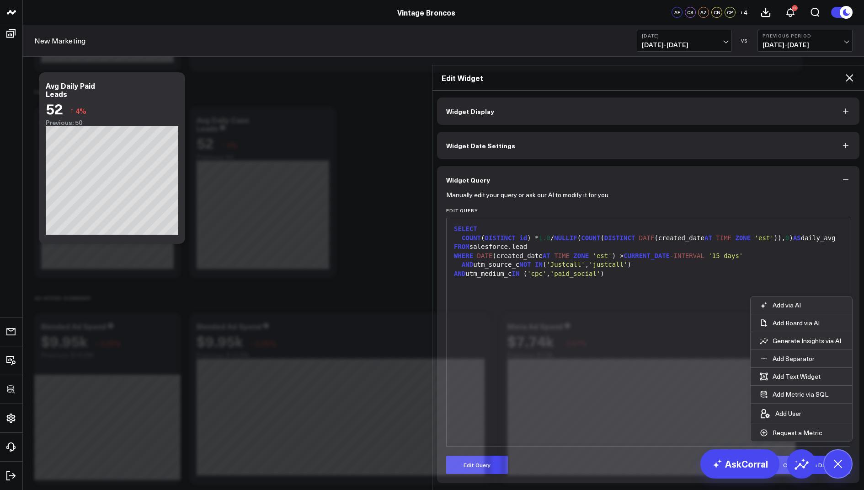
scroll to position [0, 0]
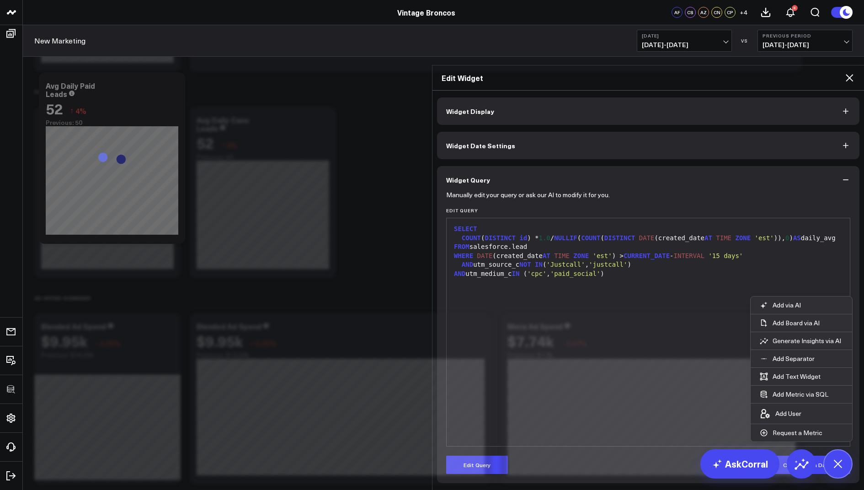
click at [851, 74] on icon at bounding box center [849, 77] width 7 height 7
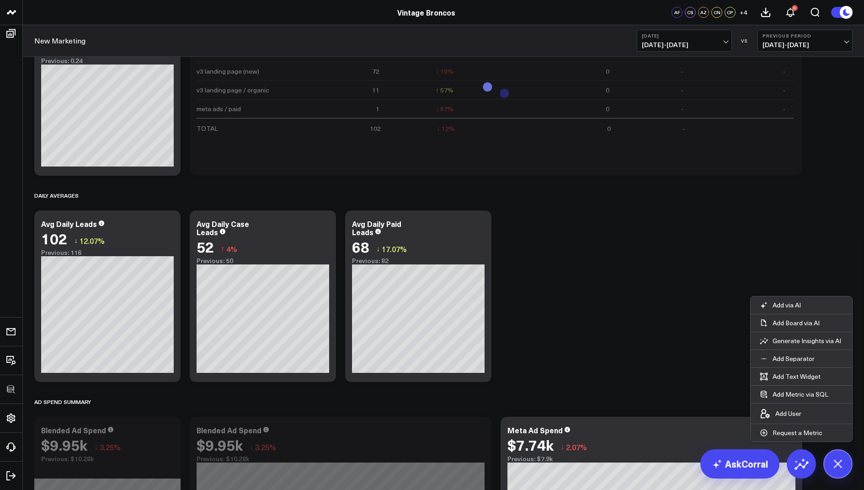
scroll to position [1021, 0]
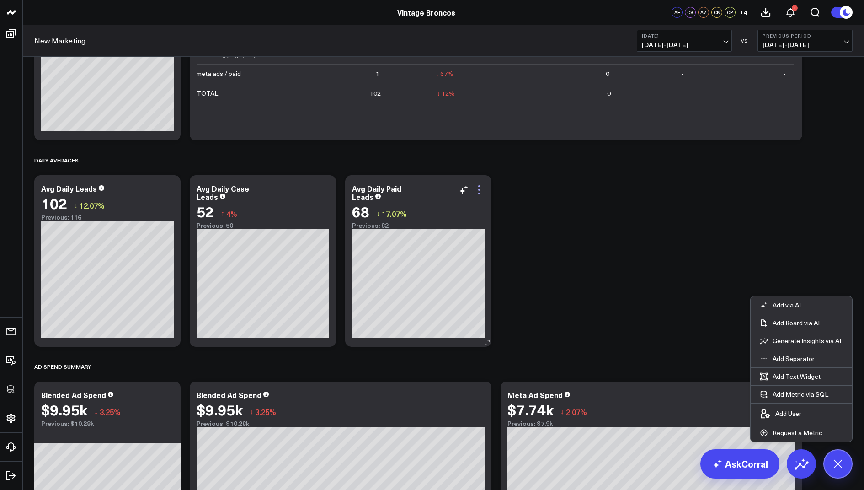
click at [481, 189] on icon at bounding box center [479, 189] width 11 height 11
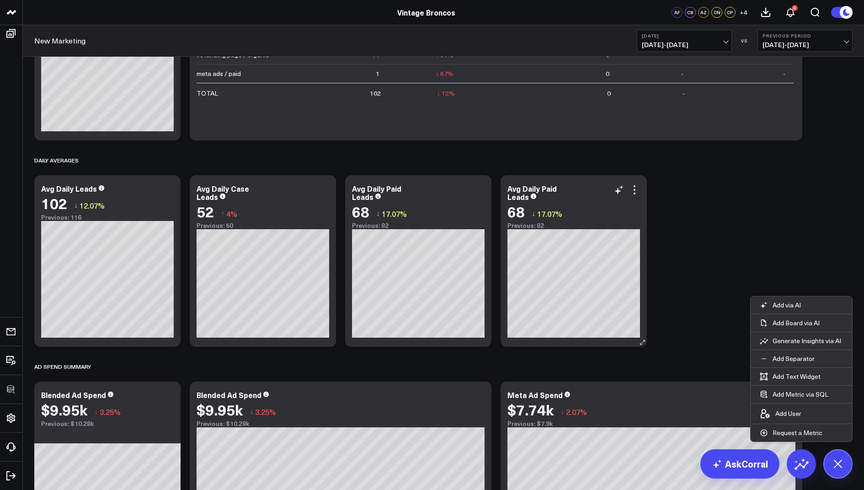
click at [554, 188] on div "Avg Daily Paid Leads" at bounding box center [532, 192] width 49 height 18
click at [556, 187] on div "Avg Daily Paid Leads" at bounding box center [532, 192] width 49 height 18
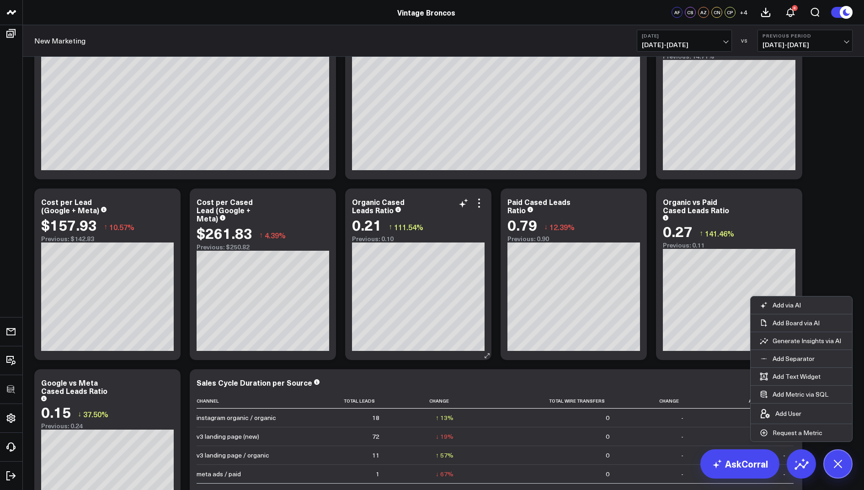
scroll to position [382, 0]
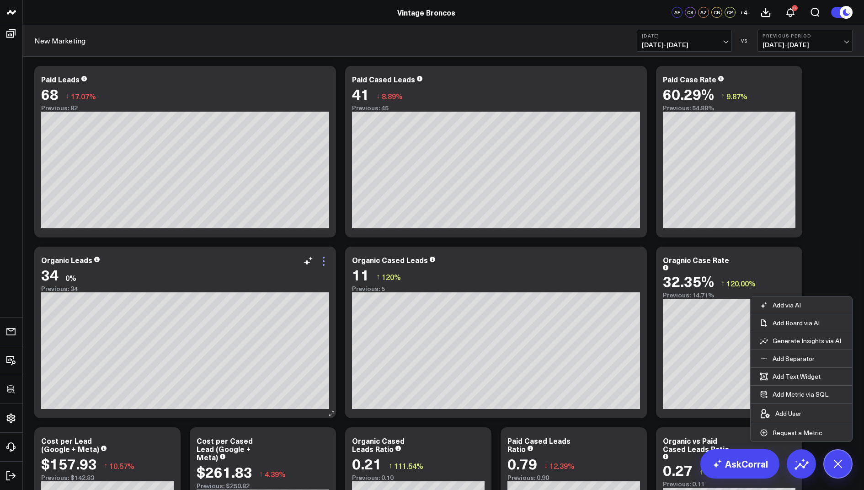
click at [326, 262] on icon at bounding box center [323, 261] width 11 height 11
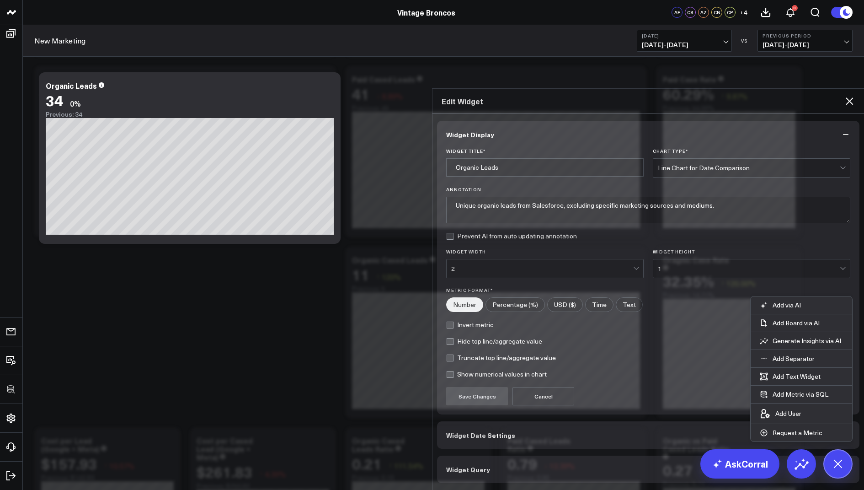
click at [491, 456] on button "Widget Query" at bounding box center [648, 469] width 423 height 27
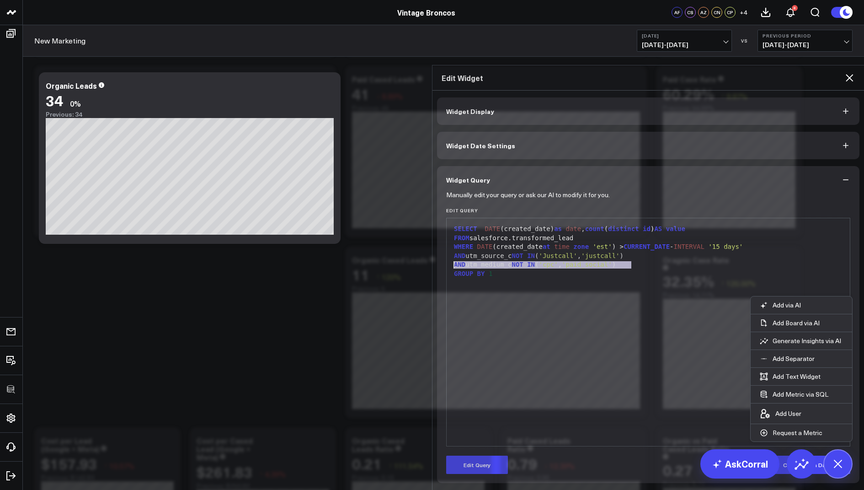
drag, startPoint x: 639, startPoint y: 225, endPoint x: 448, endPoint y: 219, distance: 190.8
click at [448, 219] on div "9 1 2 3 4 5 6 › ⌄ SELECT DATE (created_date) as date , count ( distinct id ) AS…" at bounding box center [648, 332] width 404 height 229
click at [848, 74] on icon at bounding box center [849, 77] width 7 height 7
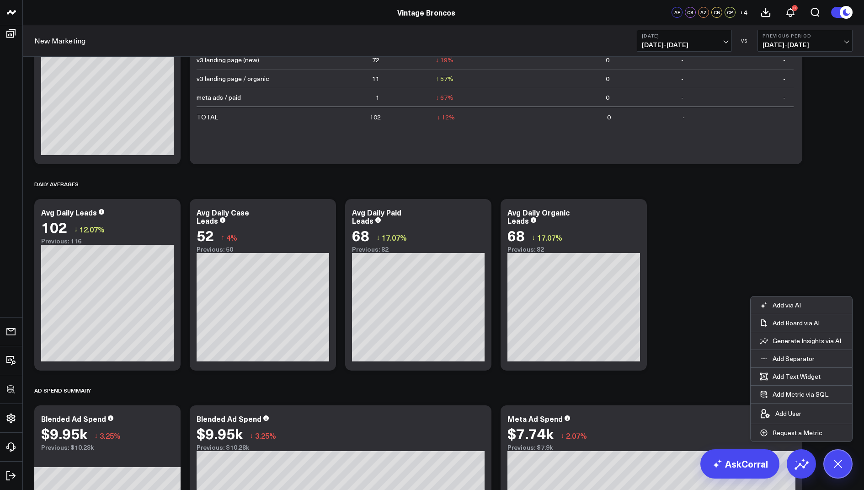
scroll to position [1014, 0]
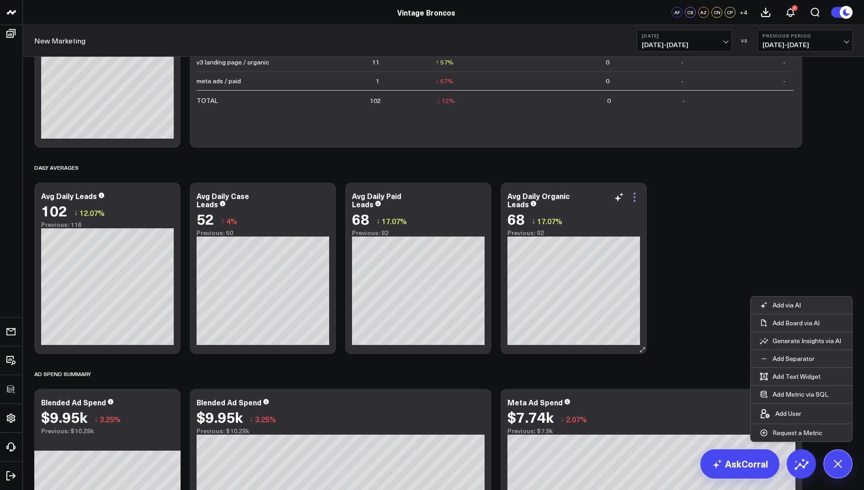
click at [639, 197] on icon at bounding box center [634, 197] width 11 height 11
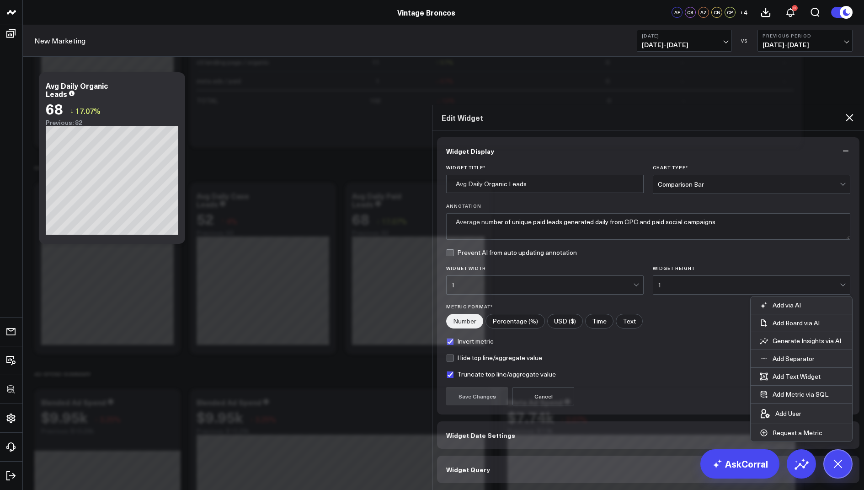
click at [451, 466] on span "Widget Query" at bounding box center [468, 469] width 44 height 7
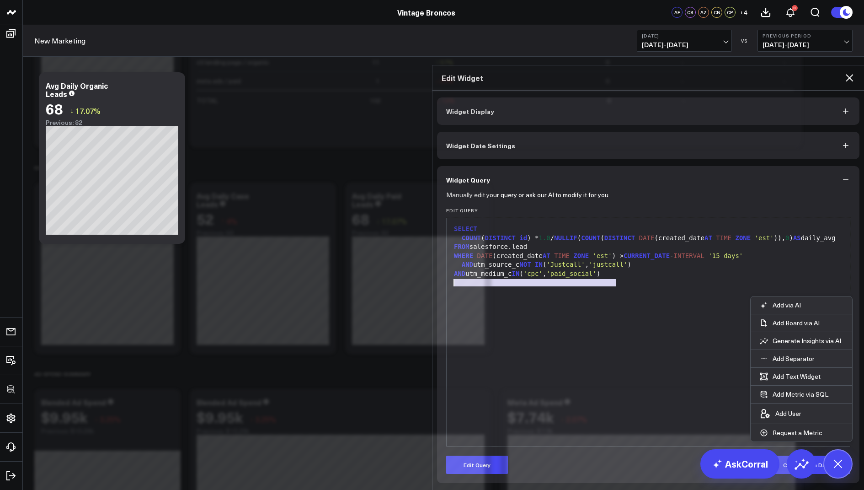
drag, startPoint x: 628, startPoint y: 242, endPoint x: 445, endPoint y: 240, distance: 183.0
click at [445, 240] on div "Manually edit your query or ask our AI to modify it for you. Edit Query 9 1 2 3…" at bounding box center [648, 338] width 423 height 290
click at [477, 456] on button "Edit Query" at bounding box center [477, 465] width 62 height 18
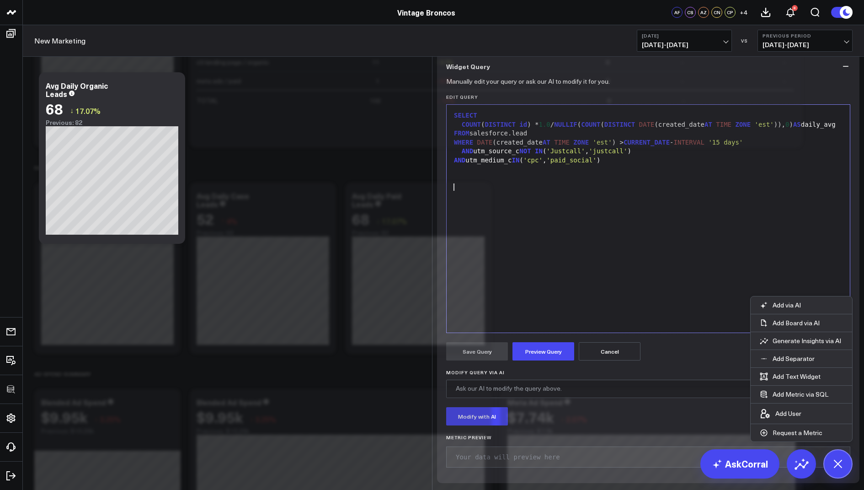
click at [590, 306] on div "SELECT COUNT ( DISTINCT id ) * 1.0 / NULLIF ( COUNT ( DISTINCT DATE (created_da…" at bounding box center [648, 218] width 394 height 219
drag, startPoint x: 625, startPoint y: 243, endPoint x: 448, endPoint y: 239, distance: 177.1
click at [448, 239] on div "9 1 2 3 4 5 6 7 8 › ⌄ SELECT COUNT ( DISTINCT id ) * 1.0 / NULLIF ( COUNT ( DIS…" at bounding box center [648, 218] width 404 height 229
click at [522, 360] on button "Preview Query" at bounding box center [544, 351] width 62 height 18
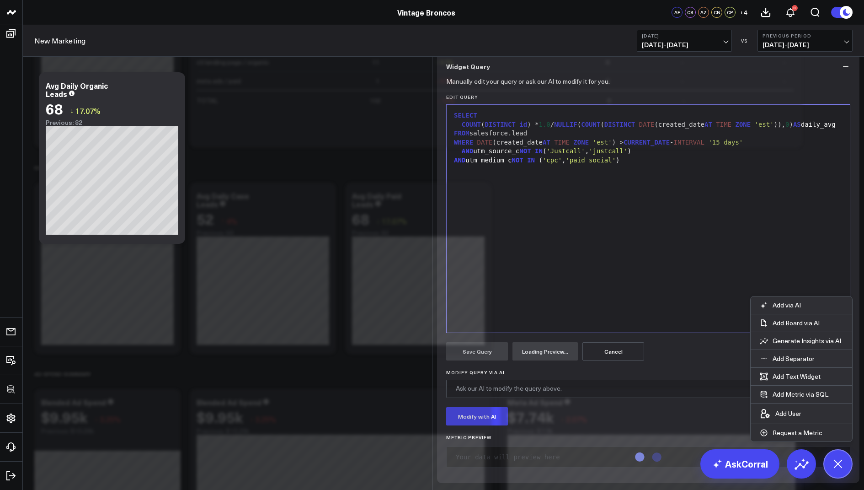
scroll to position [70, 0]
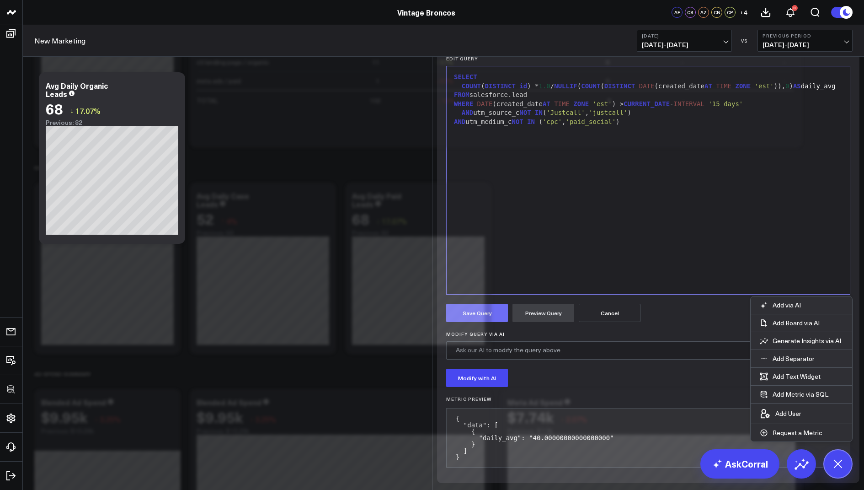
click at [478, 322] on button "Save Query" at bounding box center [477, 313] width 62 height 18
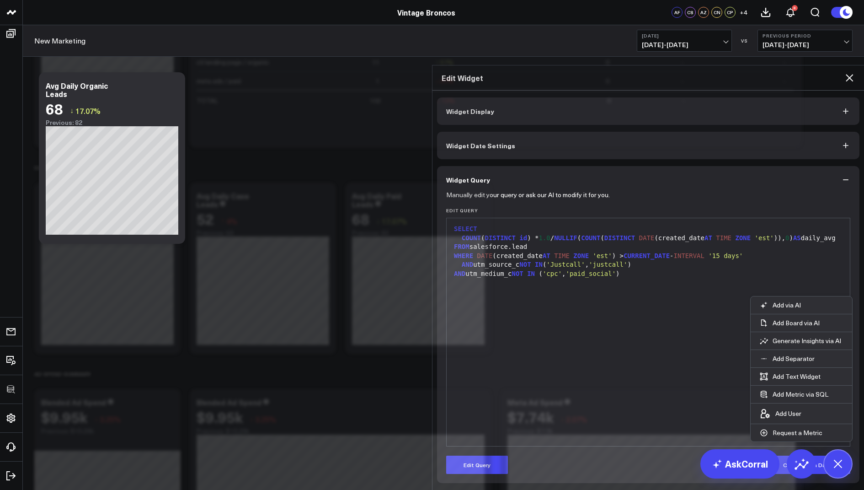
scroll to position [0, 0]
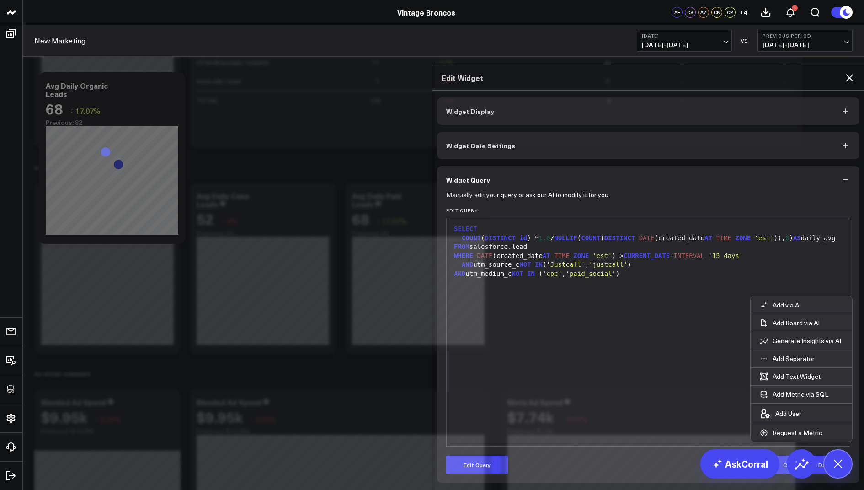
click at [853, 72] on icon at bounding box center [849, 77] width 11 height 11
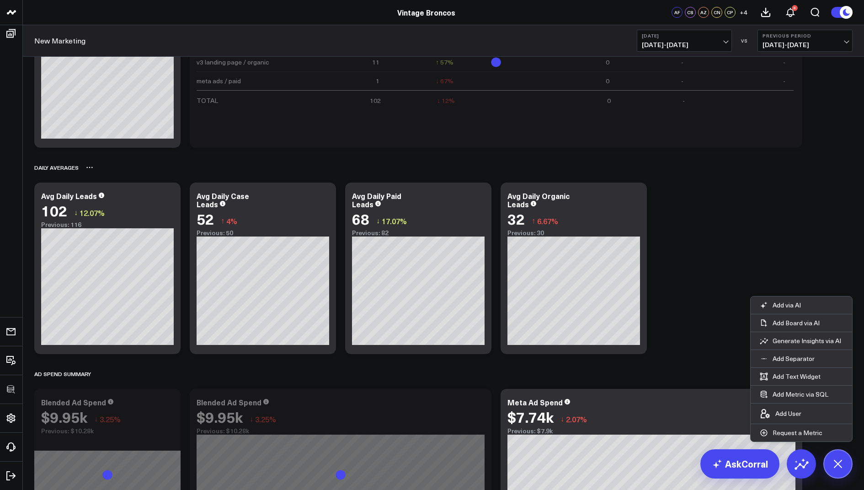
click at [90, 168] on icon at bounding box center [89, 167] width 7 height 7
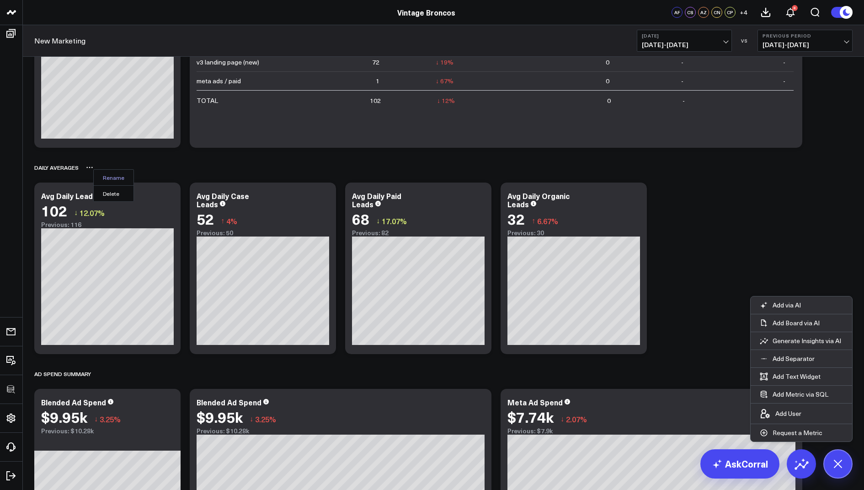
click at [116, 177] on button "Rename" at bounding box center [114, 178] width 40 height 16
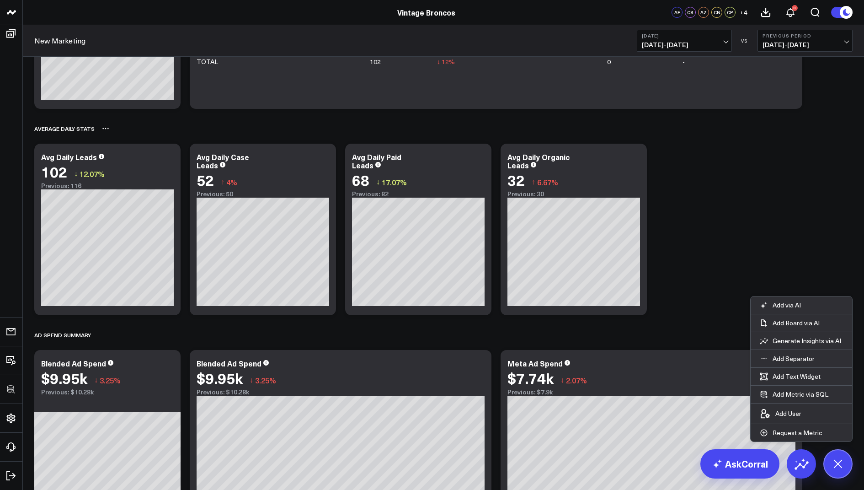
scroll to position [1021, 0]
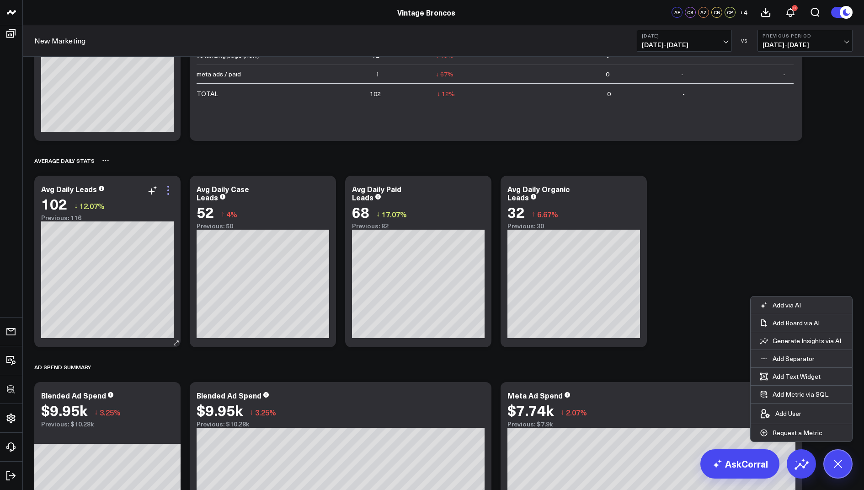
click at [164, 188] on icon at bounding box center [168, 190] width 11 height 11
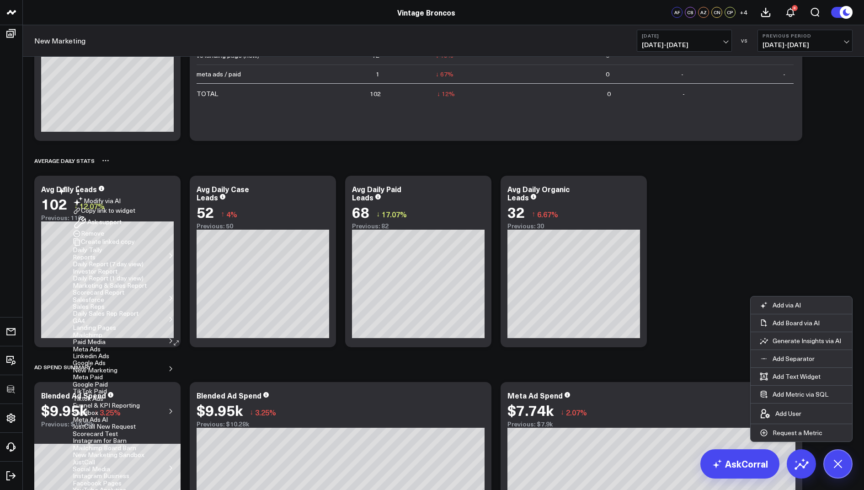
click at [128, 215] on button "Copy link to widget" at bounding box center [104, 211] width 63 height 8
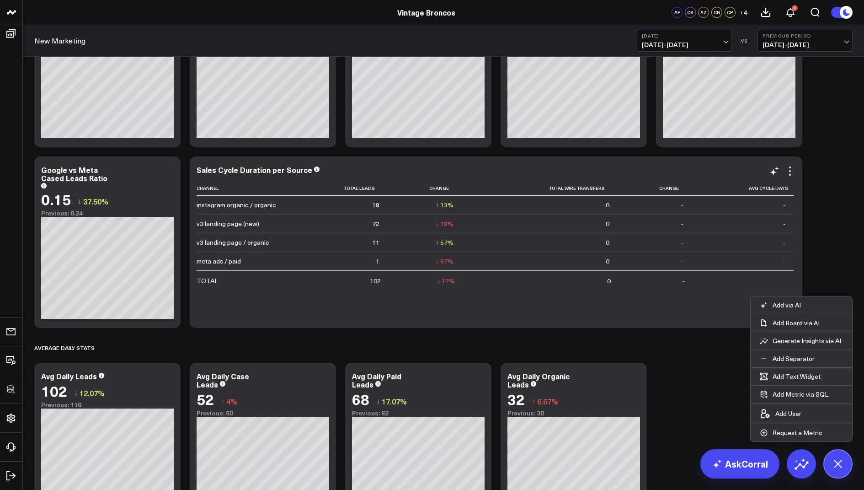
scroll to position [821, 0]
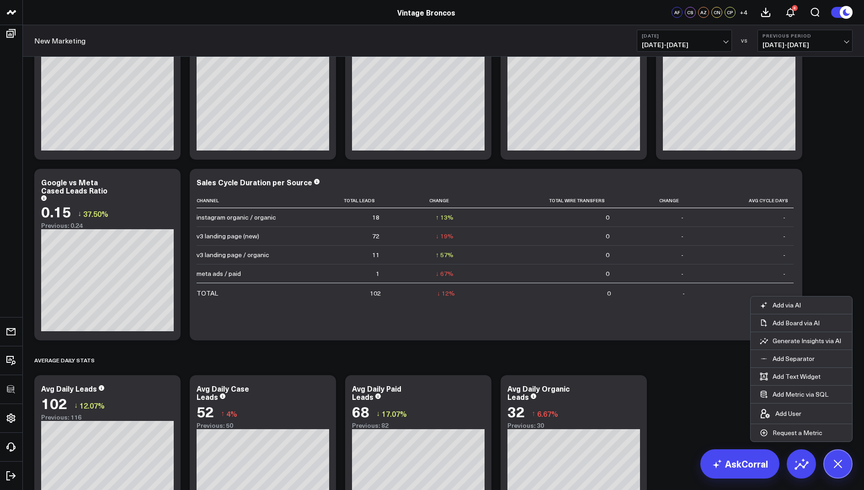
click at [676, 43] on span "08/19/25 - 08/19/25" at bounding box center [684, 44] width 85 height 7
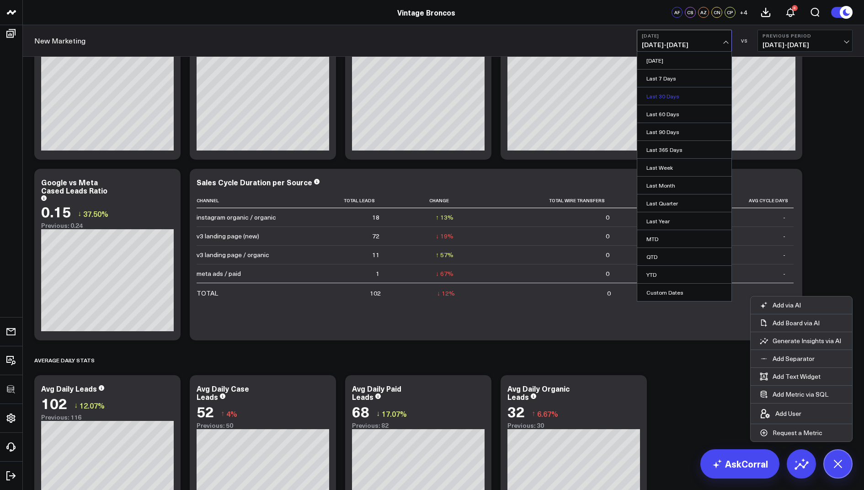
click at [668, 96] on link "Last 30 Days" at bounding box center [685, 95] width 94 height 17
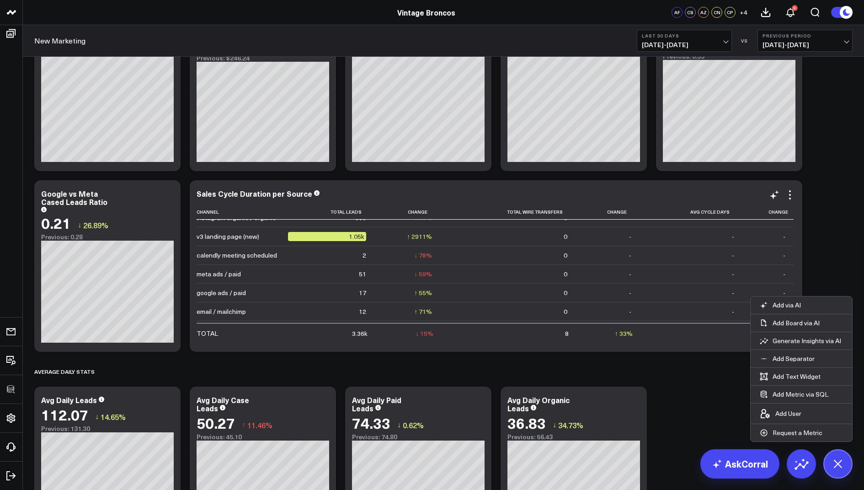
scroll to position [63, 0]
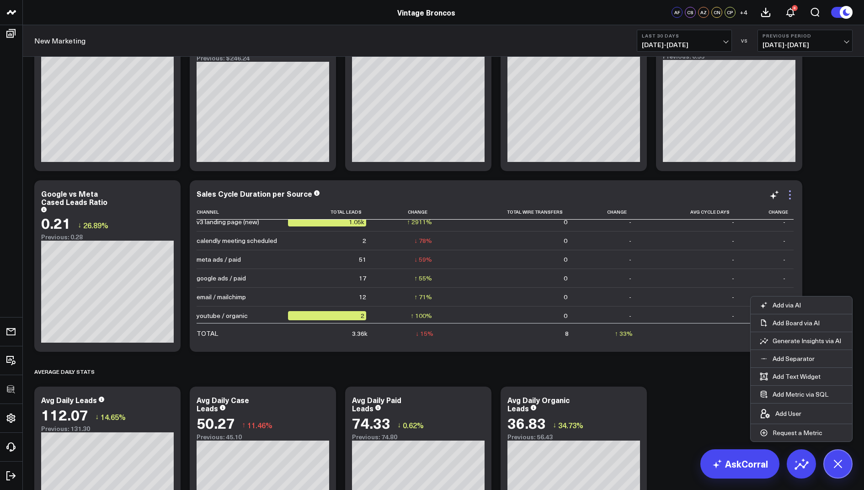
click at [792, 195] on icon at bounding box center [790, 194] width 11 height 11
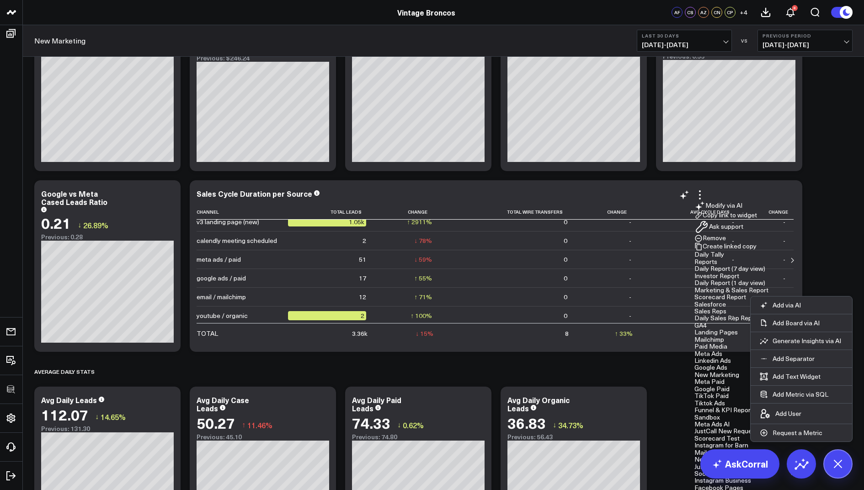
click at [750, 220] on button "Copy link to widget" at bounding box center [726, 215] width 63 height 8
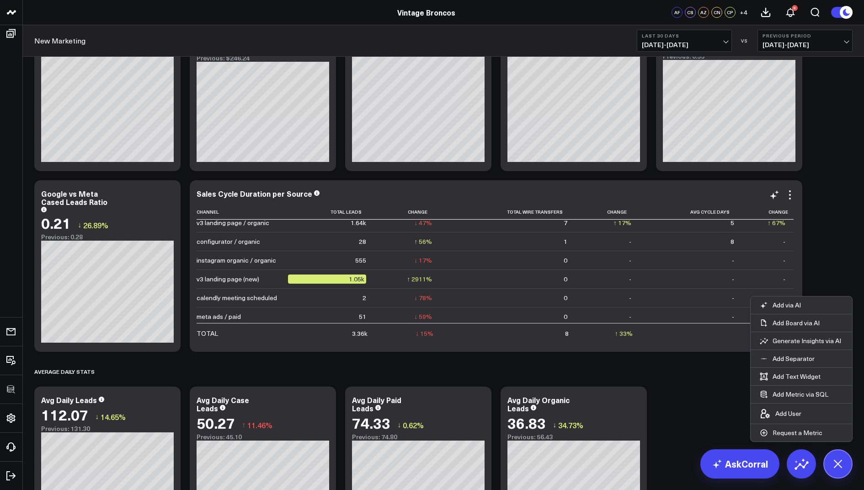
scroll to position [0, 0]
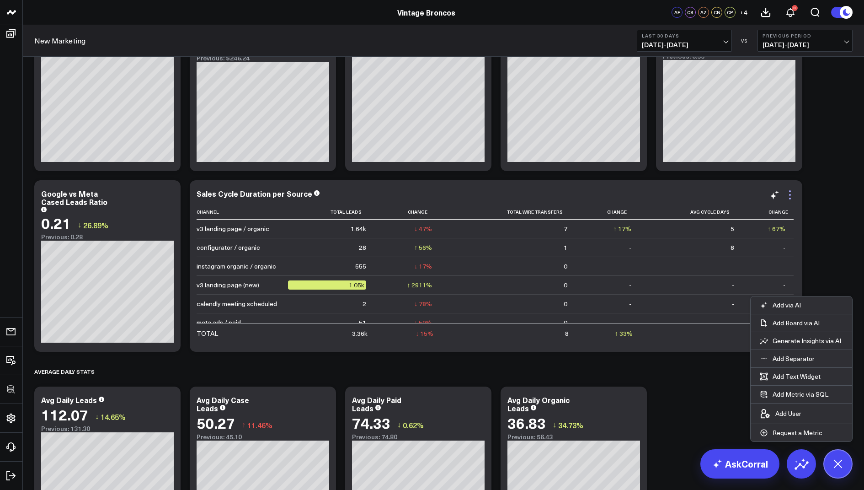
click at [793, 196] on icon at bounding box center [790, 194] width 11 height 11
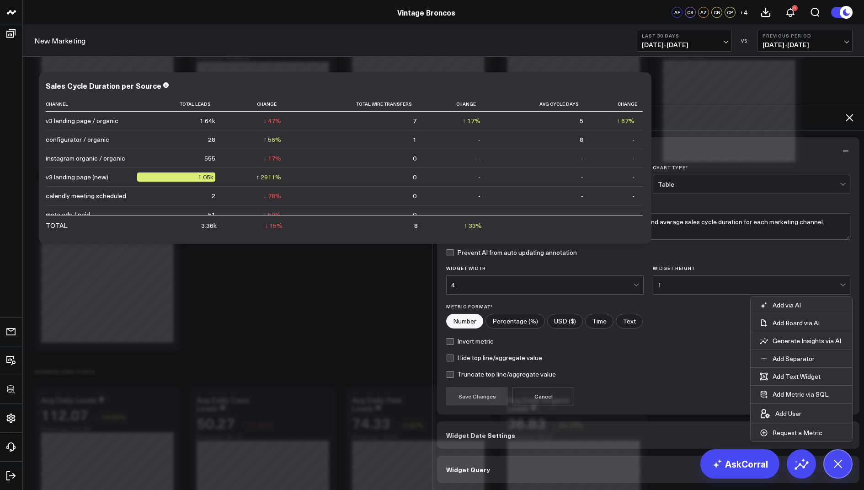
click at [473, 372] on div "Widget Display Widget Title * Sales Cycle Duration per Source Chart Type * Tabl…" at bounding box center [648, 310] width 423 height 346
click at [468, 456] on button "Widget Query" at bounding box center [648, 469] width 423 height 27
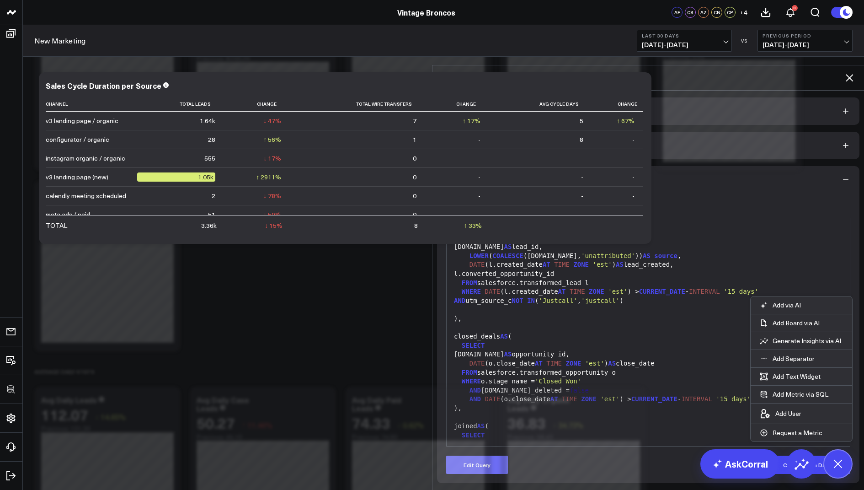
click at [469, 456] on button "Edit Query" at bounding box center [477, 465] width 62 height 18
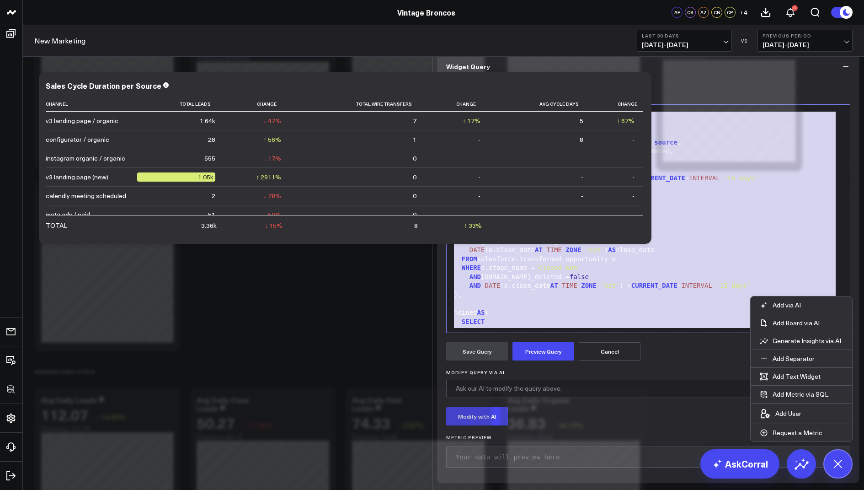
drag, startPoint x: 596, startPoint y: 378, endPoint x: 596, endPoint y: 110, distance: 268.0
click at [596, 110] on div "Widget Display Widget Date Settings Widget Query Manually edit your query or as…" at bounding box center [648, 233] width 423 height 499
copy div "WITH all_leads AS ( SELECT l.id AS lead_id, LOWER ( COALESCE (l.channel, 'unatt…"
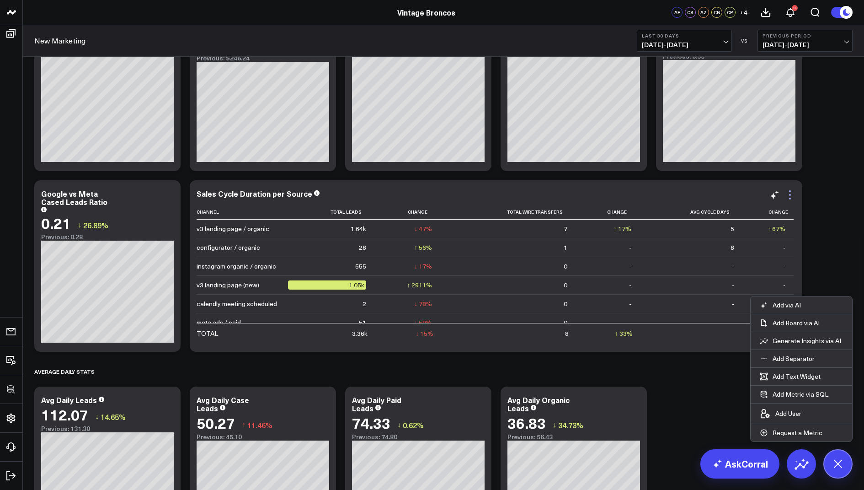
click at [792, 197] on icon at bounding box center [790, 194] width 11 height 11
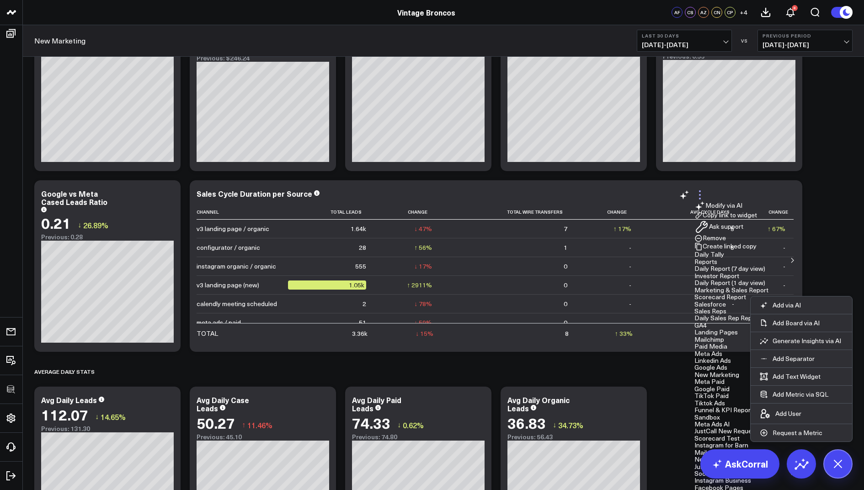
scroll to position [870, 0]
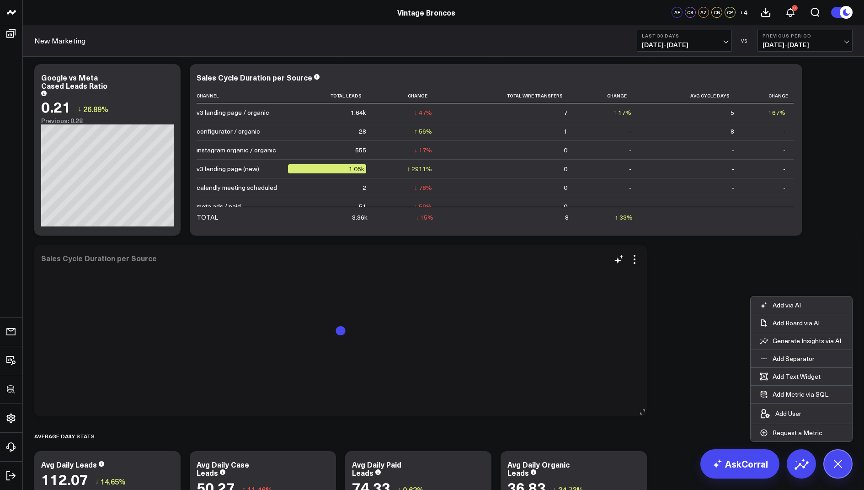
scroll to position [959, 0]
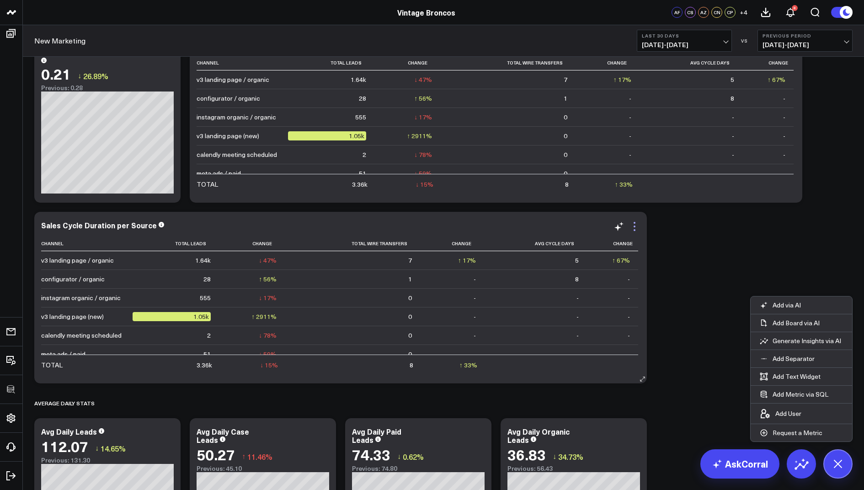
click at [633, 230] on icon at bounding box center [634, 226] width 11 height 11
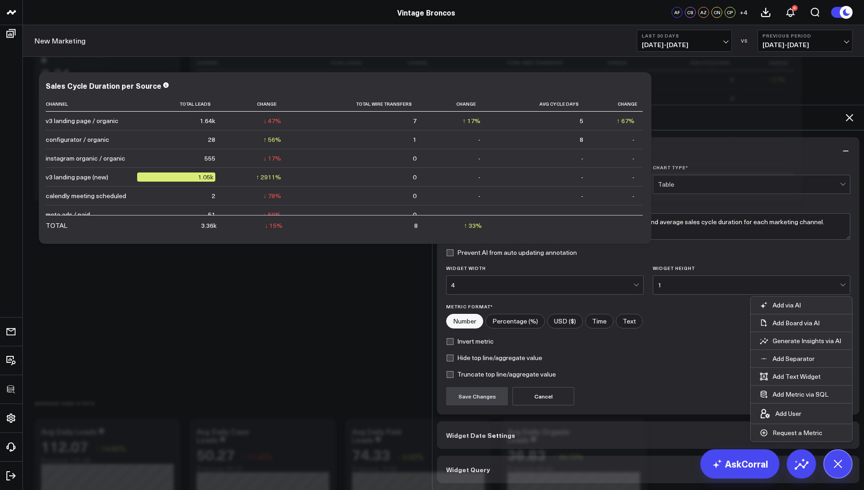
click at [471, 466] on span "Widget Query" at bounding box center [468, 469] width 44 height 7
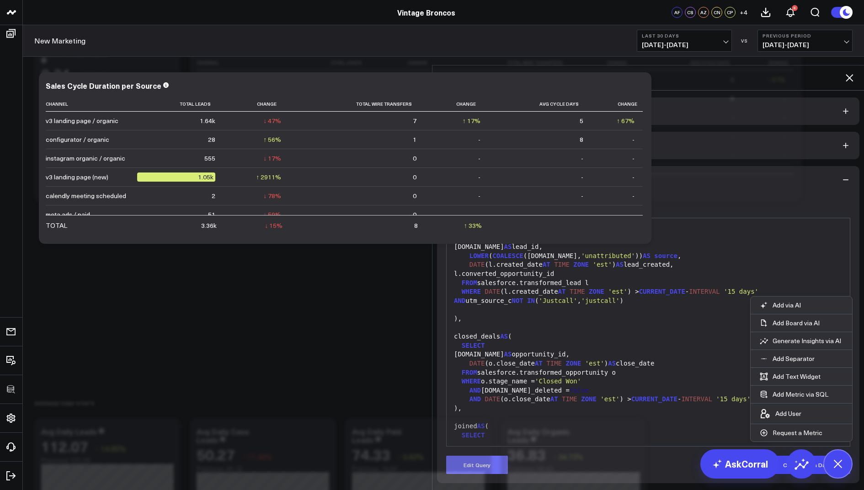
click at [476, 456] on button "Edit Query" at bounding box center [477, 465] width 62 height 18
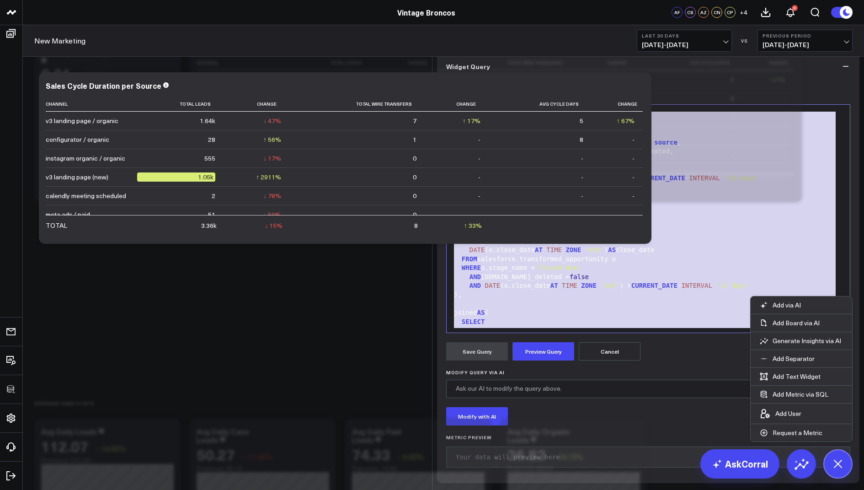
drag, startPoint x: 600, startPoint y: 374, endPoint x: 633, endPoint y: 91, distance: 285.1
click at [633, 91] on div "Widget Display Widget Date Settings Widget Query Manually edit your query or as…" at bounding box center [648, 233] width 423 height 499
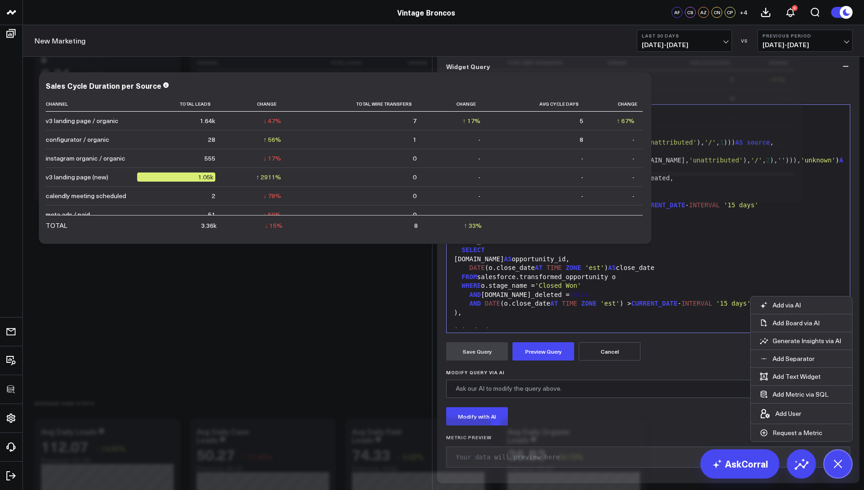
scroll to position [214, 0]
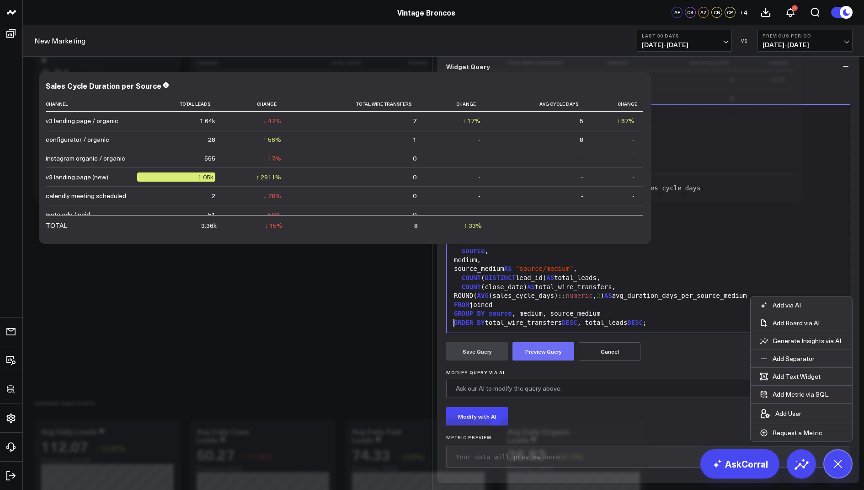
click at [535, 360] on button "Preview Query" at bounding box center [544, 351] width 62 height 18
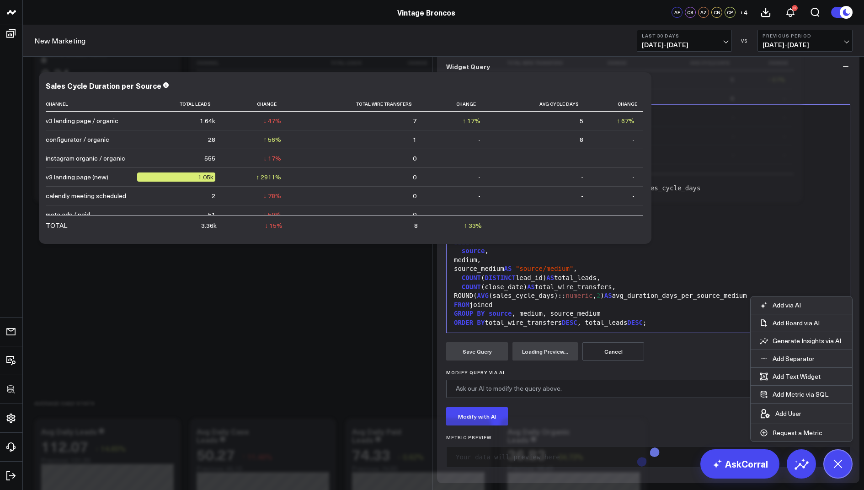
scroll to position [70, 0]
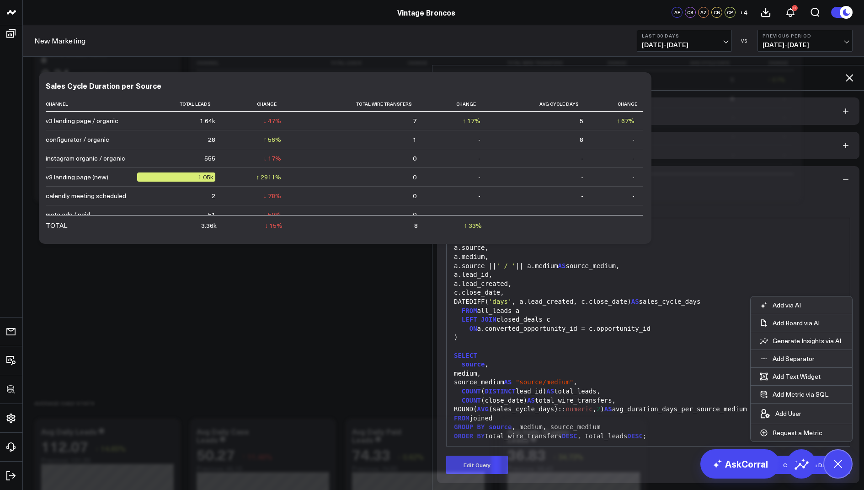
scroll to position [0, 0]
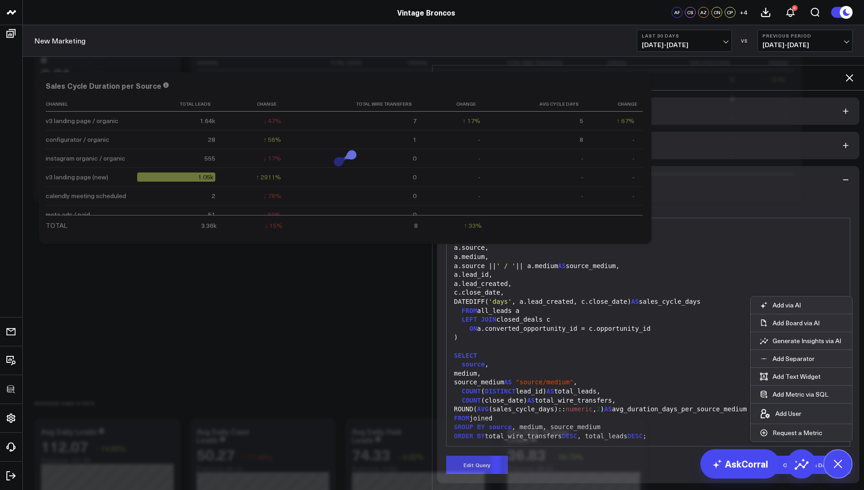
click at [848, 72] on icon at bounding box center [849, 77] width 11 height 11
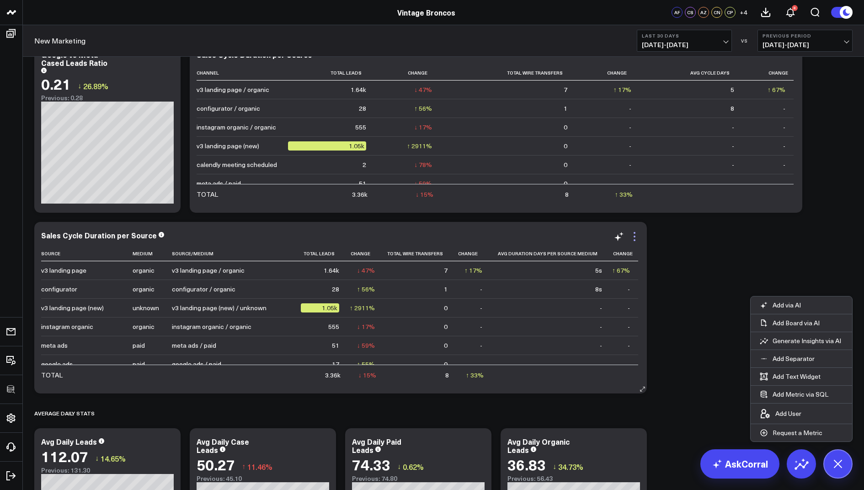
click at [633, 241] on icon at bounding box center [634, 236] width 11 height 11
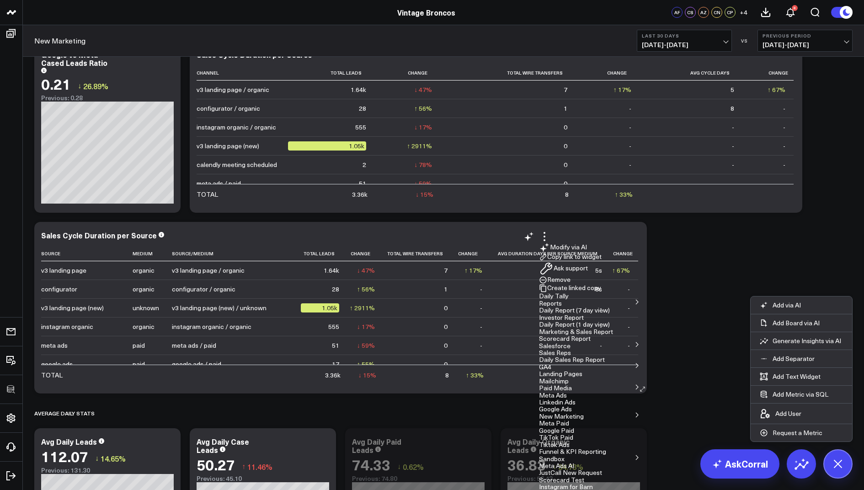
scroll to position [977, 0]
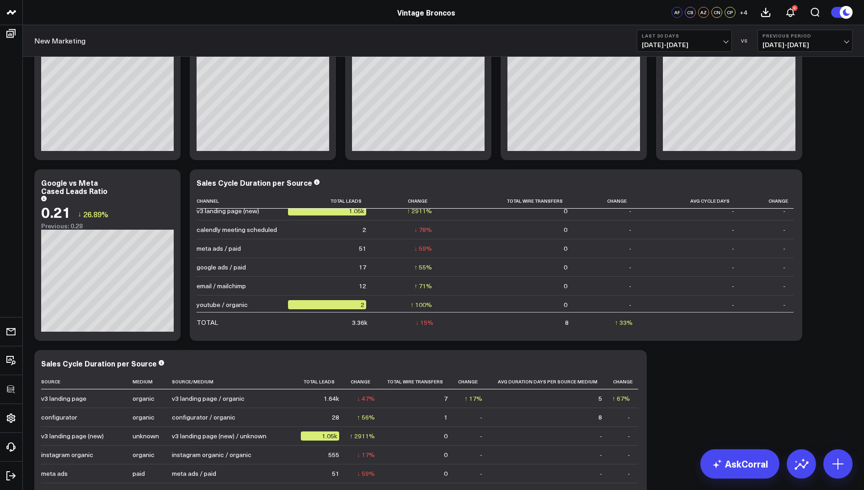
scroll to position [966, 0]
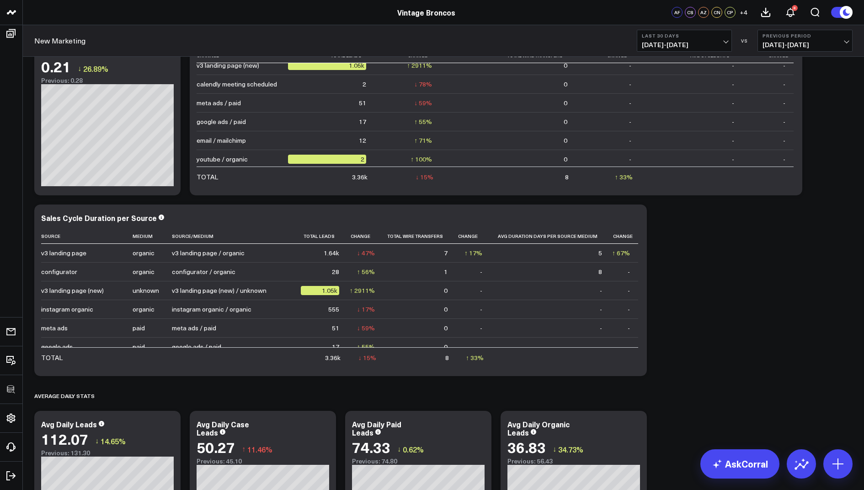
click at [687, 42] on span "[DATE] - [DATE]" at bounding box center [684, 44] width 85 height 7
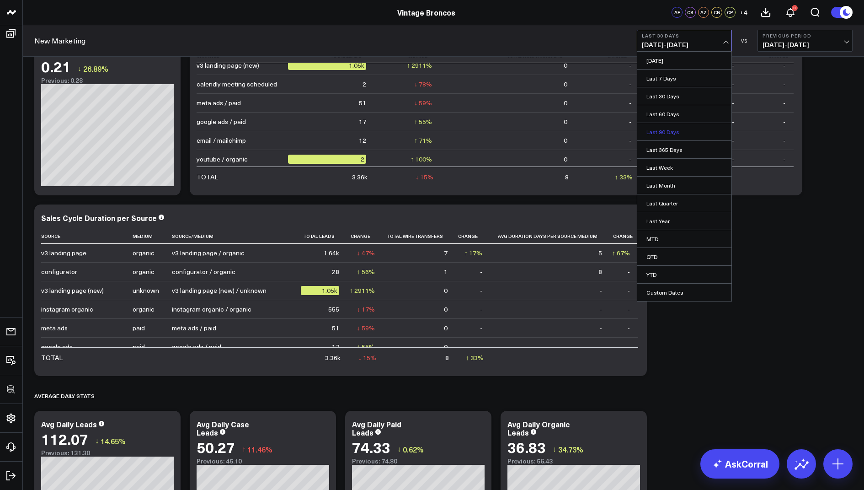
click at [659, 127] on link "Last 90 Days" at bounding box center [685, 131] width 94 height 17
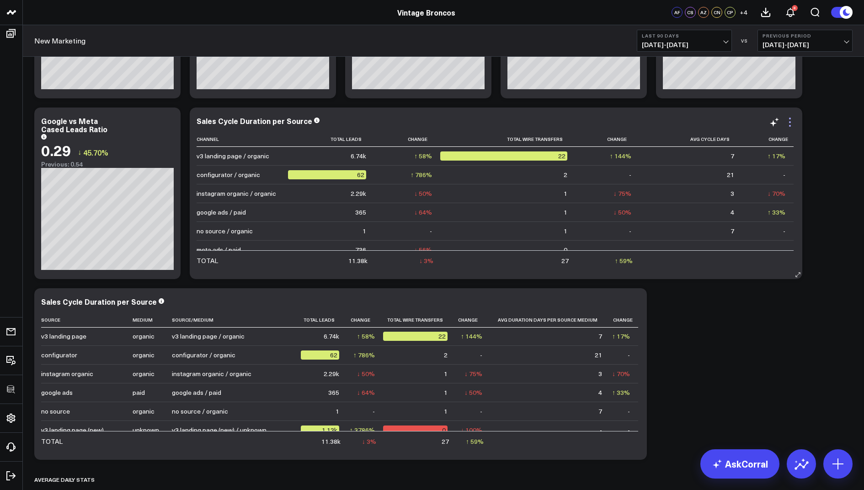
click at [791, 119] on icon at bounding box center [790, 122] width 11 height 11
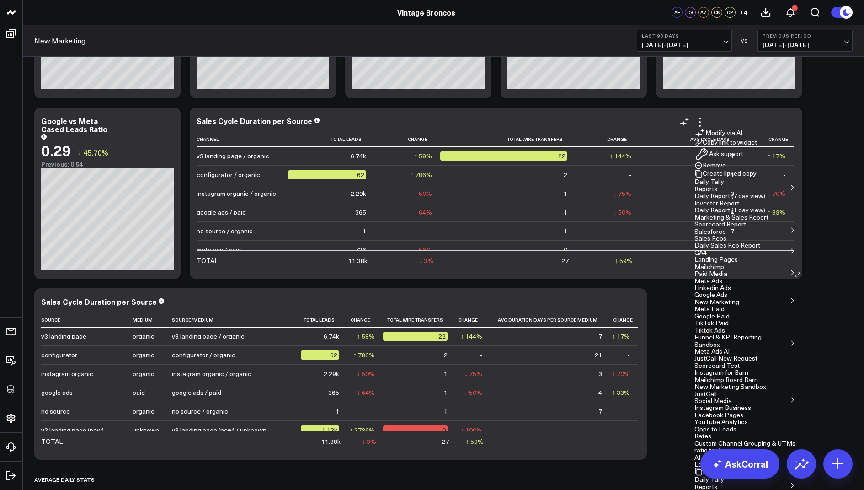
click at [726, 170] on button "Remove" at bounding box center [711, 165] width 32 height 8
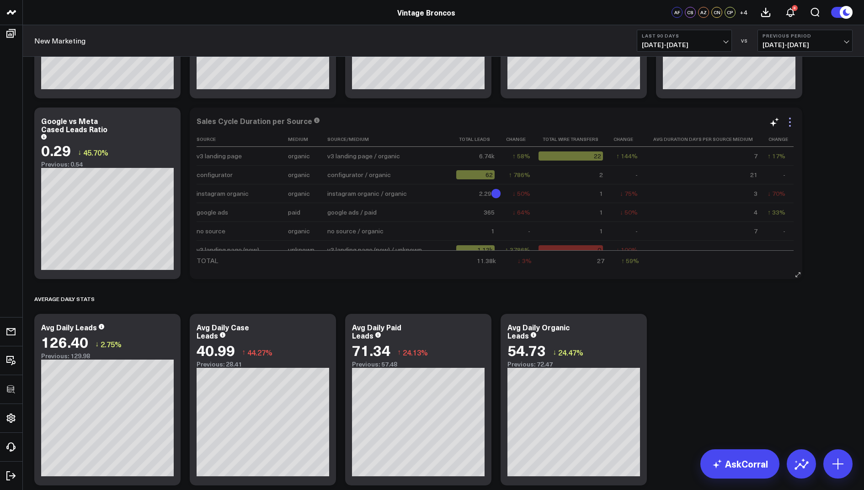
click at [792, 120] on icon at bounding box center [790, 122] width 11 height 11
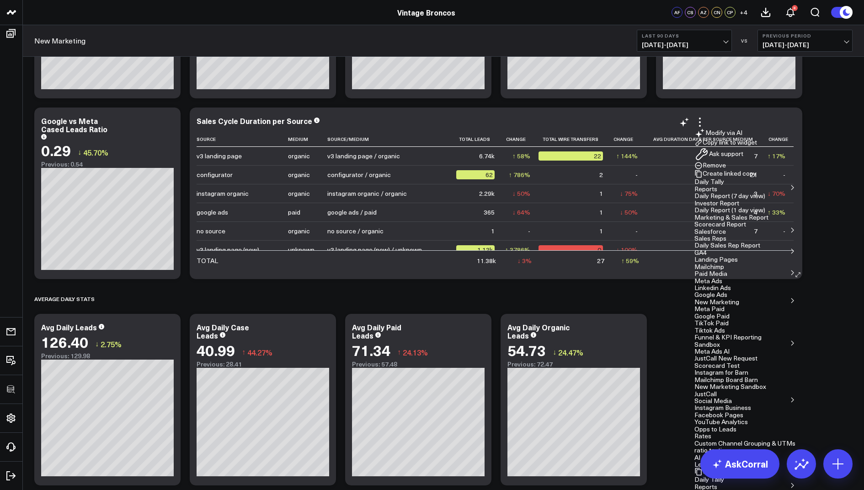
click at [757, 147] on button "Copy link to widget" at bounding box center [726, 143] width 63 height 8
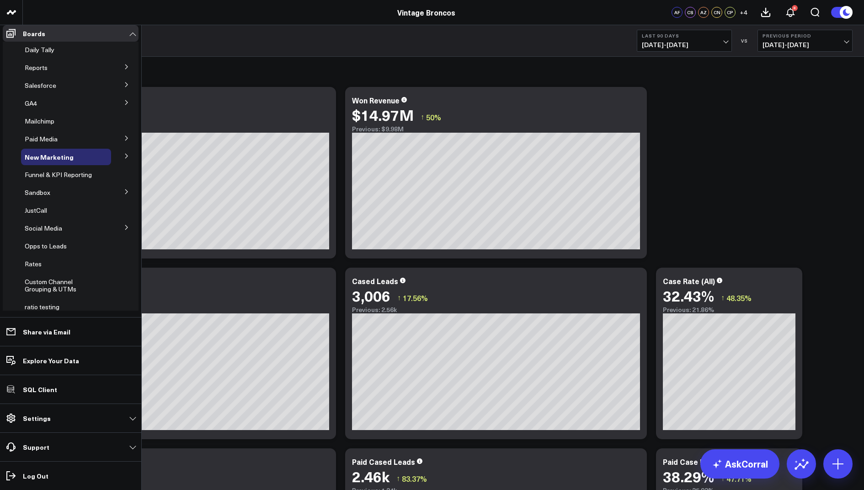
click at [125, 158] on icon at bounding box center [126, 156] width 2 height 5
click at [54, 210] on span "TikTok Paid" at bounding box center [47, 206] width 34 height 9
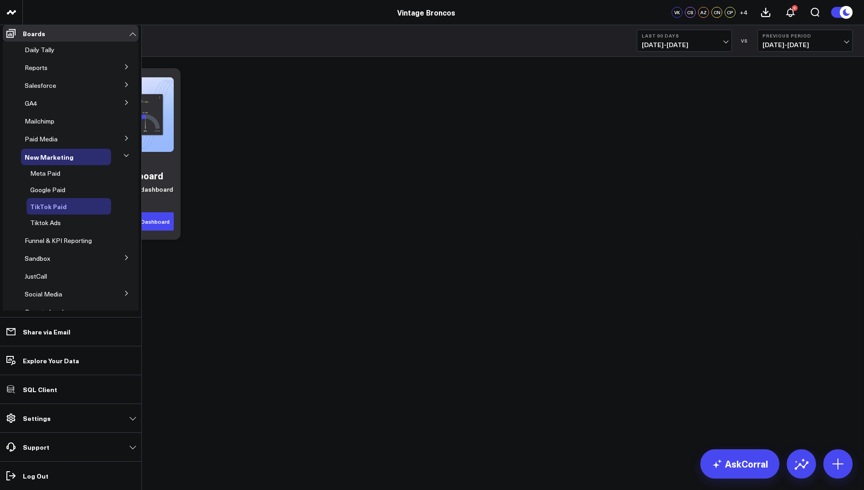
click at [73, 210] on icon at bounding box center [78, 206] width 11 height 11
click at [106, 277] on button "Delete Board" at bounding box center [114, 287] width 77 height 21
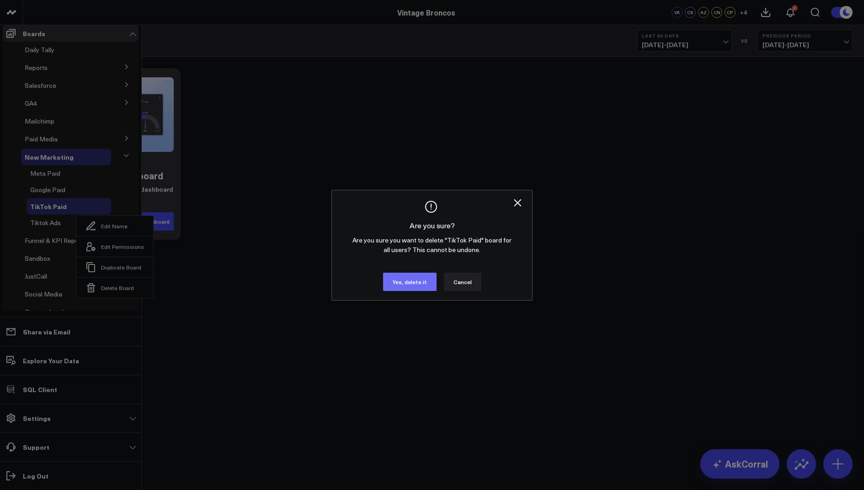
click at [404, 291] on button "Yes, delete it" at bounding box center [410, 282] width 54 height 18
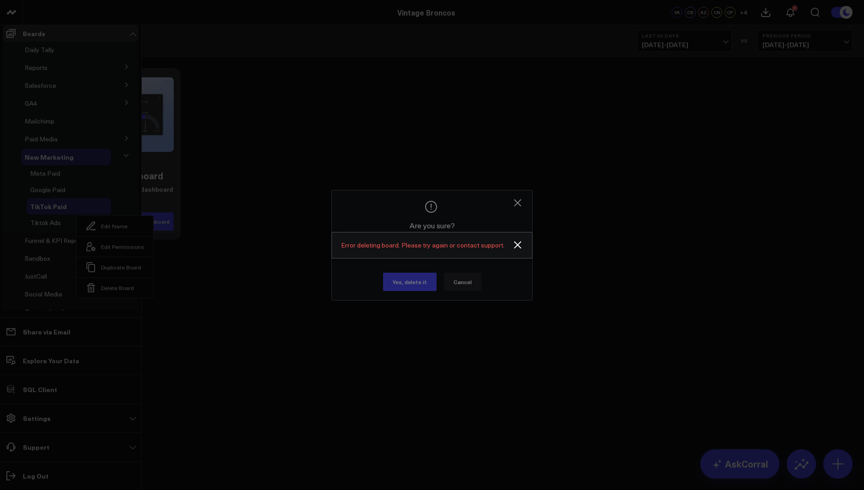
click at [522, 215] on div at bounding box center [432, 245] width 864 height 490
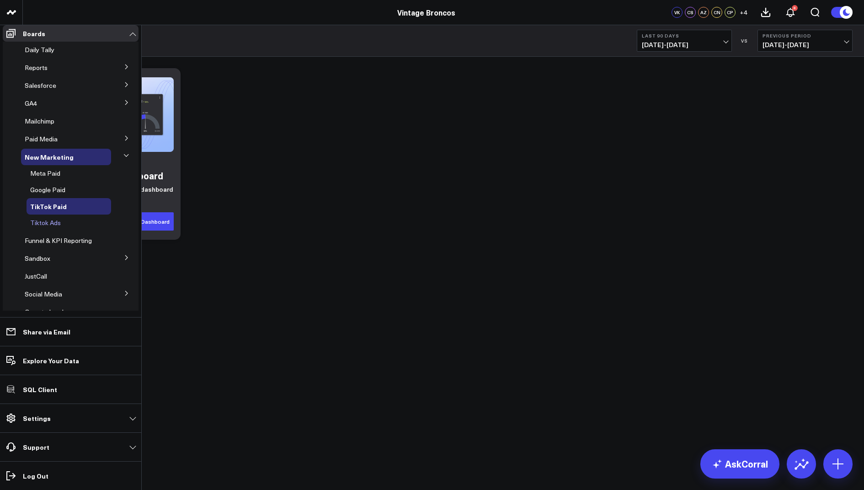
click at [48, 227] on span "Tiktok Ads" at bounding box center [45, 222] width 31 height 9
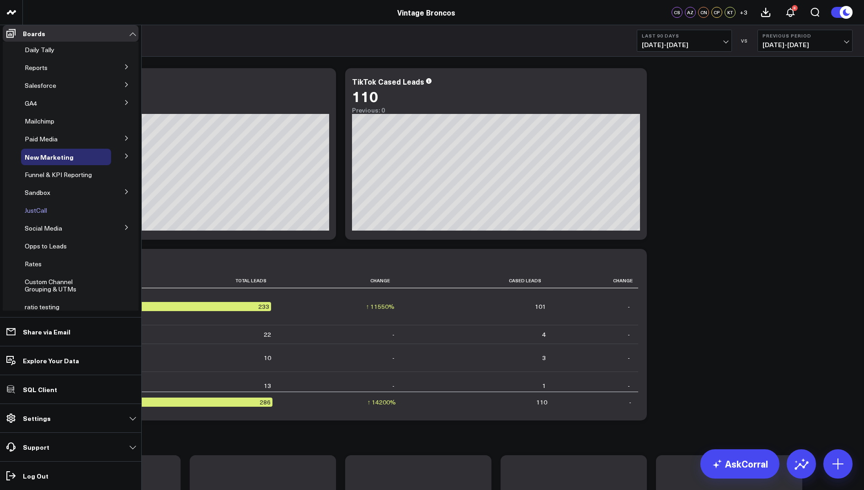
scroll to position [132, 0]
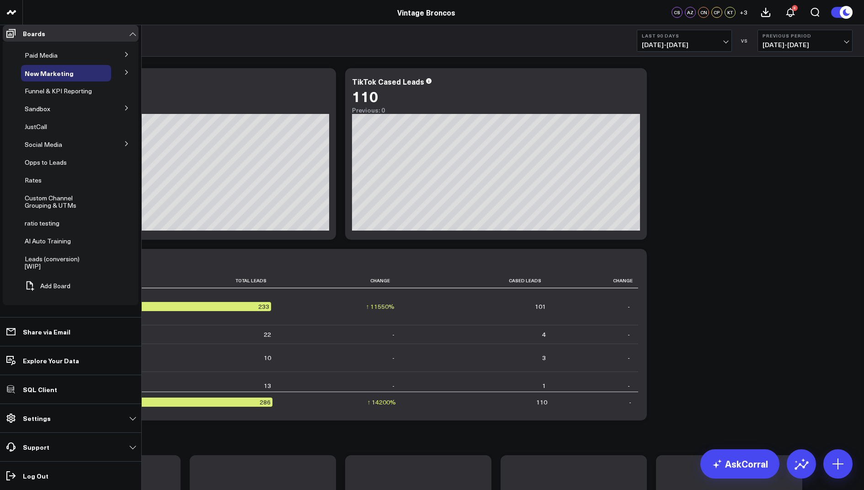
click at [123, 111] on button at bounding box center [127, 108] width 24 height 14
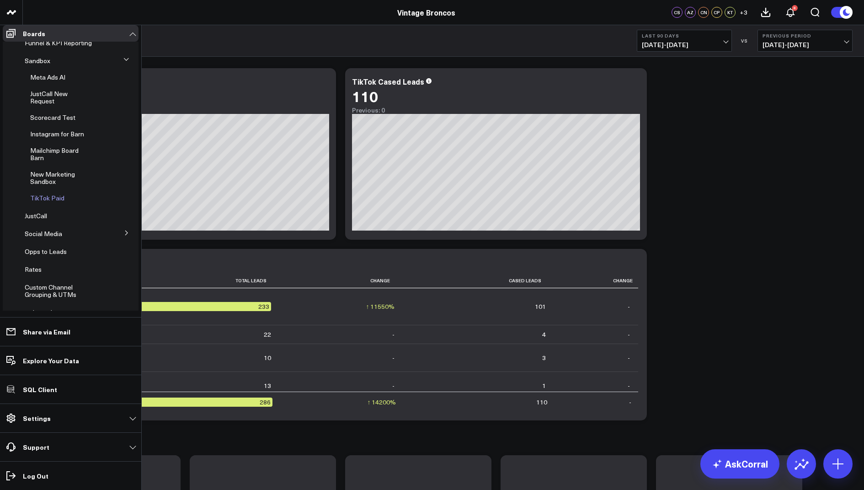
click at [70, 204] on icon at bounding box center [75, 198] width 11 height 11
click at [97, 260] on button "Edit Name" at bounding box center [113, 260] width 77 height 20
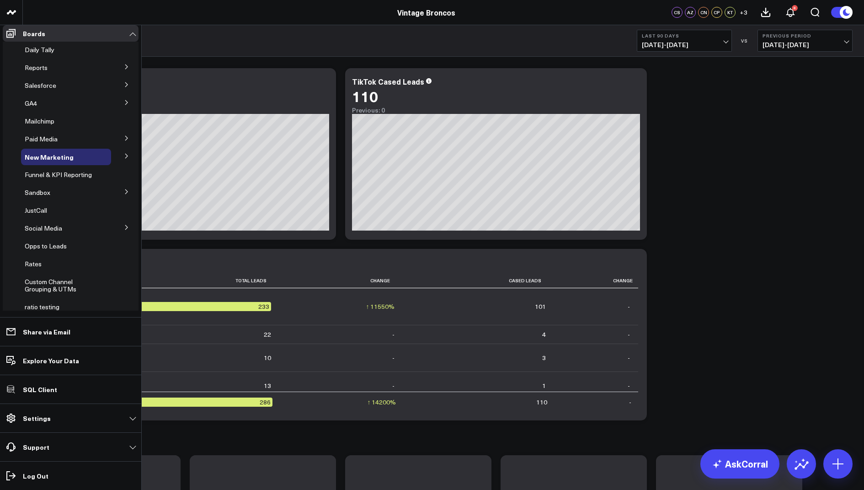
click at [0, 0] on icon at bounding box center [0, 0] width 0 height 0
click at [0, 0] on button "Edit Name" at bounding box center [0, 0] width 0 height 0
click at [0, 0] on li "Google Paid" at bounding box center [0, 0] width 0 height 0
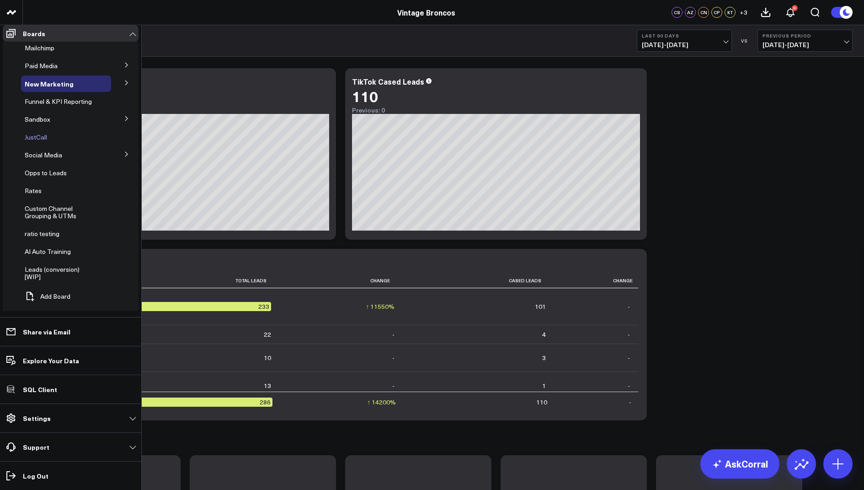
scroll to position [132, 0]
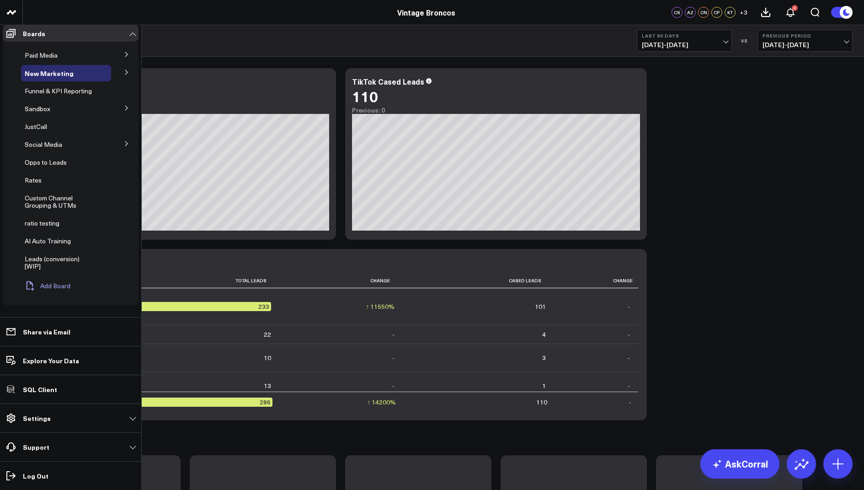
click at [50, 292] on button "Add Board" at bounding box center [45, 286] width 49 height 20
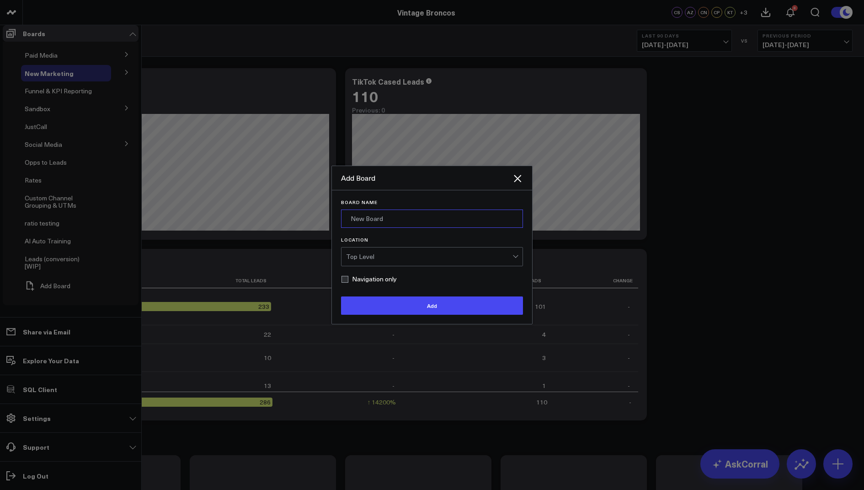
click at [382, 227] on input "Board Name" at bounding box center [432, 218] width 182 height 18
type input "Organic"
click at [372, 260] on div "Top Level" at bounding box center [429, 256] width 166 height 7
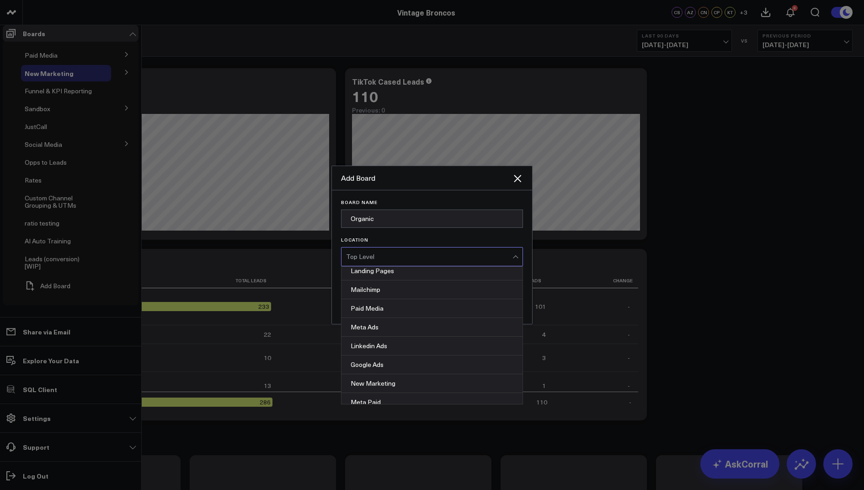
scroll to position [255, 0]
click at [396, 349] on div "New Marketing" at bounding box center [432, 339] width 181 height 19
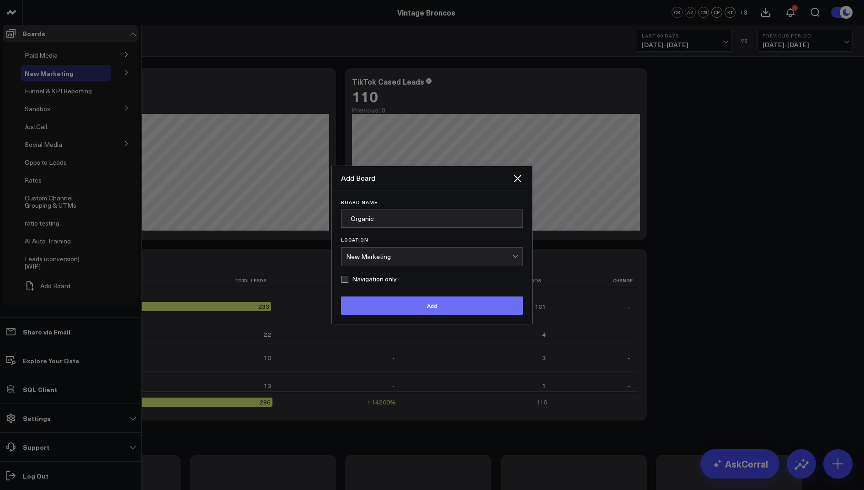
click at [429, 315] on button "Add" at bounding box center [432, 305] width 182 height 18
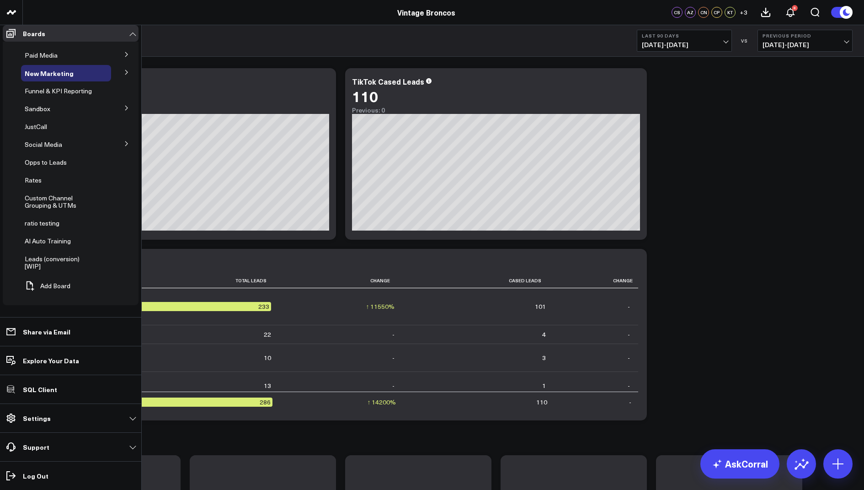
scroll to position [0, 0]
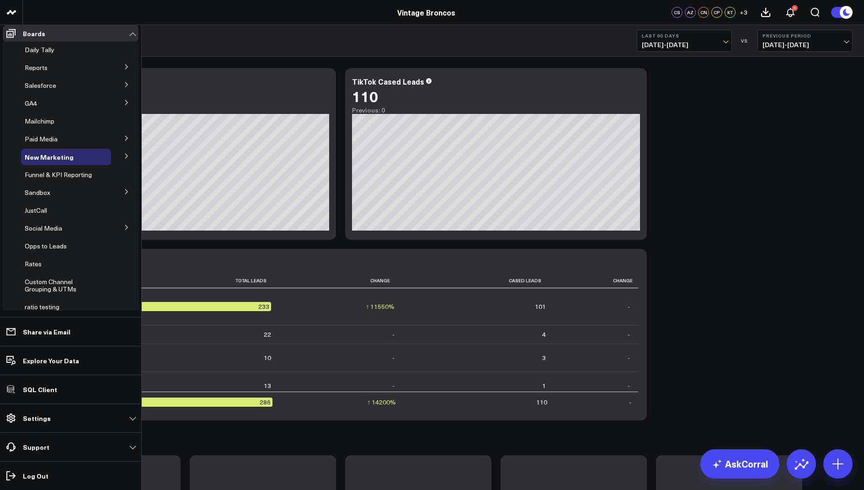
click at [0, 0] on span "Organic" at bounding box center [0, 0] width 0 height 0
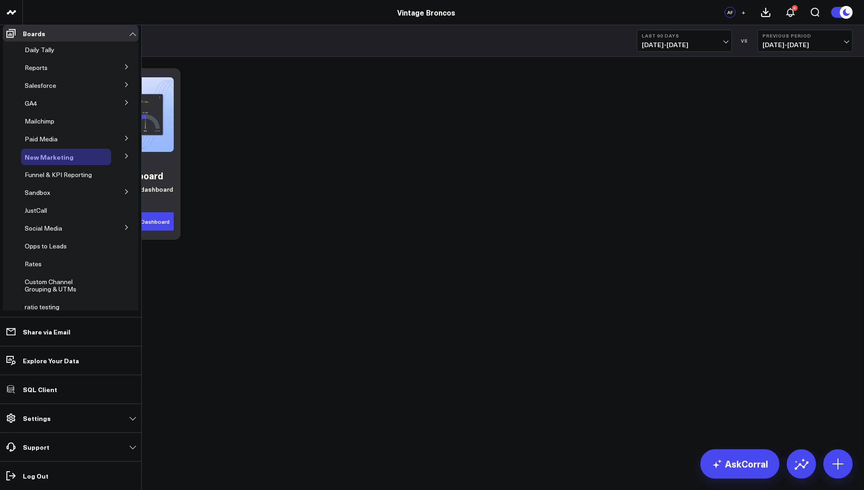
click at [47, 160] on span "New Marketing" at bounding box center [49, 156] width 49 height 9
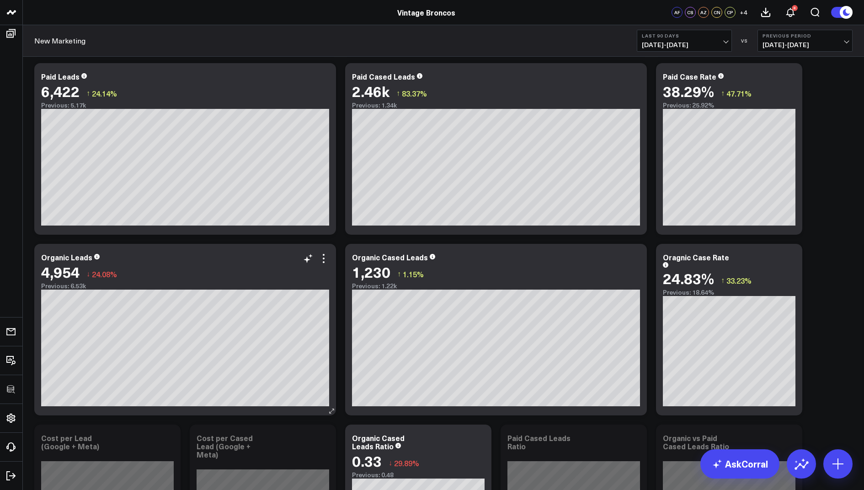
scroll to position [396, 0]
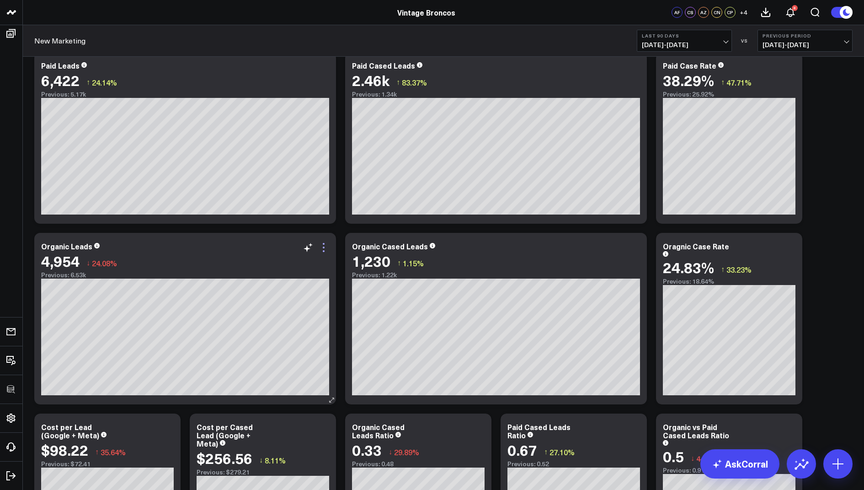
click at [326, 249] on icon at bounding box center [323, 247] width 11 height 11
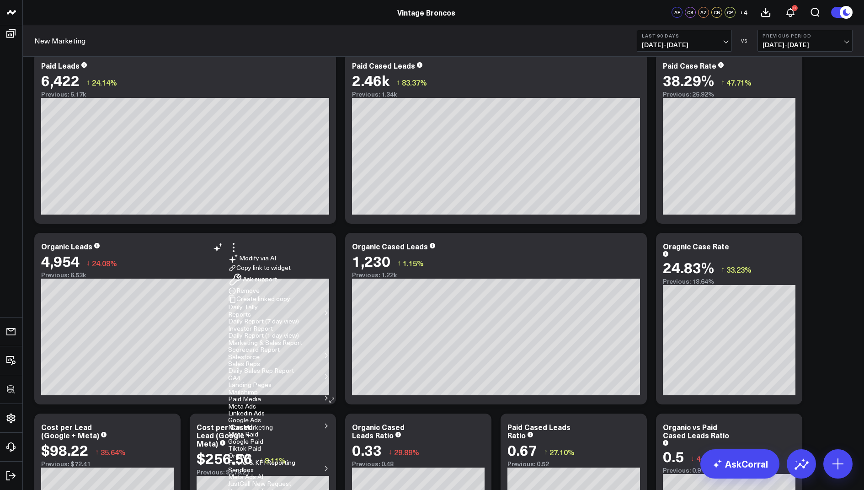
click at [252, 452] on button "Organic" at bounding box center [239, 455] width 23 height 6
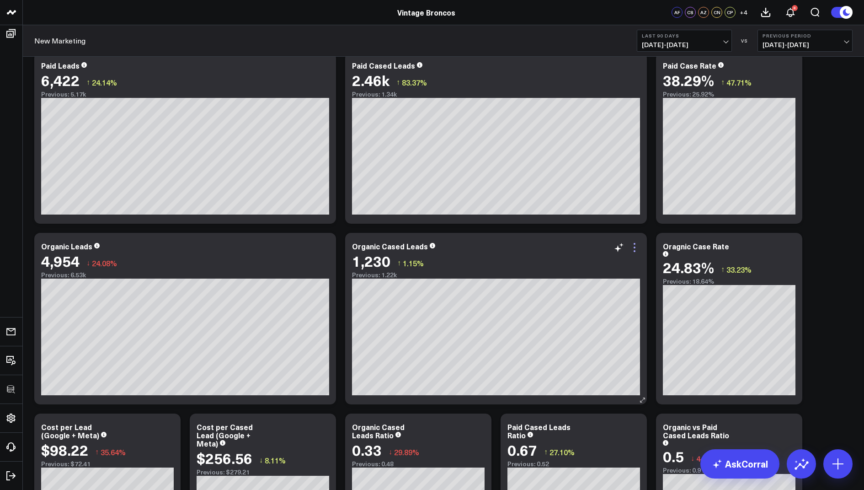
click at [638, 251] on icon at bounding box center [634, 247] width 11 height 11
click at [563, 452] on button "Organic" at bounding box center [550, 455] width 23 height 6
click at [791, 247] on icon at bounding box center [790, 248] width 2 height 2
click at [695, 452] on button "Organic" at bounding box center [706, 455] width 23 height 6
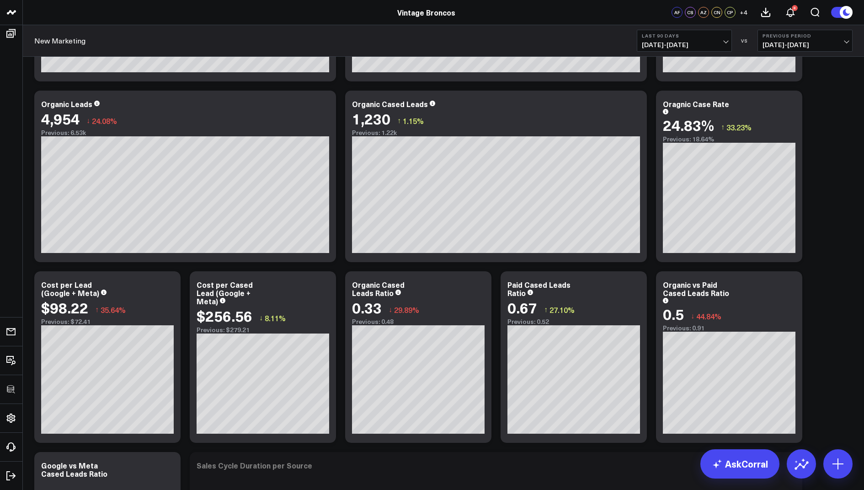
scroll to position [570, 0]
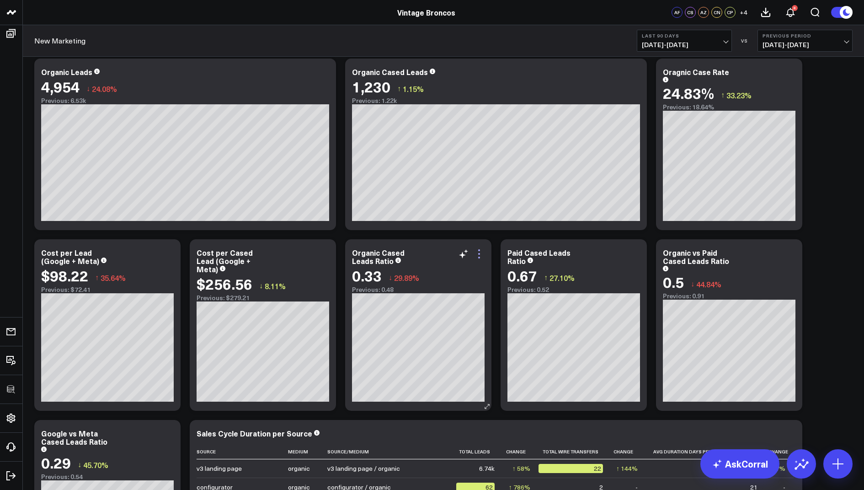
click at [479, 254] on icon at bounding box center [479, 254] width 2 height 2
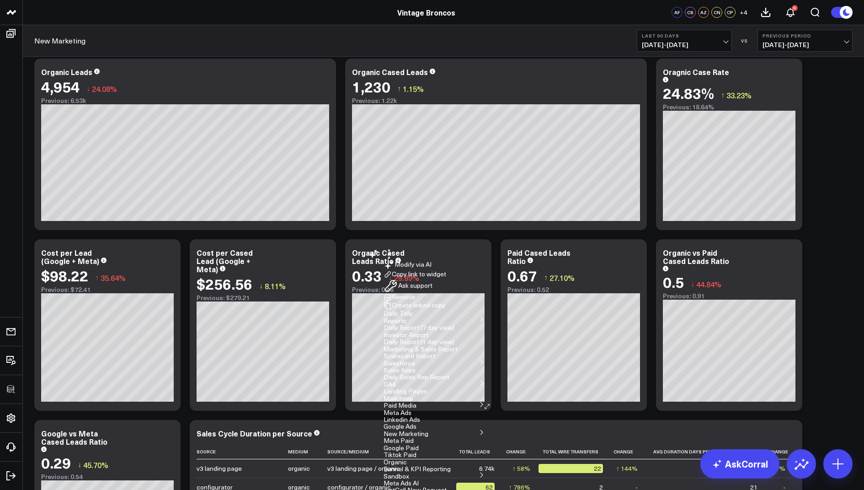
click at [407, 459] on button "Organic" at bounding box center [395, 462] width 23 height 6
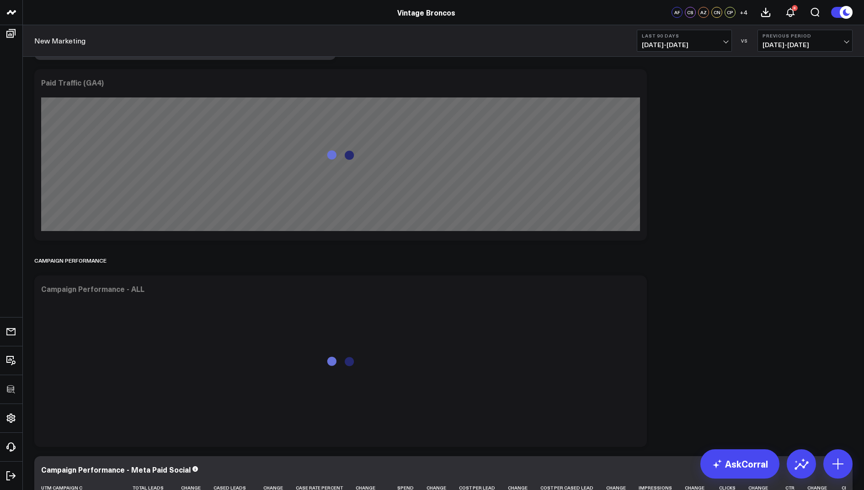
scroll to position [1516, 0]
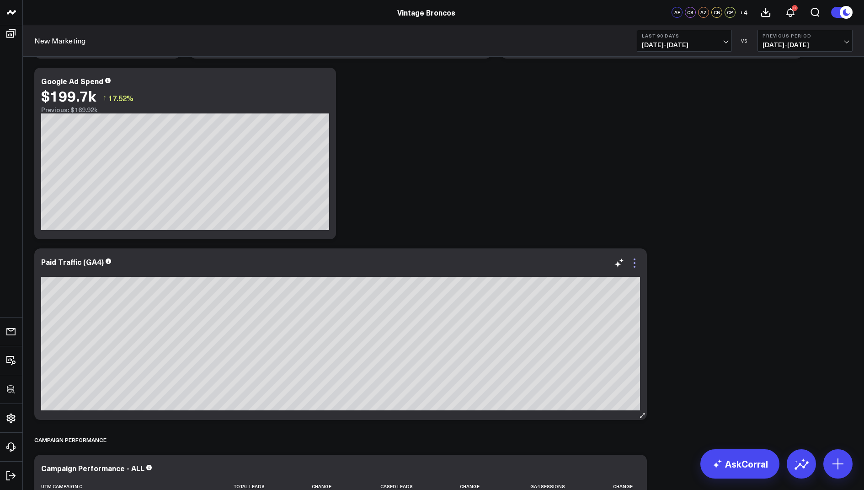
click at [632, 263] on icon at bounding box center [634, 263] width 11 height 11
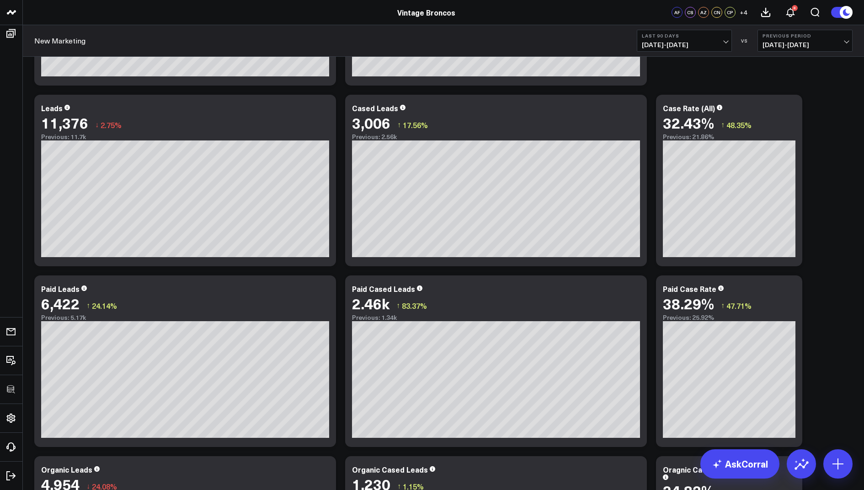
scroll to position [0, 0]
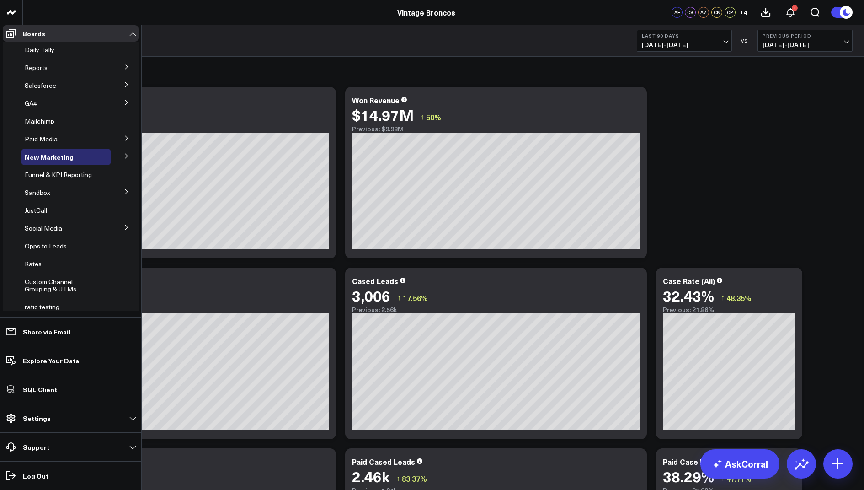
click at [124, 159] on icon at bounding box center [126, 155] width 5 height 5
click at [43, 227] on span "Organic" at bounding box center [41, 222] width 23 height 9
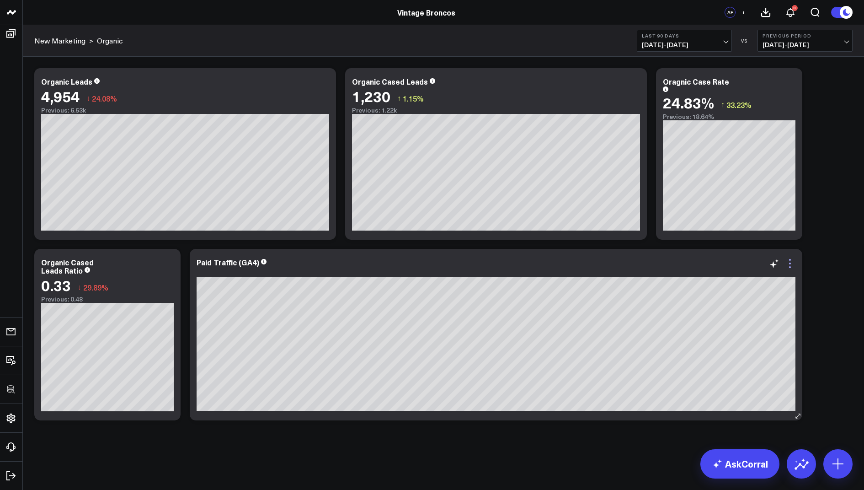
click at [789, 266] on icon at bounding box center [790, 263] width 11 height 11
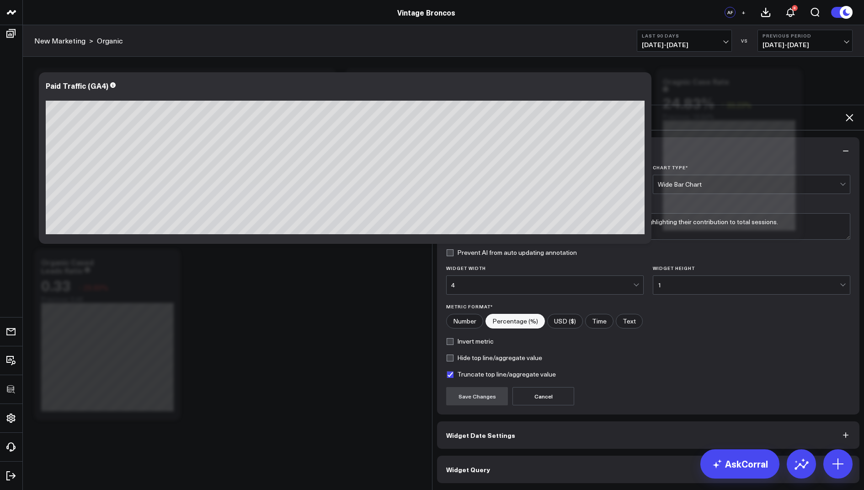
click at [494, 456] on button "Widget Query" at bounding box center [648, 469] width 423 height 27
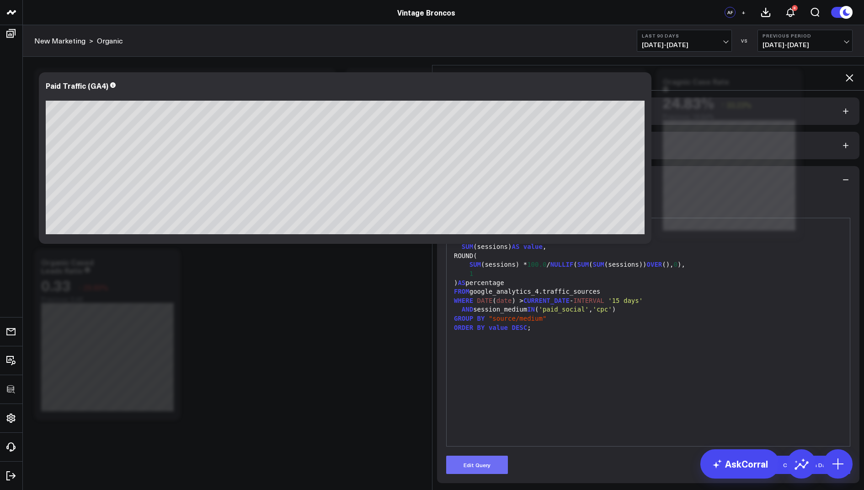
click at [478, 456] on button "Edit Query" at bounding box center [477, 465] width 62 height 18
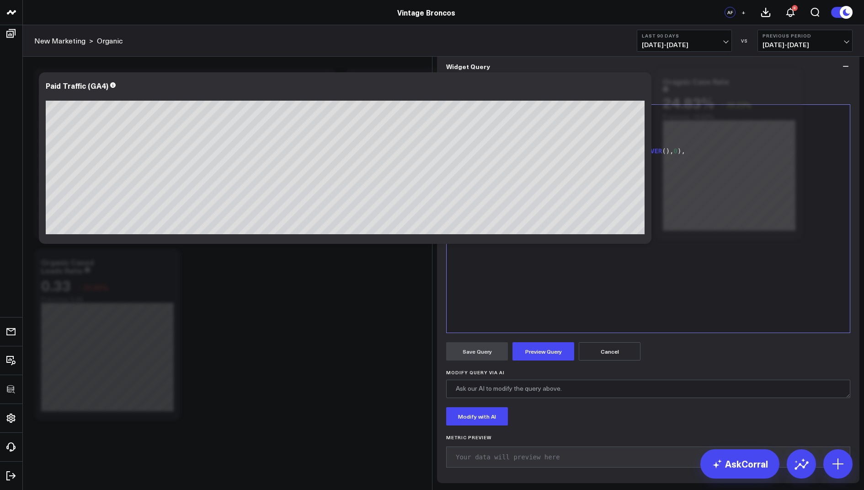
click at [535, 199] on span "IN" at bounding box center [531, 195] width 8 height 7
click at [537, 360] on button "Preview Query" at bounding box center [544, 351] width 62 height 18
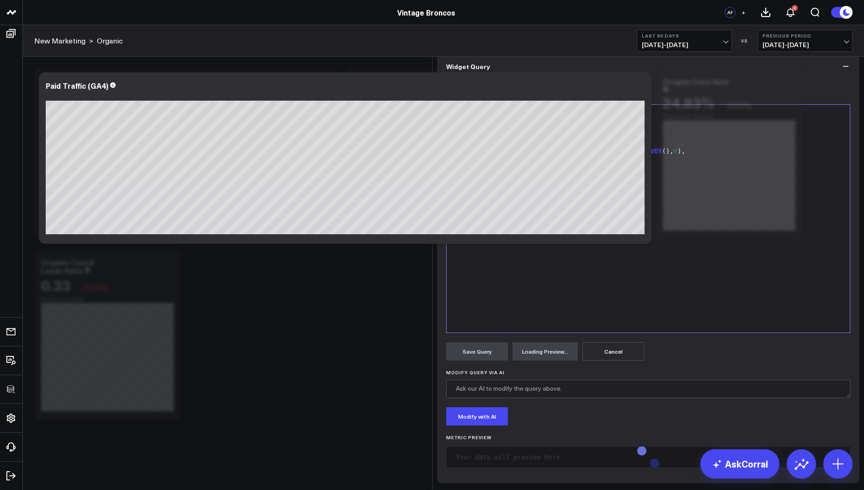
scroll to position [70, 0]
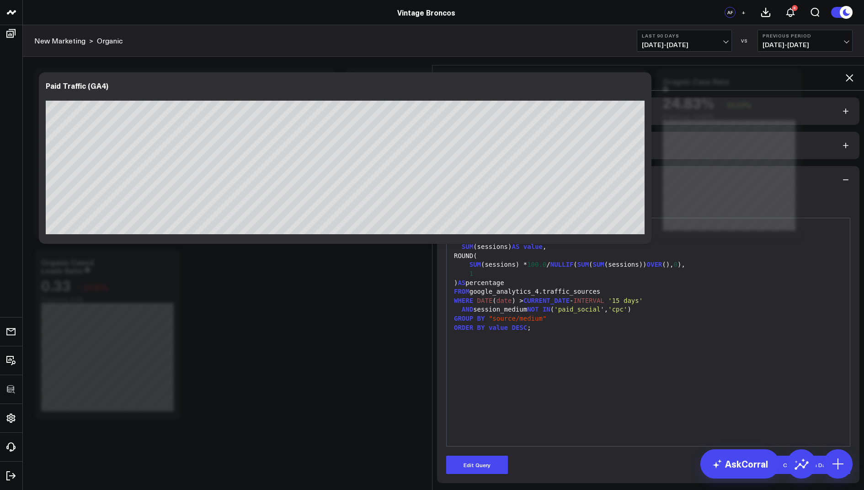
scroll to position [0, 0]
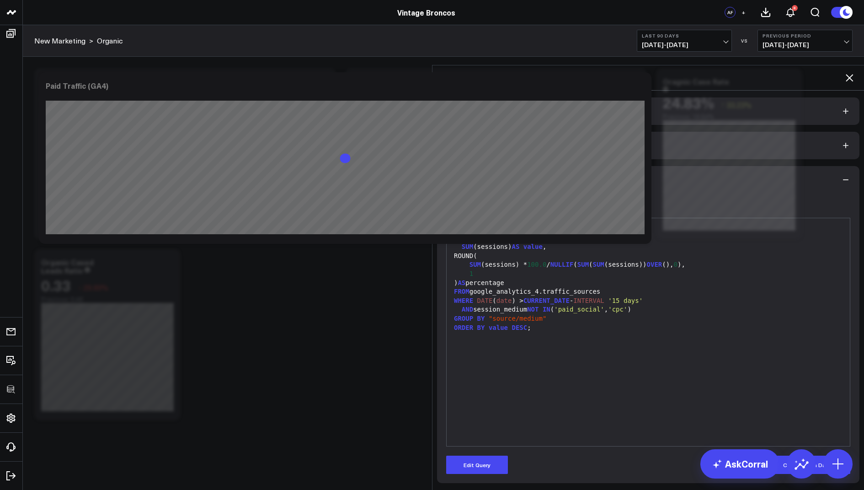
click at [846, 72] on icon at bounding box center [849, 77] width 11 height 11
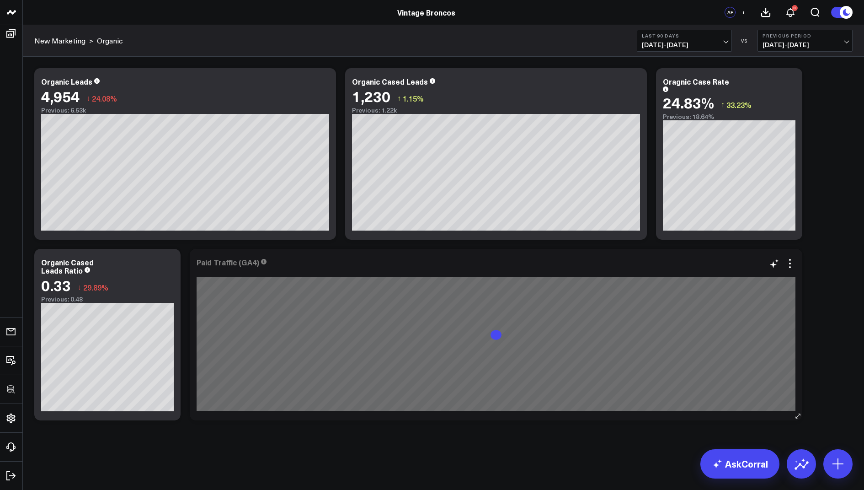
click at [210, 259] on div "Paid Traffic (GA4)" at bounding box center [228, 262] width 63 height 10
click at [211, 259] on div "Paid Traffic (GA4)" at bounding box center [228, 262] width 63 height 10
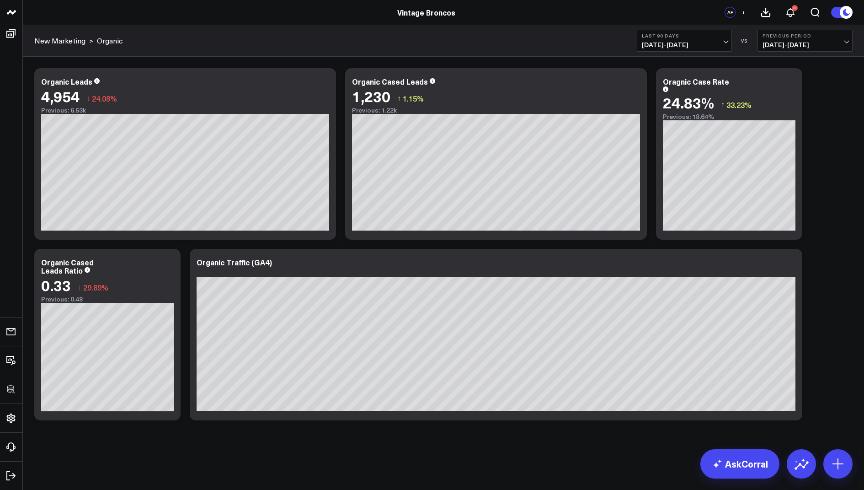
click at [850, 325] on div "Modify via AI Copy link to widget Ask support Remove Create linked copy Daily T…" at bounding box center [444, 244] width 828 height 361
click at [790, 262] on icon at bounding box center [790, 263] width 11 height 11
click at [821, 257] on div "Modify via AI Copy link to widget Ask support Remove Create linked copy Daily T…" at bounding box center [444, 244] width 828 height 361
click at [838, 463] on icon at bounding box center [838, 463] width 11 height 11
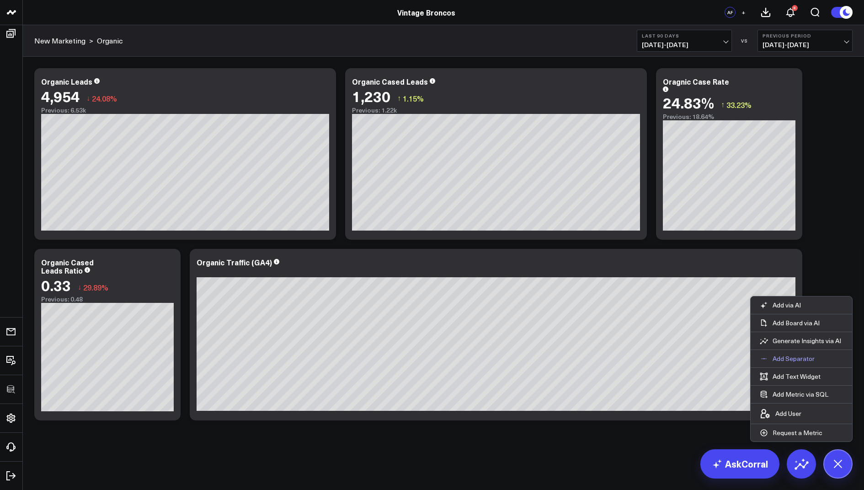
click at [784, 360] on p "Add Separator" at bounding box center [794, 358] width 42 height 8
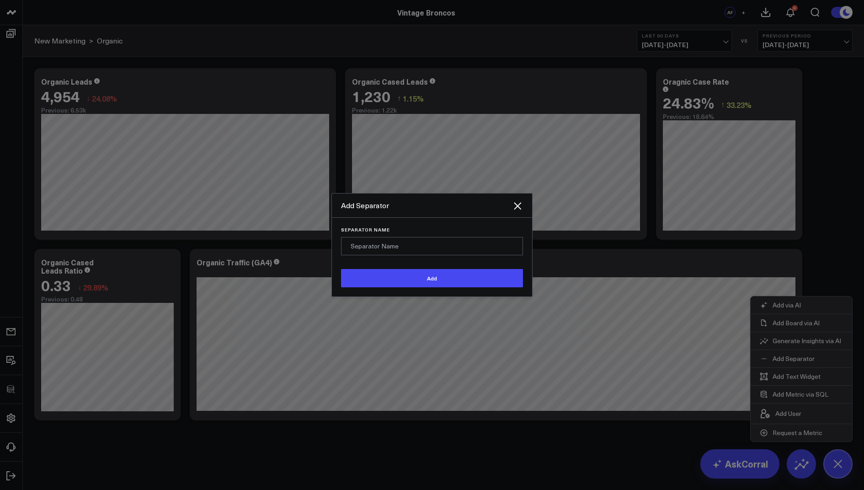
type input "S"
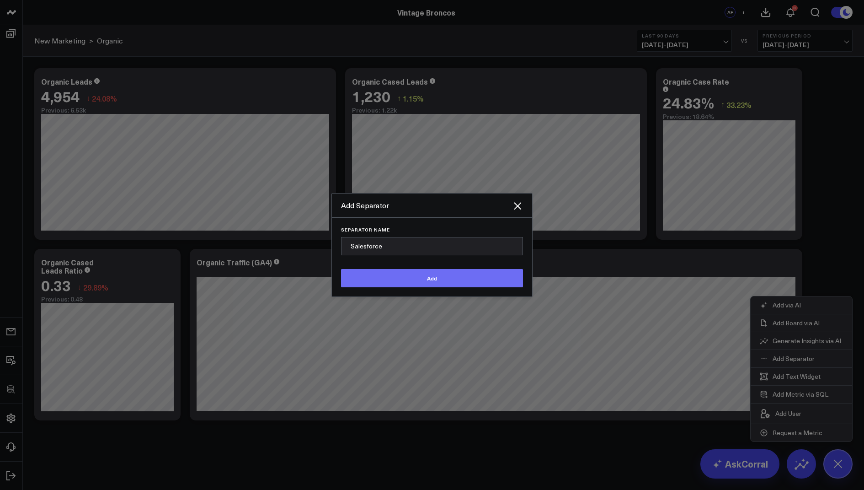
type input "Salesforce"
click at [420, 287] on button "Add" at bounding box center [432, 278] width 182 height 18
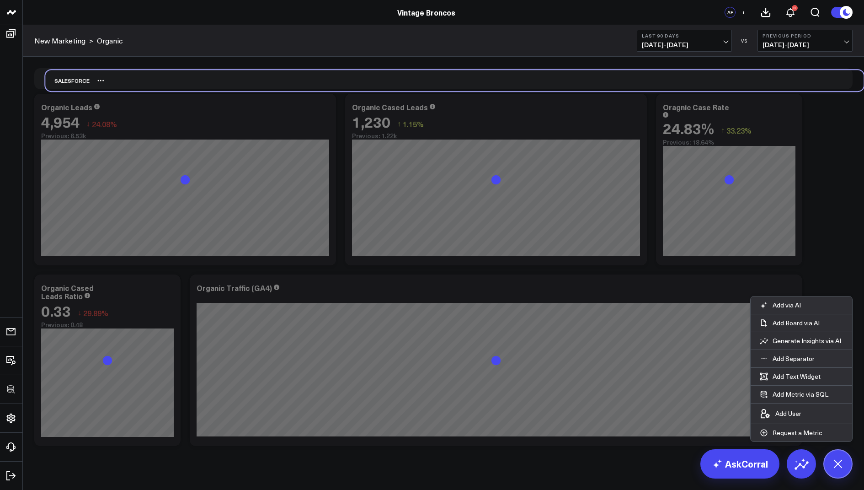
drag, startPoint x: 43, startPoint y: 440, endPoint x: 55, endPoint y: 80, distance: 359.7
click at [55, 80] on div "Salesforce" at bounding box center [67, 80] width 44 height 21
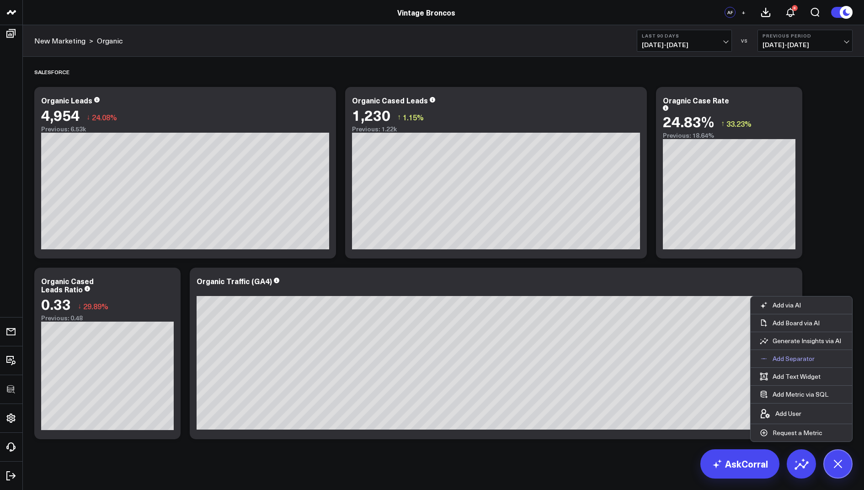
click at [798, 360] on p "Add Separator" at bounding box center [794, 358] width 42 height 8
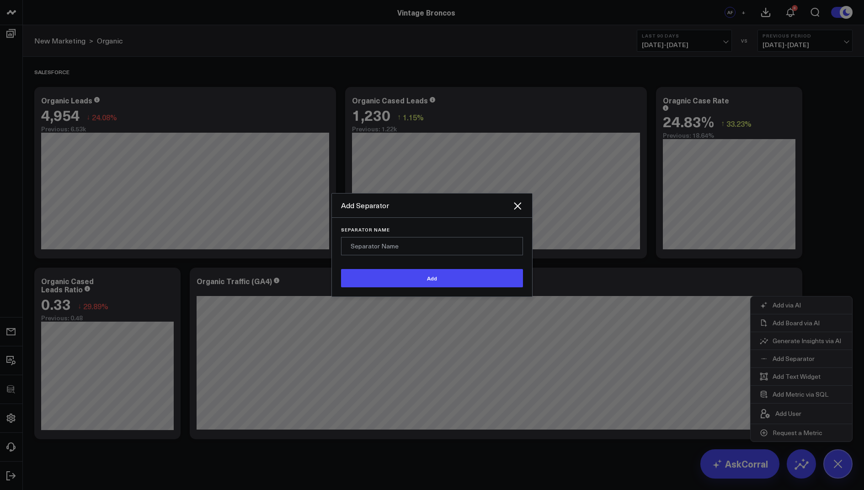
click at [392, 255] on input "Separator Name" at bounding box center [432, 246] width 182 height 18
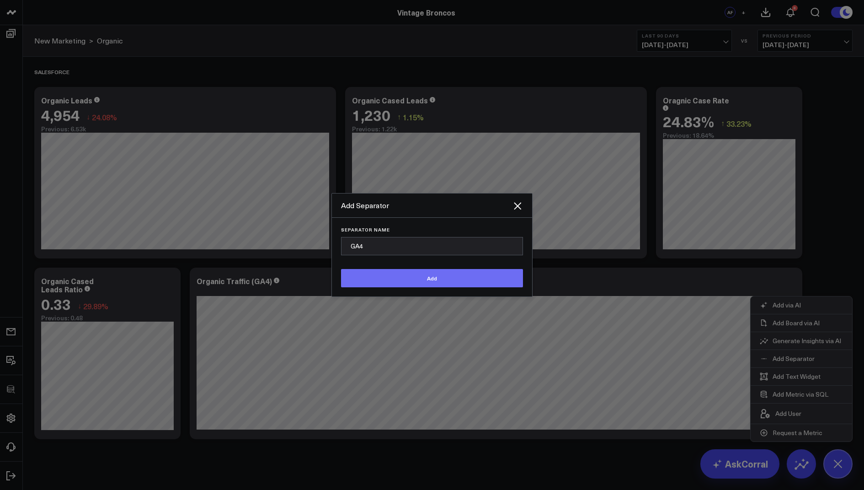
type input "GA4"
click at [466, 287] on button "Add" at bounding box center [432, 278] width 182 height 18
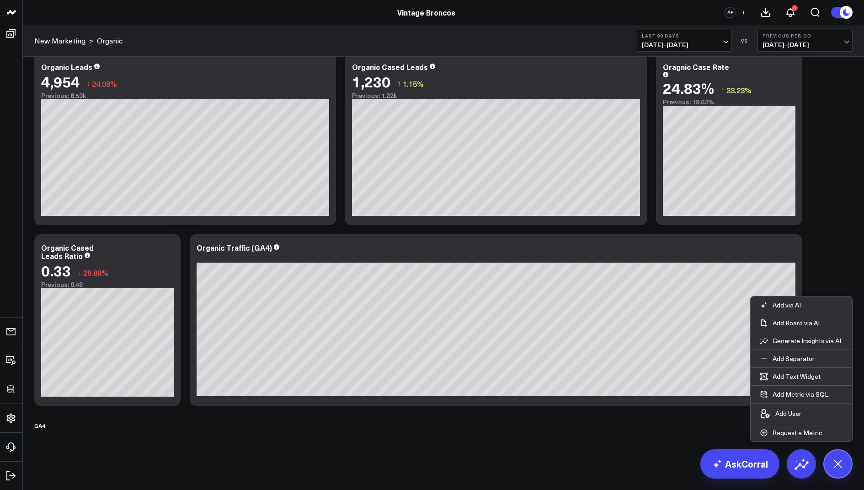
scroll to position [34, 0]
click at [793, 253] on div at bounding box center [496, 256] width 599 height 6
click at [792, 251] on icon at bounding box center [790, 248] width 11 height 11
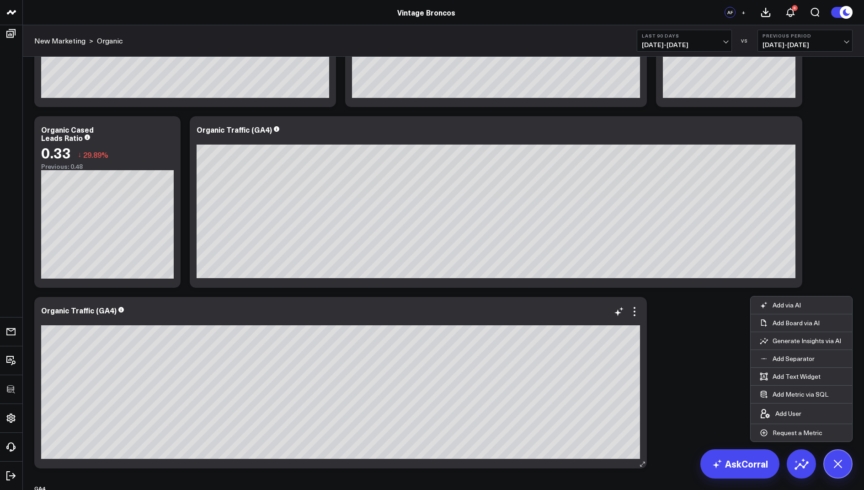
scroll to position [215, 0]
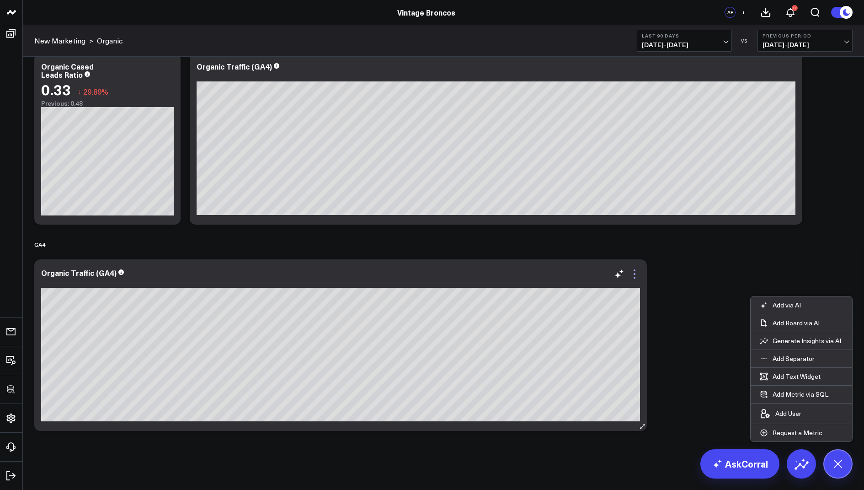
click at [636, 270] on icon at bounding box center [634, 273] width 11 height 11
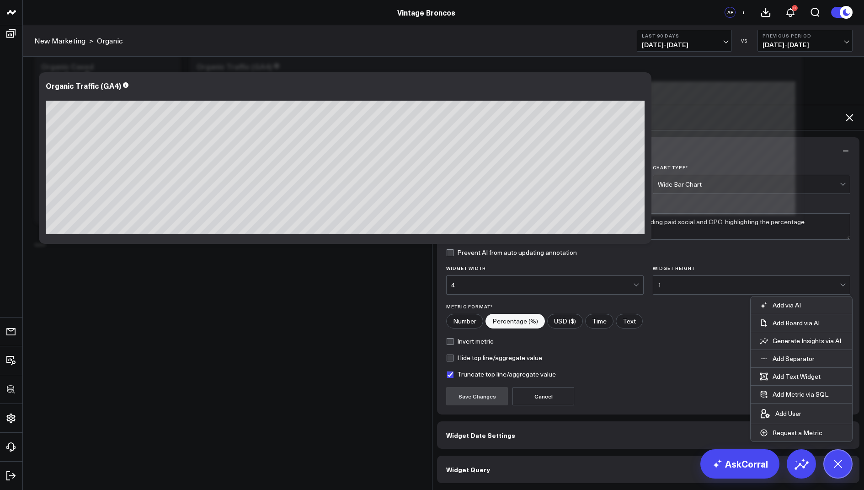
click at [468, 466] on span "Widget Query" at bounding box center [468, 469] width 44 height 7
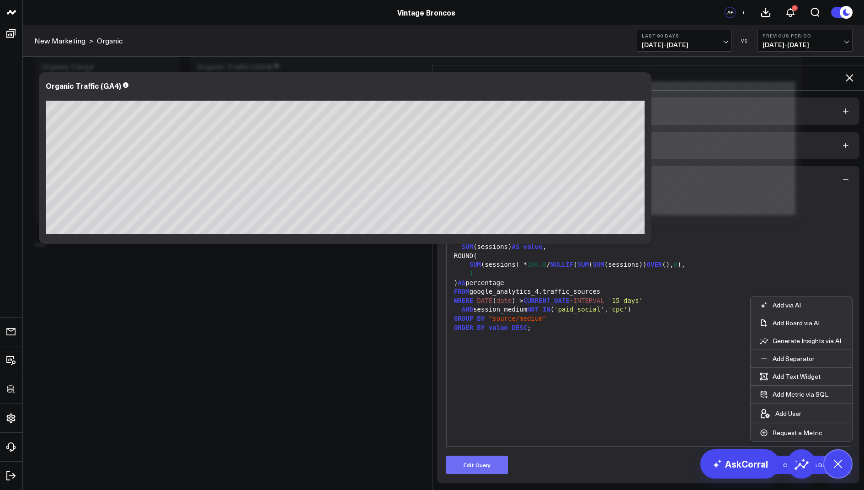
click at [474, 456] on button "Edit Query" at bounding box center [477, 465] width 62 height 18
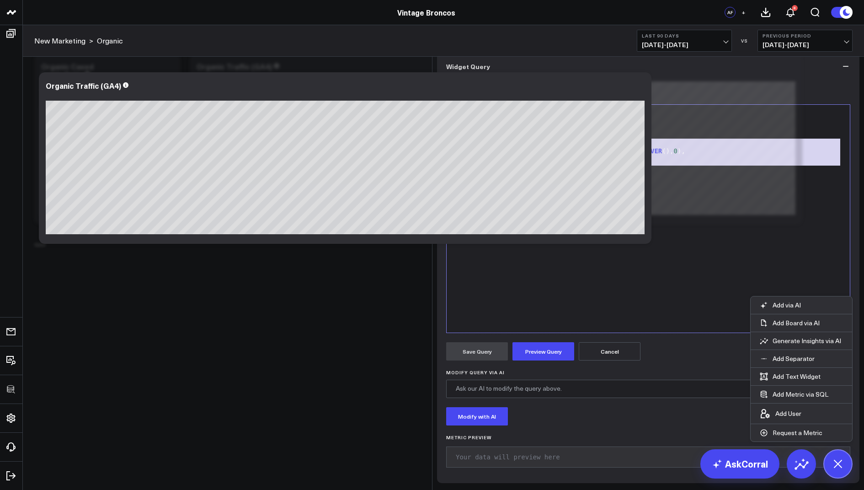
drag, startPoint x: 528, startPoint y: 241, endPoint x: 459, endPoint y: 213, distance: 75.1
click at [459, 213] on div "SELECT session_source_medium AS "source/medium" , SUM (sessions) AS value , ROU…" at bounding box center [648, 218] width 394 height 219
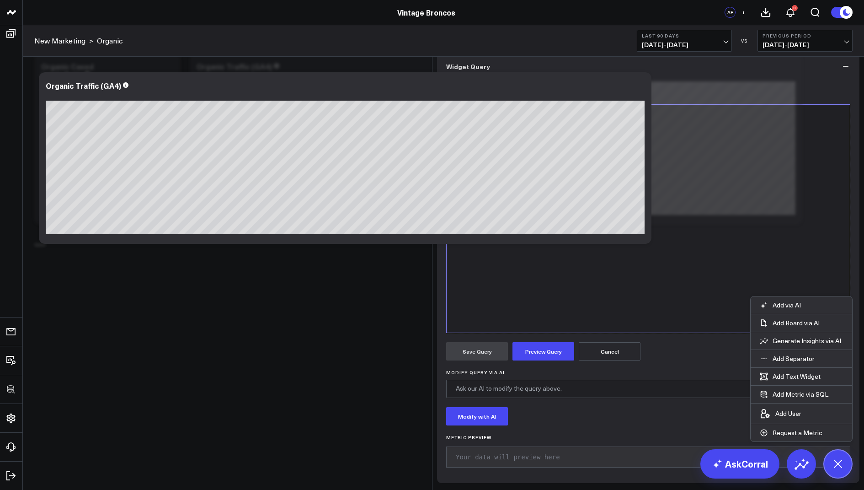
drag, startPoint x: 635, startPoint y: 198, endPoint x: 461, endPoint y: 196, distance: 174.3
click at [461, 129] on div "session_source_medium AS "source/medium" ," at bounding box center [648, 124] width 394 height 9
click at [564, 298] on div "SELECT DATE ( date ) as date , SUM (sessions) AS value , FROM google_analytics_…" at bounding box center [648, 218] width 394 height 219
drag, startPoint x: 563, startPoint y: 241, endPoint x: 489, endPoint y: 241, distance: 73.6
click at [489, 174] on div "GROUP BY "source/medium"" at bounding box center [648, 169] width 394 height 9
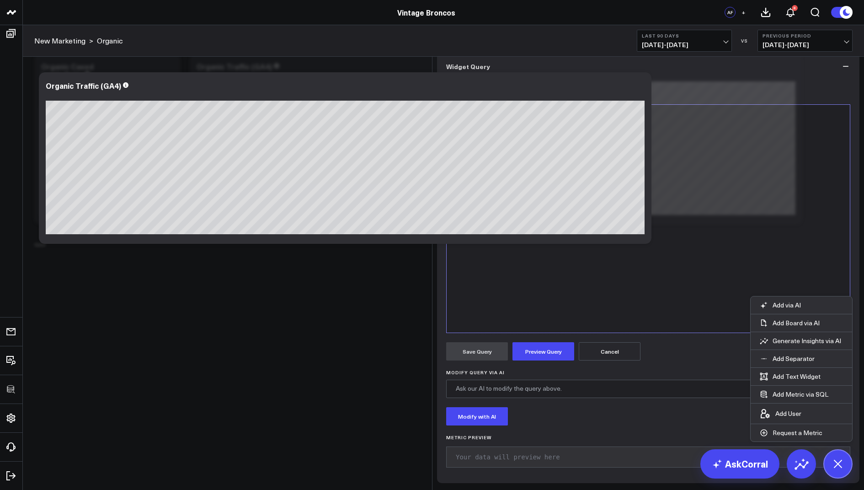
drag, startPoint x: 543, startPoint y: 252, endPoint x: 435, endPoint y: 250, distance: 108.0
click at [435, 250] on div "Widget Display Widget Date Settings Widget Query Manually edit your query or as…" at bounding box center [649, 233] width 432 height 513
click at [538, 360] on button "Preview Query" at bounding box center [544, 351] width 62 height 18
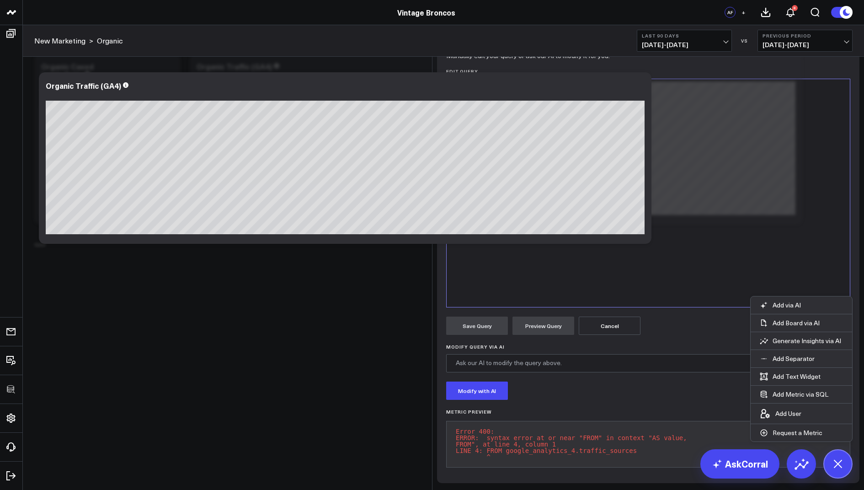
scroll to position [58, 0]
click at [562, 113] on div "SUM (sessions) AS value ," at bounding box center [648, 107] width 394 height 9
click at [542, 335] on button "Preview Query" at bounding box center [544, 326] width 62 height 18
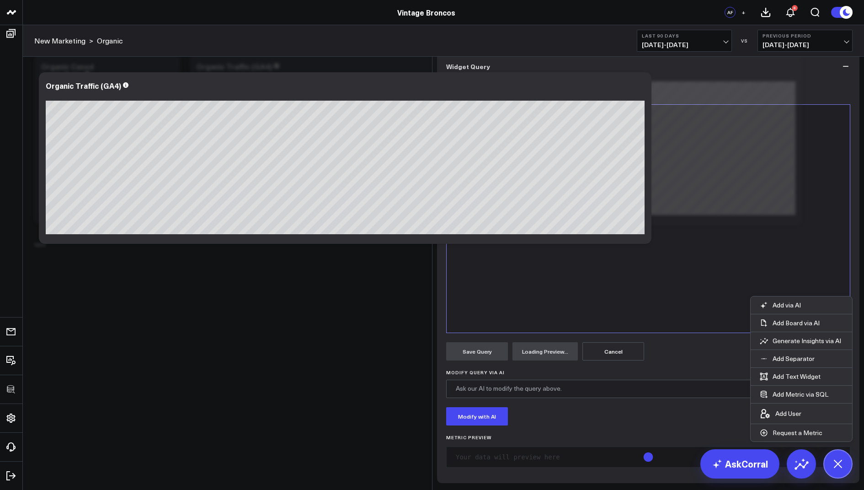
scroll to position [70, 0]
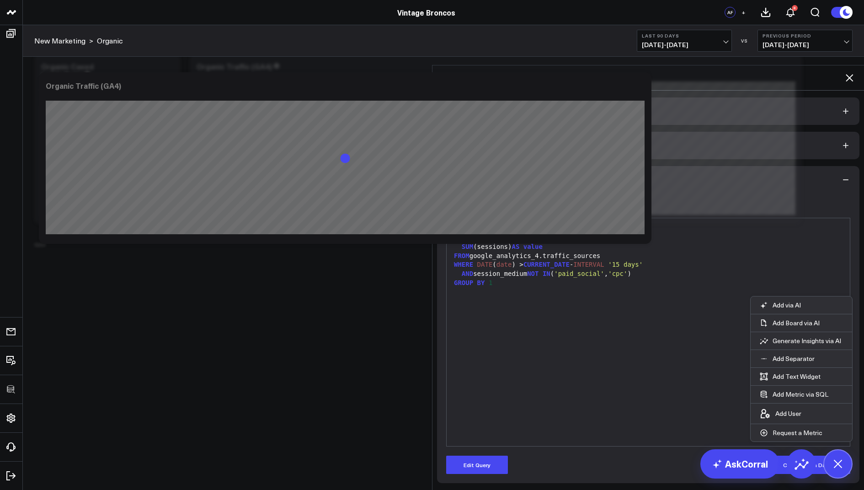
click at [848, 72] on icon at bounding box center [849, 77] width 11 height 11
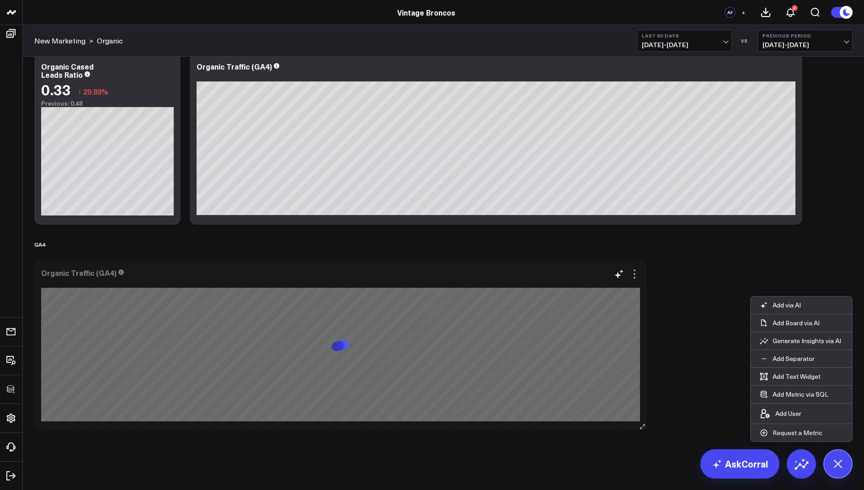
click at [637, 272] on icon at bounding box center [634, 273] width 11 height 11
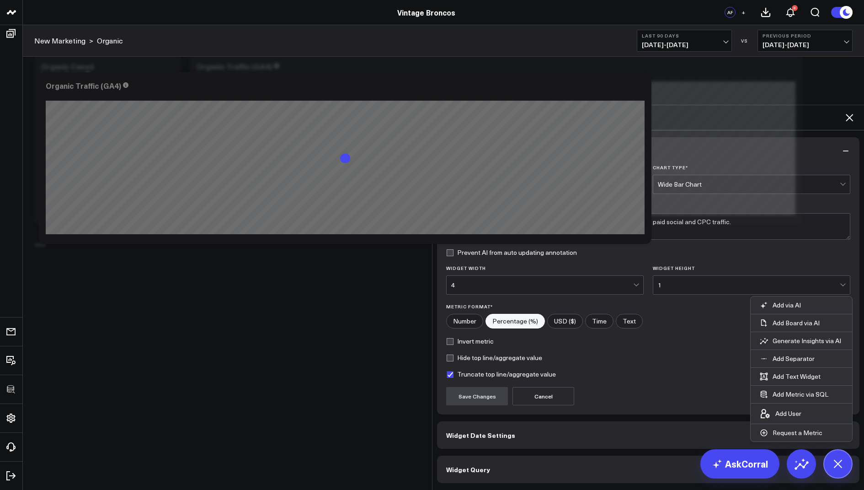
click at [678, 181] on div "Wide Bar Chart" at bounding box center [749, 184] width 182 height 7
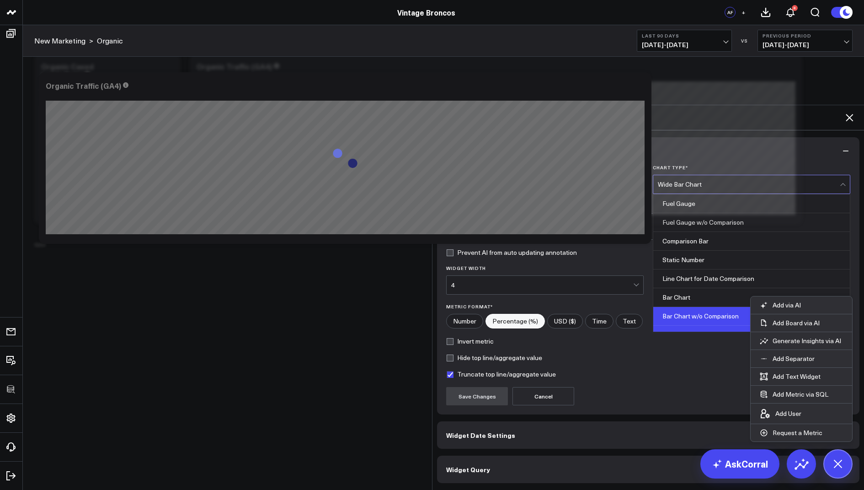
scroll to position [17, 0]
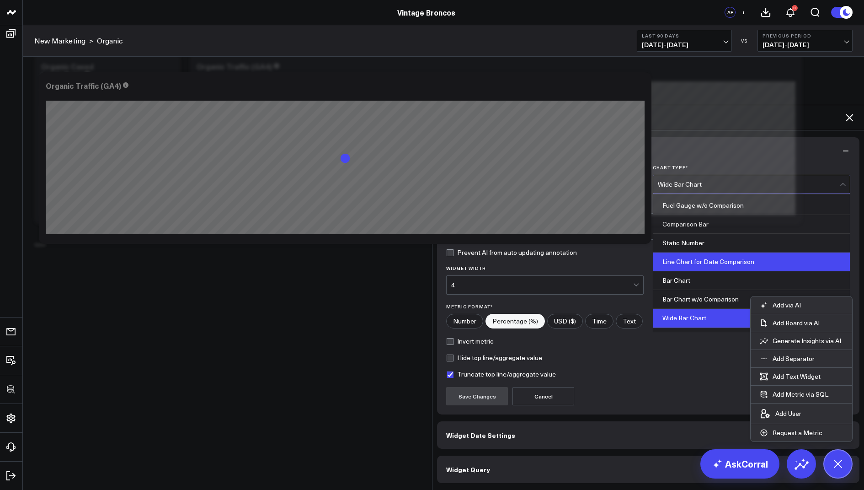
click at [698, 252] on div "Line Chart for Date Comparison" at bounding box center [752, 261] width 197 height 19
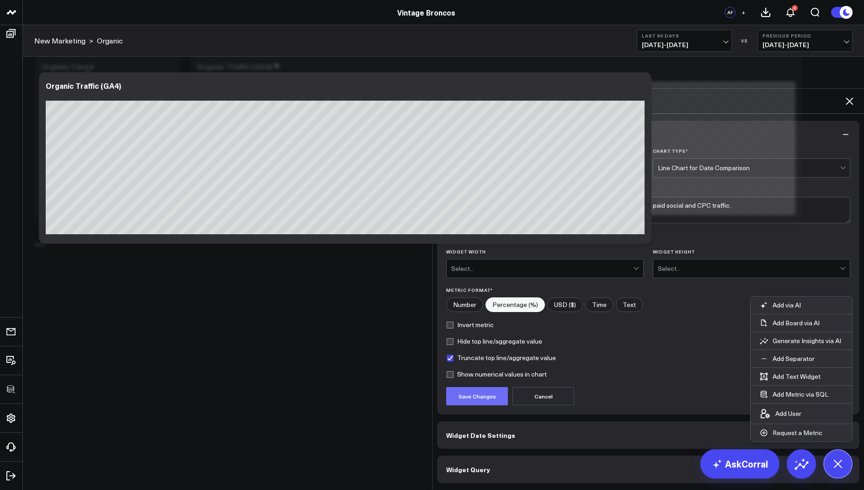
click at [482, 387] on button "Save Changes" at bounding box center [477, 396] width 62 height 18
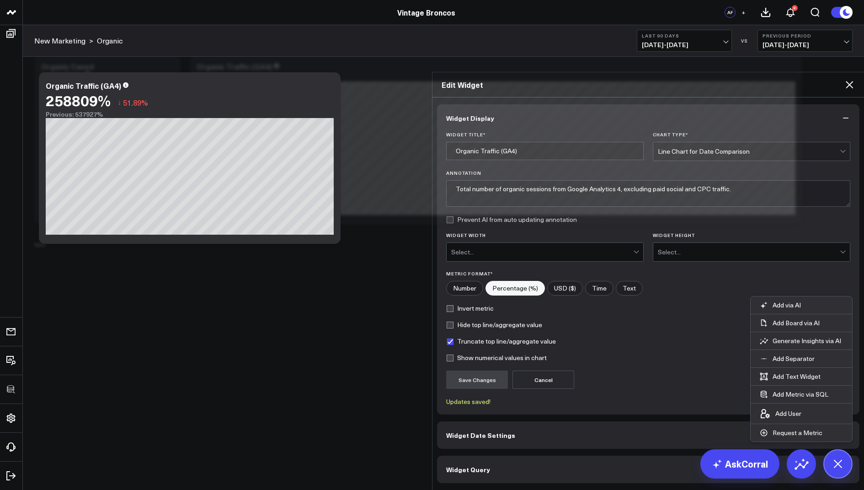
click at [461, 281] on input"] "Number" at bounding box center [465, 288] width 36 height 14
radio input"] "true"
click at [477, 338] on form "Widget Title * Organic Traffic (GA4) Chart Type * Line Chart for Date Compariso…" at bounding box center [648, 269] width 404 height 274
click at [476, 370] on button "Save Changes" at bounding box center [477, 379] width 62 height 18
click at [848, 81] on icon at bounding box center [849, 84] width 7 height 7
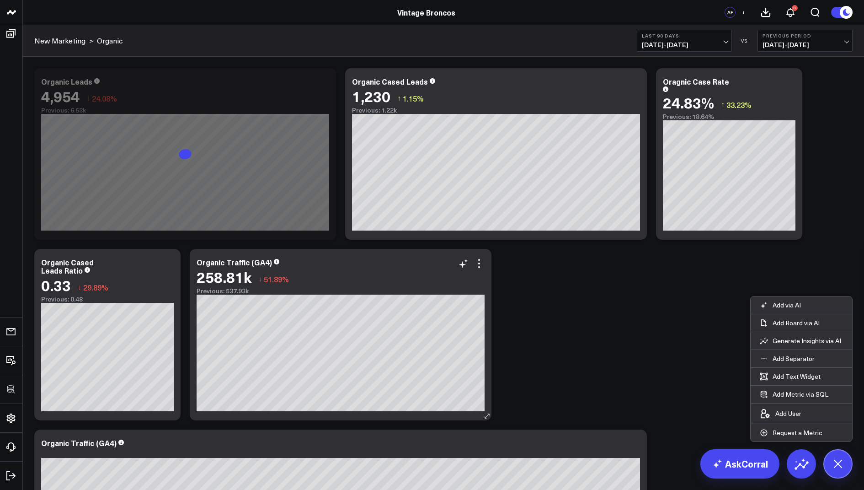
scroll to position [170, 0]
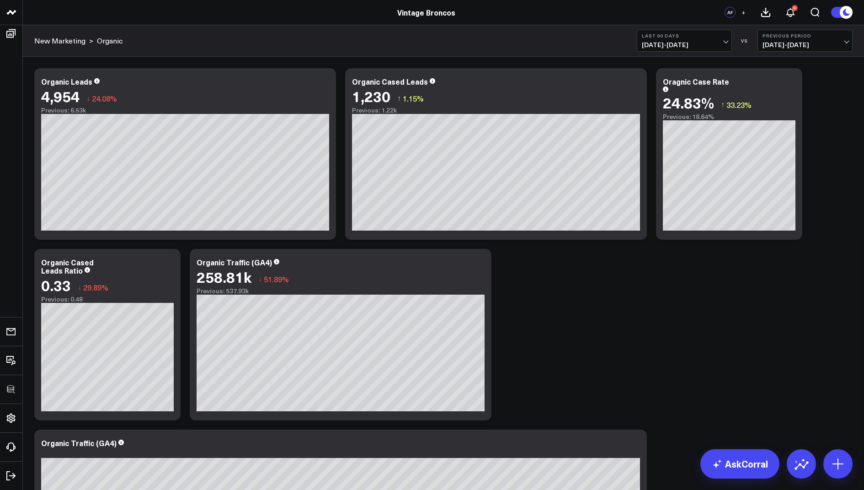
scroll to position [170, 0]
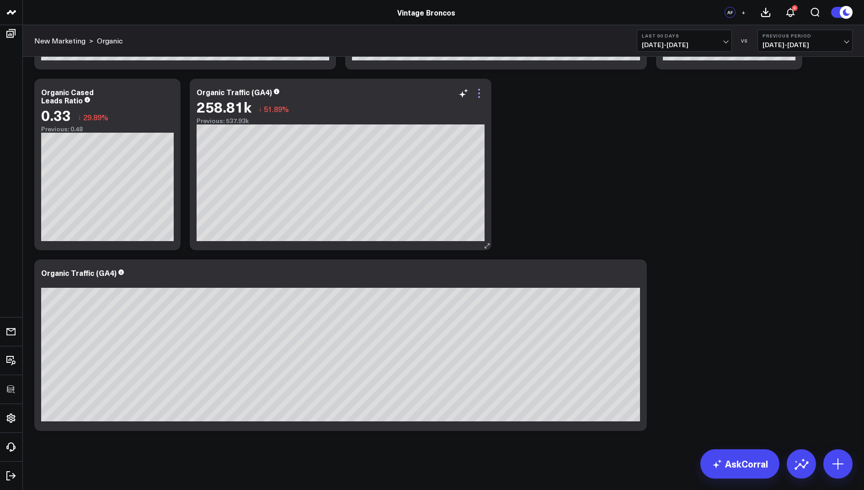
click at [482, 88] on icon at bounding box center [479, 93] width 11 height 11
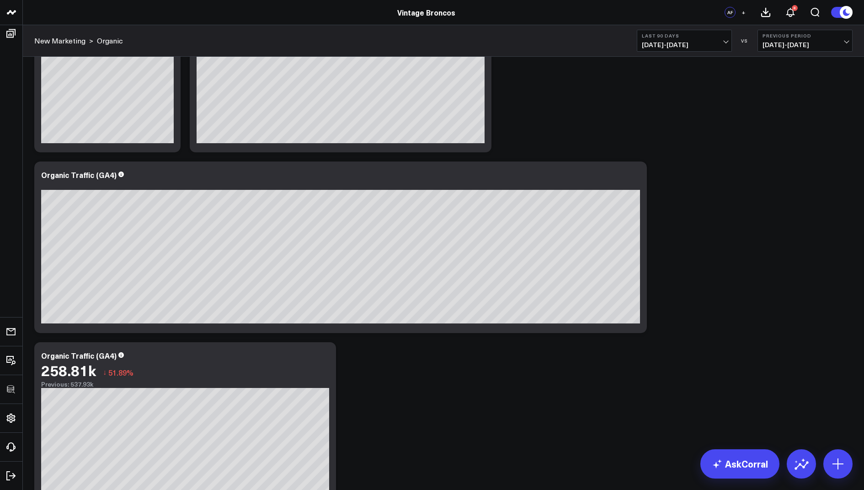
scroll to position [351, 0]
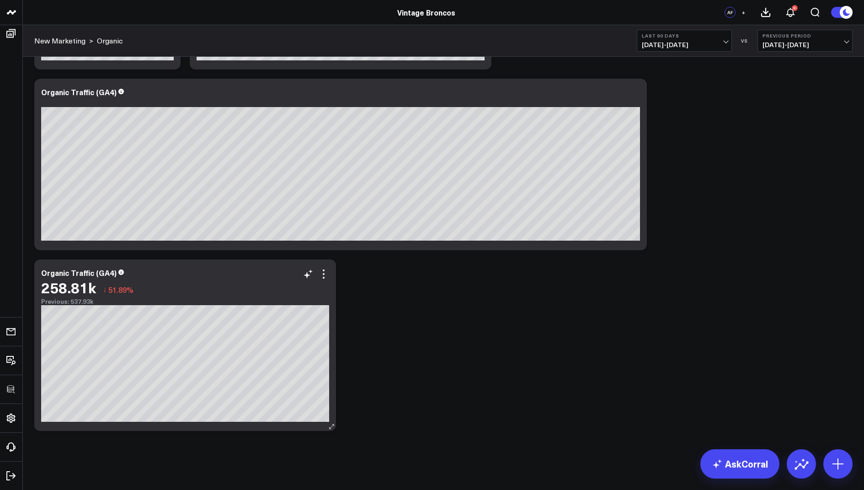
click at [110, 273] on div "Organic Traffic (GA4)" at bounding box center [78, 273] width 75 height 10
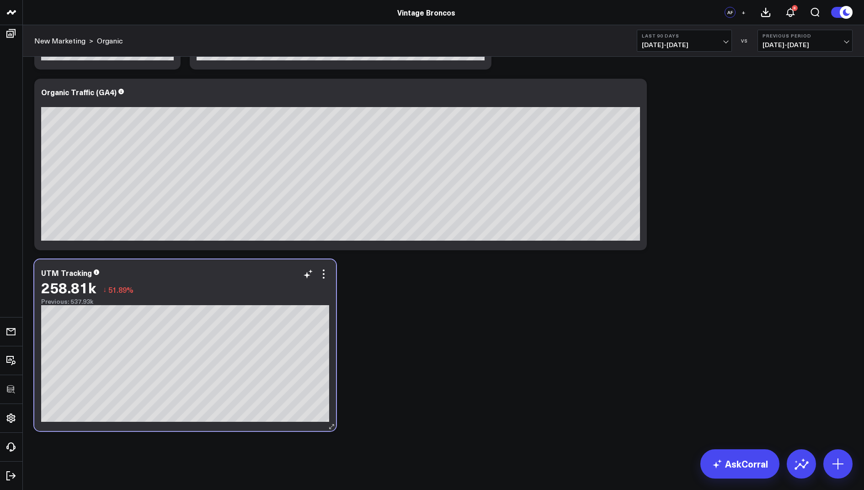
click at [323, 281] on div "258.81k ↓ 51.89%" at bounding box center [185, 287] width 288 height 16
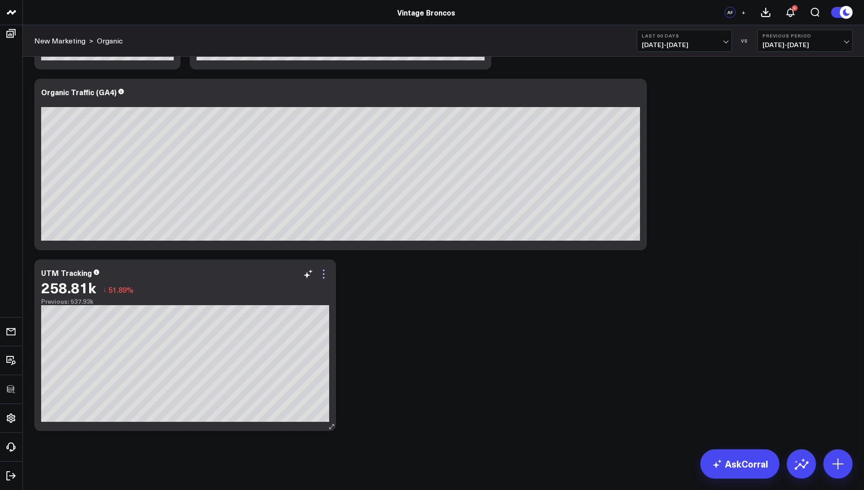
click at [327, 270] on icon at bounding box center [323, 273] width 11 height 11
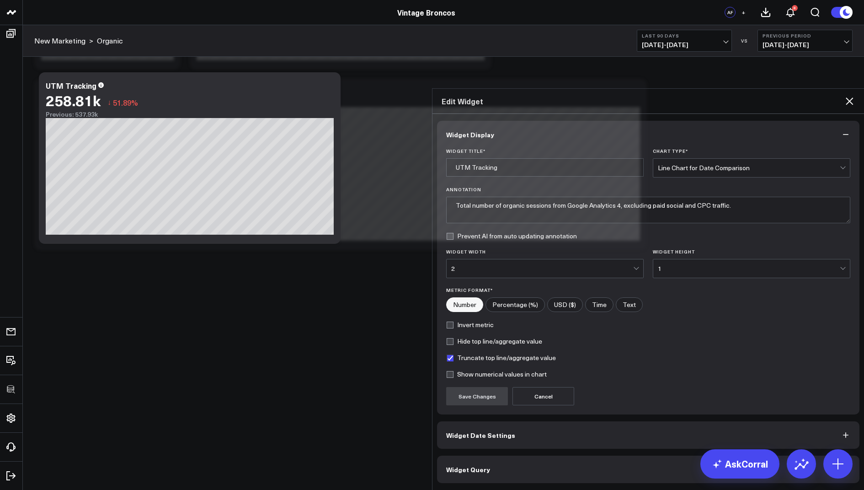
click at [492, 456] on button "Widget Query" at bounding box center [648, 469] width 423 height 27
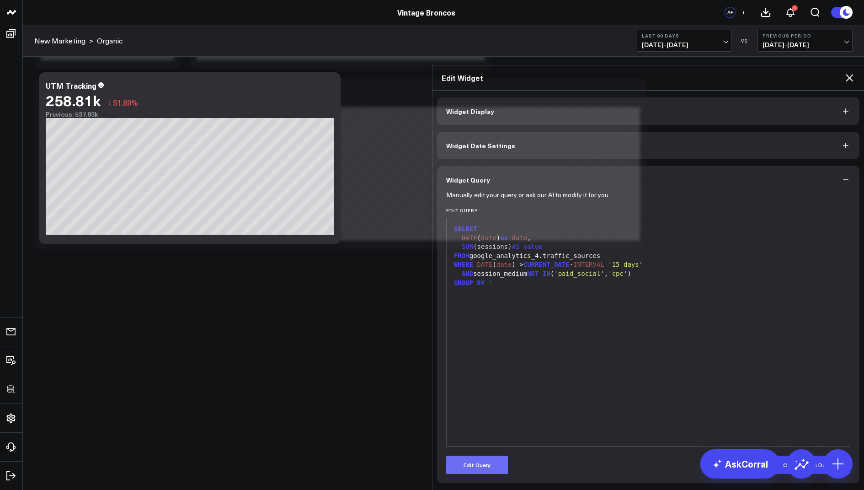
click at [478, 456] on button "Edit Query" at bounding box center [477, 465] width 62 height 18
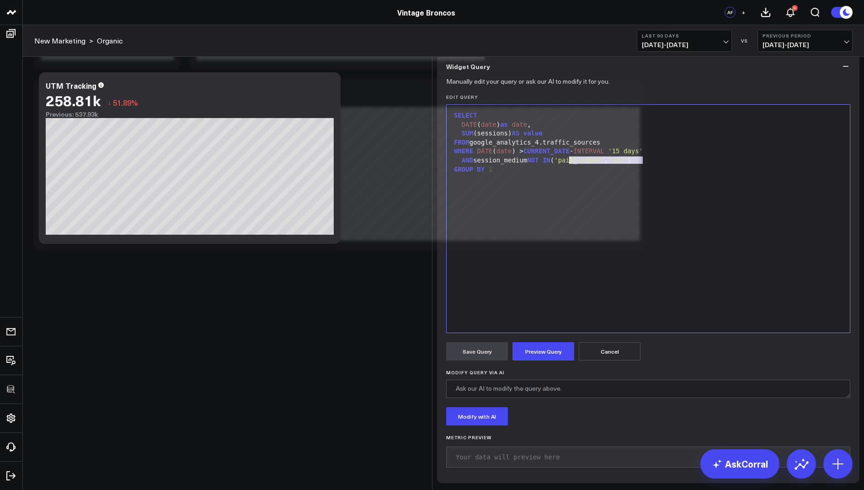
drag, startPoint x: 642, startPoint y: 236, endPoint x: 569, endPoint y: 234, distance: 72.8
click at [569, 234] on div "SELECT DATE ( date ) as date , SUM (sessions) AS value FROM google_analytics_4.…" at bounding box center [648, 218] width 394 height 219
click at [509, 165] on div "AND session_medium NOT IN ( 'organic_social' )" at bounding box center [648, 160] width 394 height 9
click at [519, 165] on div "AND medium NOT IN ( 'organic_social' )" at bounding box center [648, 160] width 394 height 9
click at [540, 360] on button "Preview Query" at bounding box center [544, 351] width 62 height 18
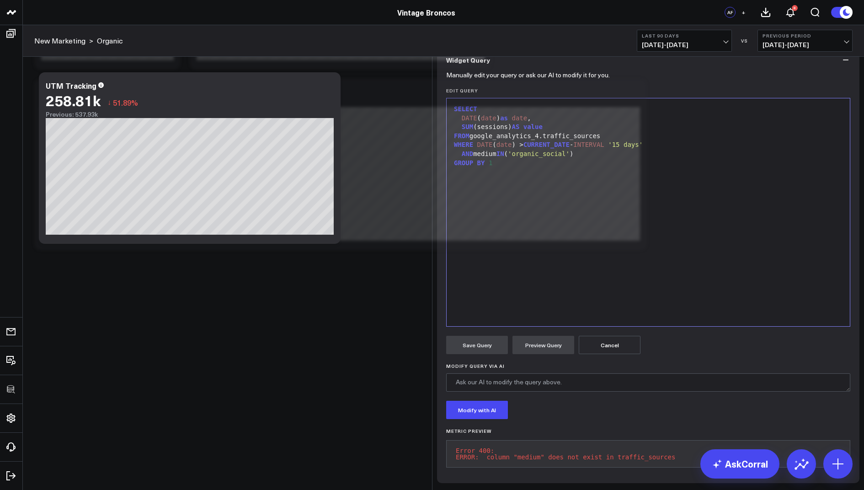
scroll to position [83, 0]
click at [477, 150] on div "AND medium IN ( 'organic_social' )" at bounding box center [648, 154] width 394 height 9
click at [545, 342] on button "Preview Query" at bounding box center [544, 345] width 62 height 18
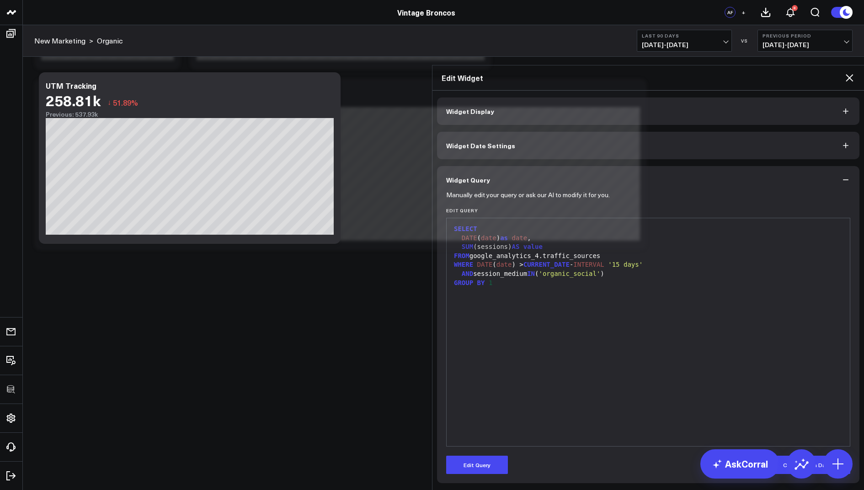
scroll to position [0, 0]
click at [851, 74] on icon at bounding box center [849, 77] width 7 height 7
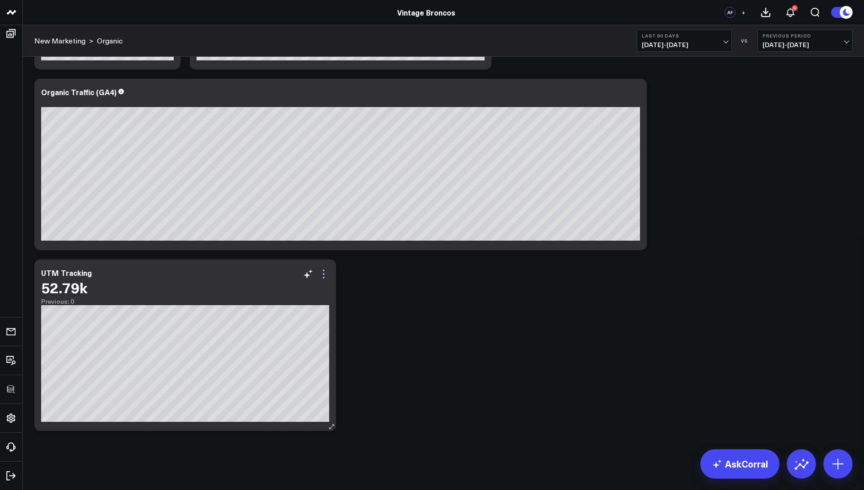
click at [323, 274] on icon at bounding box center [324, 274] width 2 height 2
click at [239, 272] on icon at bounding box center [233, 273] width 11 height 11
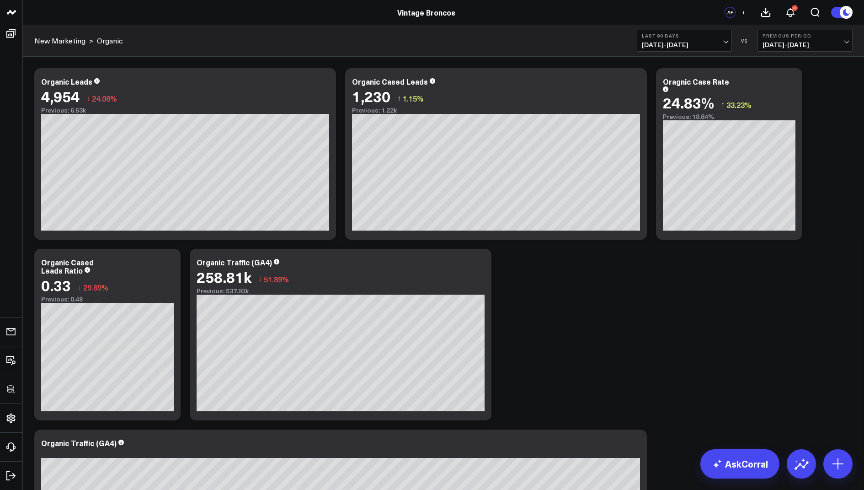
scroll to position [351, 0]
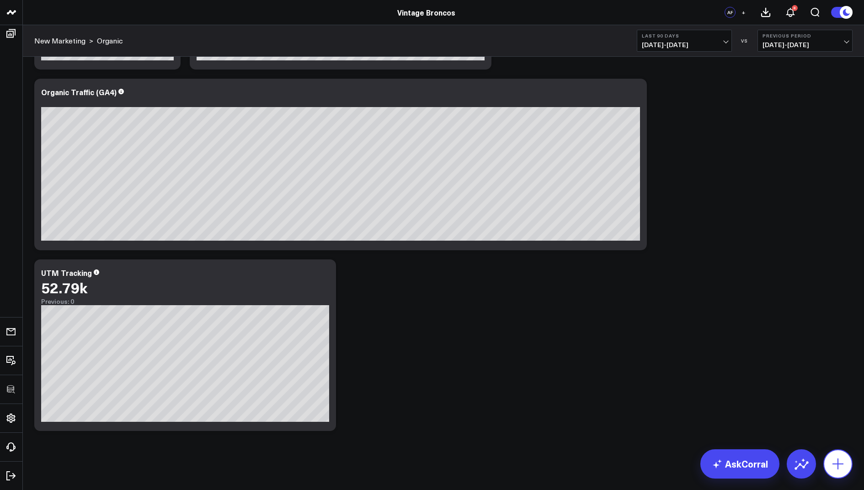
click at [838, 463] on icon at bounding box center [838, 463] width 11 height 11
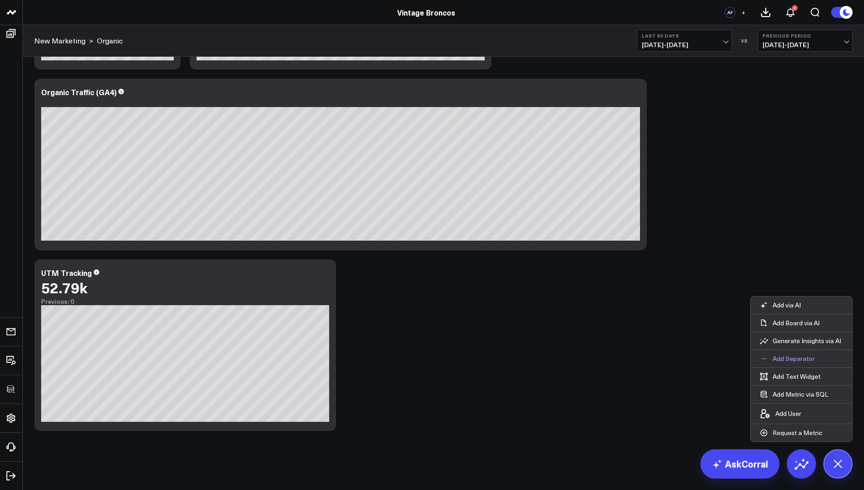
click at [787, 360] on p "Add Separator" at bounding box center [794, 358] width 42 height 8
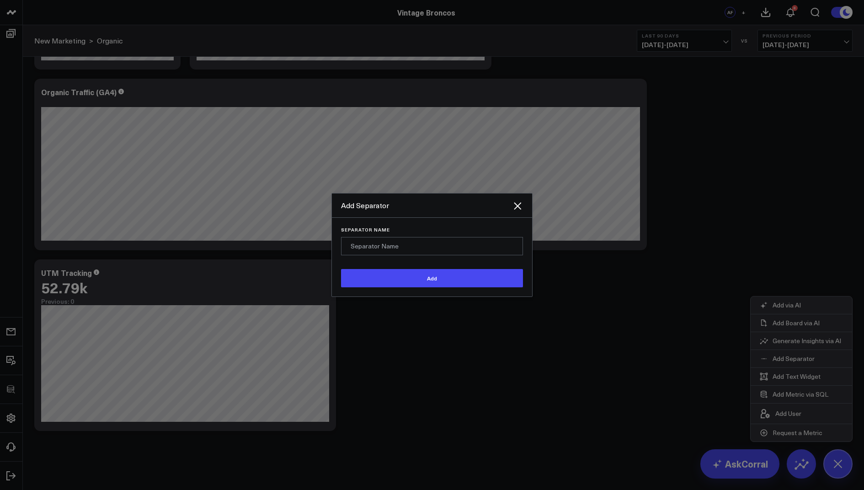
click at [367, 249] on input "Separator Name" at bounding box center [432, 246] width 182 height 18
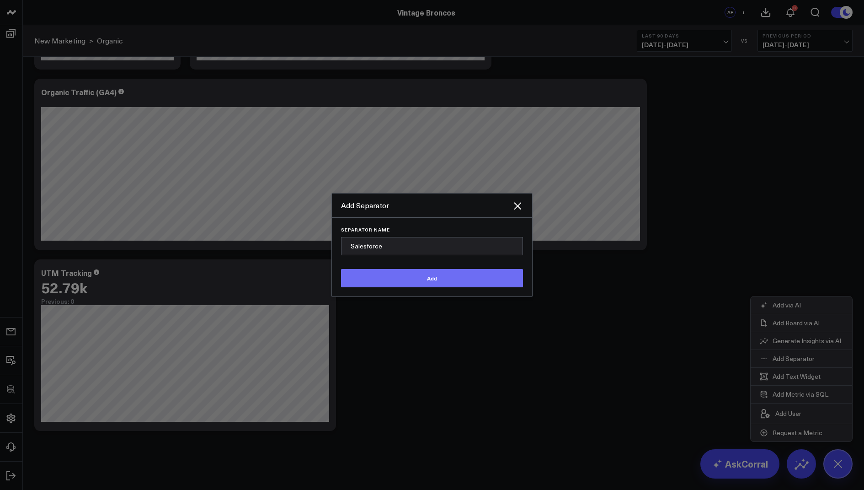
type input "Salesforce"
click at [370, 287] on button "Add" at bounding box center [432, 278] width 182 height 18
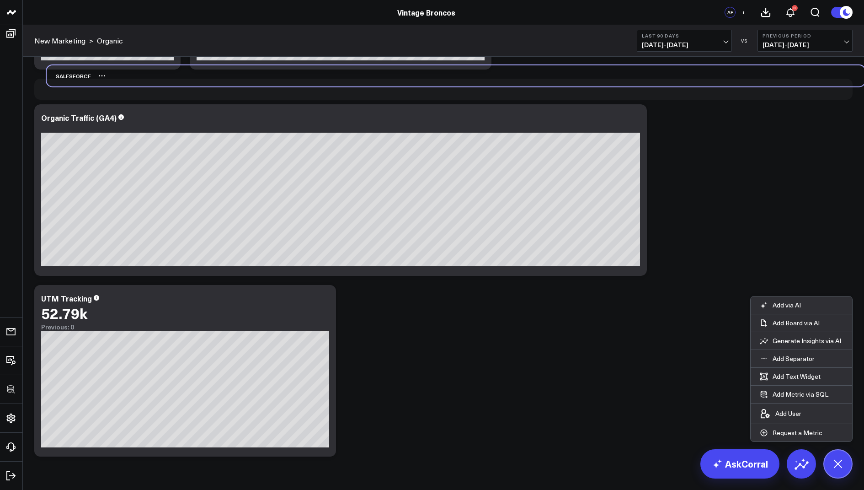
drag, startPoint x: 60, startPoint y: 448, endPoint x: 73, endPoint y: 74, distance: 374.8
click at [73, 74] on div "Salesforce" at bounding box center [69, 75] width 44 height 21
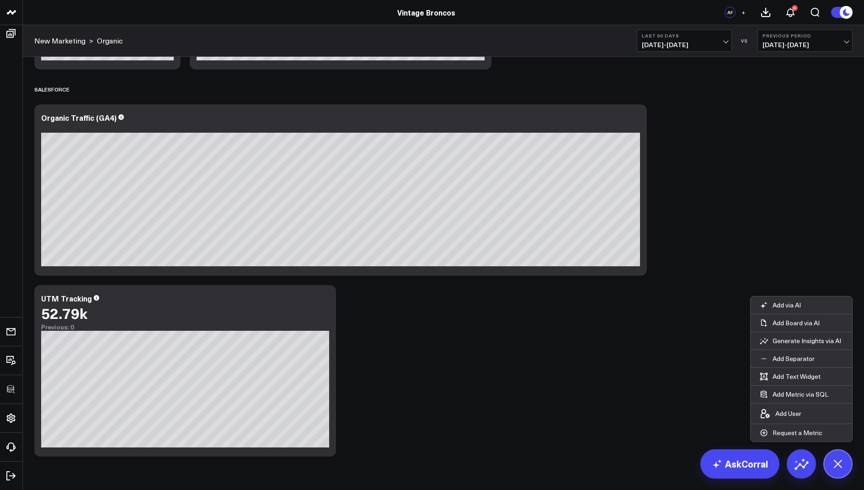
scroll to position [0, 0]
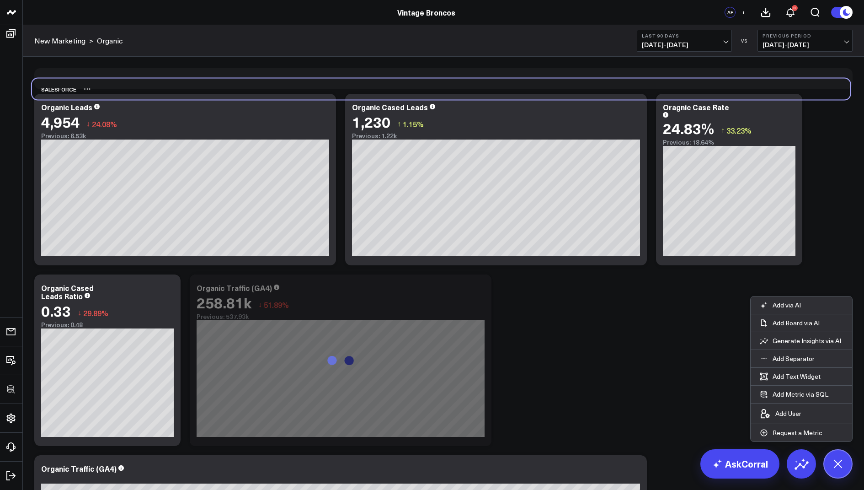
drag, startPoint x: 50, startPoint y: 446, endPoint x: 48, endPoint y: 90, distance: 356.3
click at [48, 90] on div "Salesforce" at bounding box center [54, 89] width 44 height 21
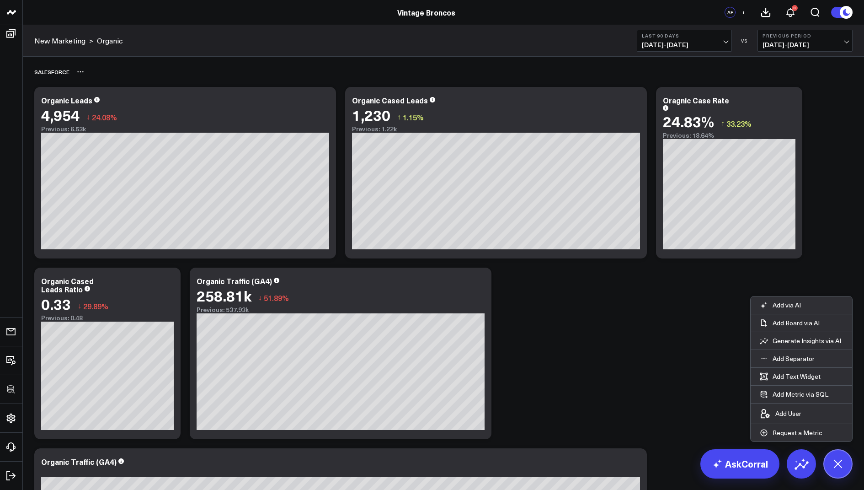
click at [83, 71] on icon at bounding box center [82, 71] width 1 height 1
click at [106, 82] on button "Rename" at bounding box center [105, 82] width 40 height 16
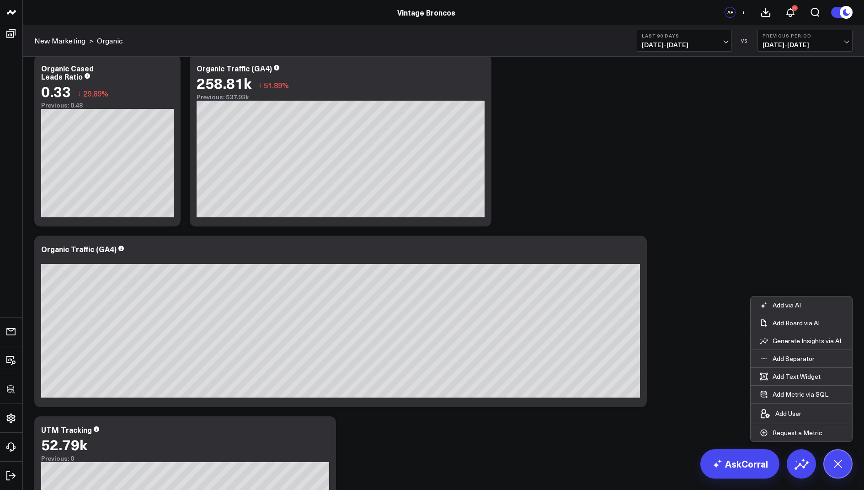
scroll to position [353, 0]
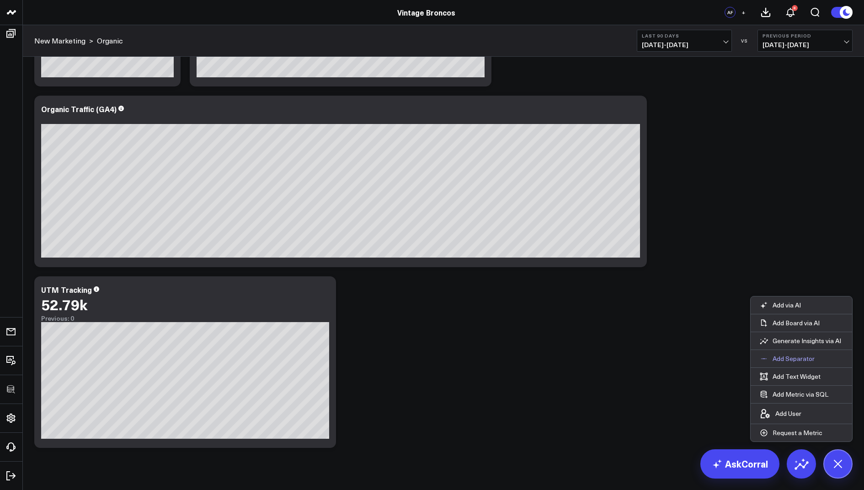
click at [794, 356] on p "Add Separator" at bounding box center [794, 358] width 42 height 8
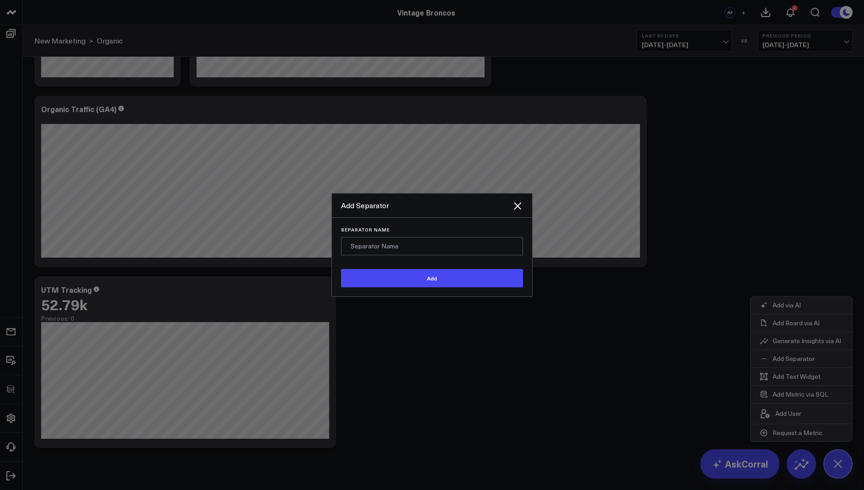
click at [389, 255] on input "Separator Name" at bounding box center [432, 246] width 182 height 18
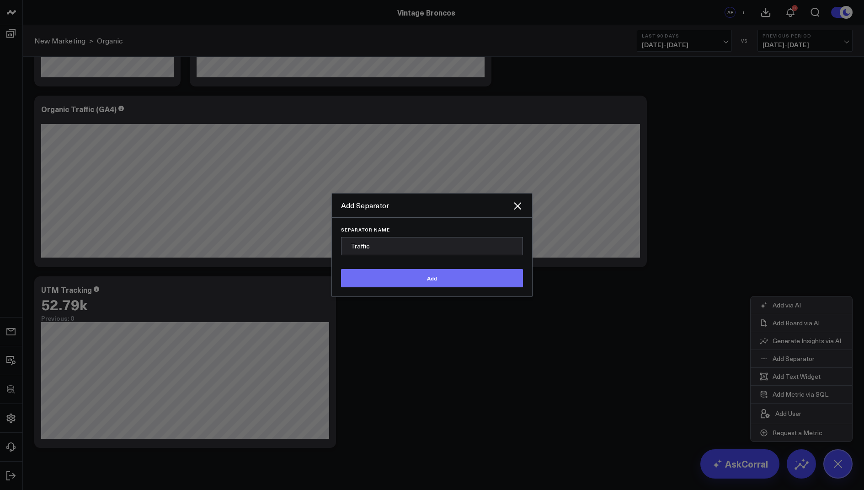
type input "Traffic"
click at [392, 287] on button "Add" at bounding box center [432, 278] width 182 height 18
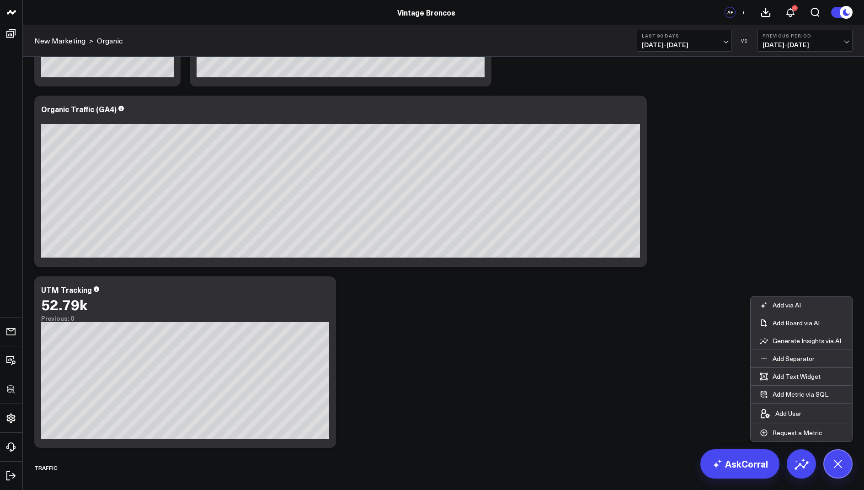
scroll to position [370, 0]
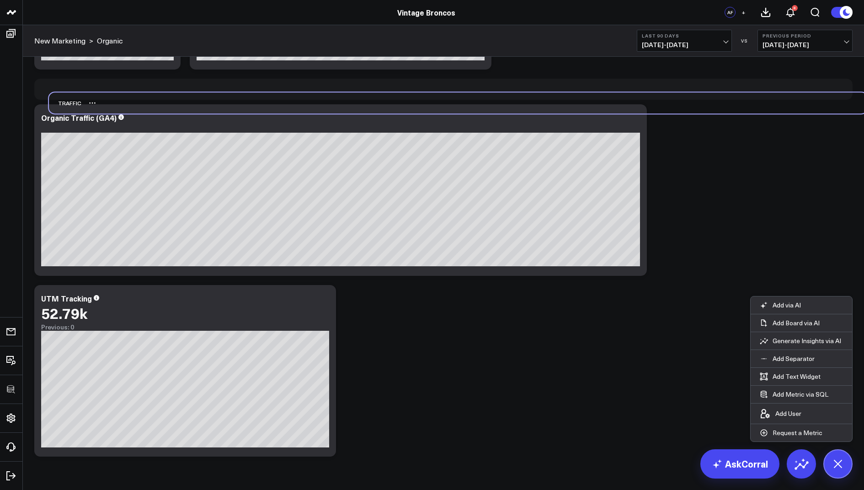
drag, startPoint x: 45, startPoint y: 451, endPoint x: 58, endPoint y: 100, distance: 351.5
click at [58, 100] on div "Traffic" at bounding box center [65, 102] width 32 height 21
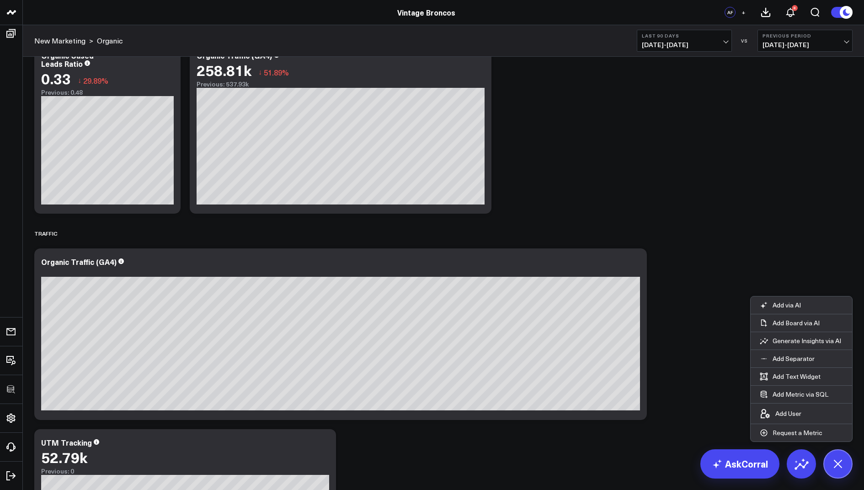
scroll to position [211, 0]
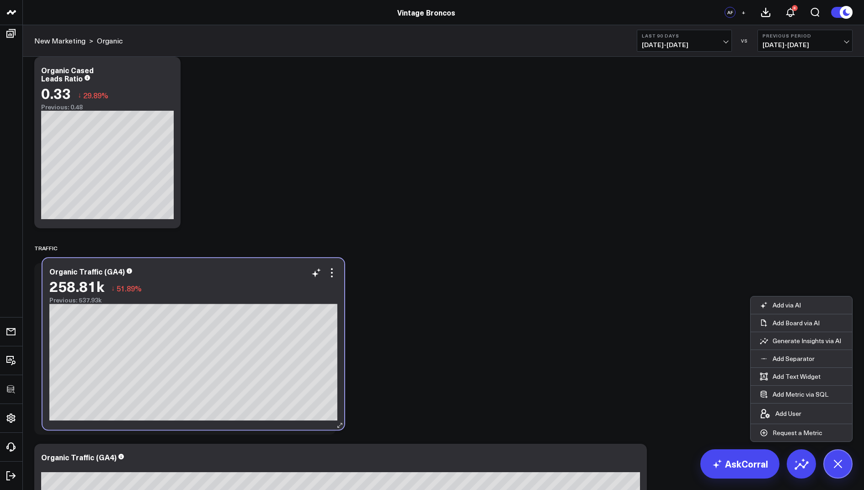
drag, startPoint x: 324, startPoint y: 94, endPoint x: 177, endPoint y: 295, distance: 249.7
click at [177, 296] on div "Previous: 537.93k" at bounding box center [193, 299] width 288 height 7
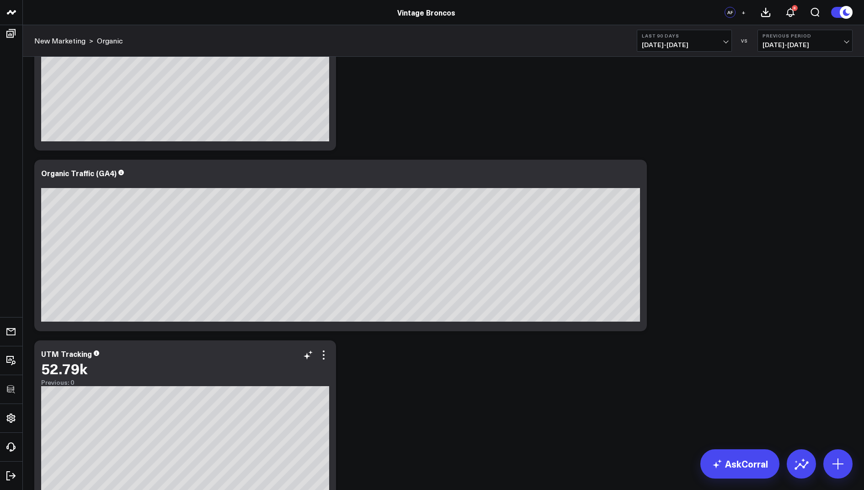
scroll to position [576, 0]
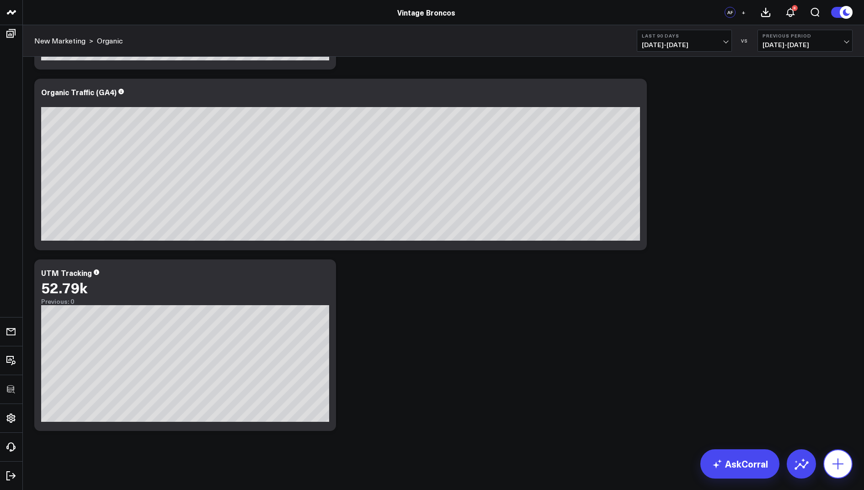
click at [848, 467] on button at bounding box center [838, 463] width 29 height 29
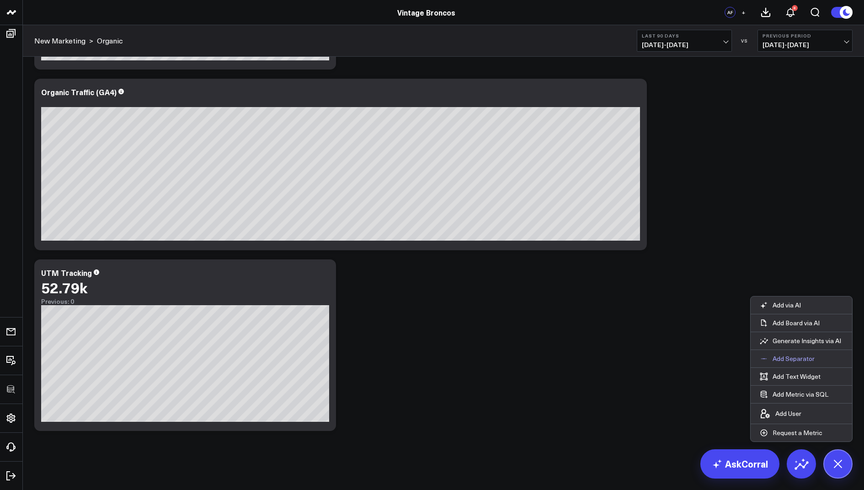
click at [787, 359] on p "Add Separator" at bounding box center [794, 358] width 42 height 8
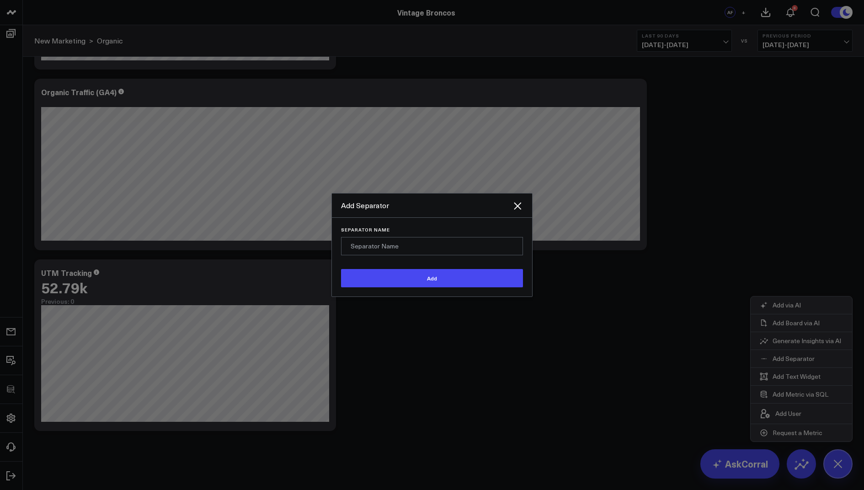
click at [393, 255] on input "Separator Name" at bounding box center [432, 246] width 182 height 18
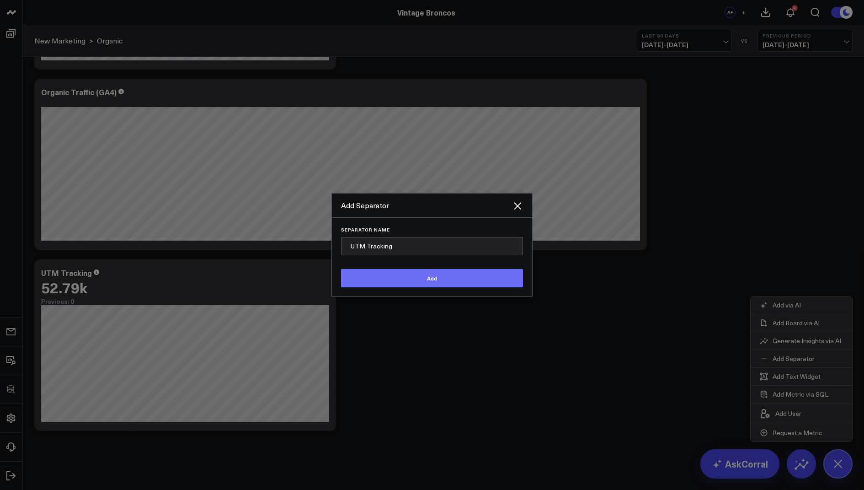
type input "UTM Tracking"
click at [413, 287] on button "Add" at bounding box center [432, 278] width 182 height 18
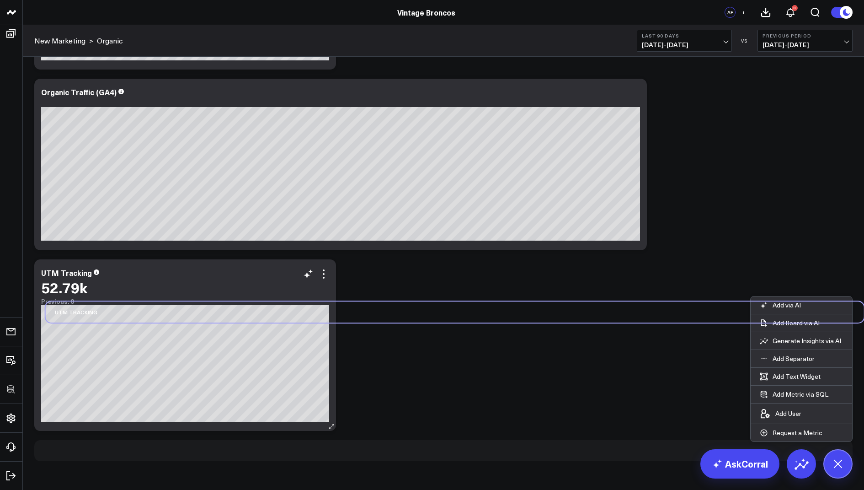
scroll to position [579, 0]
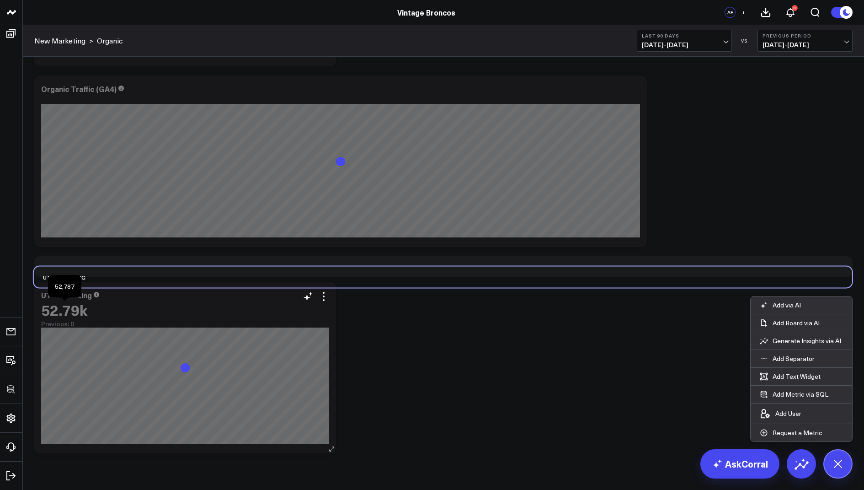
drag, startPoint x: 48, startPoint y: 448, endPoint x: 43, endPoint y: 312, distance: 135.4
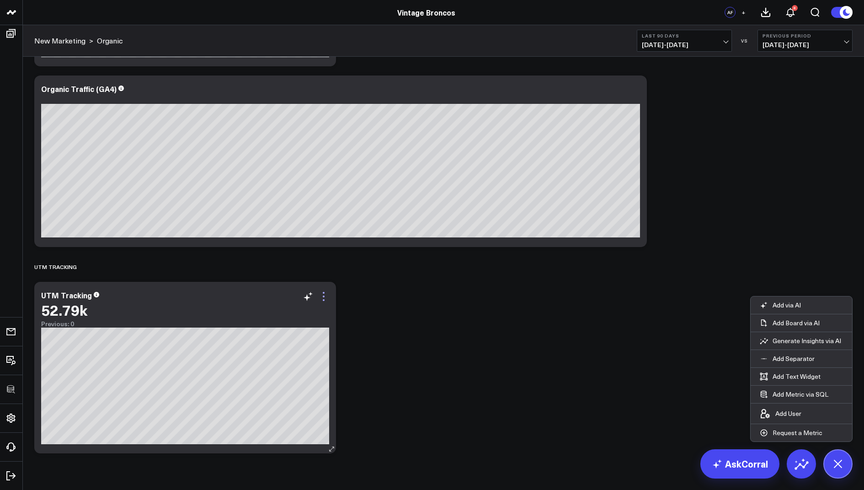
click at [324, 295] on icon at bounding box center [323, 296] width 11 height 11
click at [239, 297] on icon at bounding box center [233, 296] width 11 height 11
click at [324, 296] on icon at bounding box center [324, 296] width 2 height 2
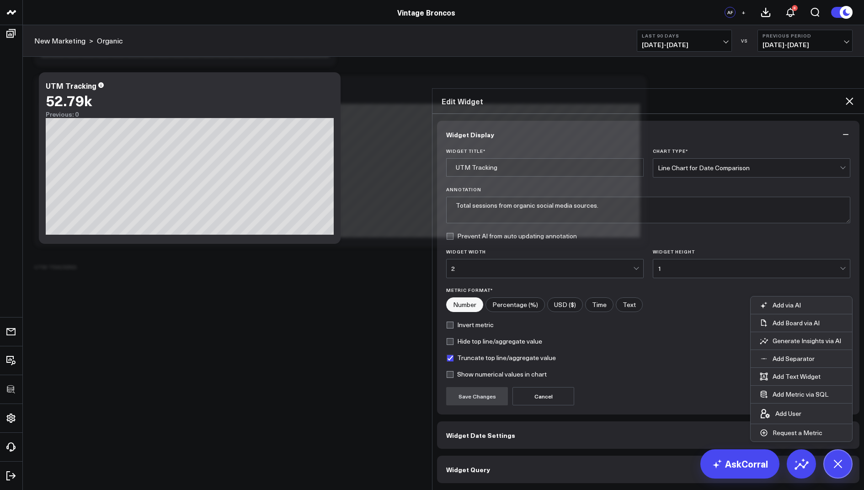
click at [479, 466] on span "Widget Query" at bounding box center [468, 469] width 44 height 7
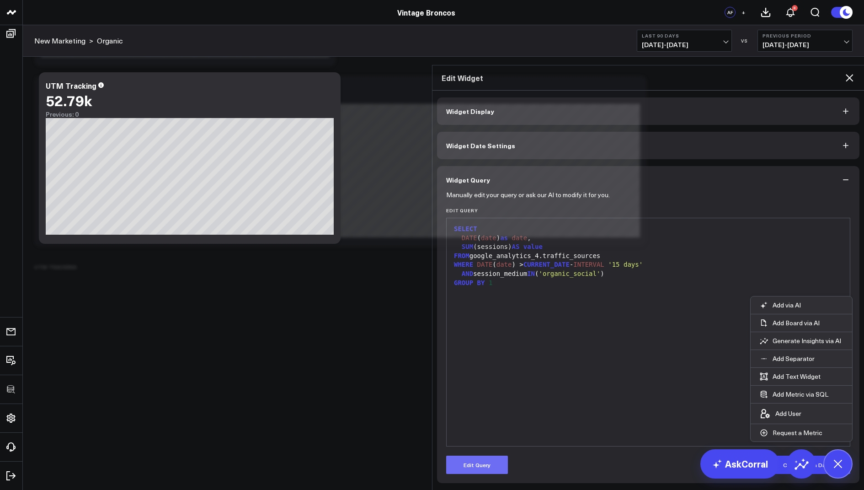
click at [474, 456] on button "Edit Query" at bounding box center [477, 465] width 62 height 18
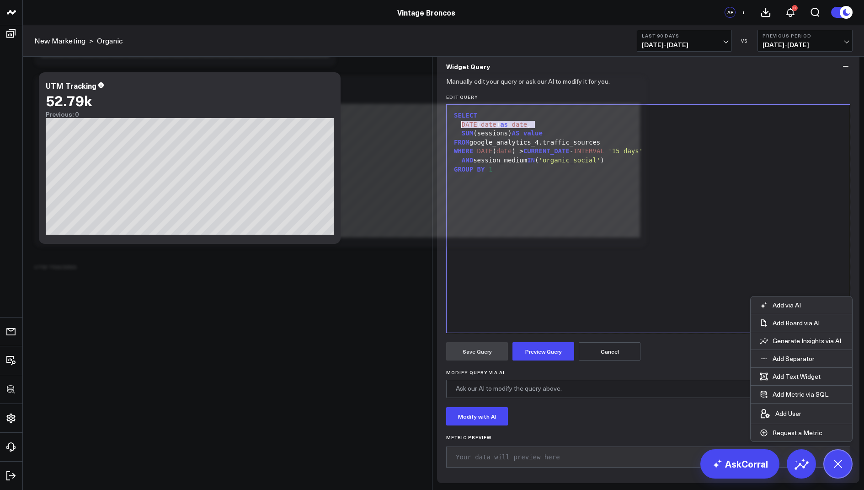
drag, startPoint x: 543, startPoint y: 197, endPoint x: 461, endPoint y: 199, distance: 81.9
click at [461, 129] on div "DATE ( date ) as date ," at bounding box center [648, 124] width 394 height 9
click at [503, 174] on div "GROUP BY 1" at bounding box center [648, 169] width 394 height 9
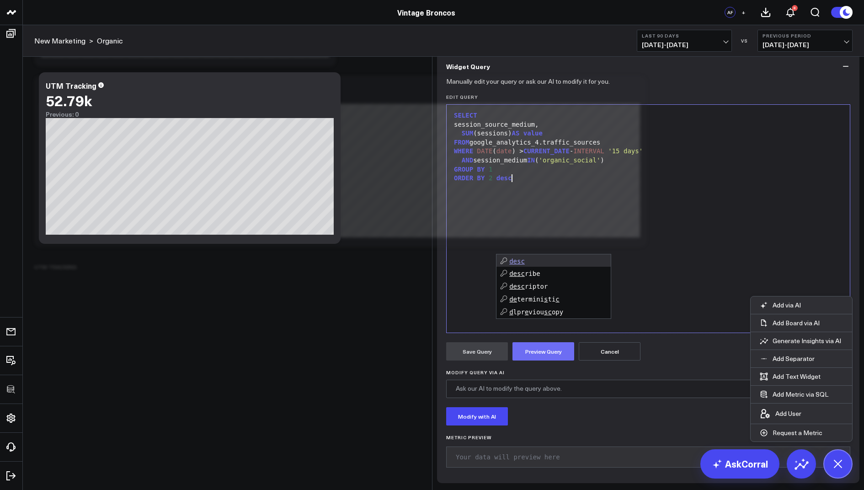
click at [535, 360] on button "Preview Query" at bounding box center [544, 351] width 62 height 18
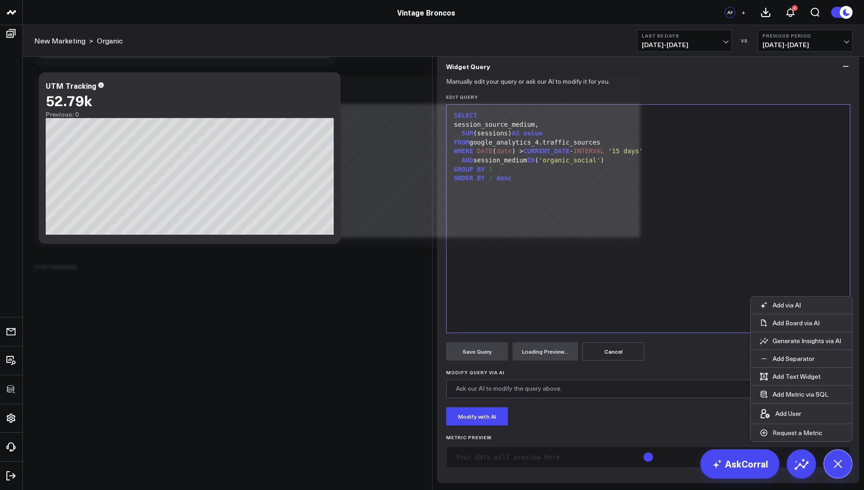
scroll to position [70, 0]
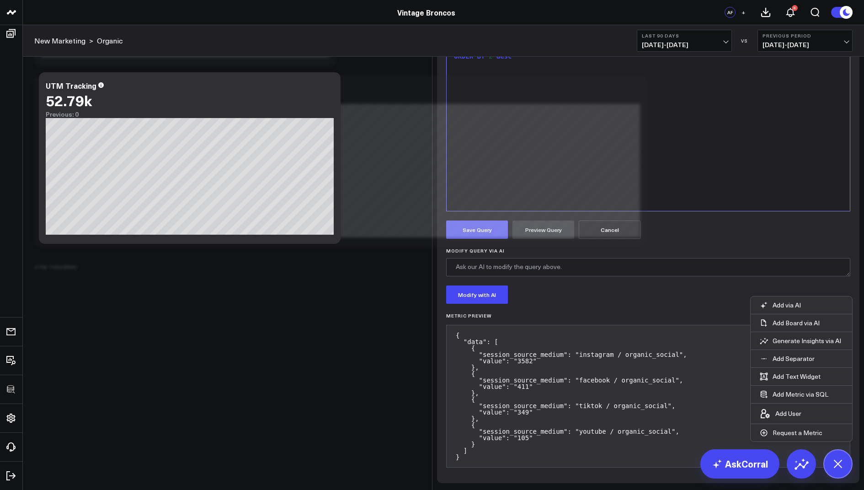
click at [475, 239] on button "Save Query" at bounding box center [477, 229] width 62 height 18
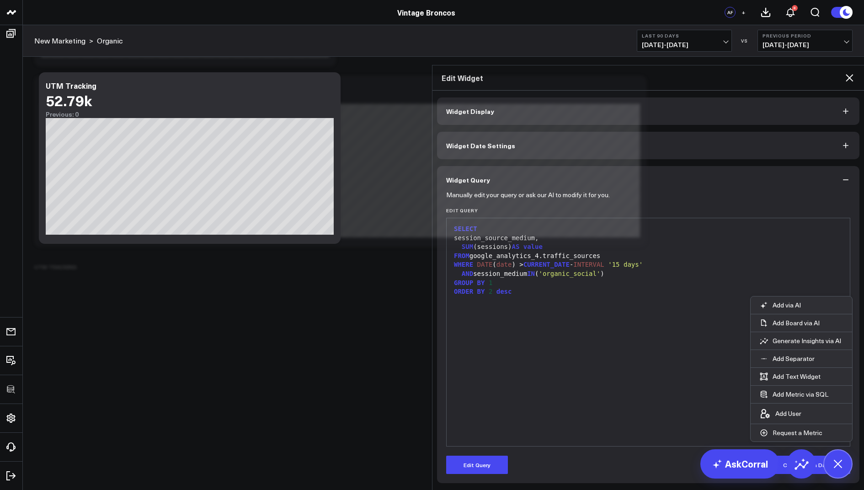
click at [849, 74] on icon at bounding box center [849, 77] width 7 height 7
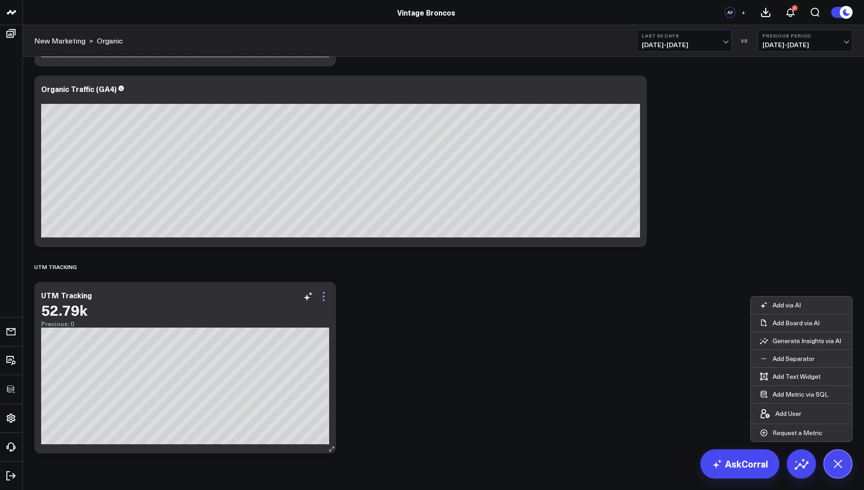
click at [326, 296] on icon at bounding box center [323, 296] width 11 height 11
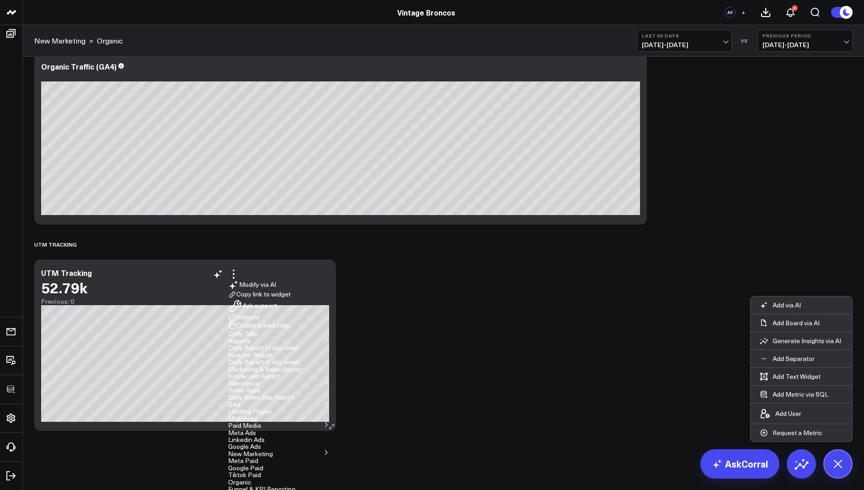
click at [324, 278] on icon at bounding box center [324, 278] width 2 height 2
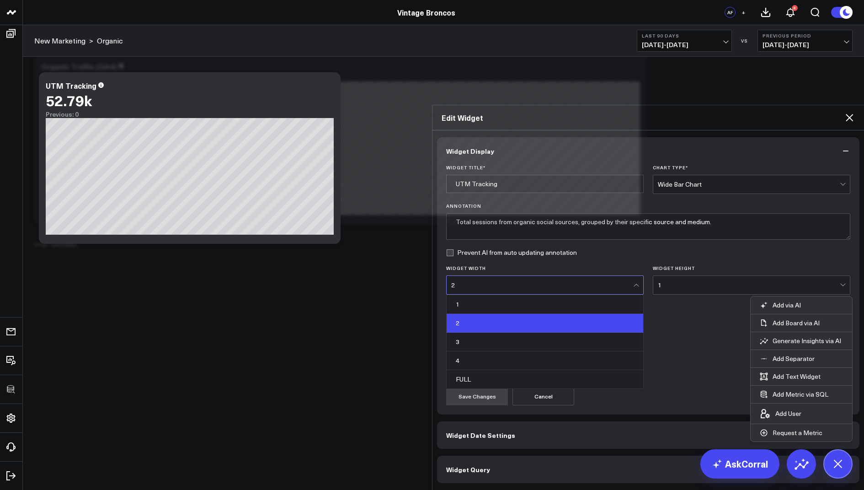
click at [499, 276] on div "2" at bounding box center [542, 285] width 182 height 18
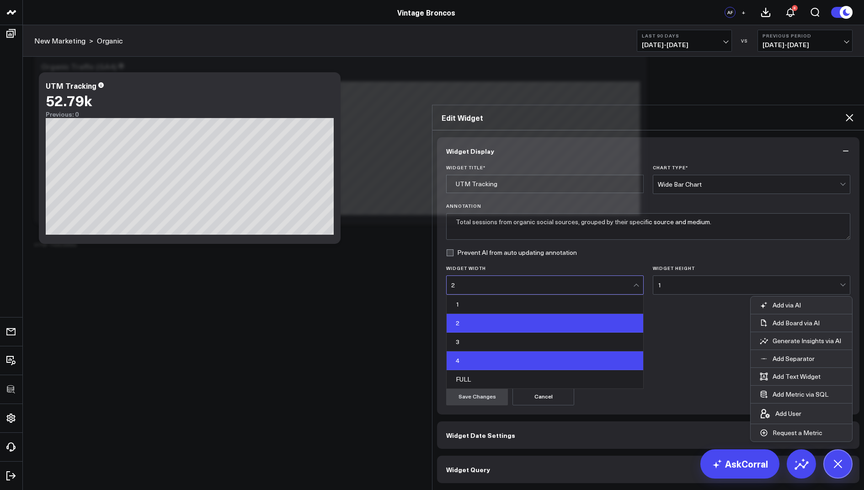
click at [477, 351] on div "4" at bounding box center [545, 360] width 197 height 19
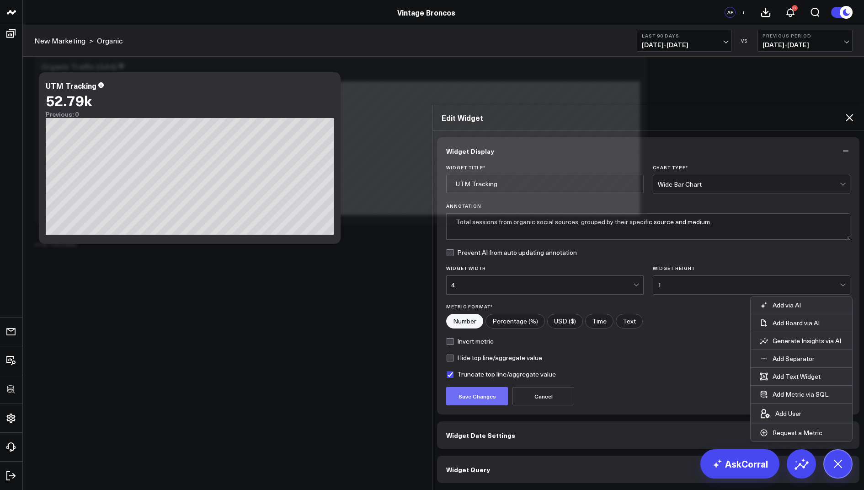
click at [472, 387] on button "Save Changes" at bounding box center [477, 396] width 62 height 18
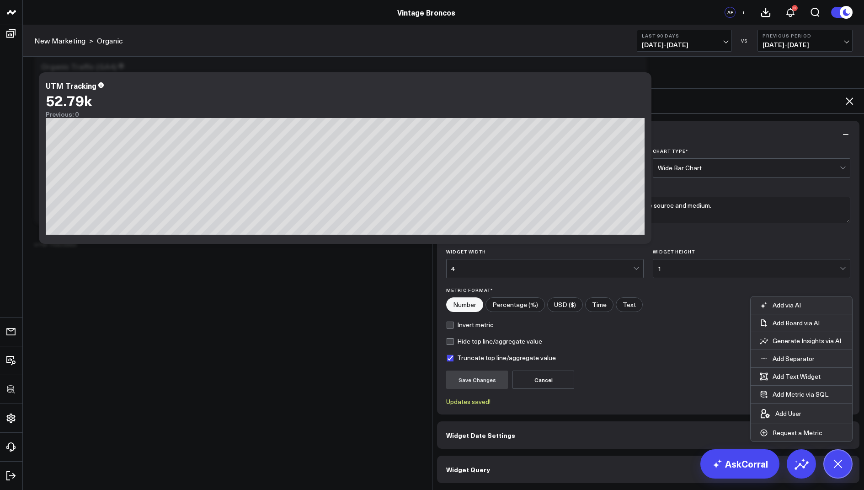
click at [473, 466] on span "Widget Query" at bounding box center [468, 469] width 44 height 7
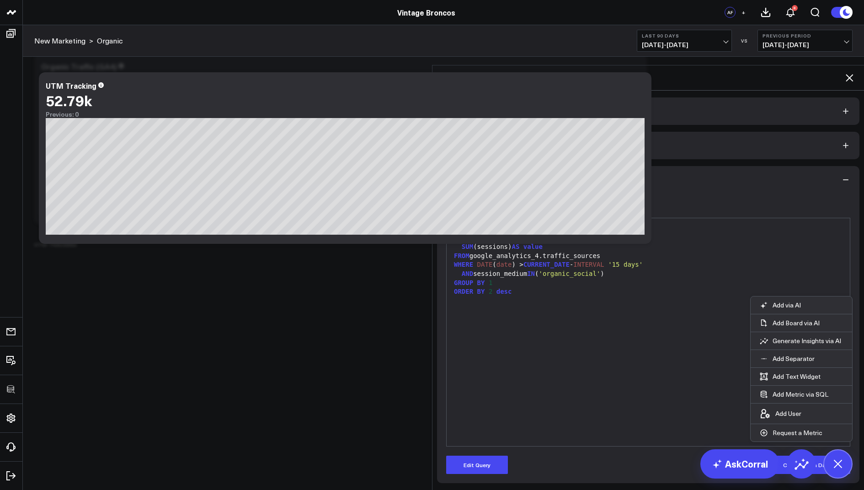
click at [848, 72] on icon at bounding box center [849, 77] width 11 height 11
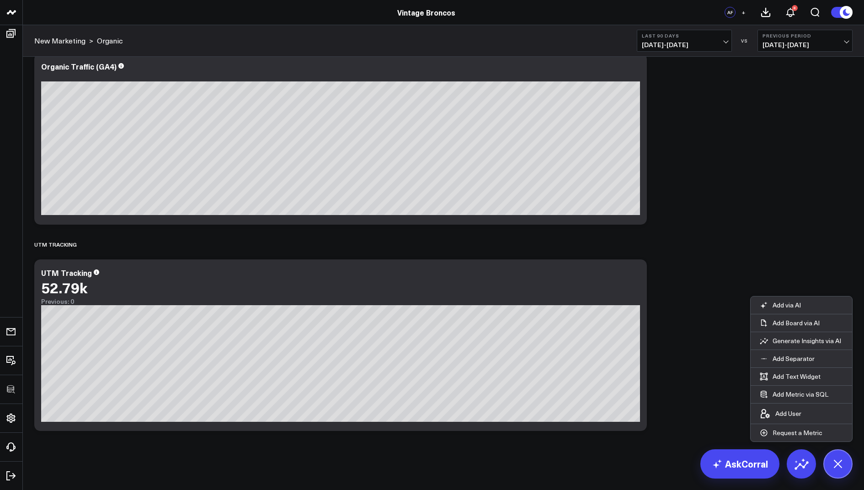
click at [684, 43] on span "[DATE] - [DATE]" at bounding box center [684, 44] width 85 height 7
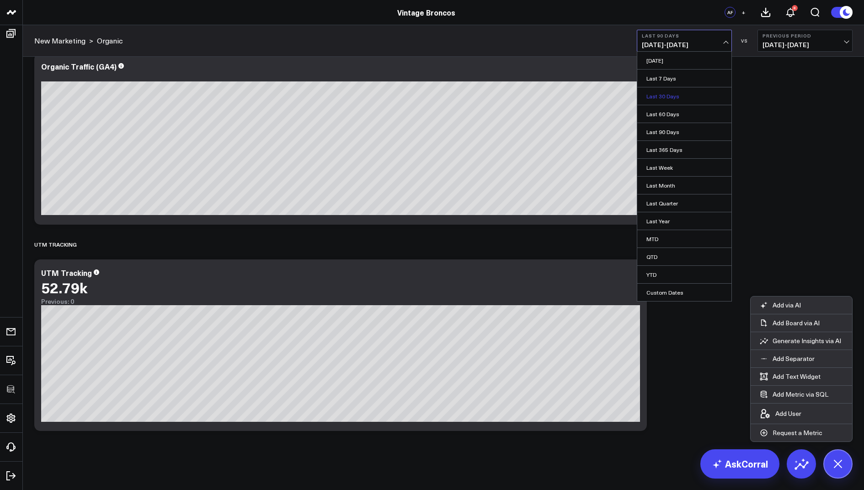
click at [666, 95] on link "Last 30 Days" at bounding box center [685, 95] width 94 height 17
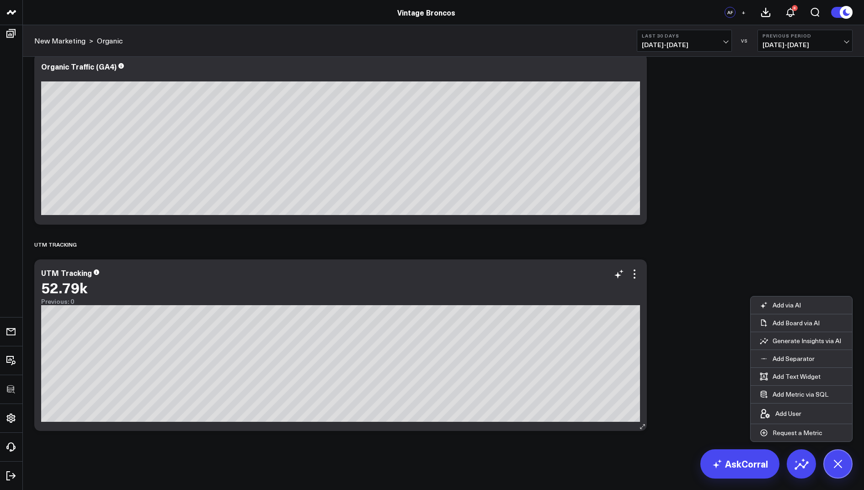
click at [75, 271] on div "UTM Tracking" at bounding box center [66, 273] width 51 height 10
click at [87, 274] on div "UTM Medium:" at bounding box center [66, 273] width 50 height 10
click at [788, 355] on p "Add Separator" at bounding box center [794, 358] width 42 height 8
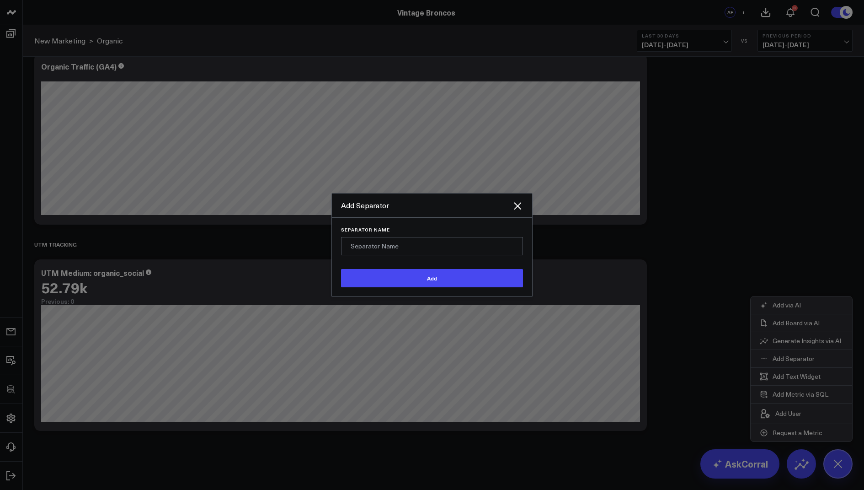
click at [418, 255] on input "Separator Name" at bounding box center [432, 246] width 182 height 18
type input "U"
click at [519, 211] on icon at bounding box center [517, 205] width 11 height 11
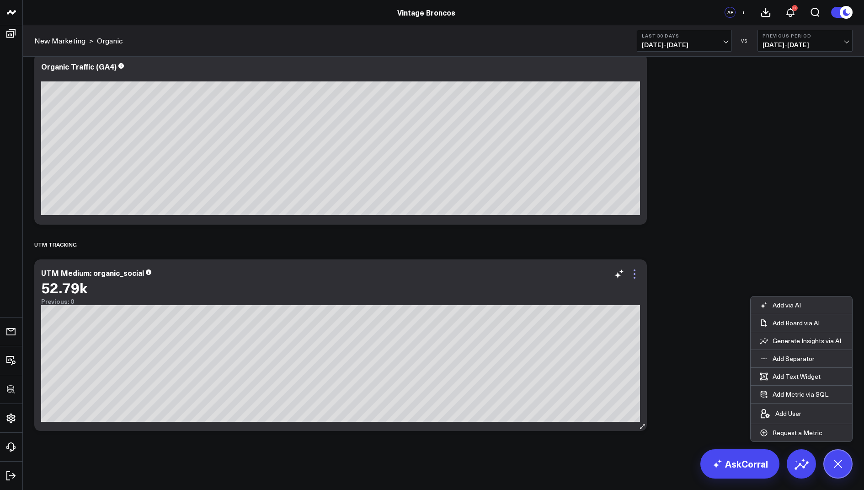
click at [637, 274] on icon at bounding box center [634, 273] width 11 height 11
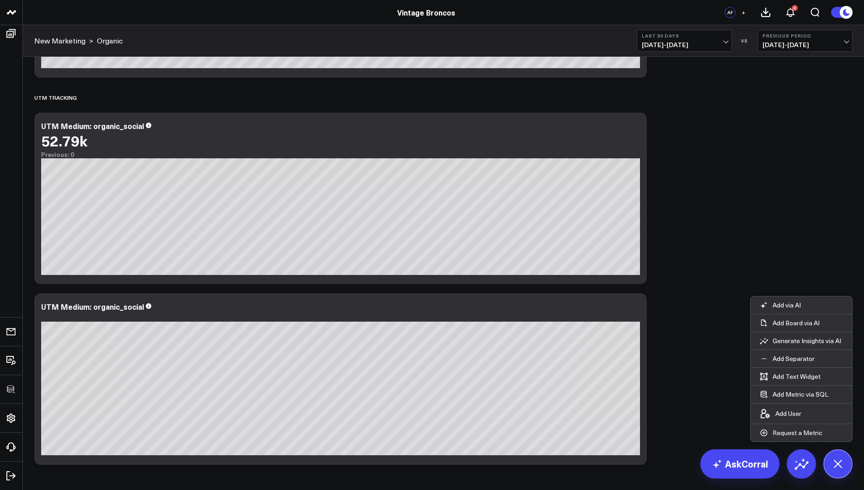
scroll to position [782, 0]
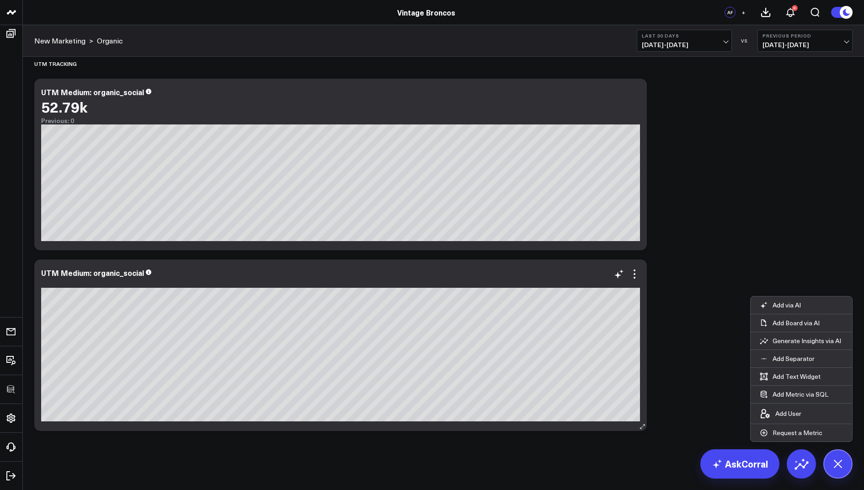
click at [82, 272] on div "UTM Medium: organic_social" at bounding box center [92, 273] width 103 height 10
click at [89, 276] on div "UTM Medium: organic_social" at bounding box center [92, 273] width 103 height 10
click at [148, 273] on div "UTM Campaign: organic_social" at bounding box center [95, 273] width 109 height 10
click at [114, 273] on div "UTM Campaign: link)in_bio" at bounding box center [87, 273] width 93 height 10
click at [633, 277] on icon at bounding box center [634, 273] width 11 height 11
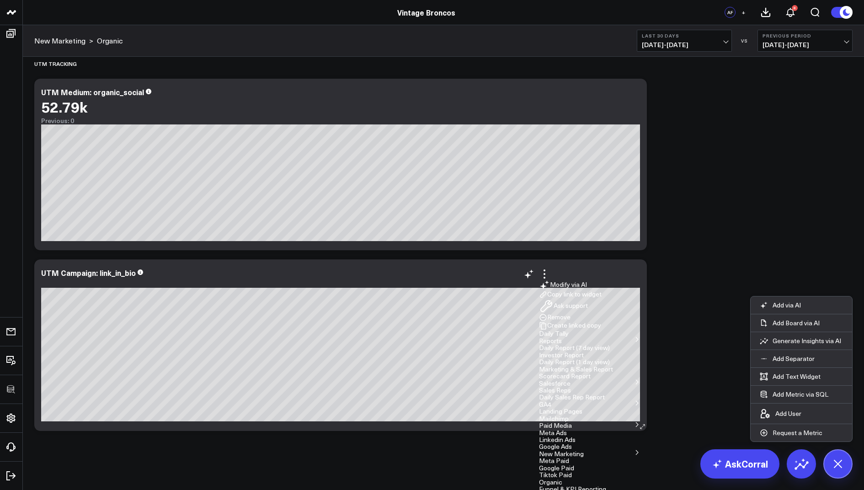
click at [638, 274] on icon at bounding box center [634, 273] width 11 height 11
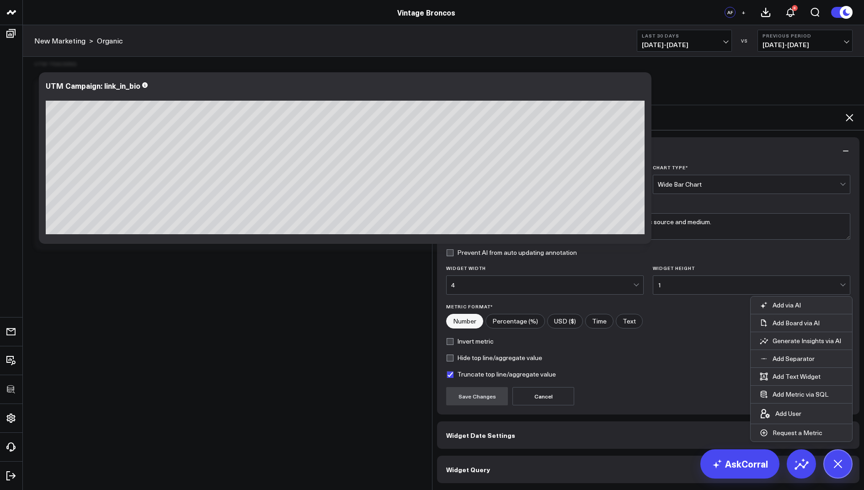
click at [451, 456] on button "Widget Query" at bounding box center [648, 469] width 423 height 27
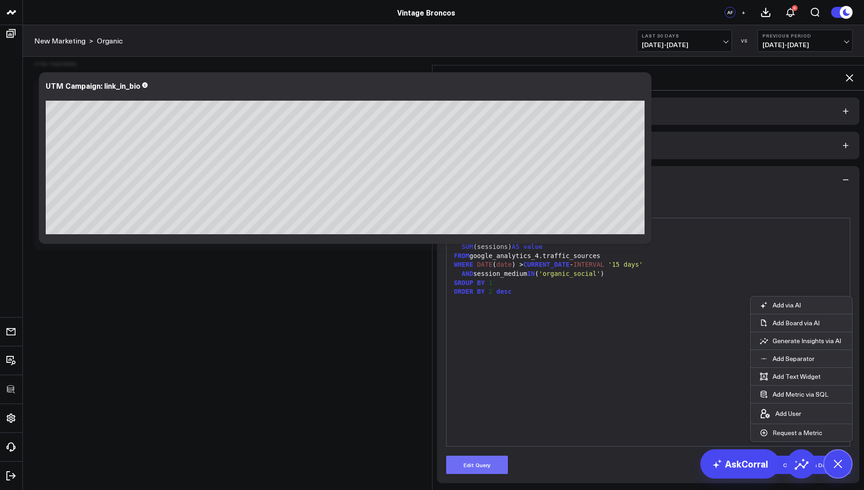
click at [466, 456] on button "Edit Query" at bounding box center [477, 465] width 62 height 18
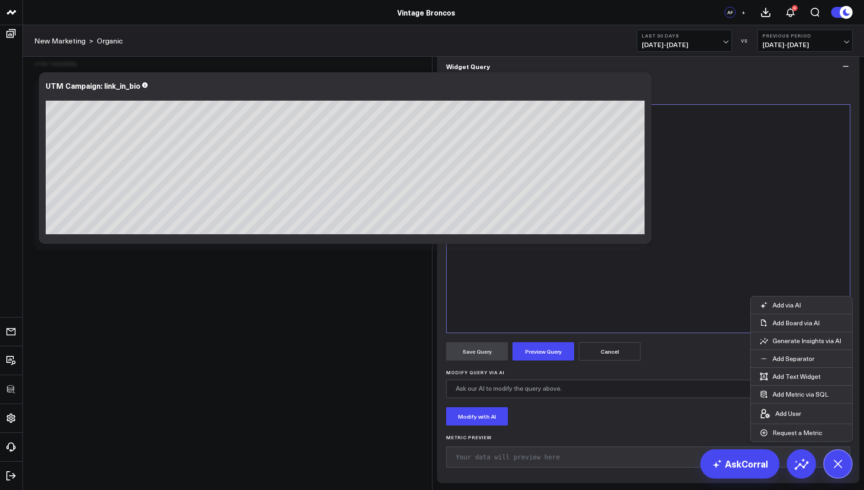
click at [531, 165] on div "AND session_medium IN ( 'organic_social' )" at bounding box center [648, 160] width 394 height 9
drag, startPoint x: 616, startPoint y: 234, endPoint x: 564, endPoint y: 235, distance: 51.7
click at [564, 164] on span "'organic_social'" at bounding box center [578, 159] width 62 height 7
click at [541, 360] on button "Preview Query" at bounding box center [544, 351] width 62 height 18
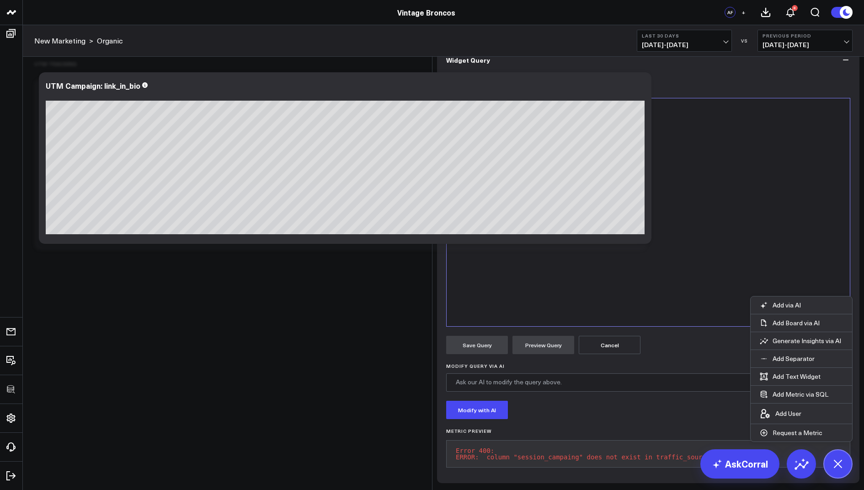
scroll to position [83, 0]
click at [538, 150] on div "AND session_campaing IN ( 'link_in_bio' )" at bounding box center [648, 154] width 394 height 9
click at [539, 341] on button "Preview Query" at bounding box center [544, 345] width 62 height 18
click at [510, 150] on div "AND session_campaign IN ( 'link_in_bio' )" at bounding box center [648, 154] width 394 height 9
click at [507, 150] on div "AND session_campaign IN ( 'link_in_bio' )" at bounding box center [648, 154] width 394 height 9
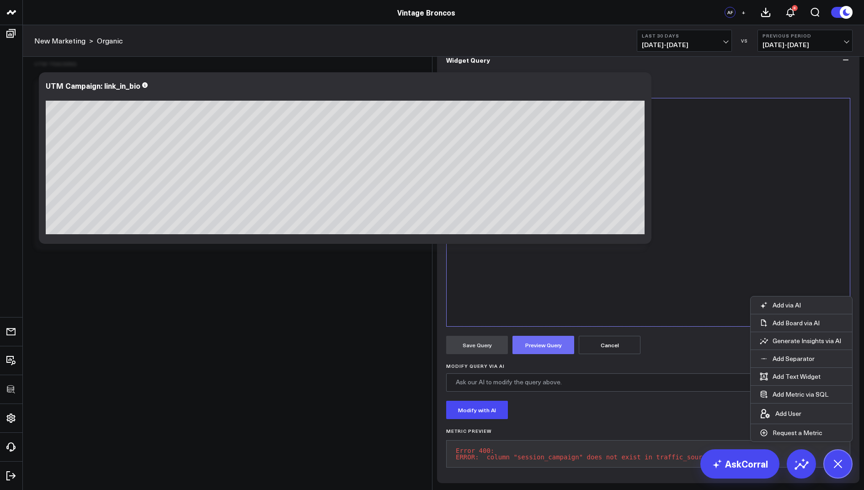
click at [529, 346] on button "Preview Query" at bounding box center [544, 345] width 62 height 18
click at [478, 150] on div "AND campaign IN ( 'link_in_bio' )" at bounding box center [648, 154] width 394 height 9
click at [537, 150] on div "AND session_campaign IN ( 'link_in_bio' )" at bounding box center [648, 154] width 394 height 9
click at [544, 343] on button "Preview Query" at bounding box center [544, 345] width 62 height 18
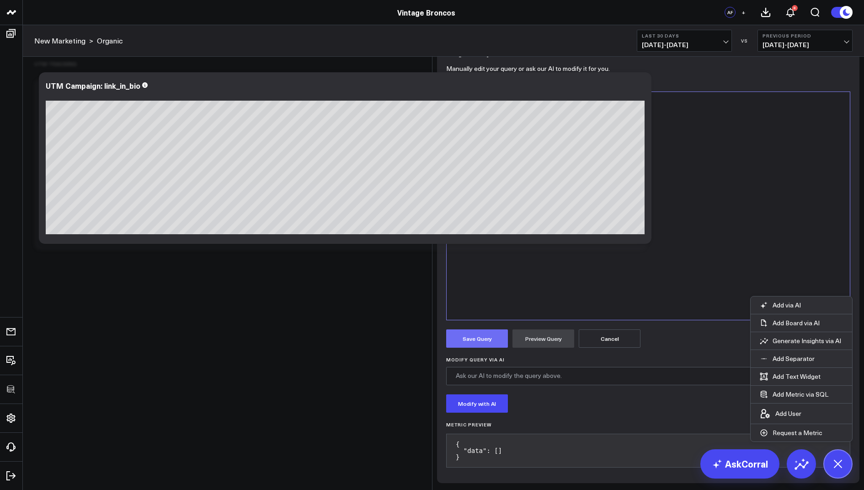
click at [477, 345] on button "Save Query" at bounding box center [477, 338] width 62 height 18
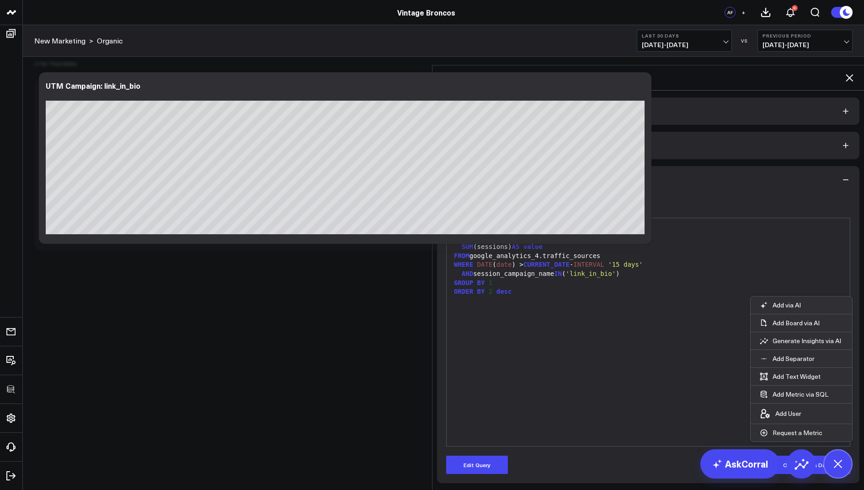
scroll to position [0, 0]
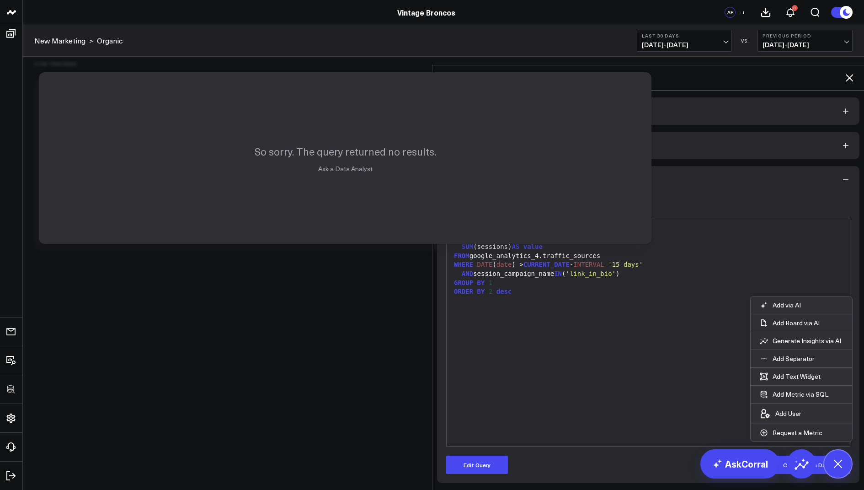
click at [851, 72] on icon at bounding box center [849, 77] width 11 height 11
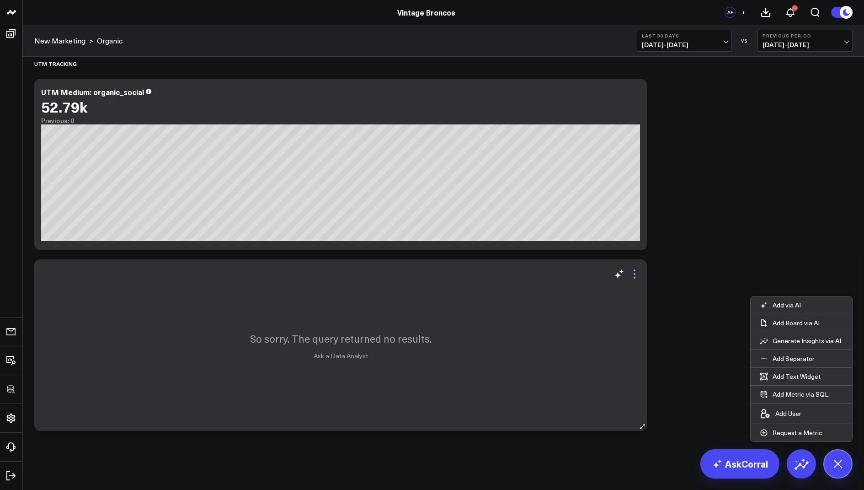
click at [631, 274] on icon at bounding box center [634, 273] width 11 height 11
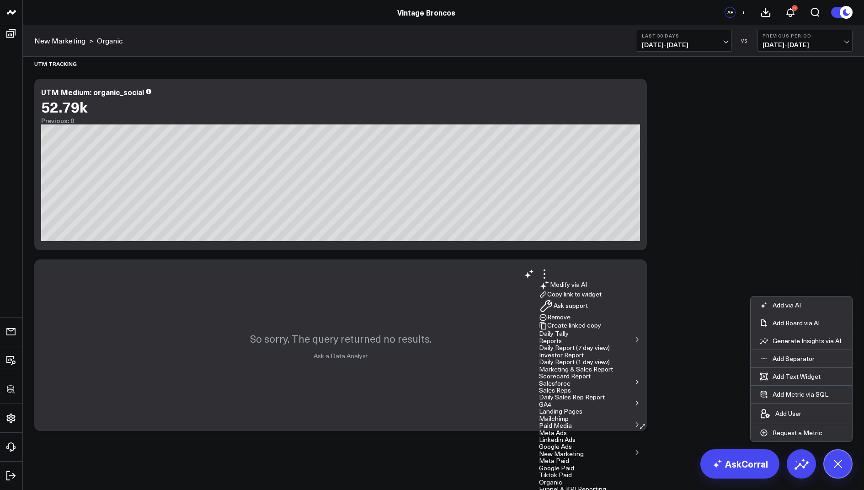
click at [571, 313] on button "Remove" at bounding box center [555, 317] width 32 height 8
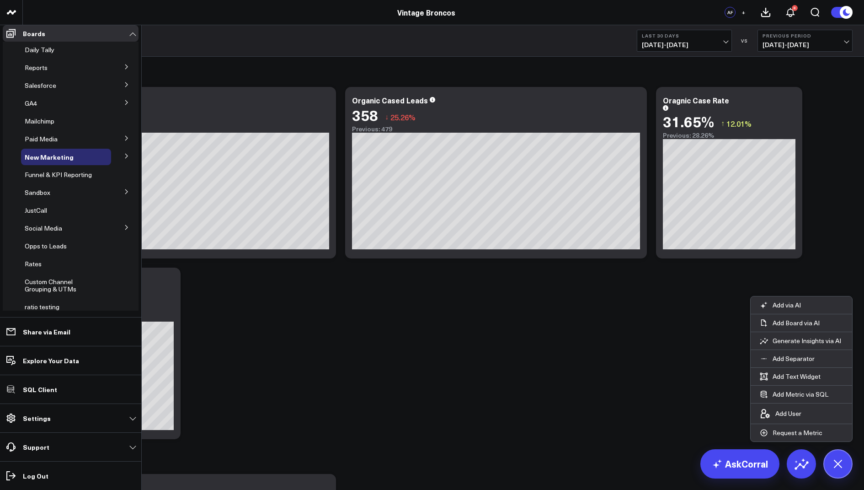
click at [0, 0] on span "Tiktok Paid" at bounding box center [0, 0] width 0 height 0
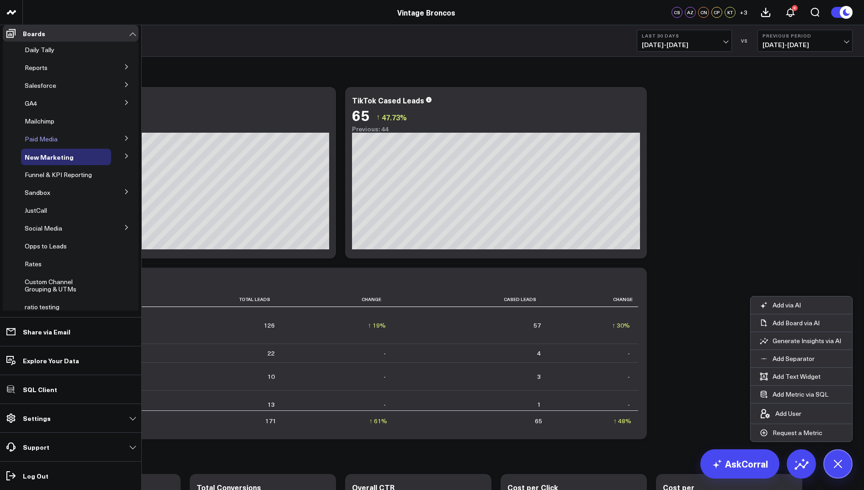
click at [45, 143] on span "Paid Media" at bounding box center [41, 138] width 33 height 9
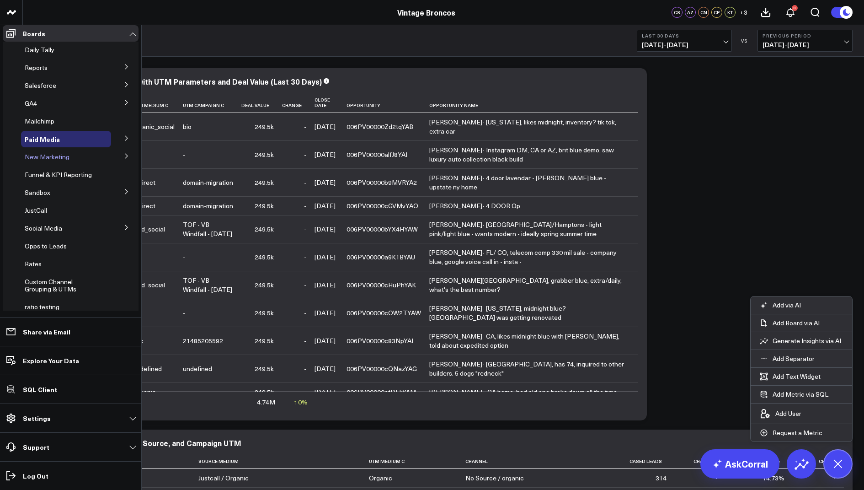
click at [54, 161] on span "New Marketing" at bounding box center [47, 156] width 45 height 9
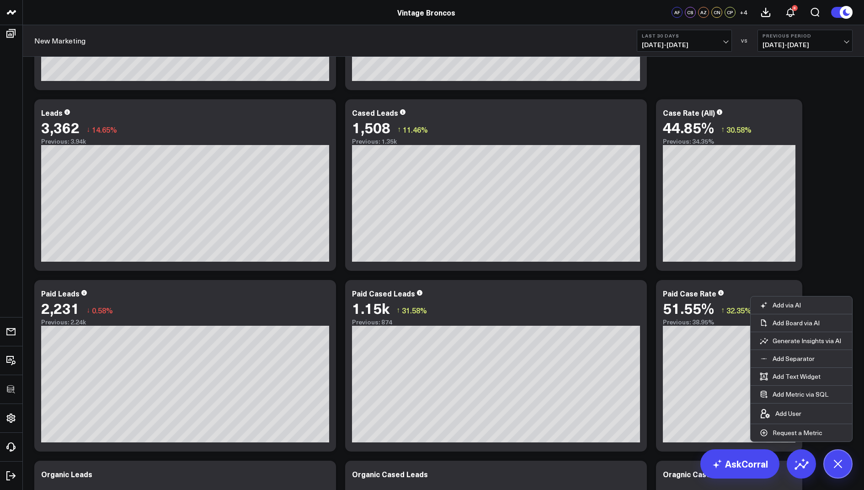
scroll to position [368, 0]
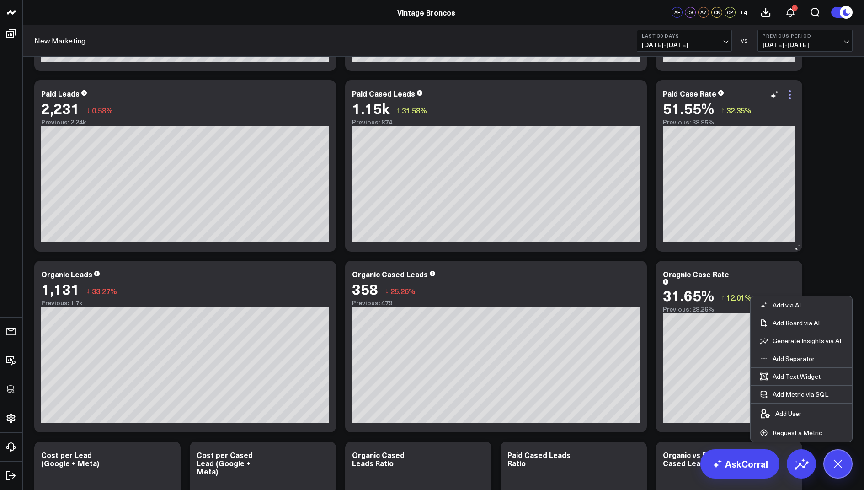
click at [789, 92] on icon at bounding box center [790, 94] width 11 height 11
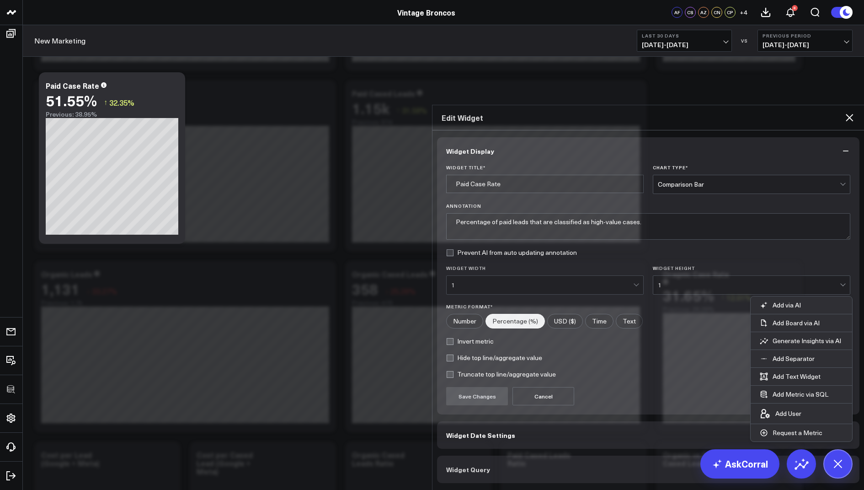
click at [477, 466] on span "Widget Query" at bounding box center [468, 469] width 44 height 7
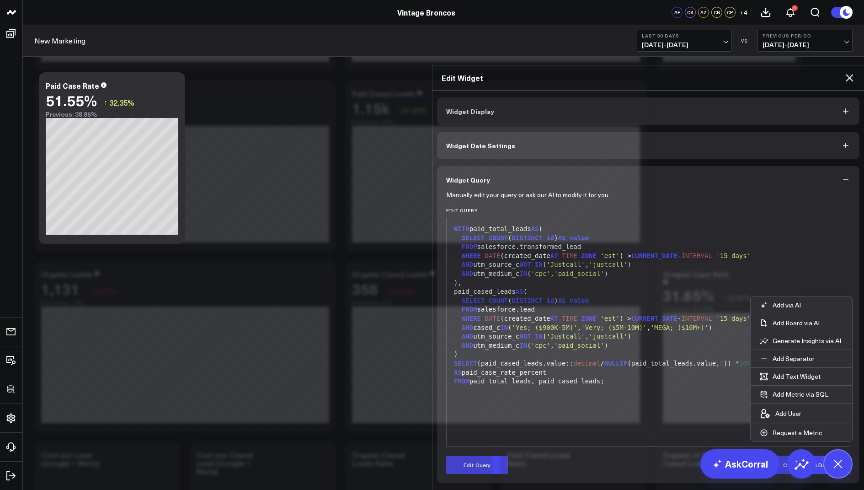
click at [850, 72] on icon at bounding box center [849, 77] width 11 height 11
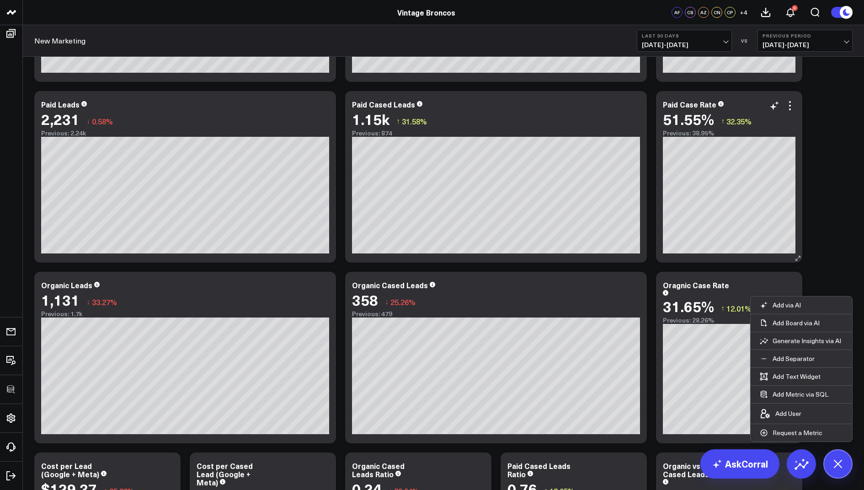
scroll to position [344, 0]
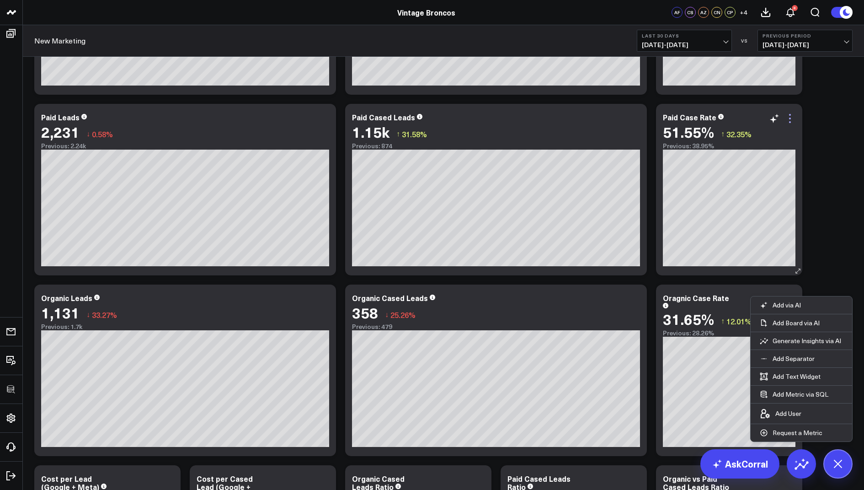
click at [791, 118] on icon at bounding box center [790, 118] width 11 height 11
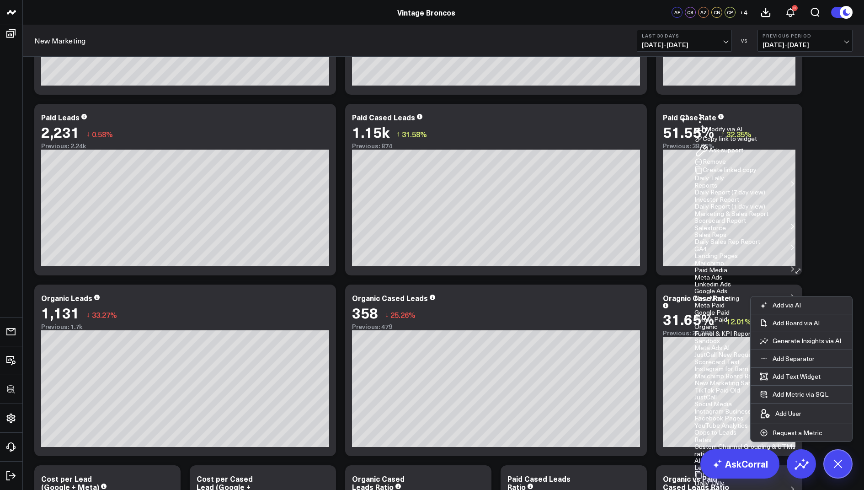
click at [746, 143] on button "Copy link to widget" at bounding box center [726, 139] width 63 height 8
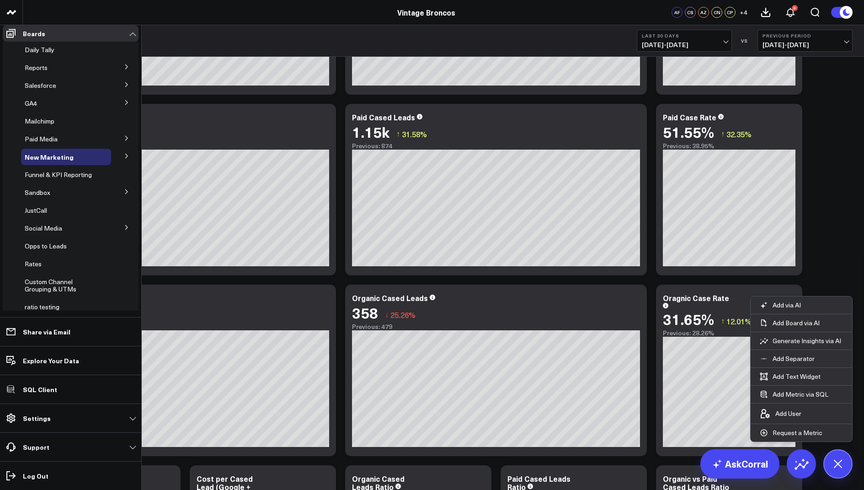
click at [118, 161] on button at bounding box center [127, 156] width 24 height 14
click at [43, 227] on span "Organic" at bounding box center [41, 222] width 23 height 9
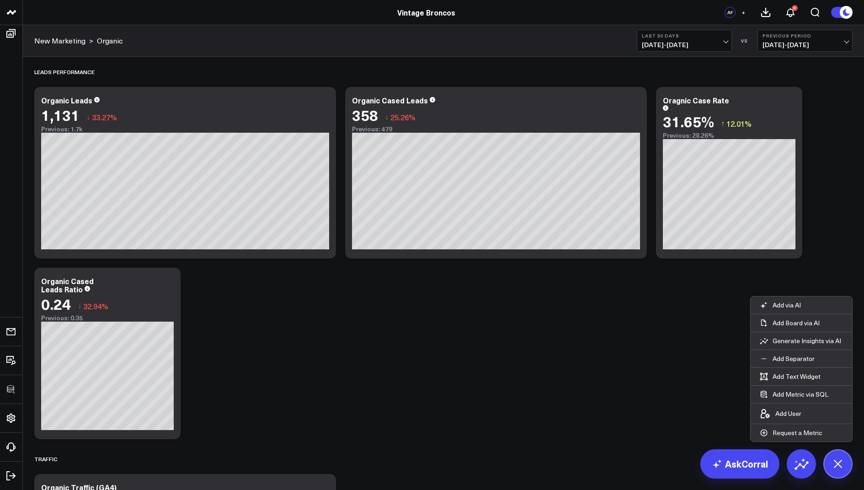
click at [742, 14] on span "+" at bounding box center [744, 12] width 4 height 6
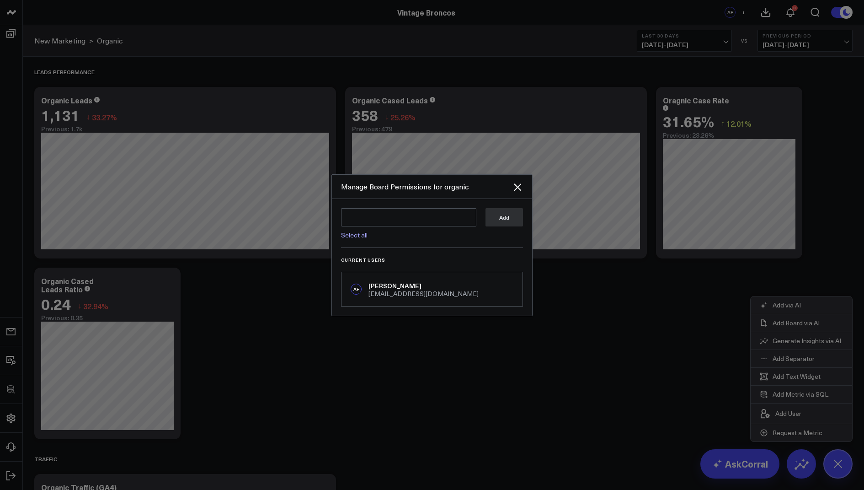
click at [381, 238] on div "Select all" at bounding box center [408, 232] width 135 height 12
click at [379, 226] on textarea at bounding box center [408, 217] width 135 height 18
click at [357, 239] on link "Select all" at bounding box center [354, 235] width 27 height 9
type textarea "@CorralData Support @[PERSON_NAME] @[PERSON_NAME] @[PERSON_NAME] @[PERSON_NAME]…"
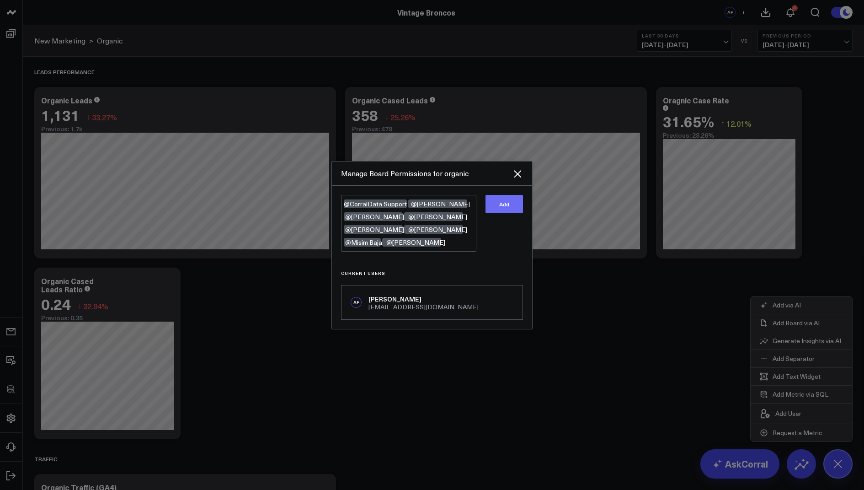
click at [500, 213] on button "Add" at bounding box center [505, 204] width 38 height 18
